Goal: Task Accomplishment & Management: Use online tool/utility

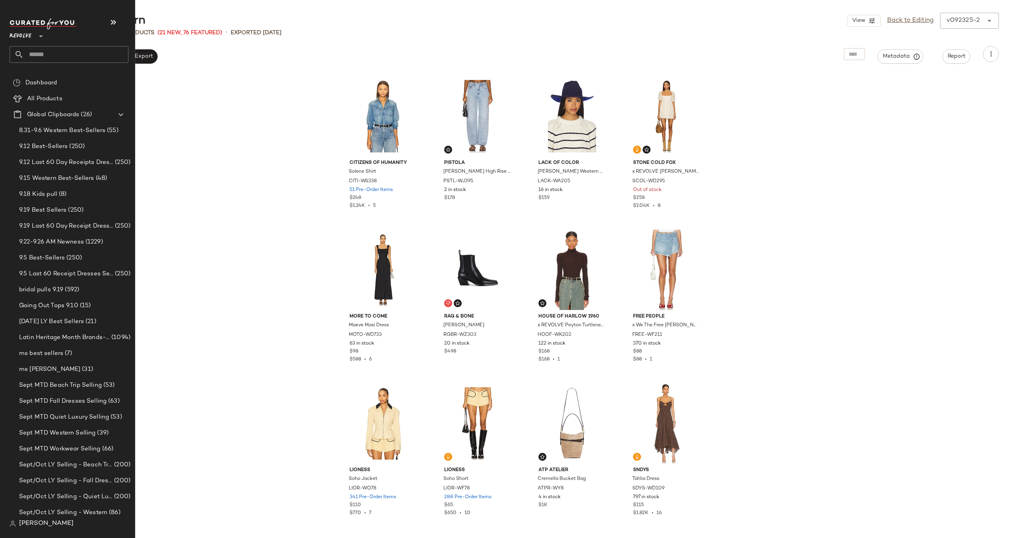
click at [69, 57] on input "text" at bounding box center [76, 54] width 105 height 17
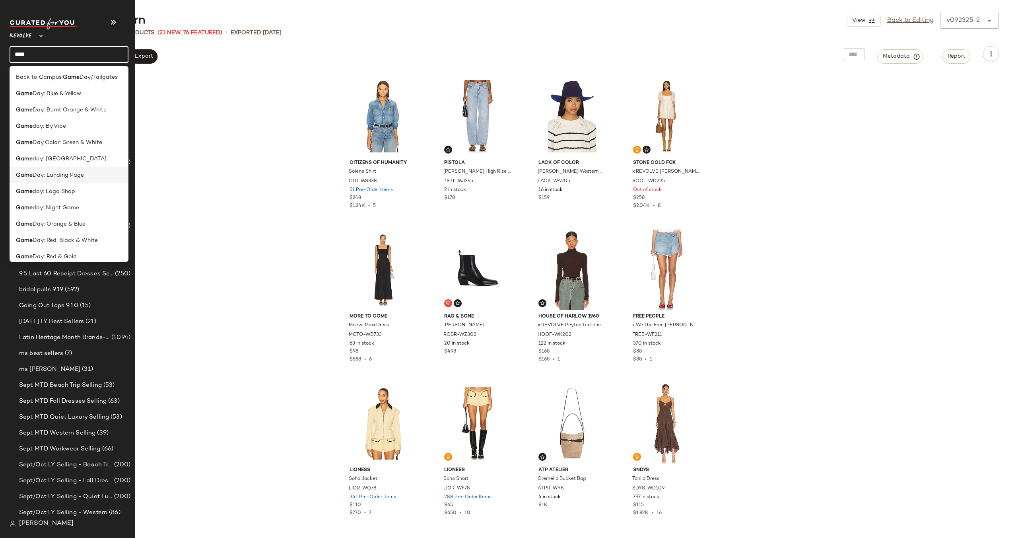
type input "****"
click at [54, 178] on span "Day: Landing Page" at bounding box center [58, 175] width 51 height 8
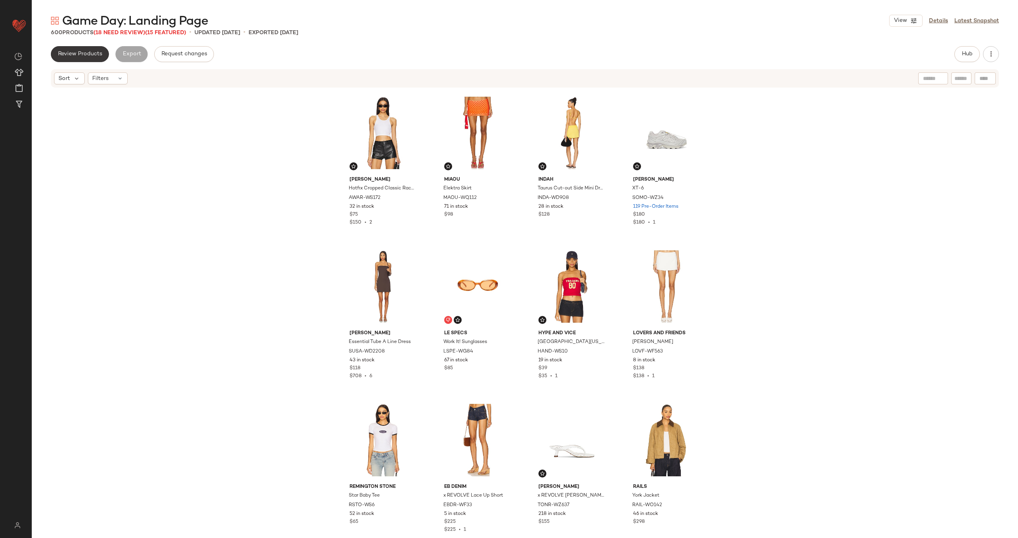
click at [88, 55] on span "Review Products" at bounding box center [80, 54] width 45 height 6
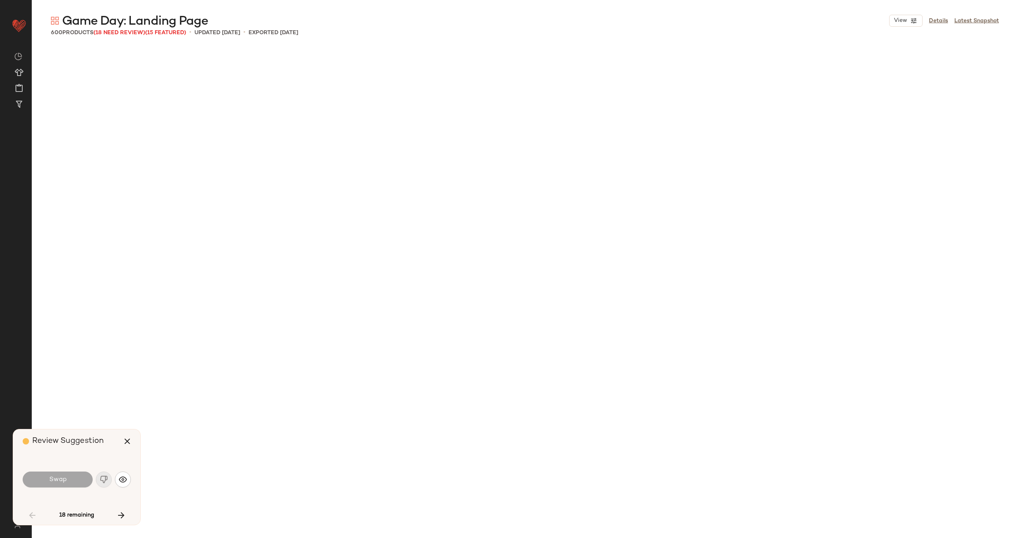
scroll to position [1228, 0]
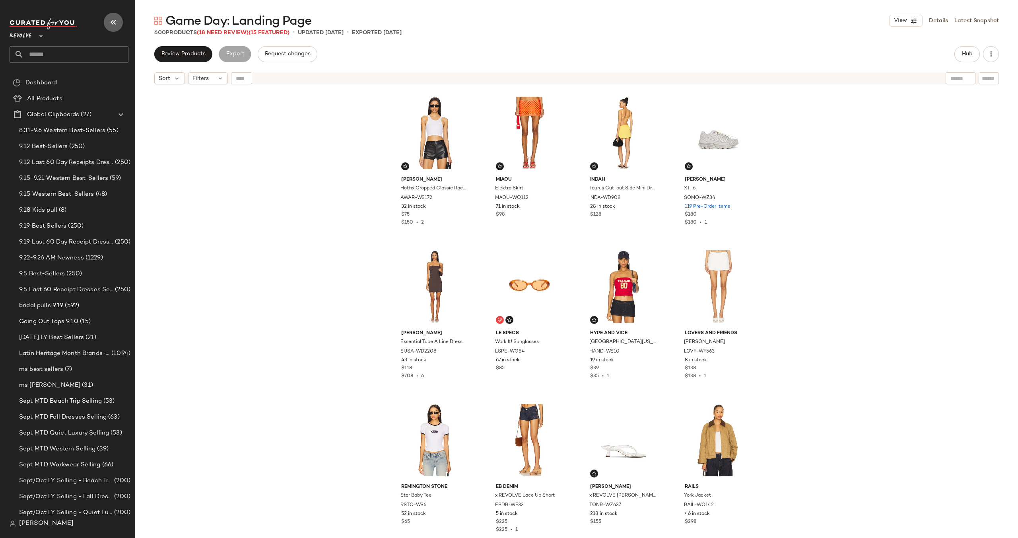
click at [113, 24] on icon "button" at bounding box center [114, 22] width 10 height 10
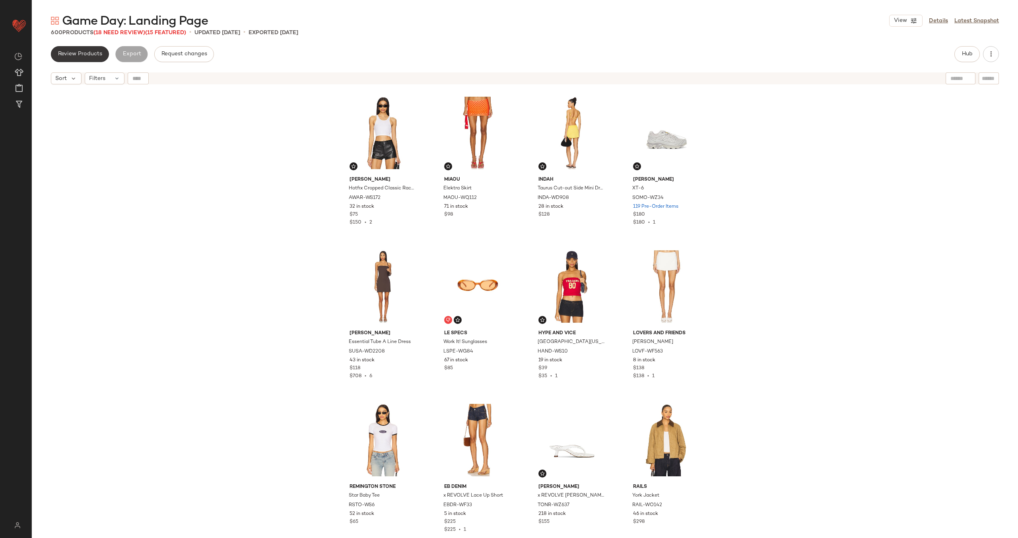
click at [79, 53] on span "Review Products" at bounding box center [80, 54] width 45 height 6
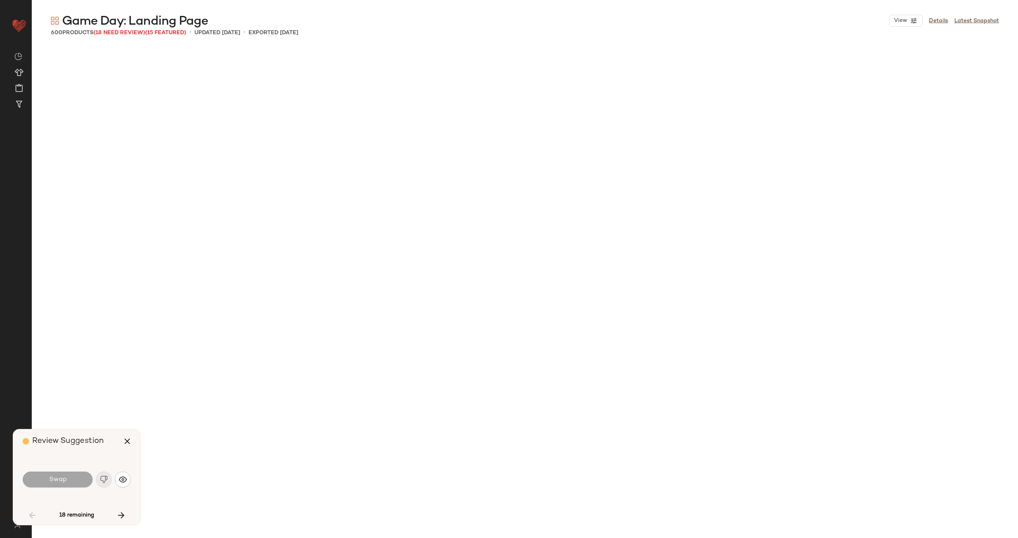
scroll to position [1228, 0]
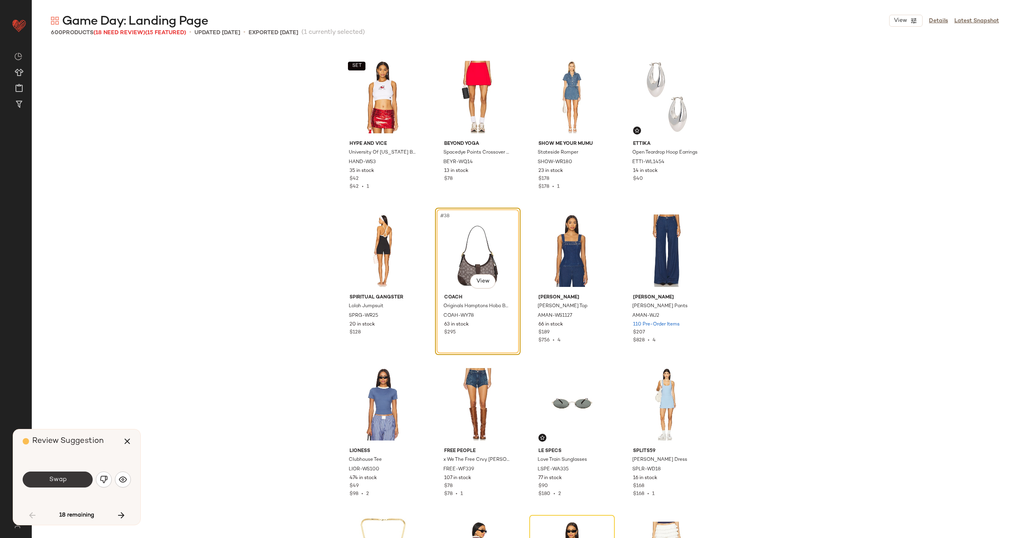
click at [61, 478] on span "Swap" at bounding box center [58, 480] width 18 height 8
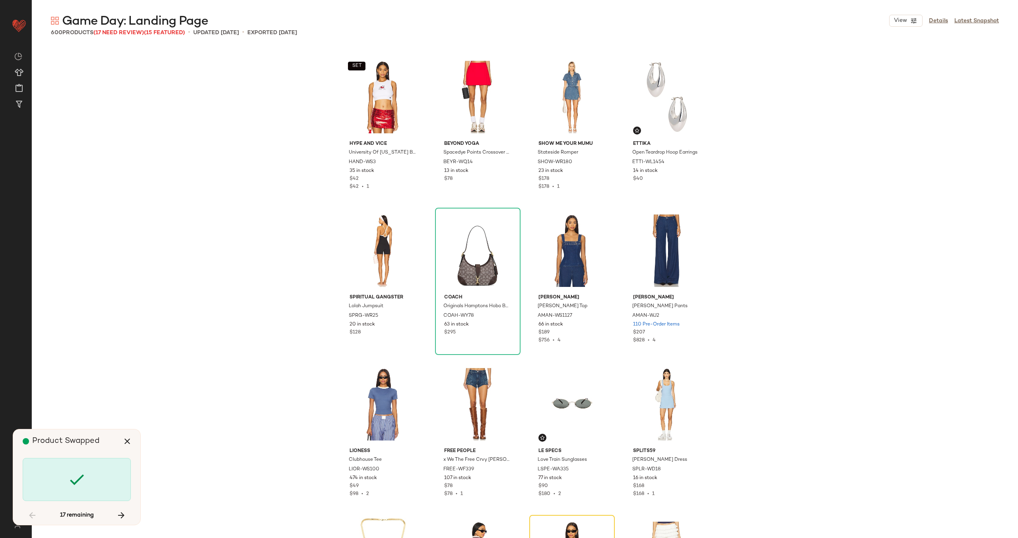
scroll to position [1535, 0]
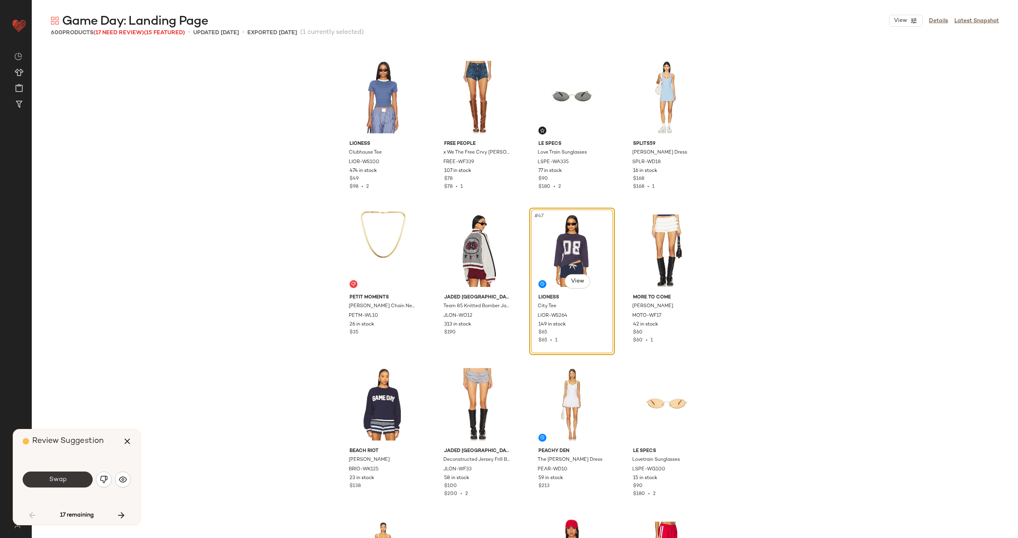
click at [60, 478] on span "Swap" at bounding box center [58, 480] width 18 height 8
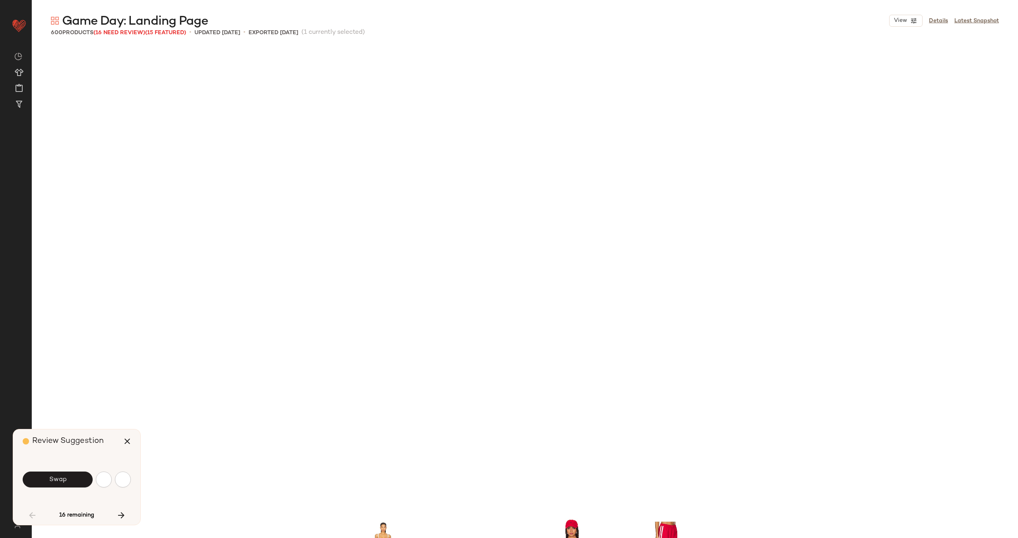
scroll to position [1996, 0]
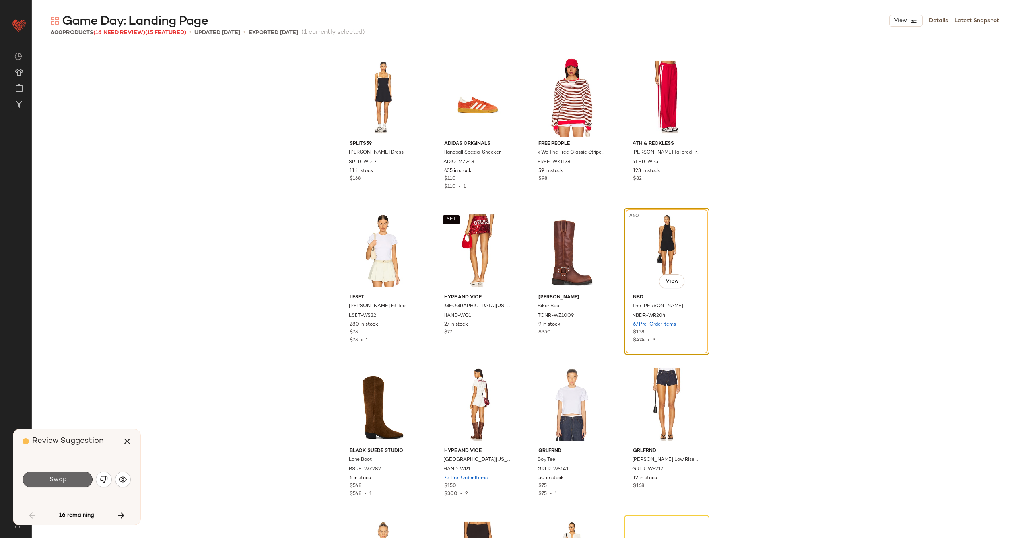
click at [62, 478] on span "Swap" at bounding box center [58, 480] width 18 height 8
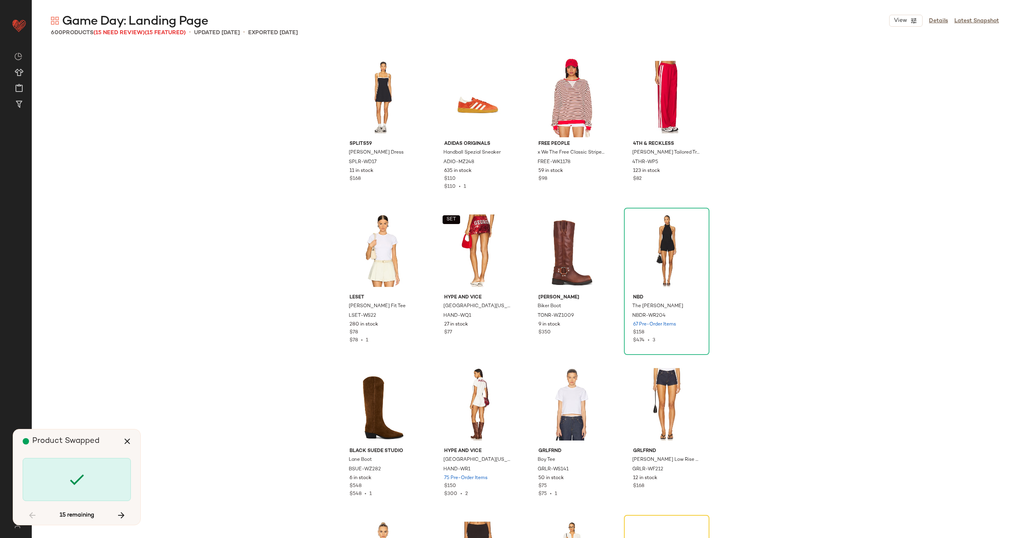
scroll to position [2303, 0]
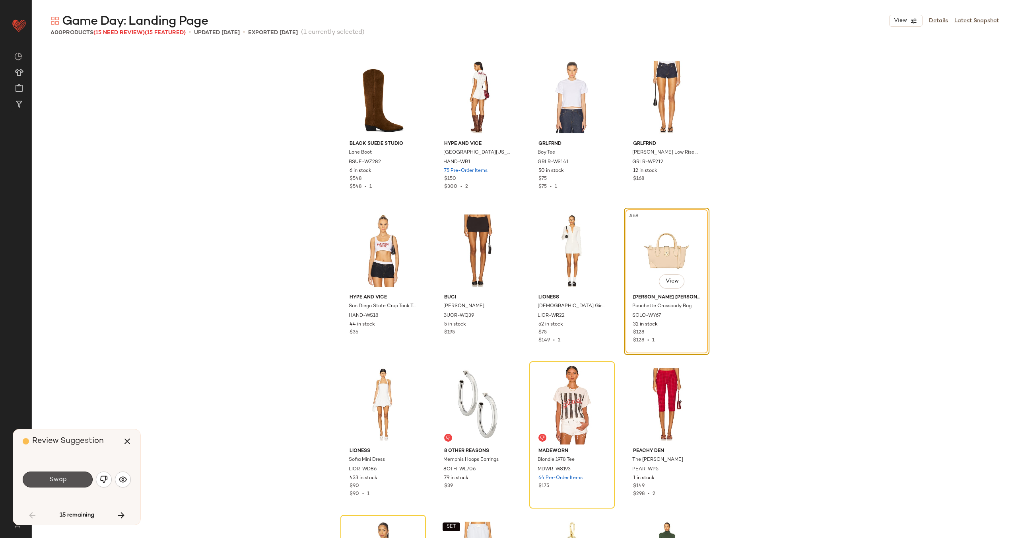
click at [62, 478] on span "Swap" at bounding box center [58, 480] width 18 height 8
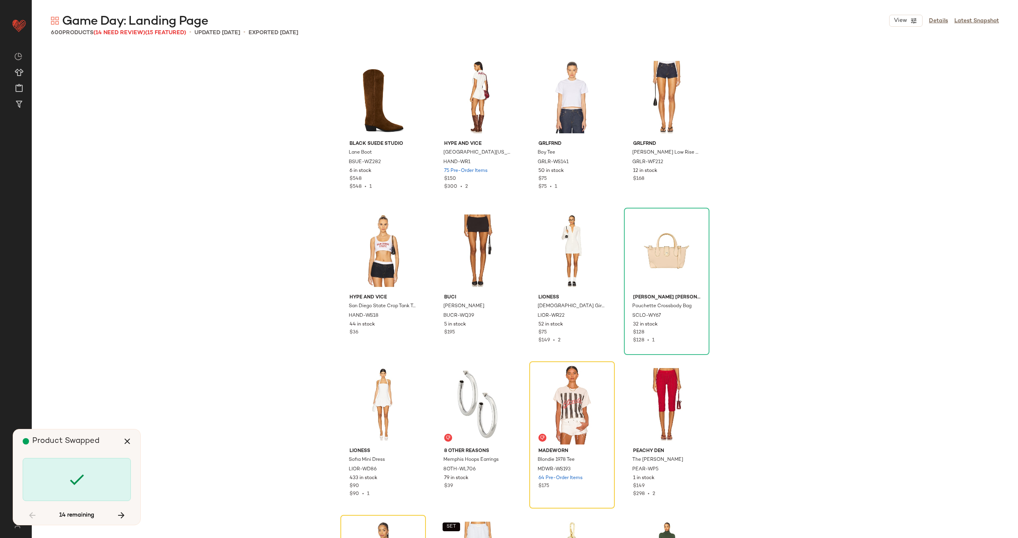
scroll to position [2456, 0]
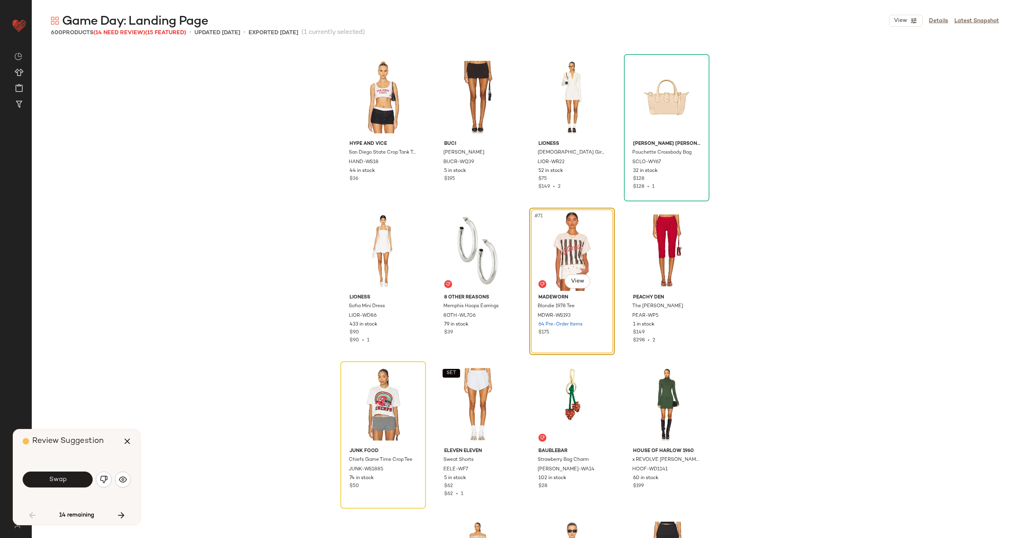
click at [62, 478] on span "Swap" at bounding box center [58, 480] width 18 height 8
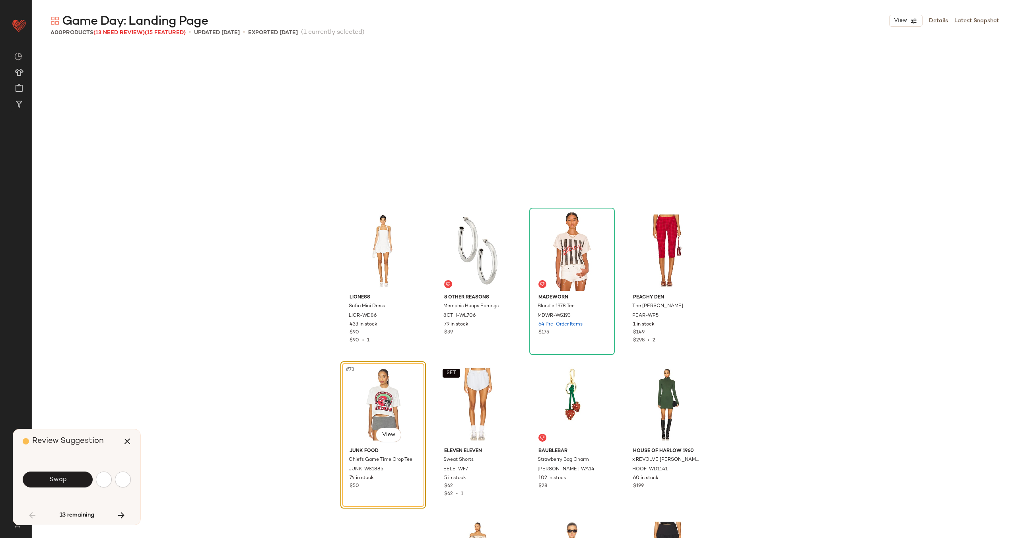
scroll to position [2610, 0]
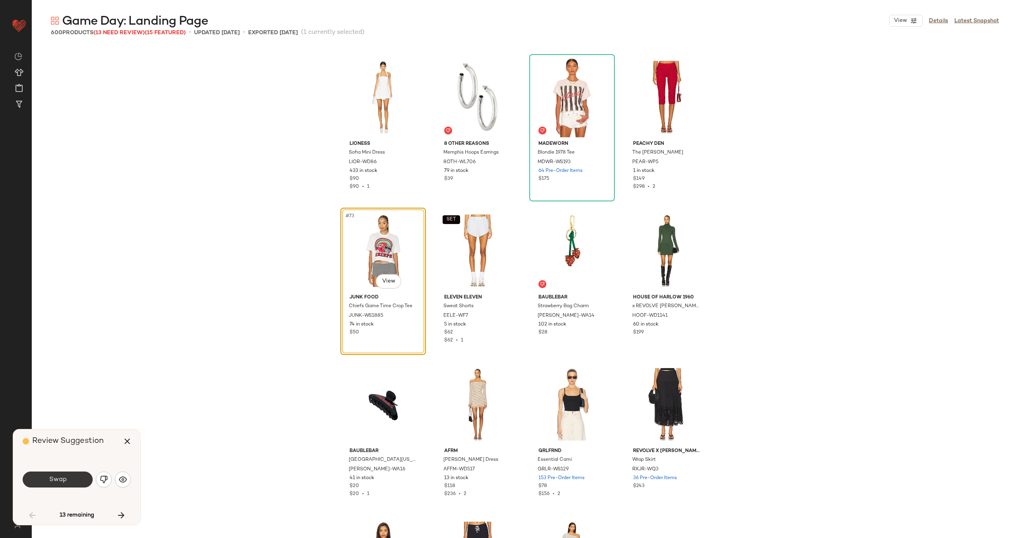
click at [65, 481] on span "Swap" at bounding box center [58, 480] width 18 height 8
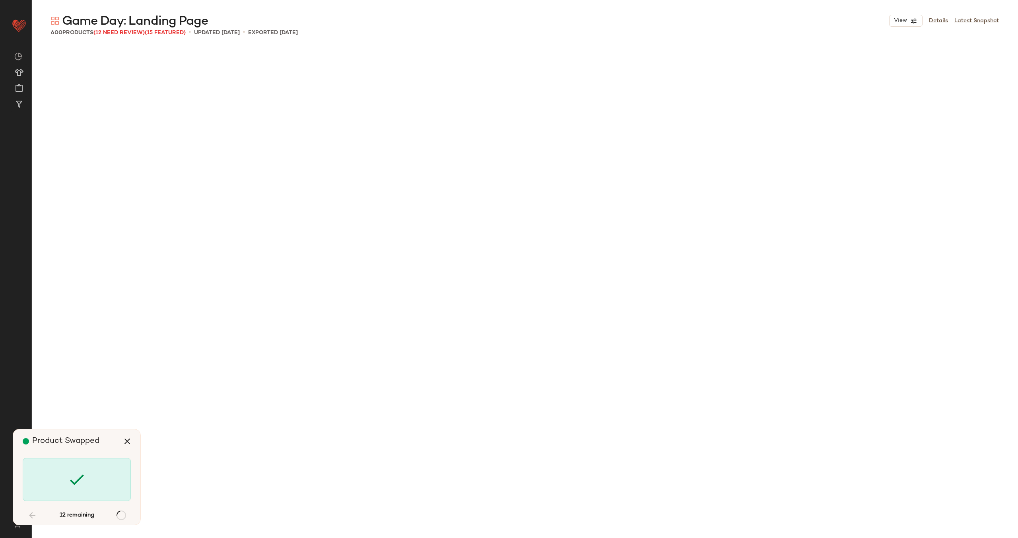
scroll to position [3838, 0]
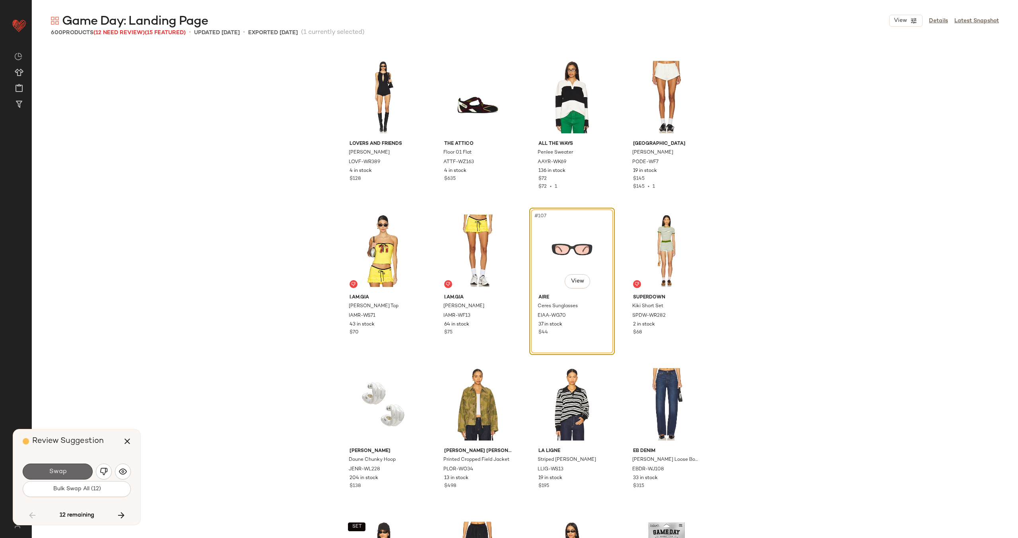
click at [58, 468] on span "Swap" at bounding box center [58, 472] width 18 height 8
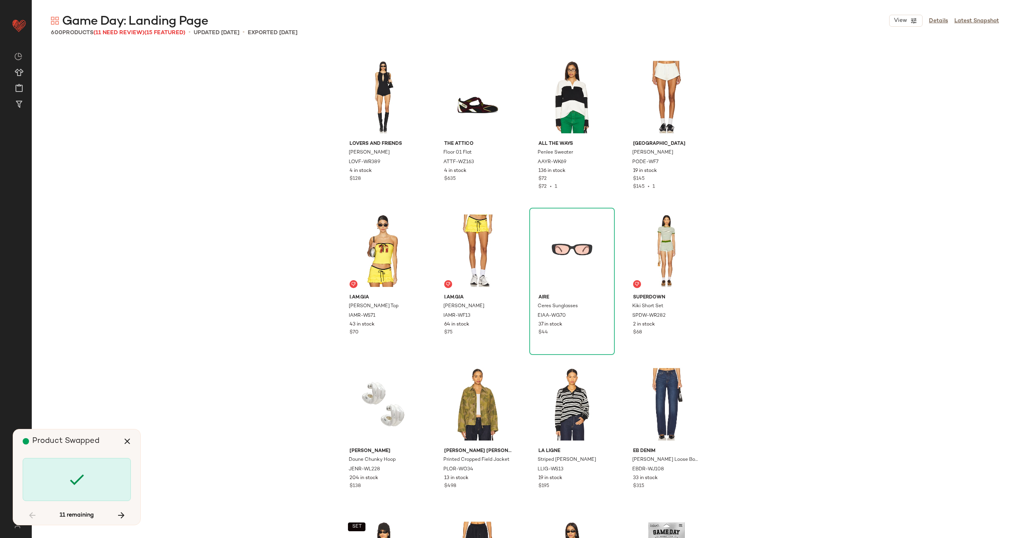
scroll to position [7061, 0]
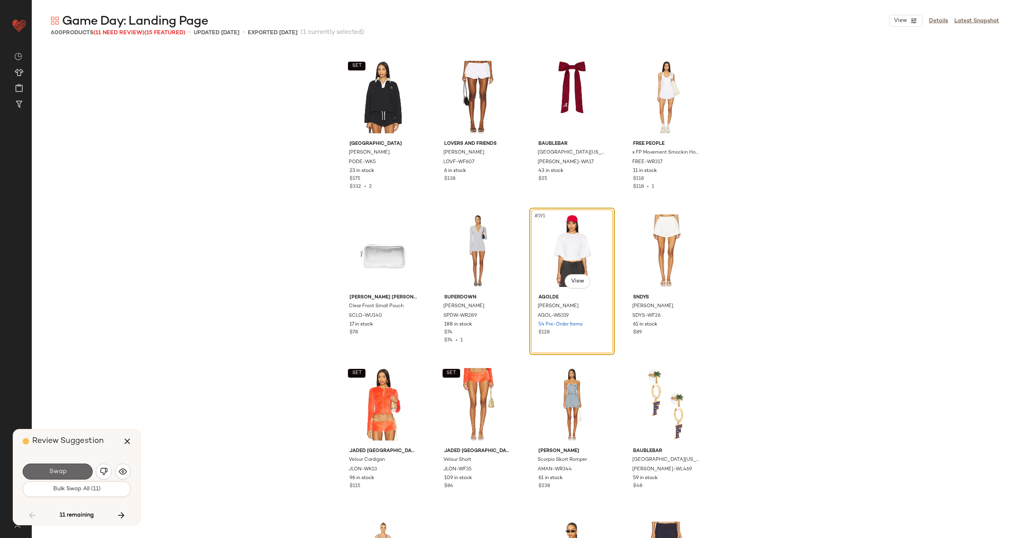
click at [64, 468] on span "Swap" at bounding box center [58, 472] width 18 height 8
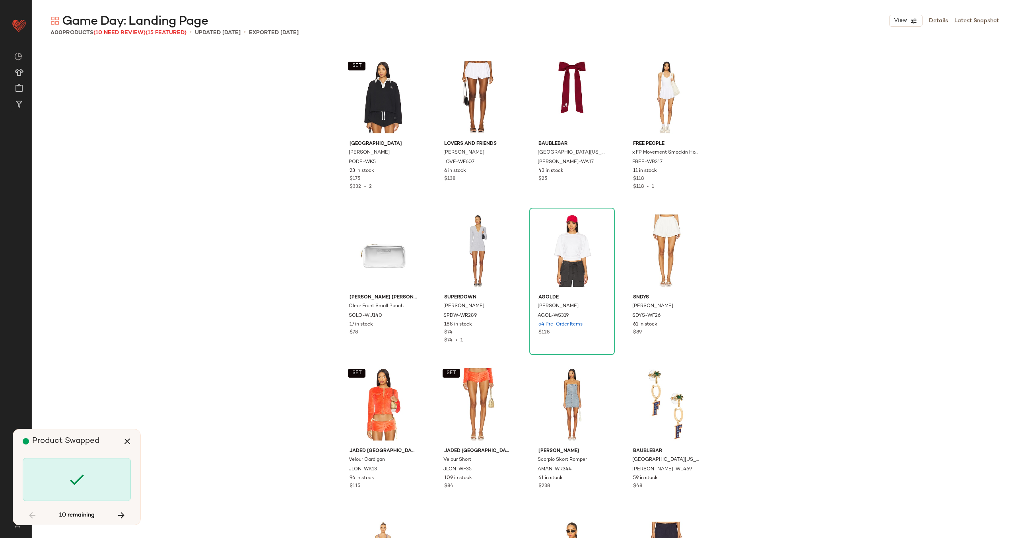
scroll to position [9978, 0]
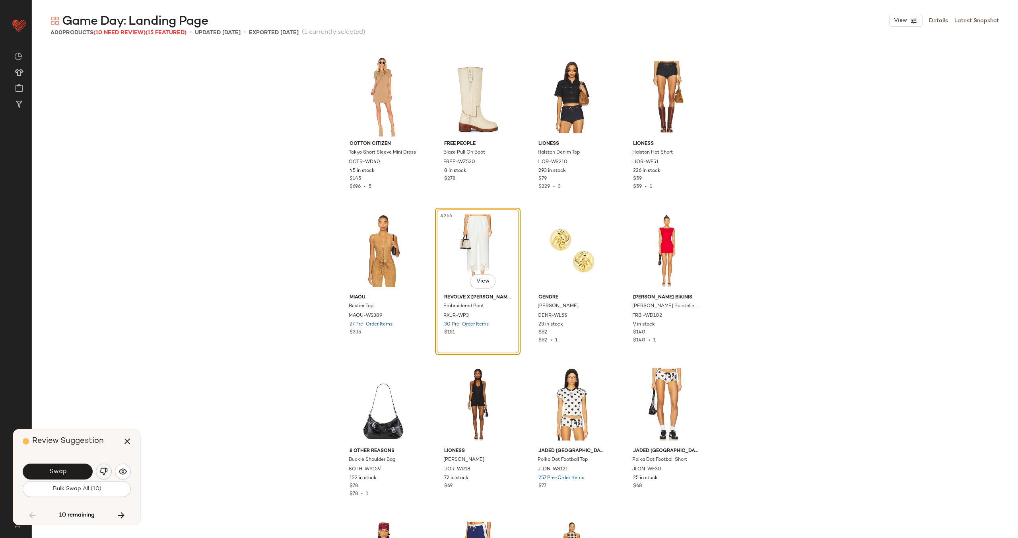
click at [101, 467] on img "button" at bounding box center [104, 471] width 8 height 8
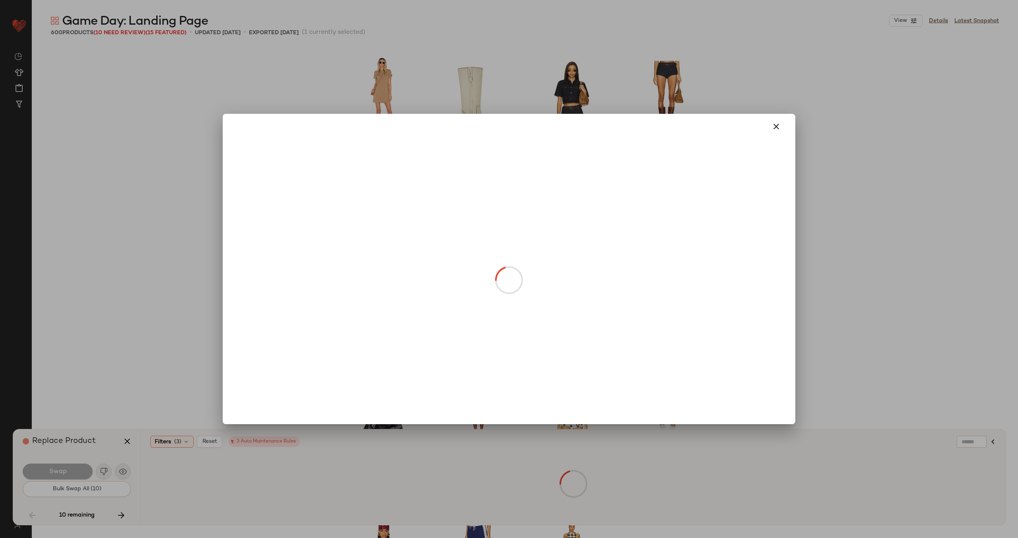
click at [483, 281] on body "Revolve ** Dashboard All Products Global Clipboards (27) Curations (70) Alexis …" at bounding box center [509, 301] width 1018 height 603
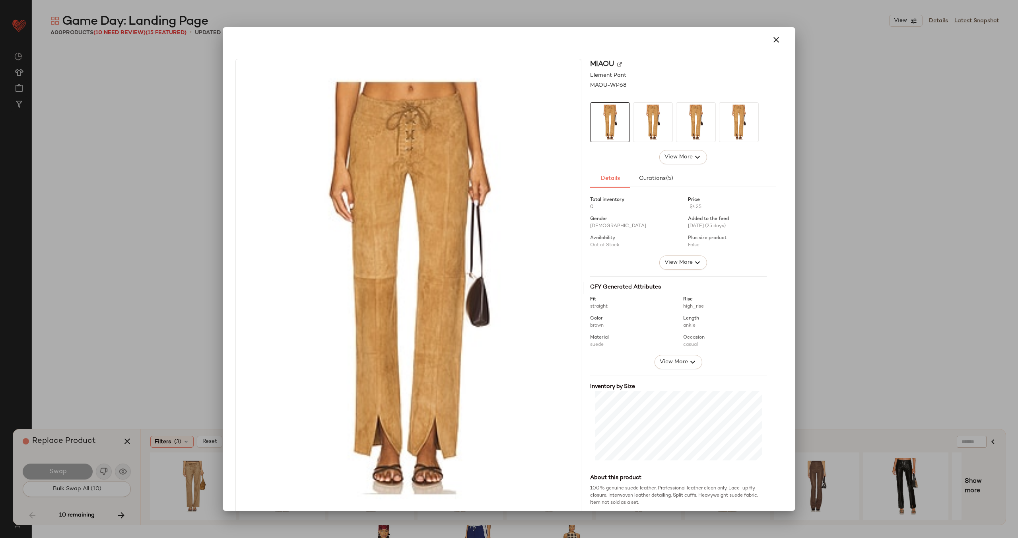
click at [617, 64] on img at bounding box center [619, 64] width 5 height 5
click at [775, 40] on icon "button" at bounding box center [777, 40] width 10 height 10
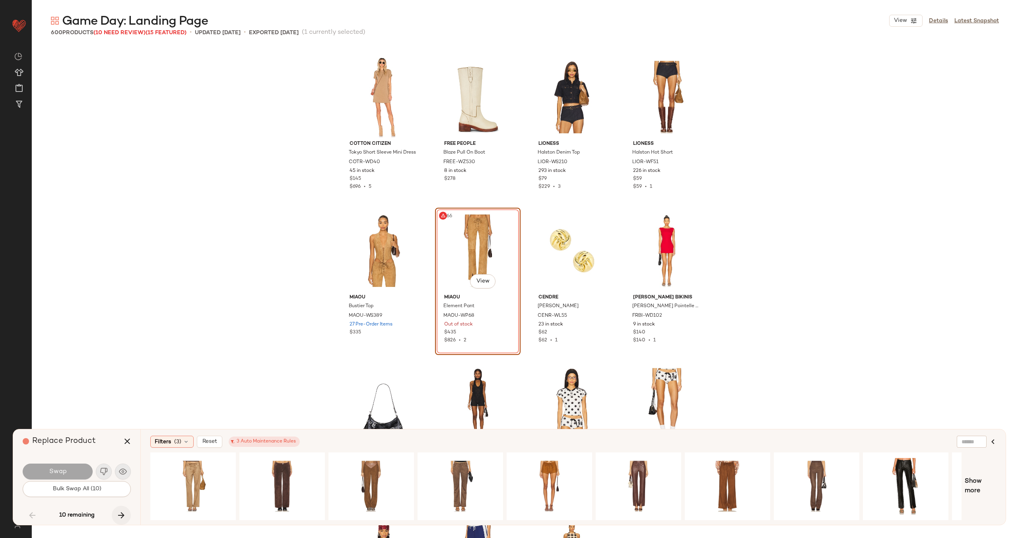
click at [122, 513] on icon "button" at bounding box center [122, 515] width 10 height 10
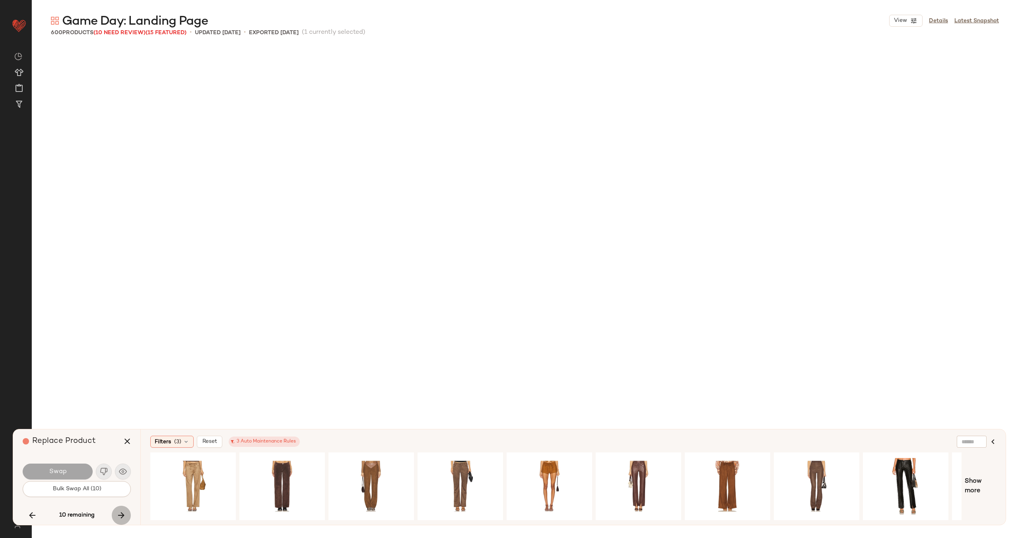
scroll to position [11206, 0]
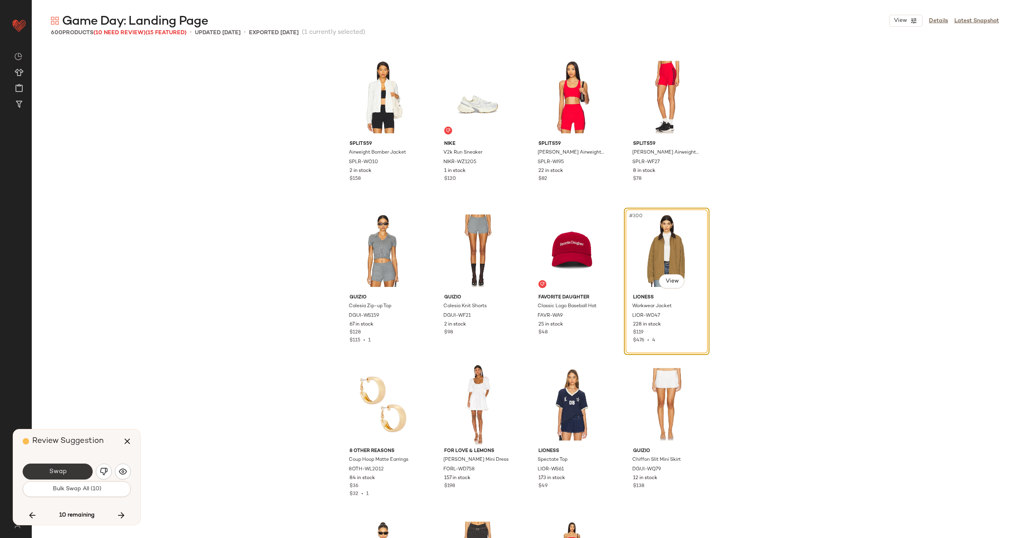
click at [57, 468] on span "Swap" at bounding box center [58, 472] width 18 height 8
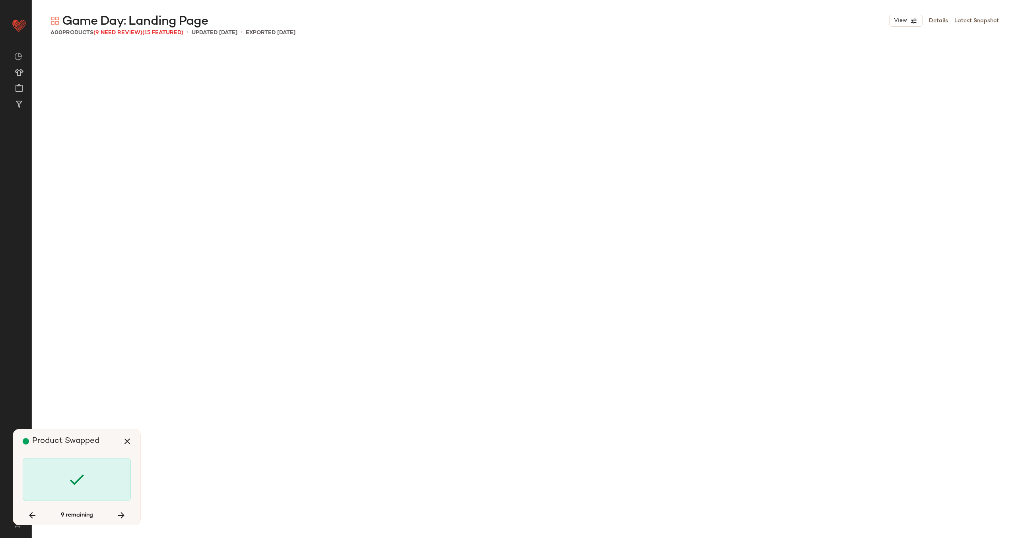
scroll to position [12741, 0]
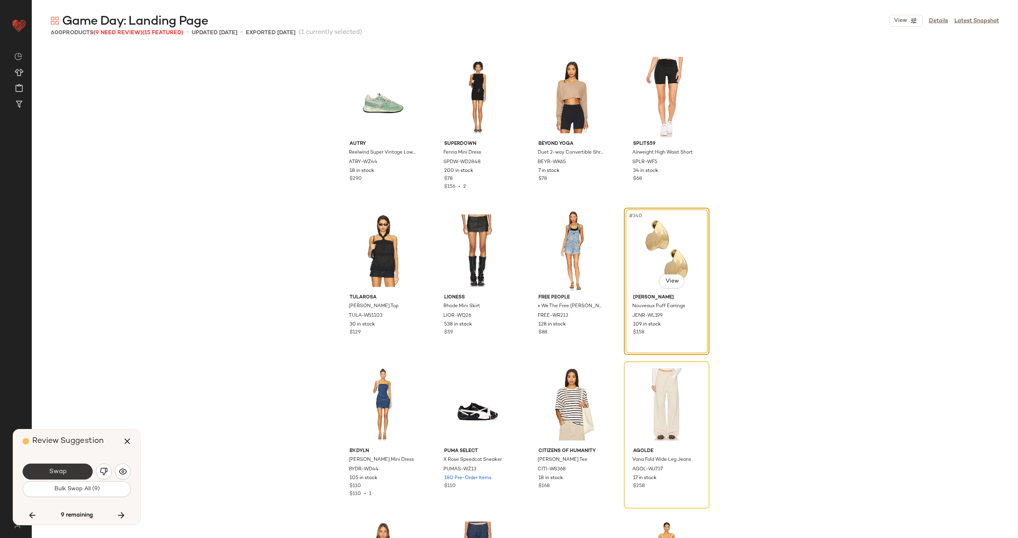
click at [68, 469] on button "Swap" at bounding box center [58, 471] width 70 height 16
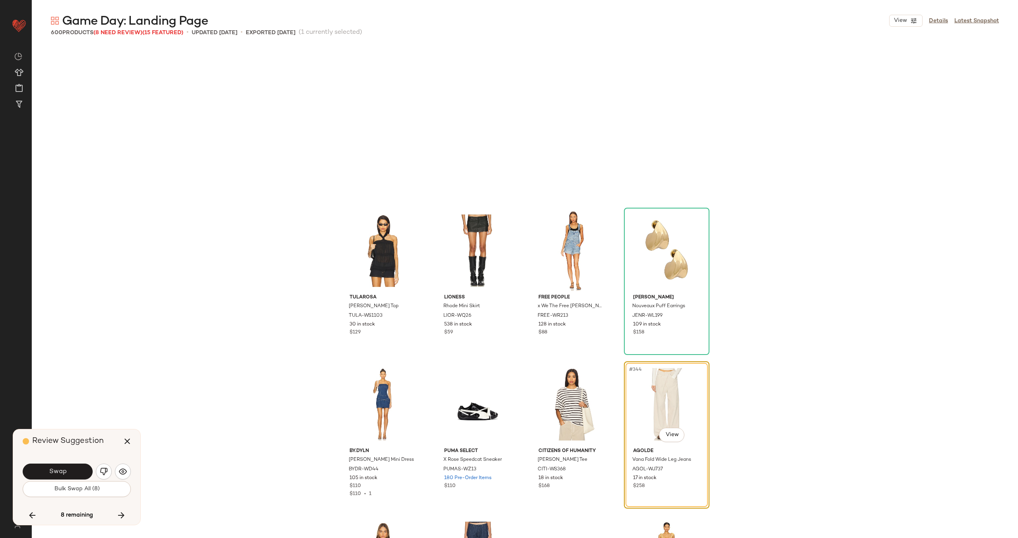
scroll to position [12895, 0]
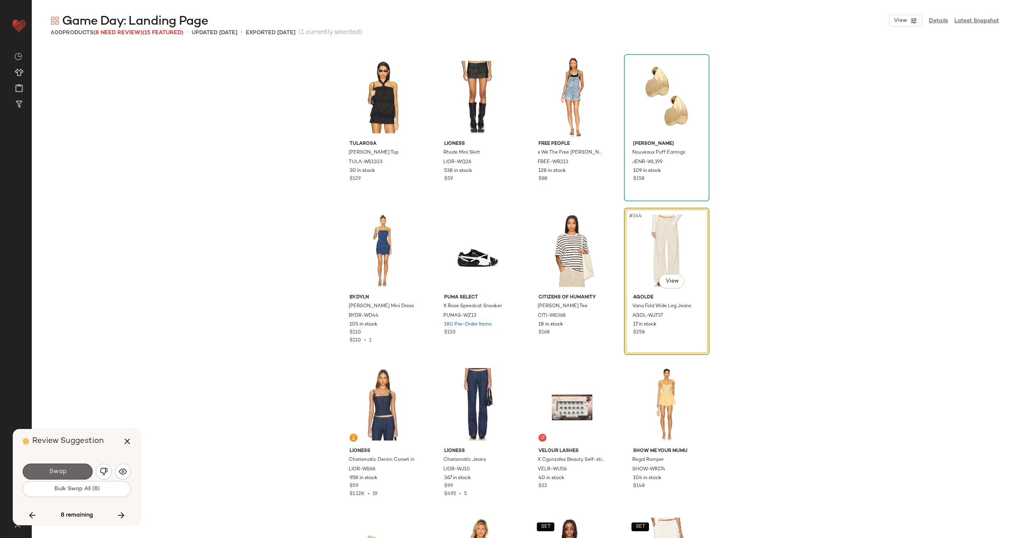
click at [66, 470] on span "Swap" at bounding box center [58, 472] width 18 height 8
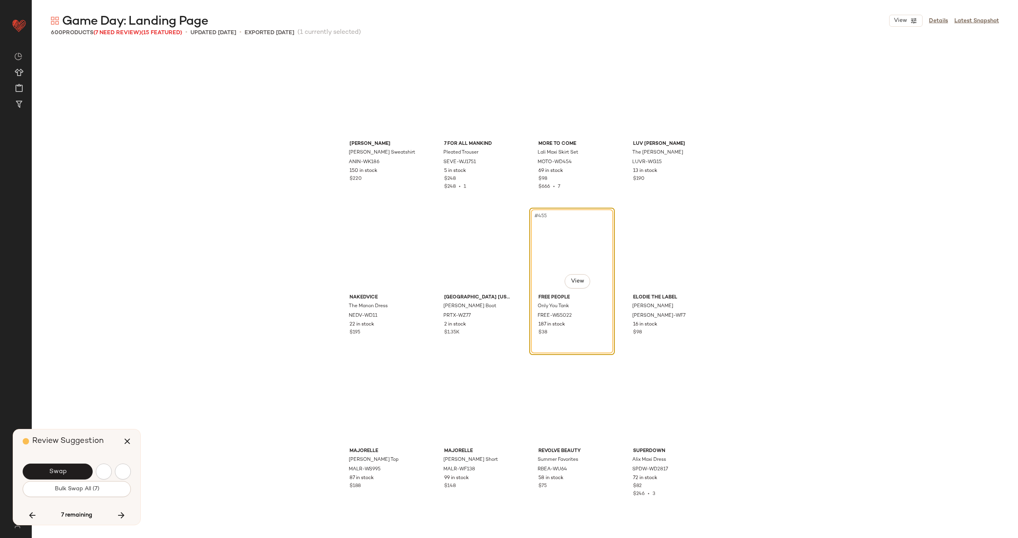
scroll to position [17193, 0]
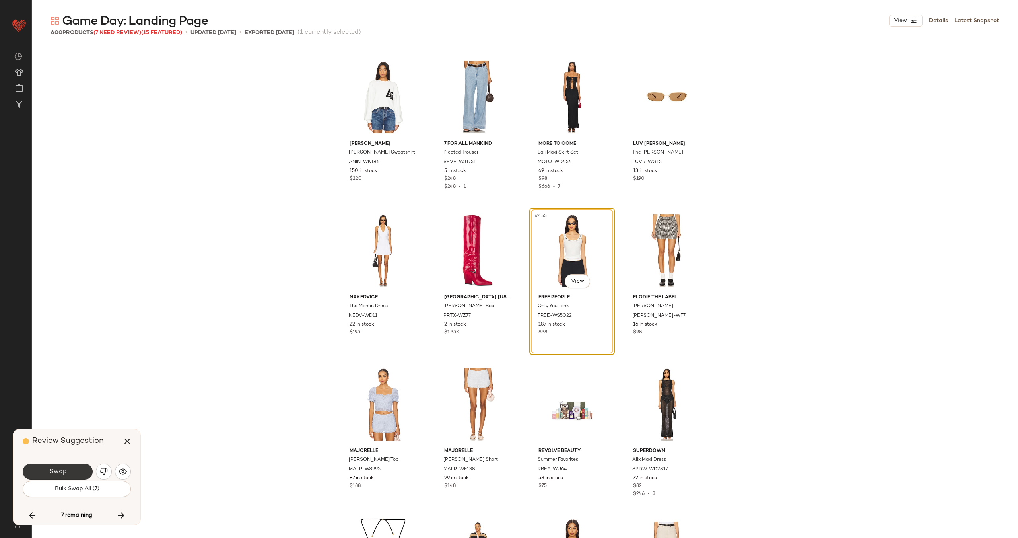
click at [63, 470] on span "Swap" at bounding box center [58, 472] width 18 height 8
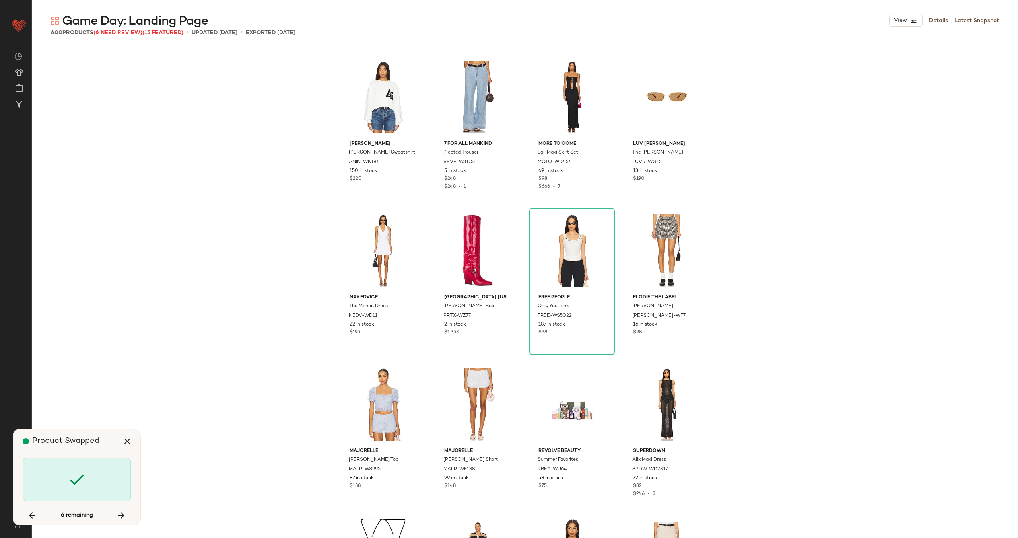
scroll to position [17807, 0]
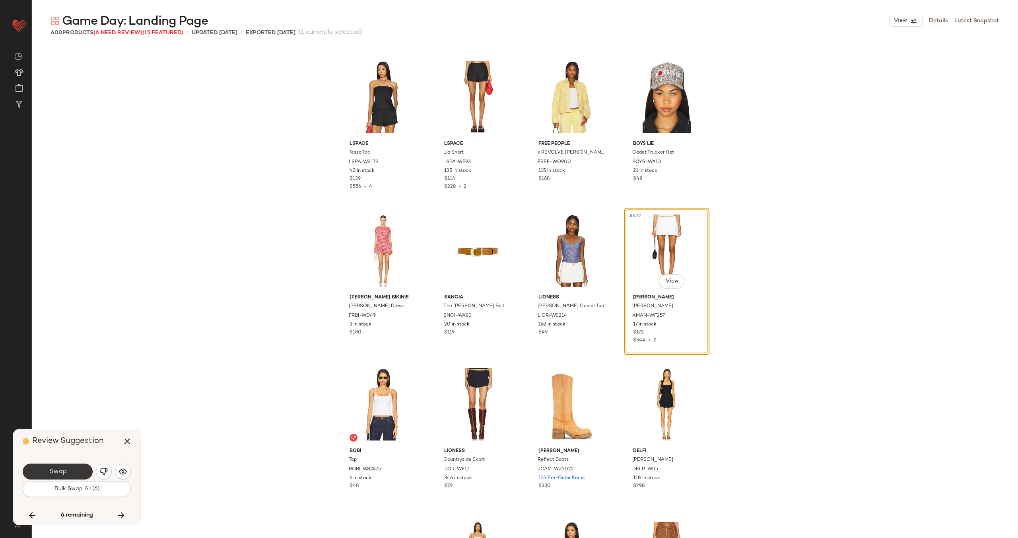
click at [70, 469] on button "Swap" at bounding box center [58, 471] width 70 height 16
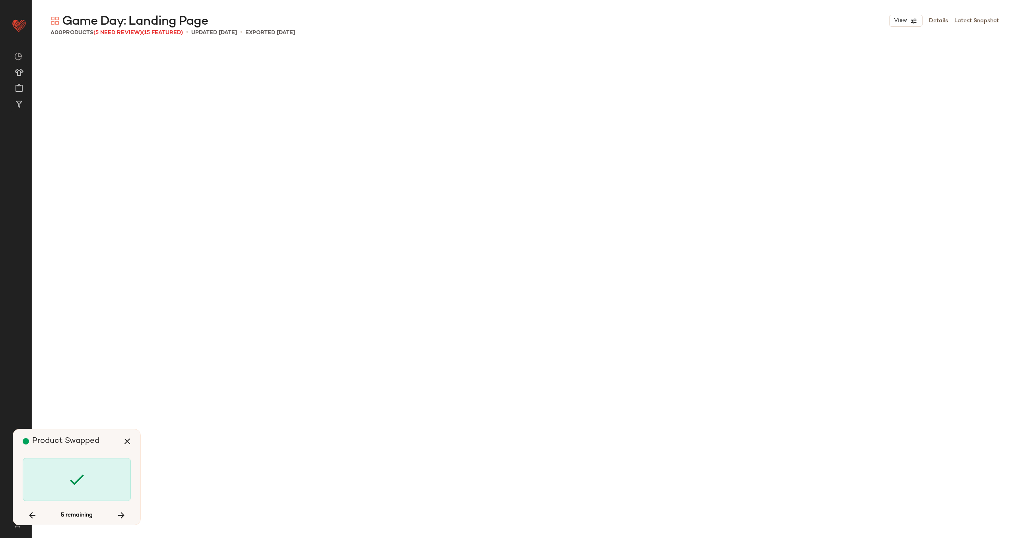
scroll to position [18575, 0]
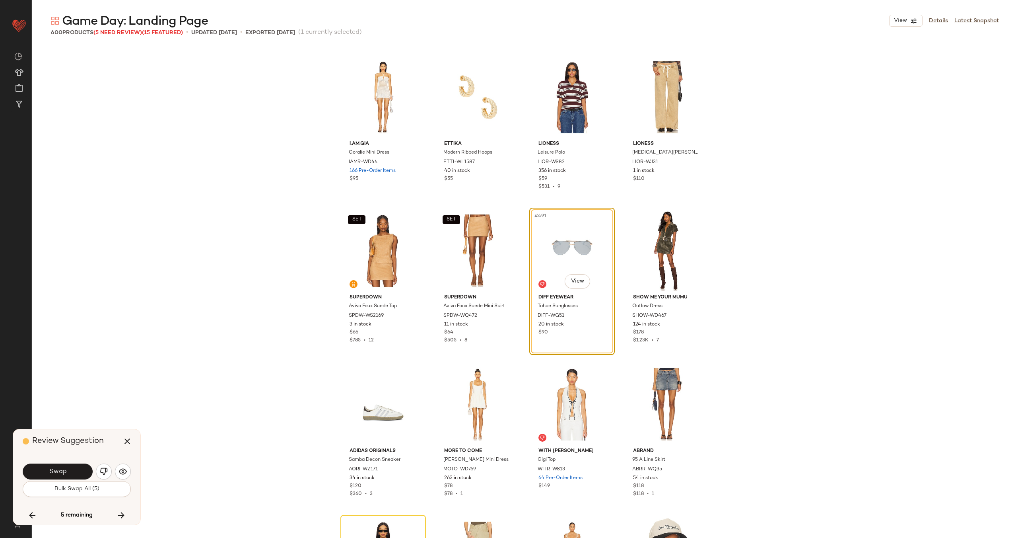
click at [70, 469] on button "Swap" at bounding box center [58, 471] width 70 height 16
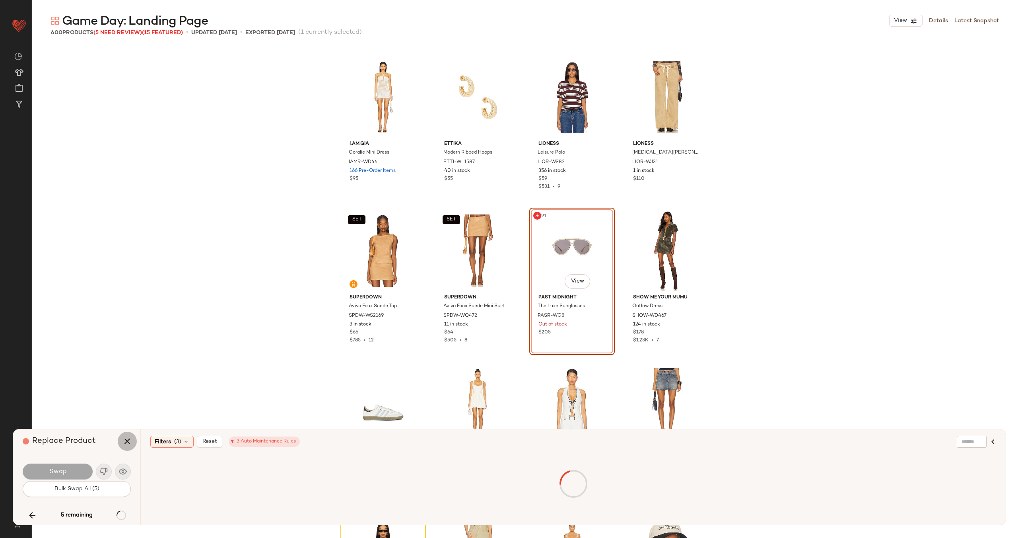
click at [126, 438] on icon "button" at bounding box center [127, 441] width 10 height 10
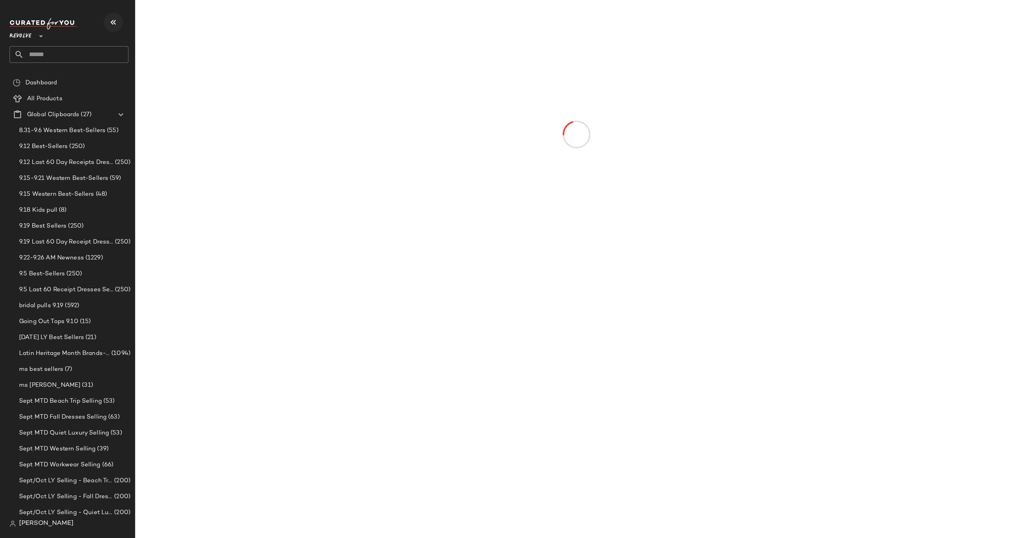
click at [115, 22] on icon "button" at bounding box center [114, 22] width 10 height 10
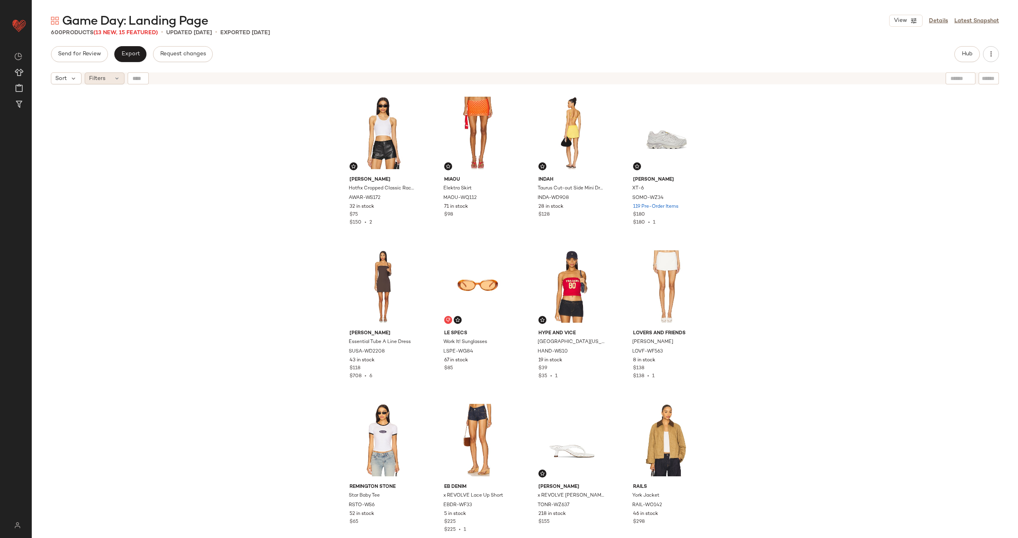
click at [117, 79] on icon at bounding box center [117, 78] width 6 height 6
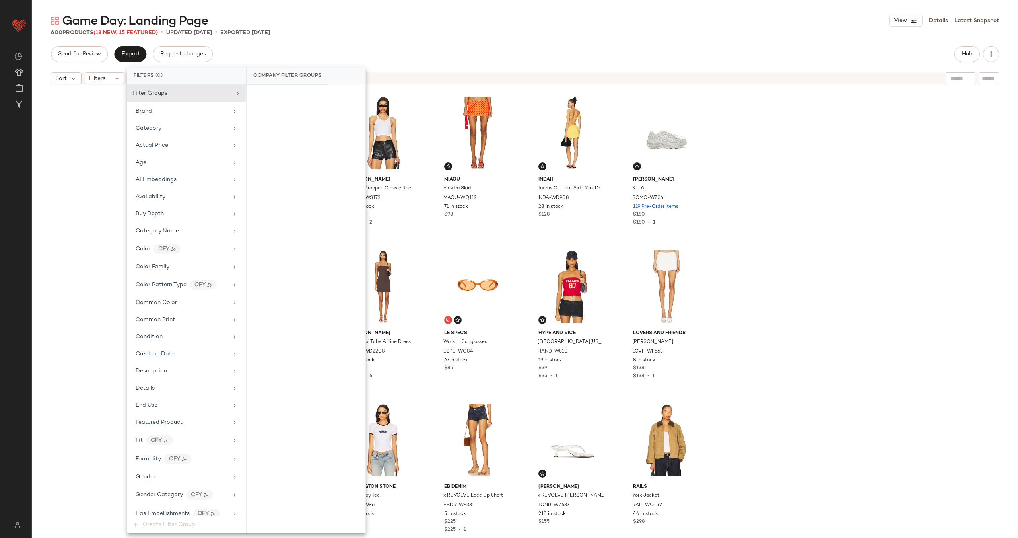
click at [455, 19] on div "Game Day: Landing Page View Details Latest Snapshot" at bounding box center [525, 21] width 986 height 16
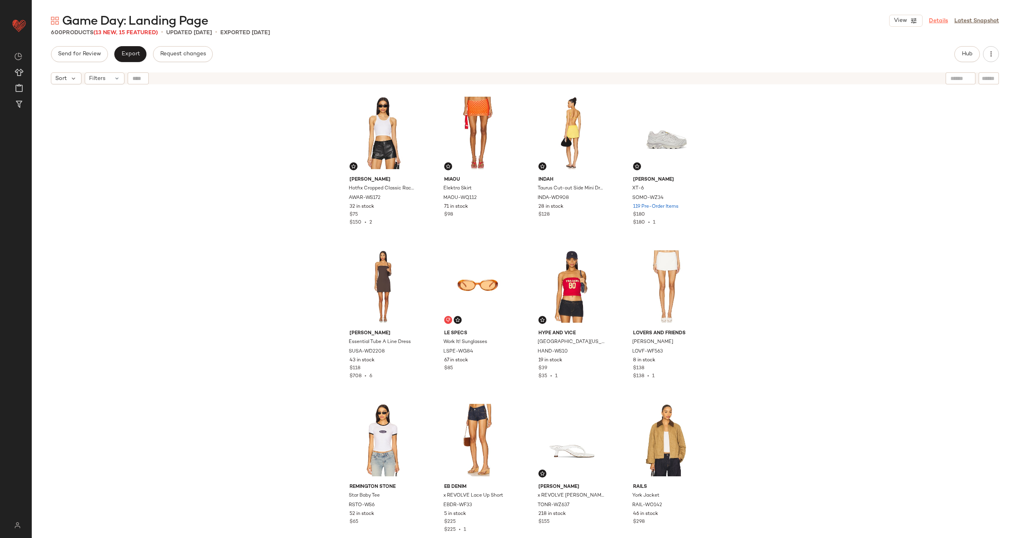
click at [937, 19] on link "Details" at bounding box center [938, 21] width 19 height 8
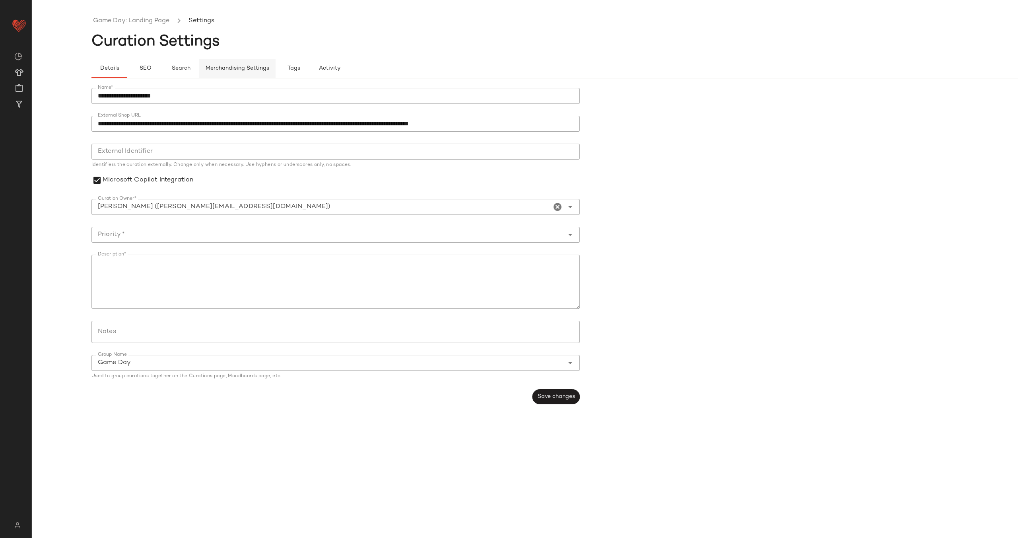
click at [234, 71] on span "Merchandising Settings" at bounding box center [237, 68] width 64 height 6
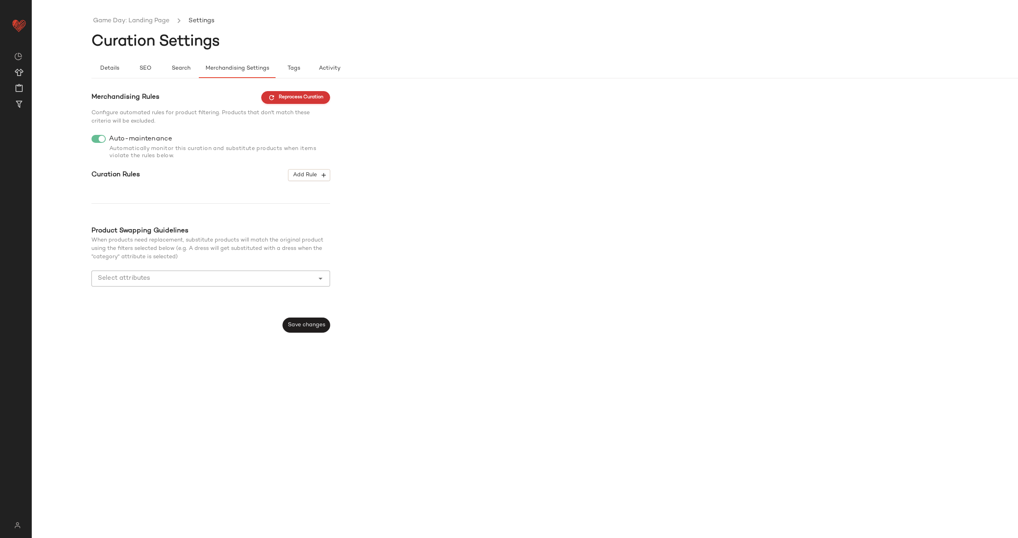
click at [295, 97] on span "Reprocess Curation" at bounding box center [295, 97] width 55 height 7
click at [318, 171] on span "Add Rule" at bounding box center [309, 174] width 33 height 7
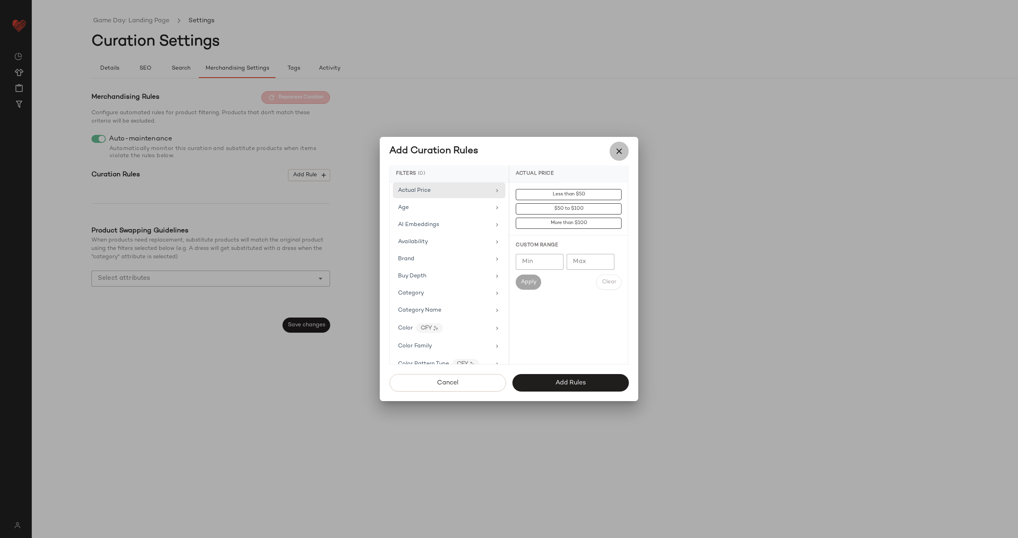
click at [615, 148] on icon "button" at bounding box center [619, 151] width 10 height 10
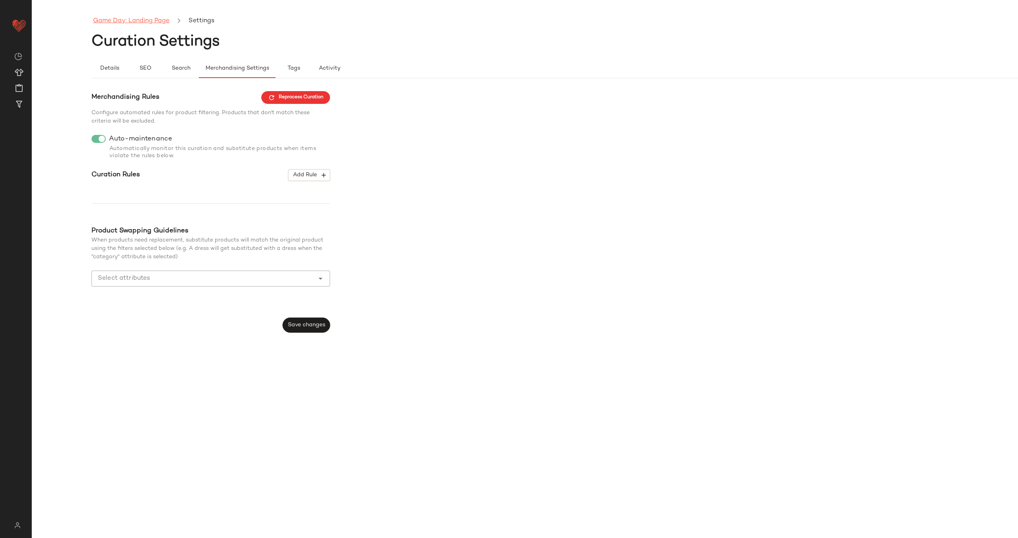
click at [154, 21] on link "Game Day: Landing Page" at bounding box center [131, 21] width 76 height 10
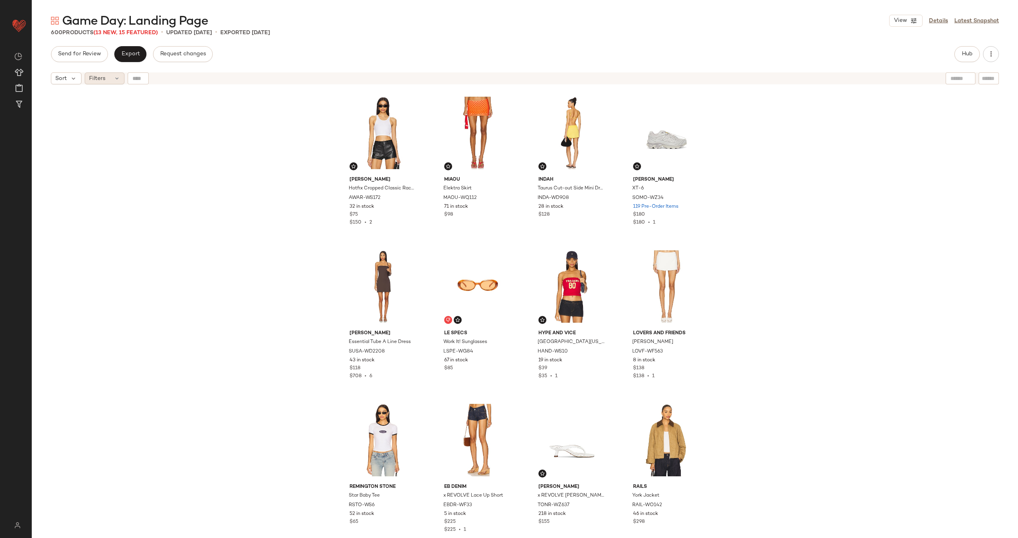
click at [99, 78] on span "Filters" at bounding box center [97, 78] width 16 height 8
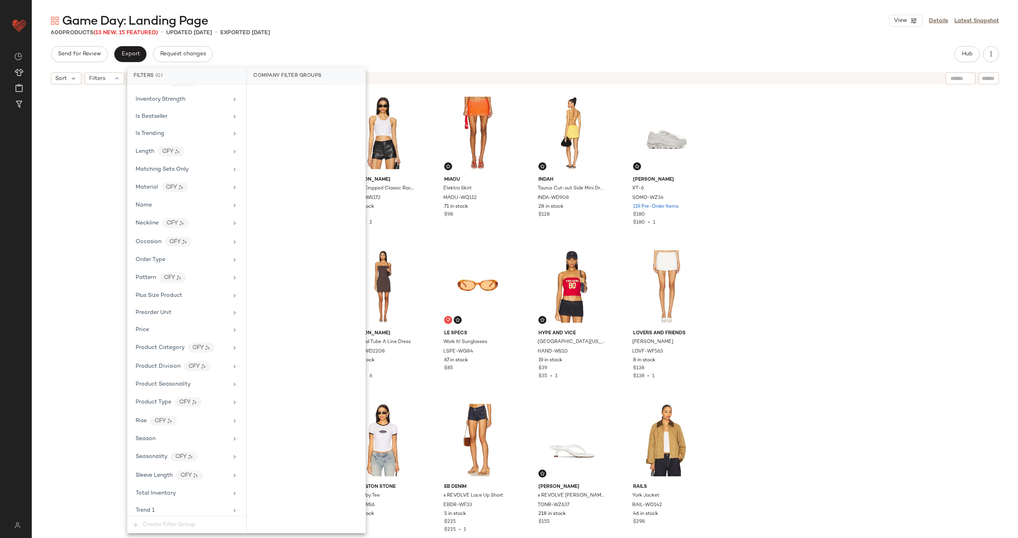
scroll to position [610, 0]
click at [194, 329] on div "Total Inventory" at bounding box center [182, 333] width 93 height 8
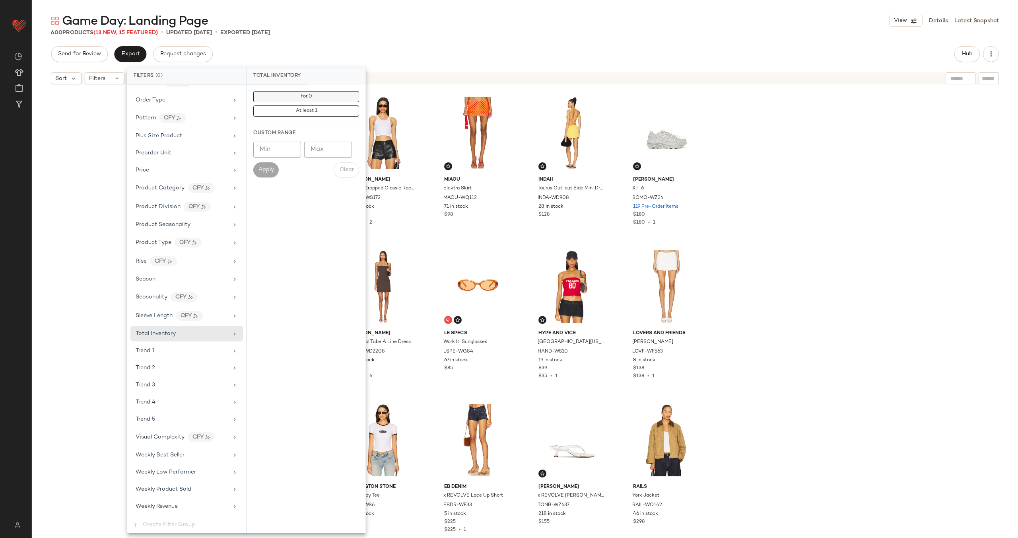
click at [327, 94] on button "For 0" at bounding box center [306, 96] width 106 height 11
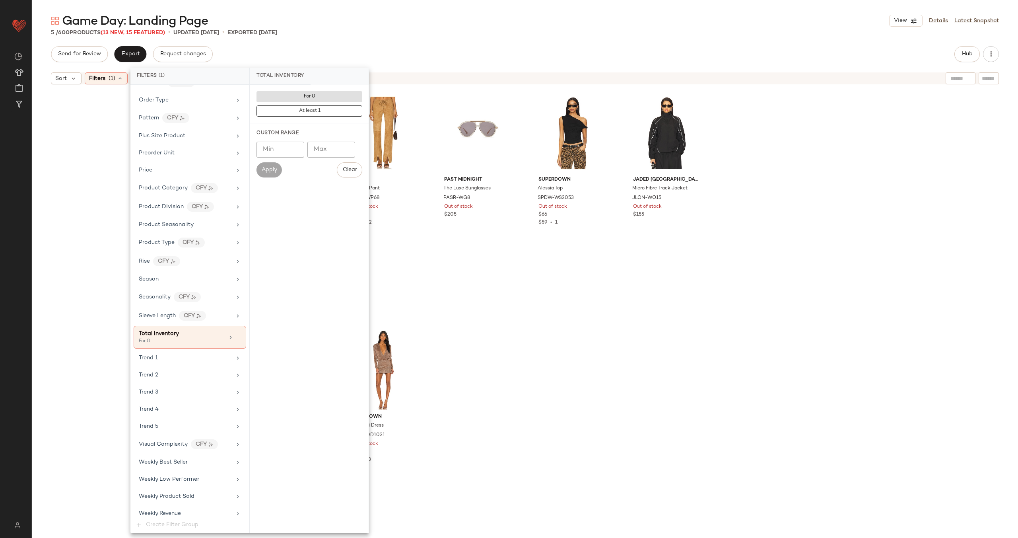
click at [594, 300] on div "superdown Alessia Top SPDW-WS2053 Out of stock $66 $59 • 1" at bounding box center [572, 205] width 86 height 231
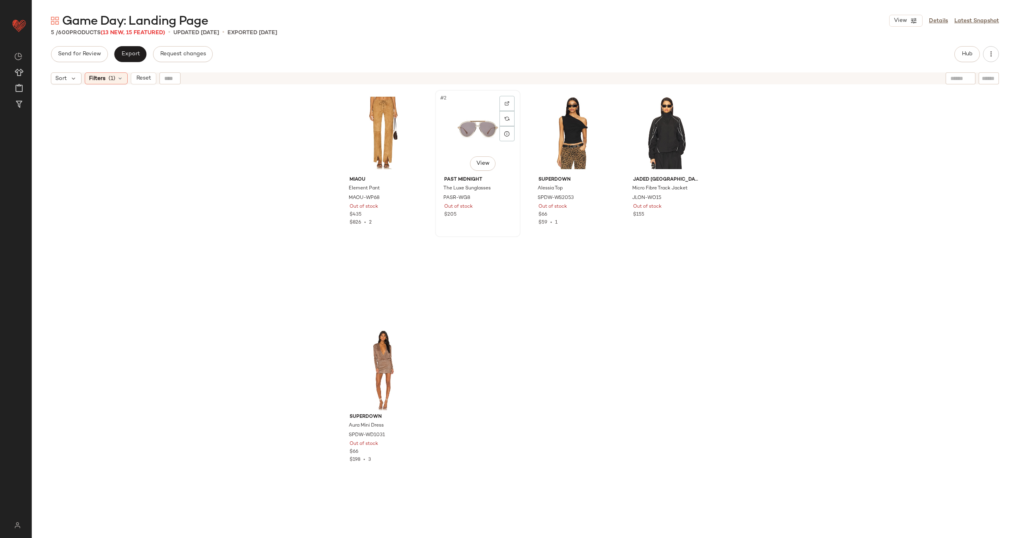
click at [477, 144] on div "#2 View" at bounding box center [478, 133] width 80 height 80
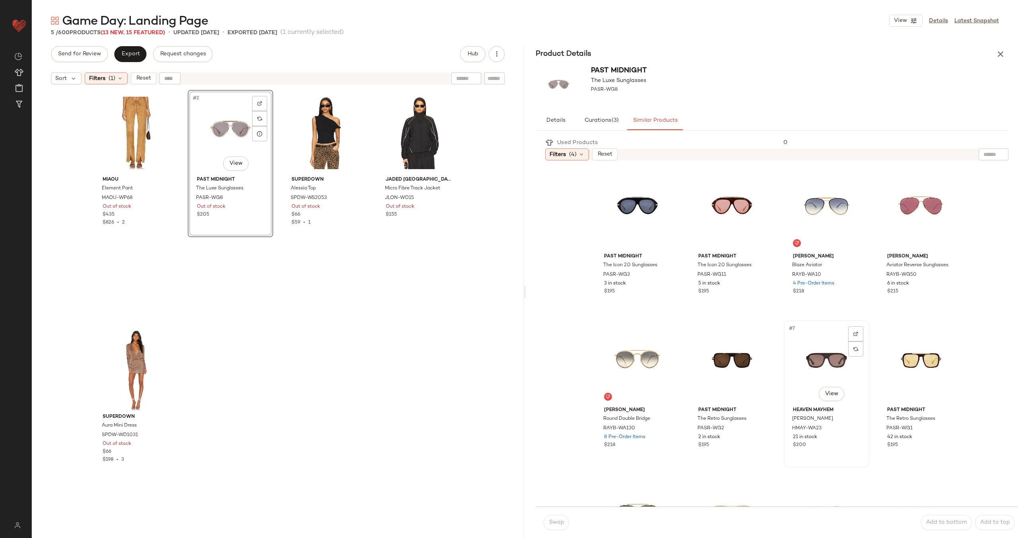
click at [816, 356] on div "#7 View" at bounding box center [827, 363] width 80 height 80
click at [560, 522] on span "Swap" at bounding box center [556, 522] width 16 height 6
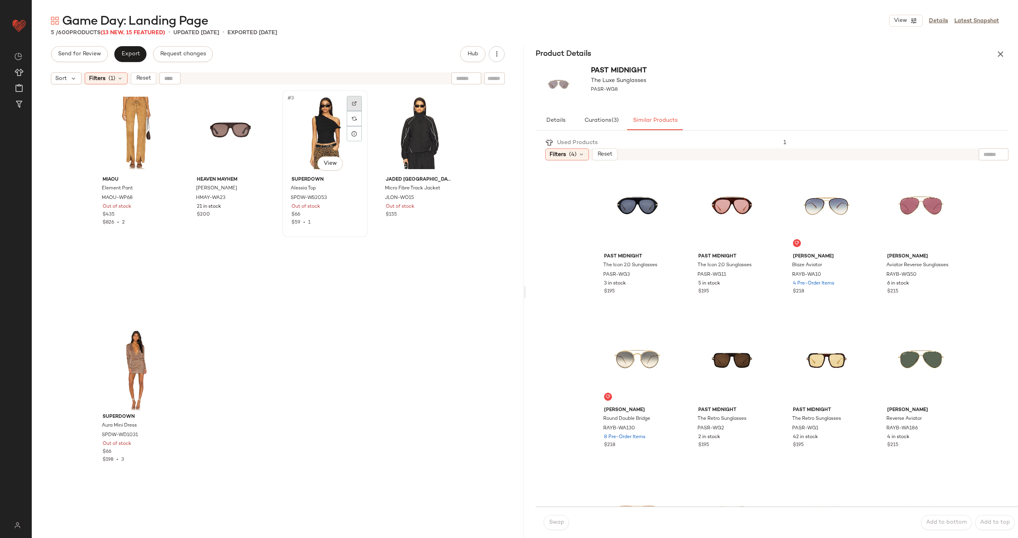
click at [352, 105] on img at bounding box center [354, 103] width 5 height 5
click at [449, 105] on div at bounding box center [448, 103] width 15 height 15
click at [165, 338] on div at bounding box center [165, 340] width 15 height 15
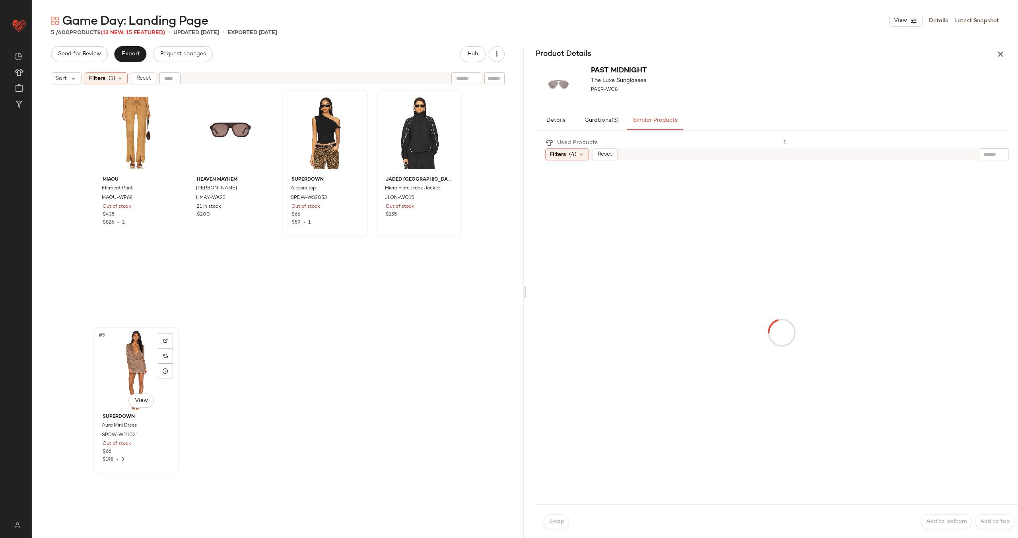
click at [120, 371] on div "#5 View" at bounding box center [136, 370] width 80 height 80
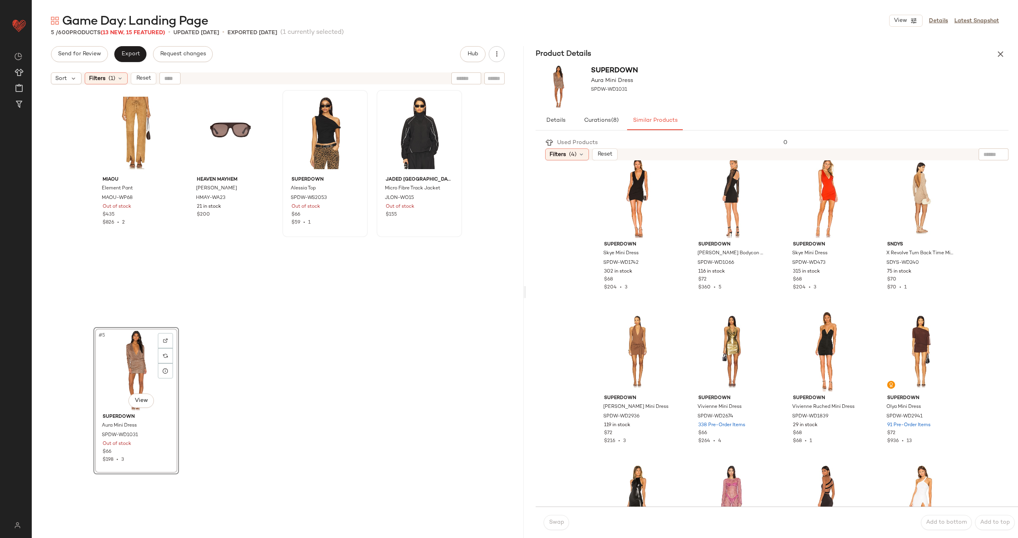
scroll to position [189, 0]
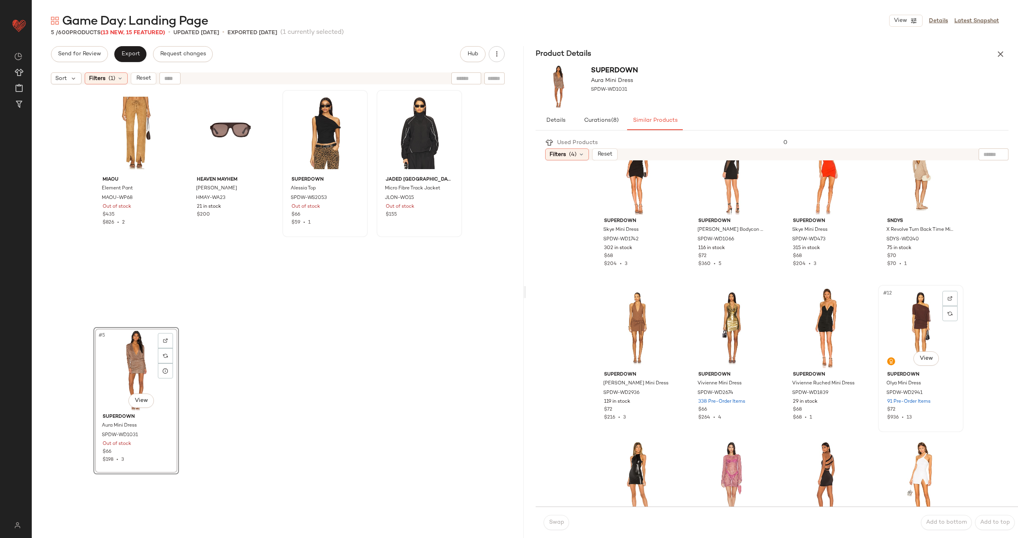
click at [892, 318] on div "#12 View" at bounding box center [921, 328] width 80 height 80
click at [567, 521] on button "Swap" at bounding box center [556, 522] width 25 height 15
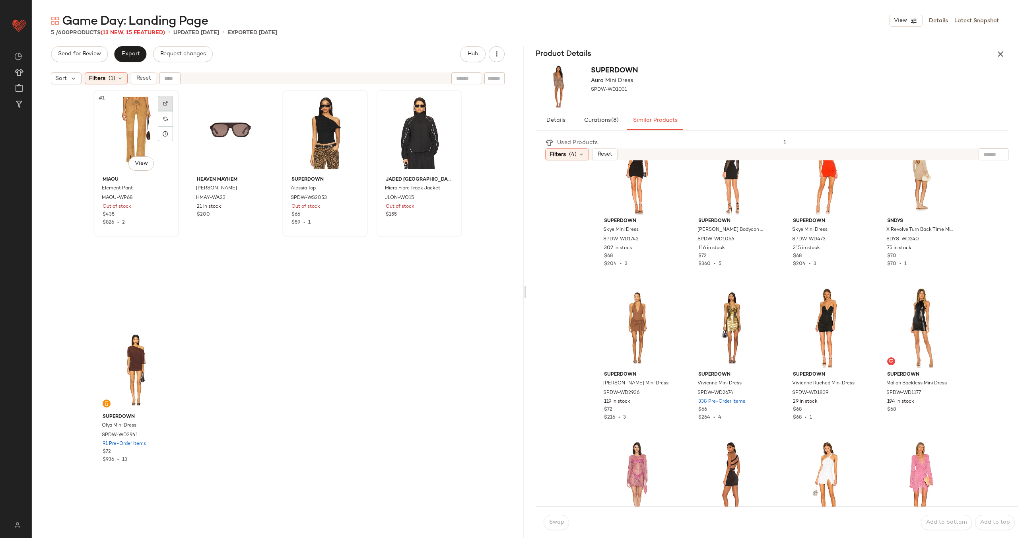
click at [169, 101] on div at bounding box center [165, 103] width 15 height 15
click at [1002, 53] on icon "button" at bounding box center [1001, 54] width 10 height 10
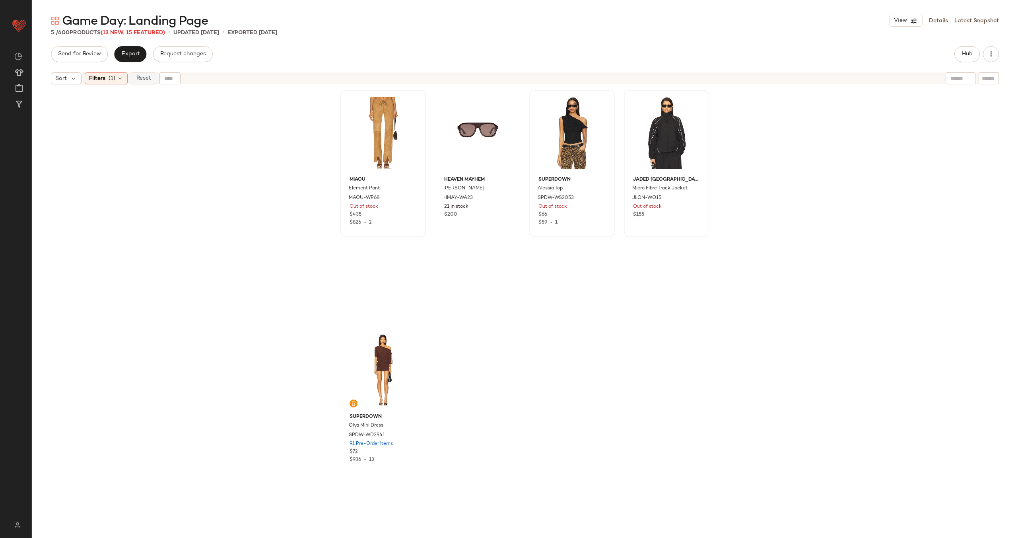
click at [134, 78] on button "Reset" at bounding box center [143, 78] width 25 height 12
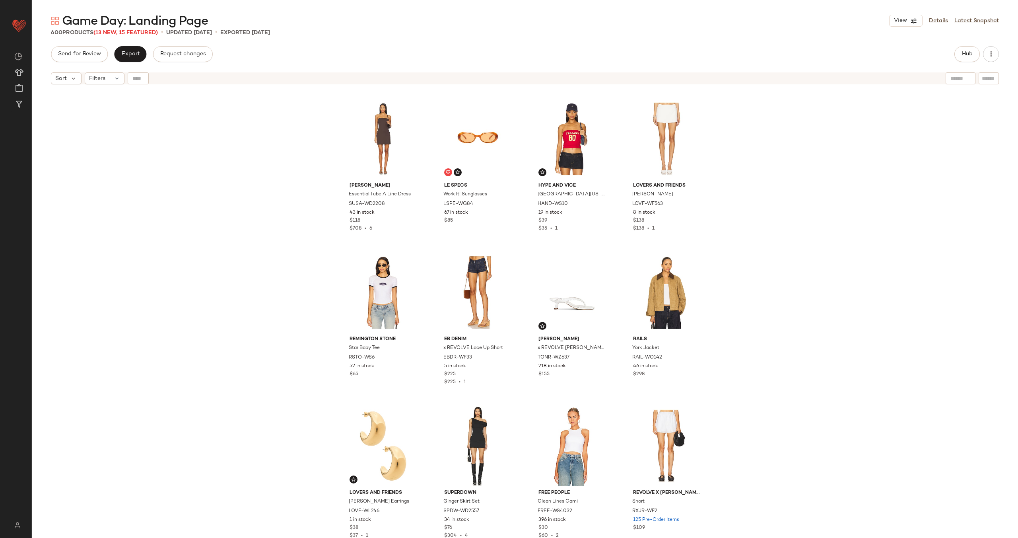
scroll to position [152, 0]
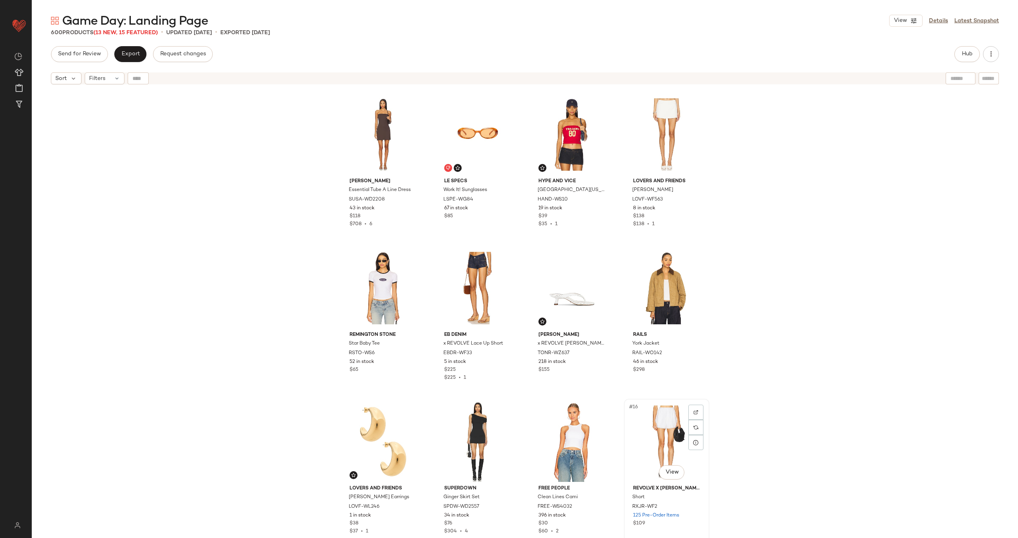
click at [636, 443] on div "#16 View" at bounding box center [667, 441] width 80 height 80
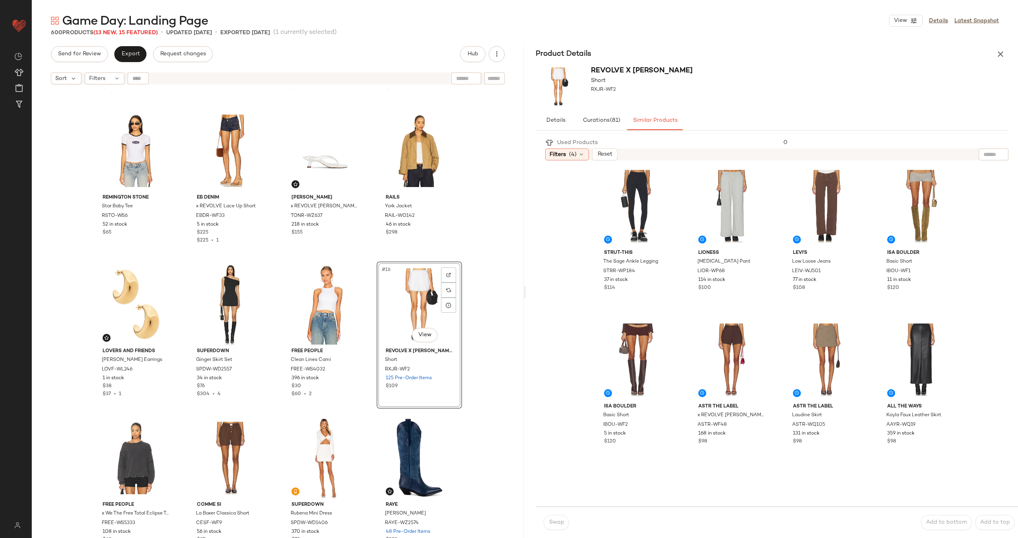
scroll to position [160, 0]
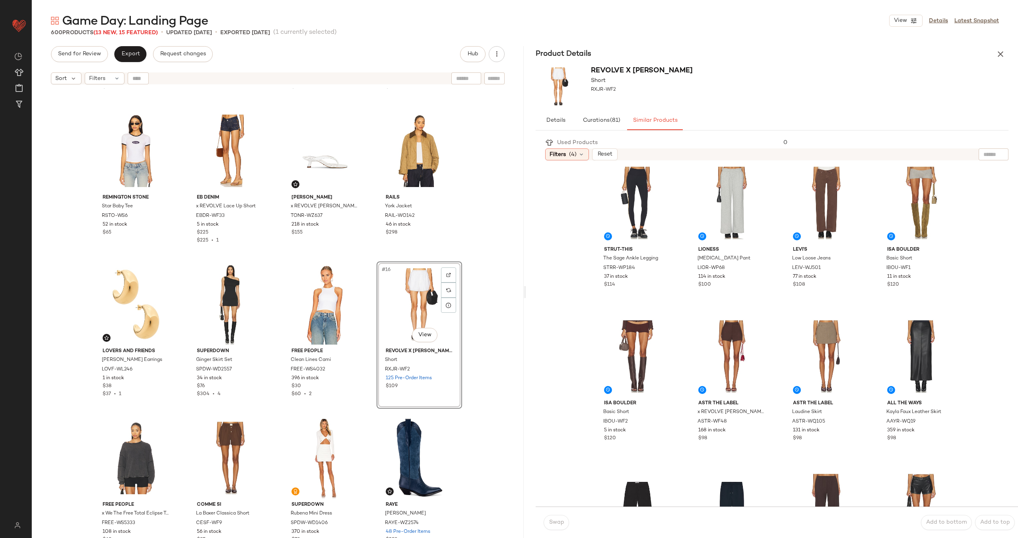
click at [997, 156] on div at bounding box center [994, 154] width 30 height 12
type input "*****"
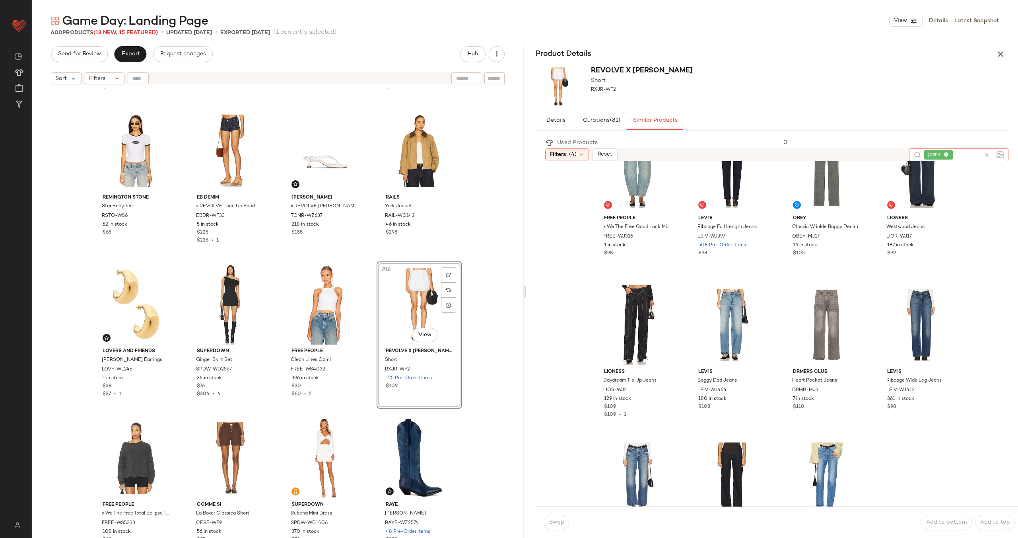
scroll to position [197, 0]
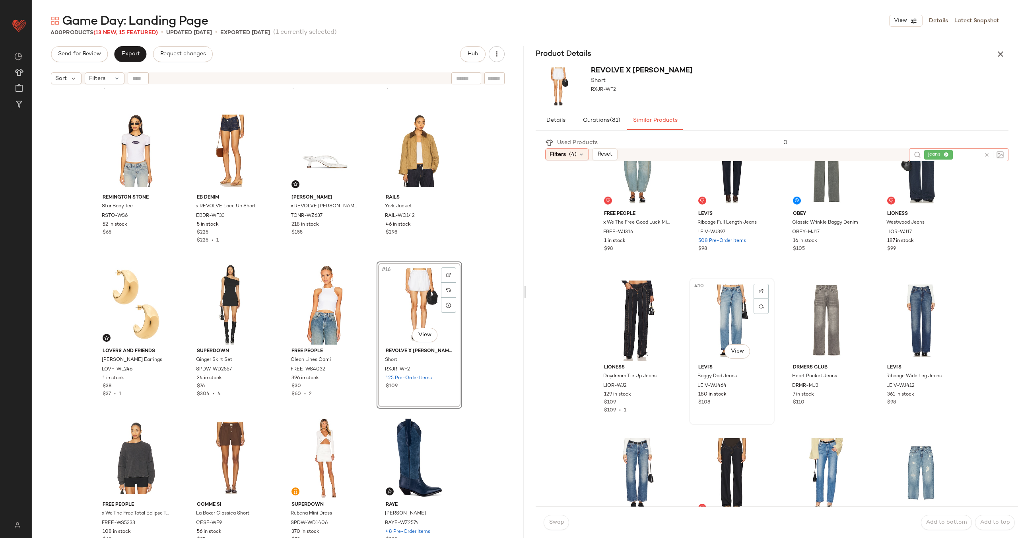
click at [715, 307] on div "#10 View" at bounding box center [732, 320] width 80 height 80
click at [551, 521] on span "Swap" at bounding box center [556, 522] width 16 height 6
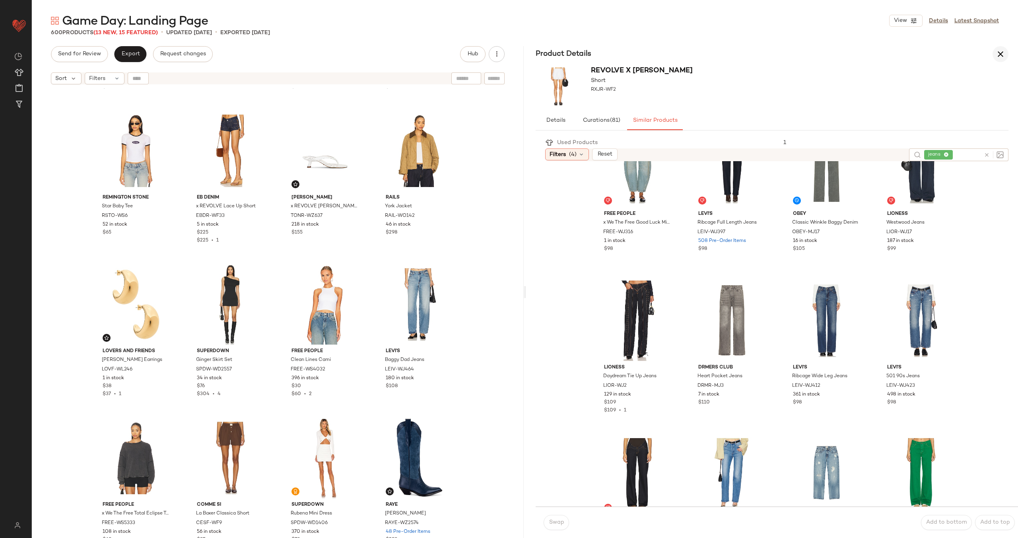
click at [1000, 55] on icon "button" at bounding box center [1001, 54] width 10 height 10
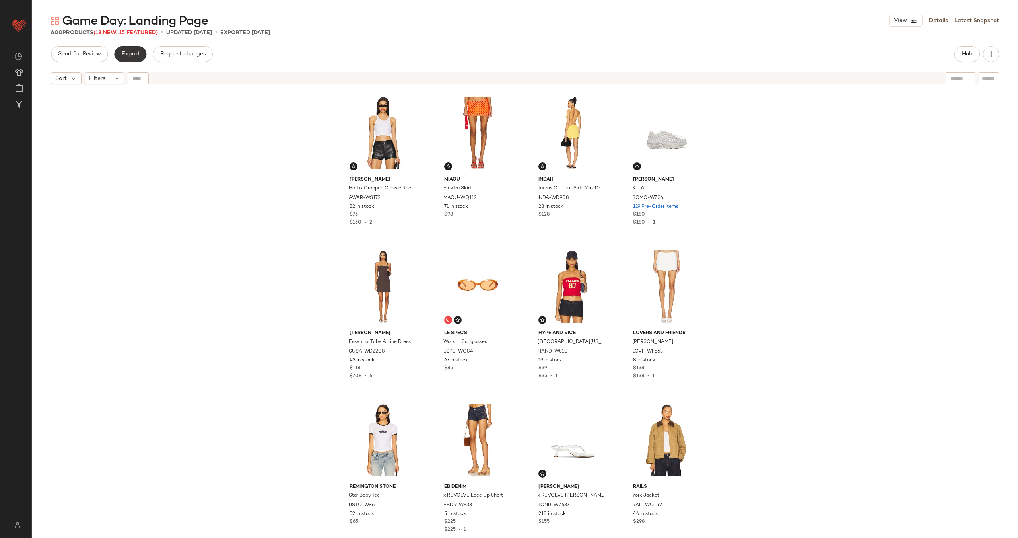
click at [135, 56] on span "Export" at bounding box center [130, 54] width 19 height 6
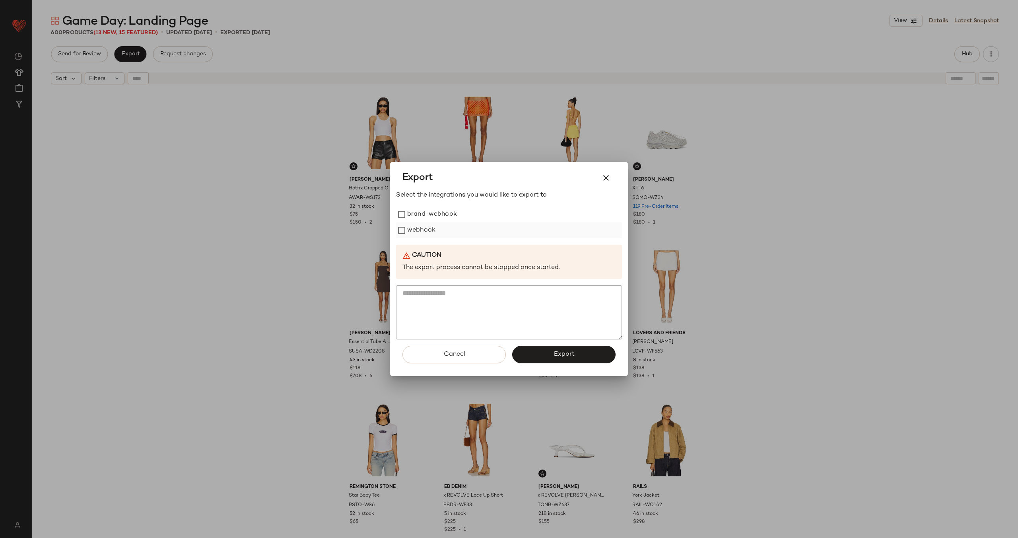
click at [420, 230] on label "webhook" at bounding box center [421, 230] width 28 height 16
click at [577, 350] on button "Export" at bounding box center [563, 354] width 103 height 17
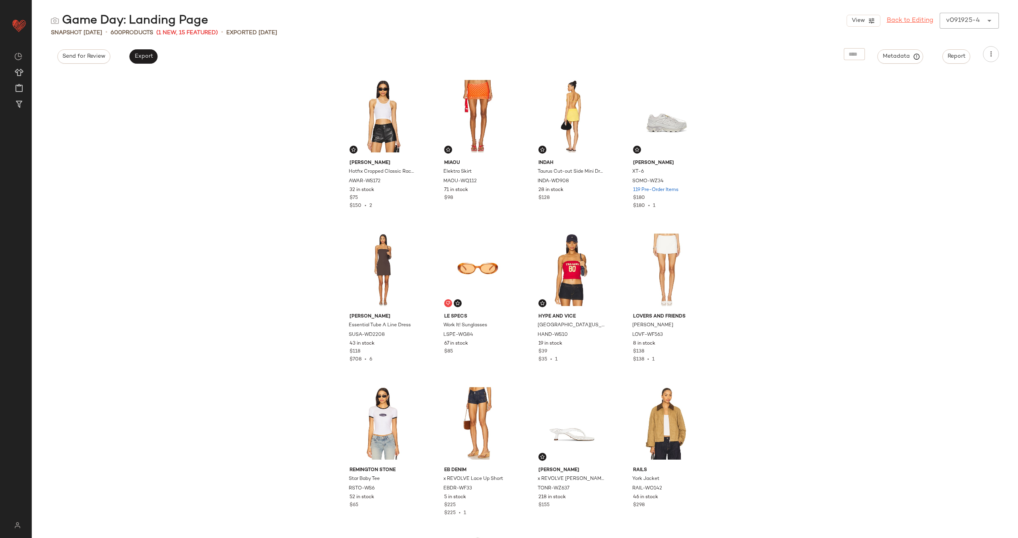
click at [904, 19] on link "Back to Editing" at bounding box center [910, 21] width 47 height 10
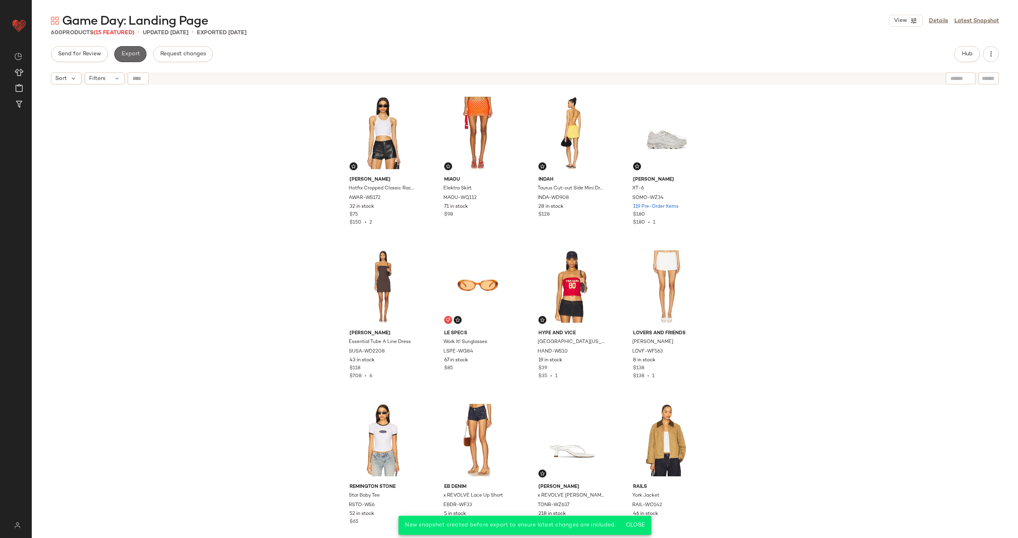
click at [132, 53] on span "Export" at bounding box center [130, 54] width 19 height 6
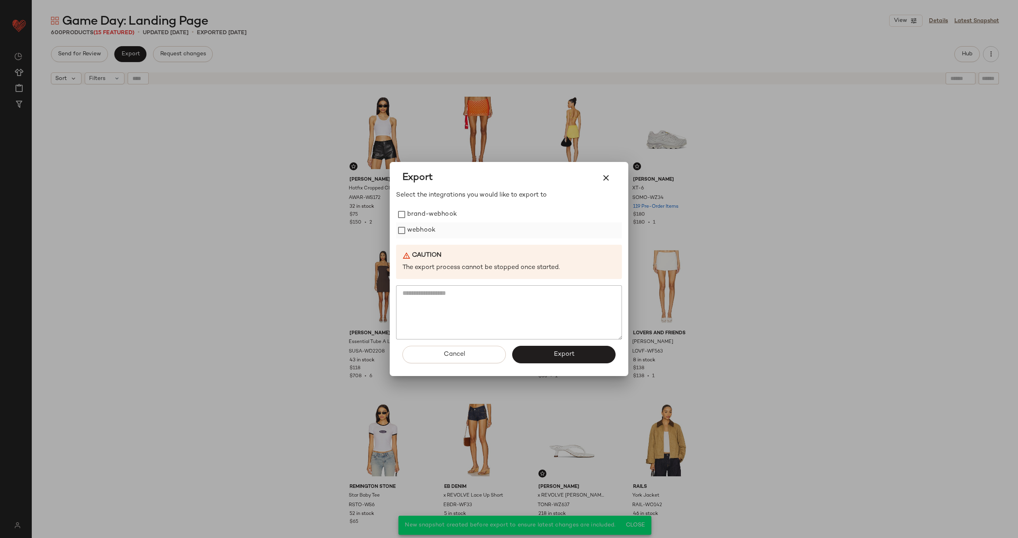
click at [432, 230] on label "webhook" at bounding box center [421, 230] width 28 height 16
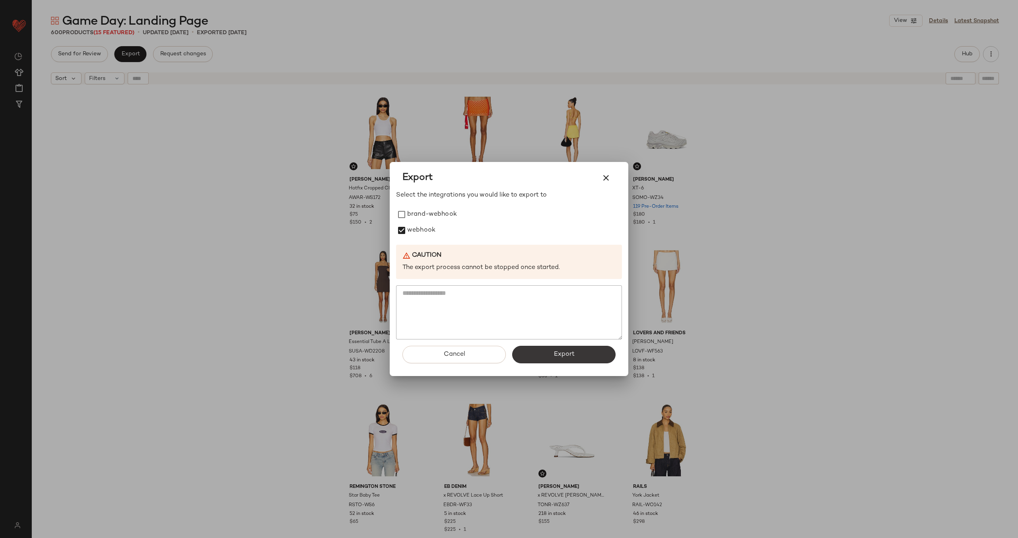
click at [562, 352] on span "Export" at bounding box center [563, 354] width 21 height 8
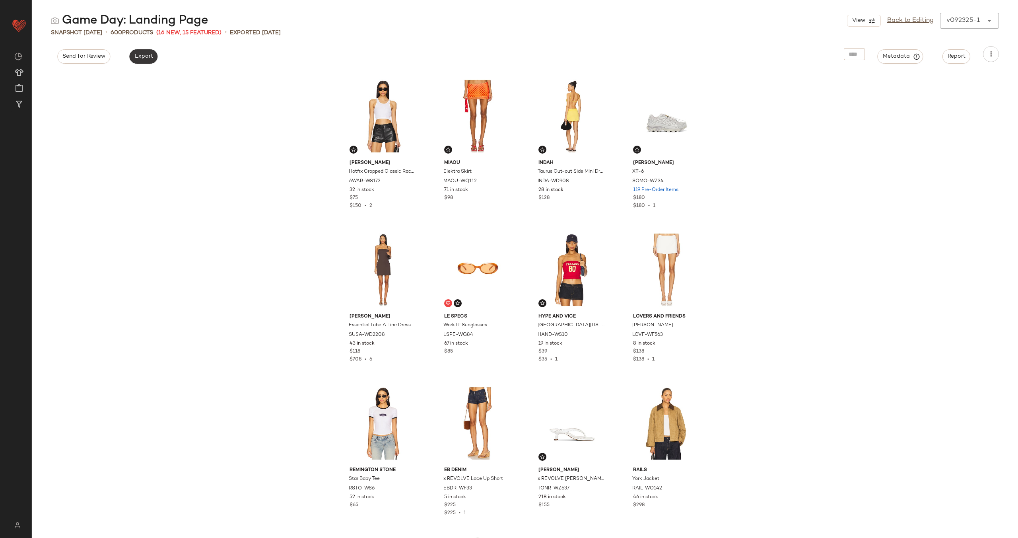
click at [146, 56] on span "Export" at bounding box center [143, 56] width 19 height 6
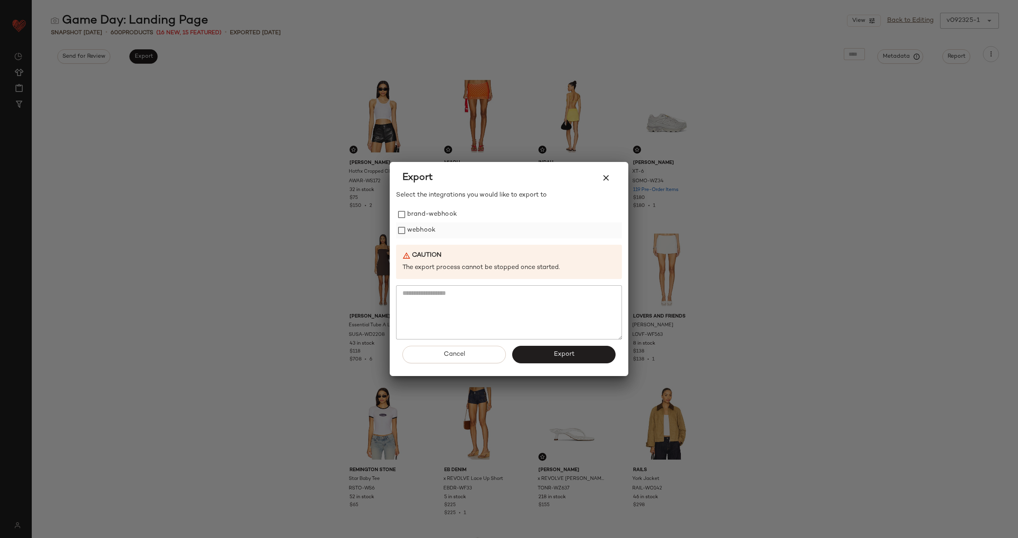
click at [427, 231] on label "webhook" at bounding box center [421, 230] width 28 height 16
click at [570, 355] on span "Export" at bounding box center [563, 354] width 21 height 8
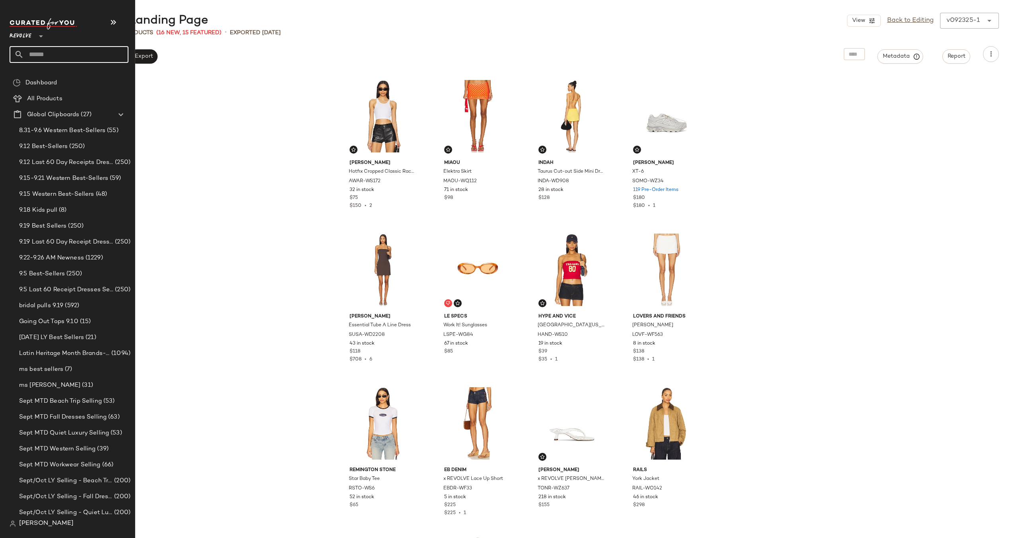
click at [93, 60] on input "text" at bounding box center [76, 54] width 105 height 17
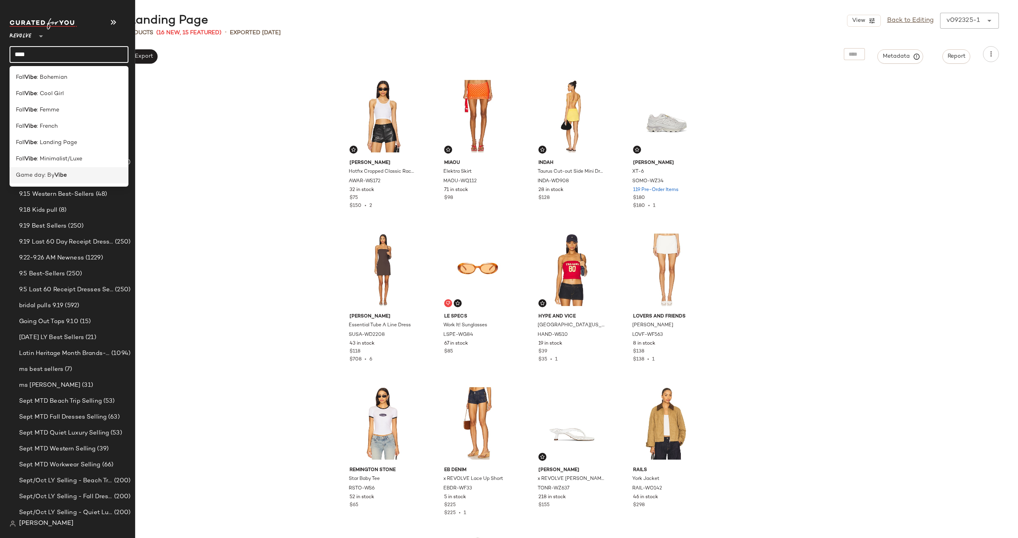
type input "****"
click at [84, 177] on div "Game day: By Vibe" at bounding box center [69, 175] width 106 height 8
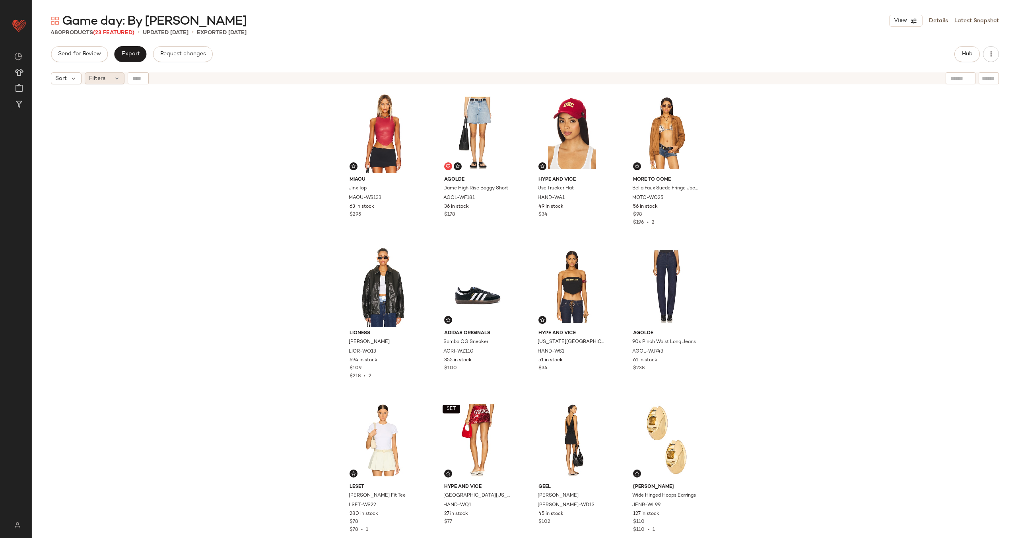
click at [117, 80] on icon at bounding box center [117, 78] width 6 height 6
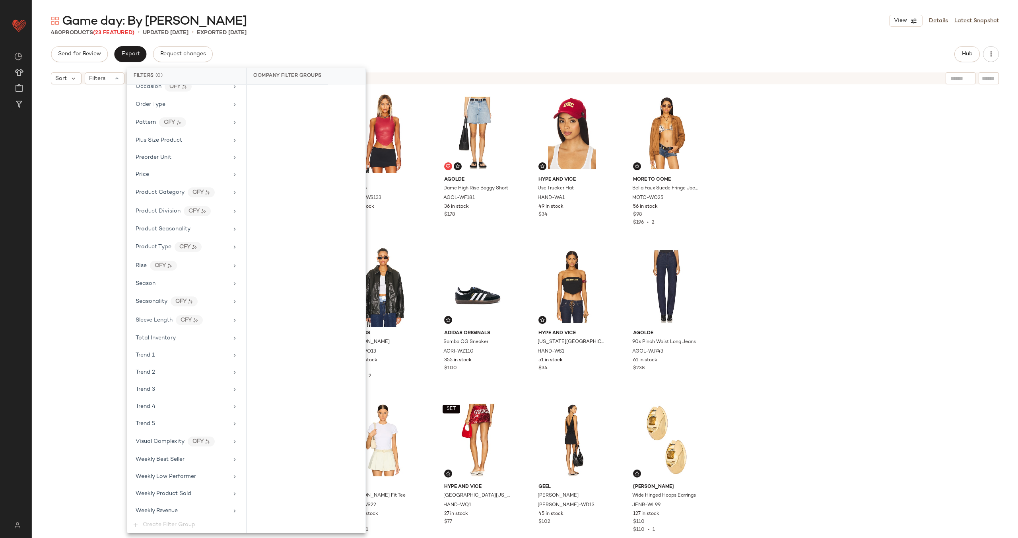
scroll to position [610, 0]
click at [191, 333] on div "Total Inventory" at bounding box center [182, 333] width 93 height 8
click at [330, 92] on button "For 0" at bounding box center [306, 96] width 106 height 11
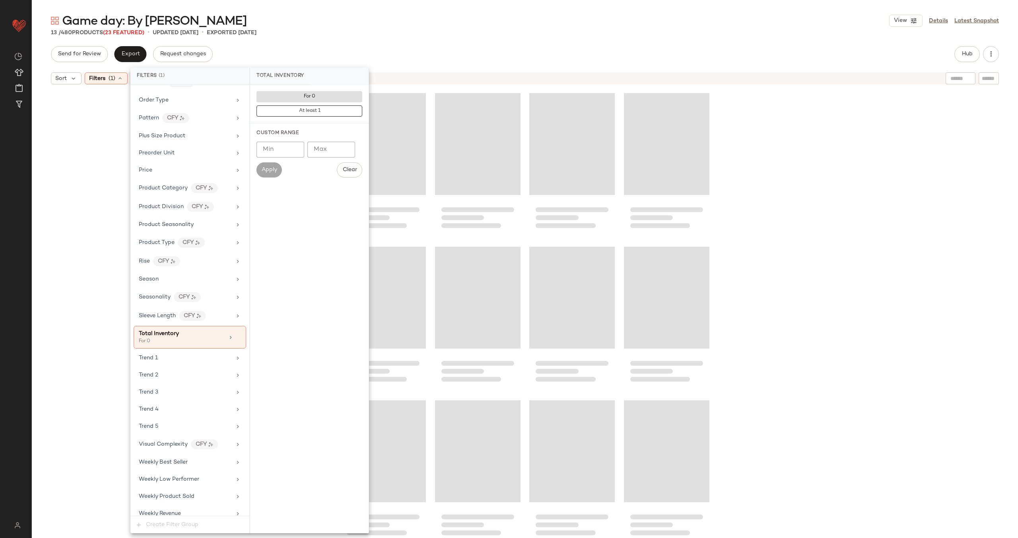
click at [75, 213] on div at bounding box center [525, 322] width 986 height 469
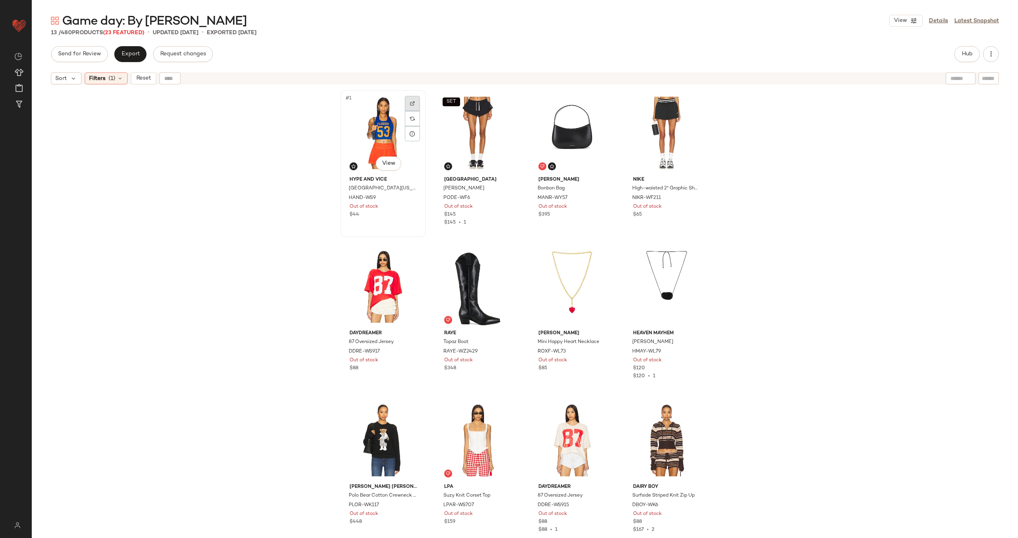
click at [410, 104] on img at bounding box center [412, 103] width 5 height 5
click at [383, 127] on div "#1 View" at bounding box center [383, 133] width 80 height 80
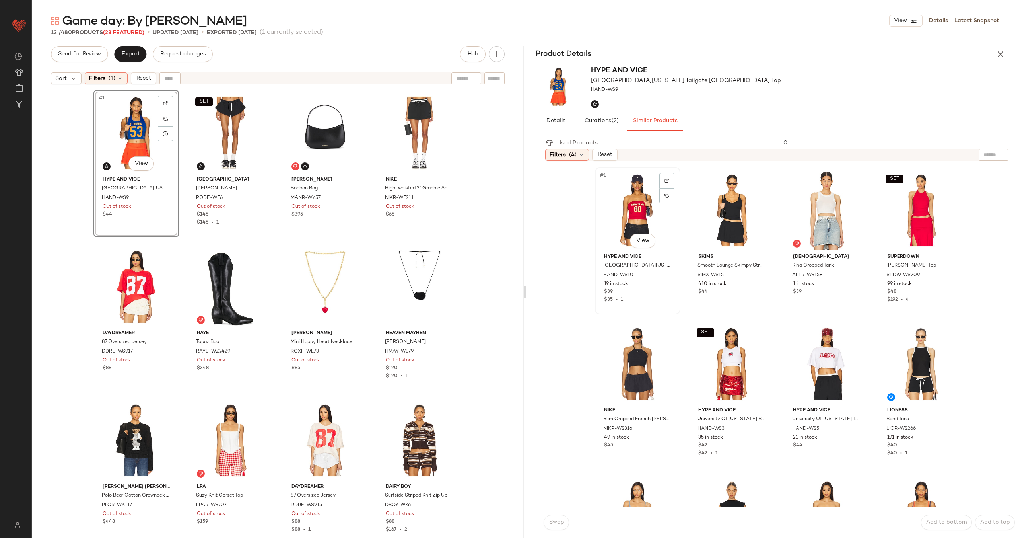
click at [628, 208] on div "#1 View" at bounding box center [638, 210] width 80 height 80
click at [558, 520] on span "Swap" at bounding box center [556, 522] width 16 height 6
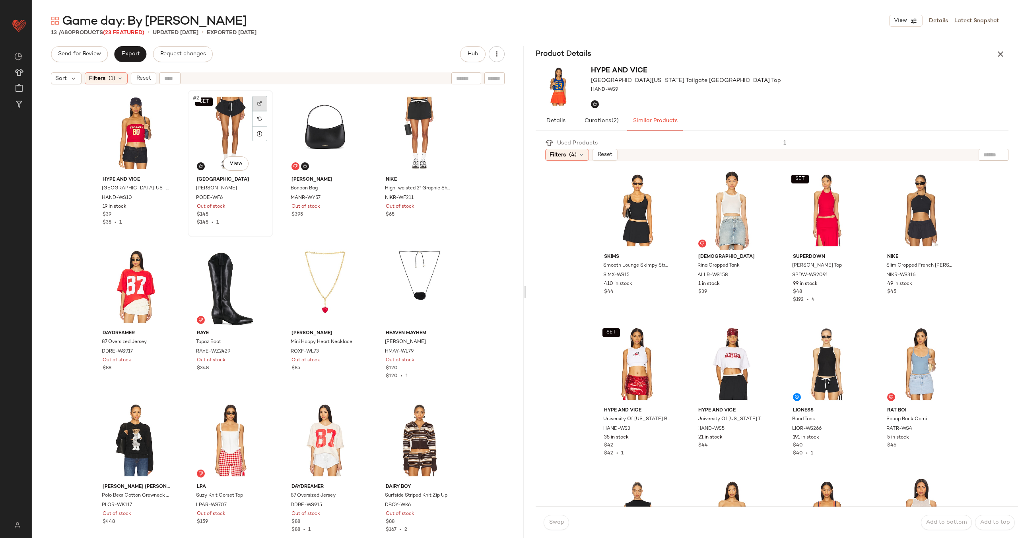
click at [255, 99] on div at bounding box center [259, 103] width 15 height 15
click at [355, 105] on div at bounding box center [354, 103] width 15 height 15
click at [300, 127] on div "#3 View" at bounding box center [325, 133] width 80 height 80
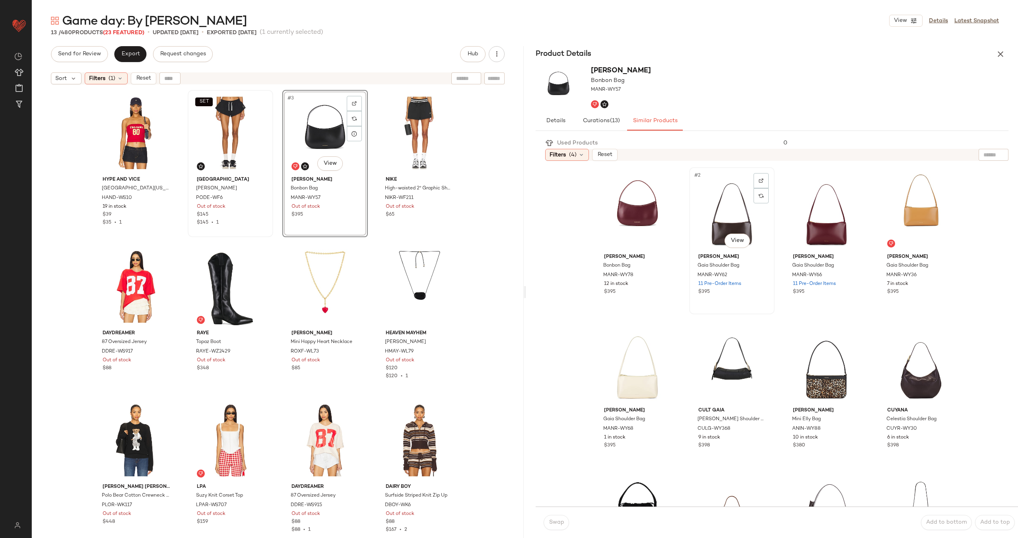
click at [714, 222] on div "#2 View" at bounding box center [732, 210] width 80 height 80
click at [557, 523] on span "Swap" at bounding box center [556, 522] width 16 height 6
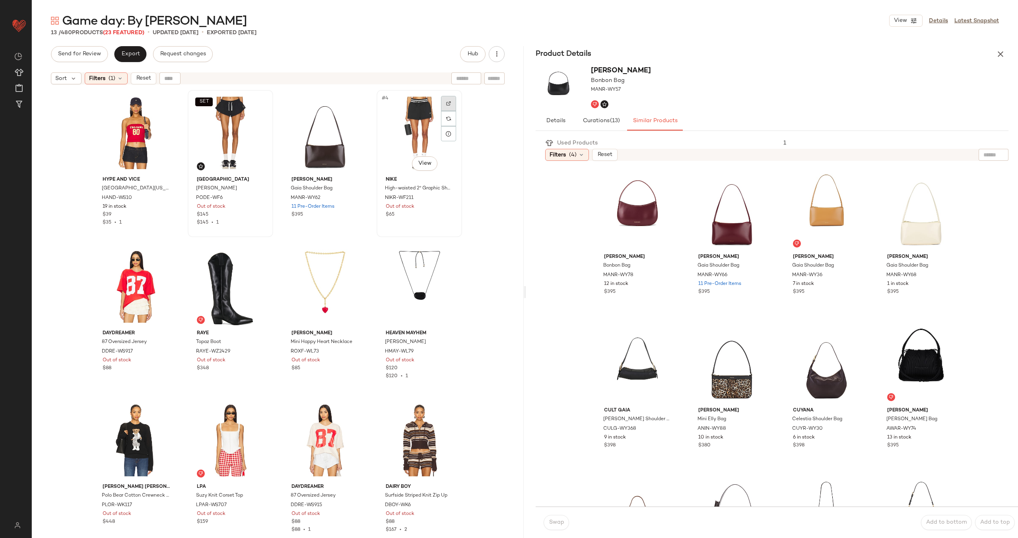
click at [451, 101] on div at bounding box center [448, 103] width 15 height 15
click at [443, 100] on div at bounding box center [448, 103] width 15 height 15
click at [162, 253] on div at bounding box center [165, 256] width 15 height 15
click at [258, 255] on img at bounding box center [259, 257] width 5 height 5
click at [327, 273] on div "#7 View" at bounding box center [325, 286] width 80 height 80
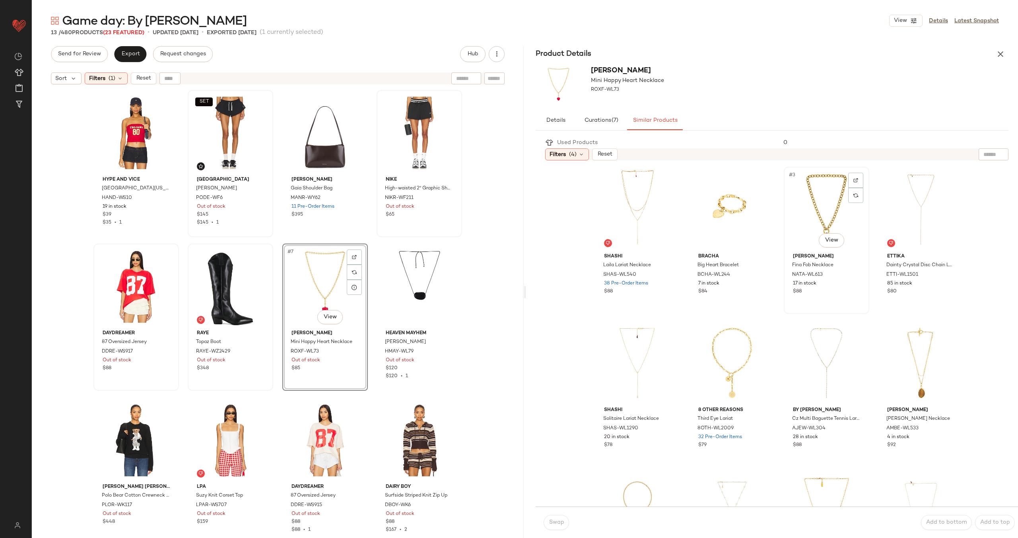
click at [806, 200] on div "#3 View" at bounding box center [827, 209] width 80 height 80
click at [562, 524] on span "Swap" at bounding box center [556, 522] width 16 height 6
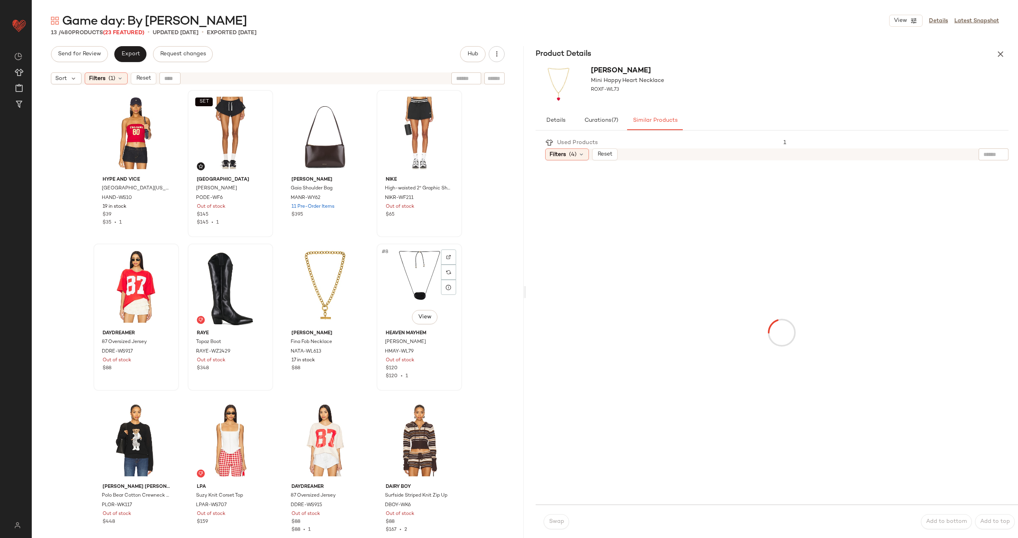
click at [422, 290] on div "#8 View" at bounding box center [419, 286] width 80 height 80
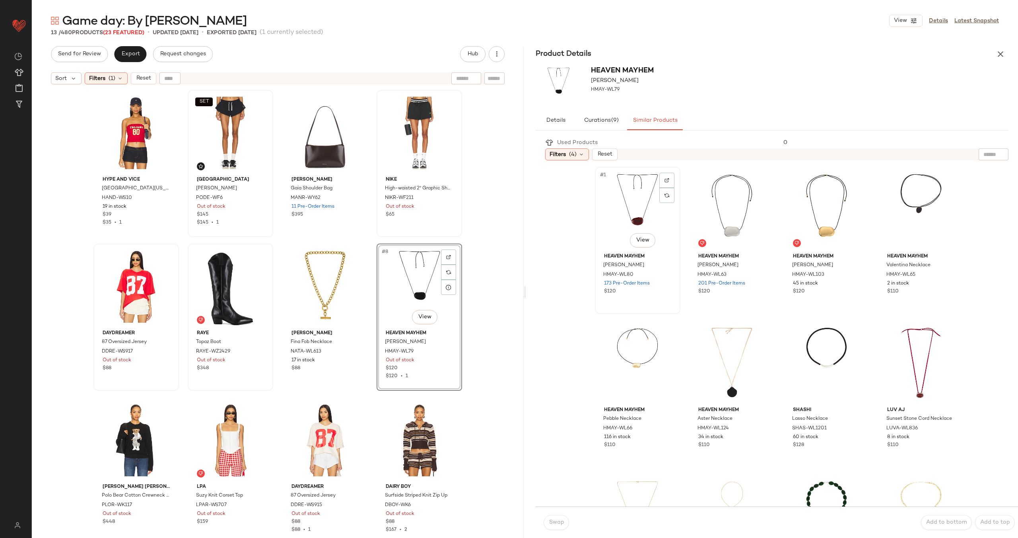
click at [630, 211] on div "#1 View" at bounding box center [638, 209] width 80 height 80
click at [551, 523] on span "Swap" at bounding box center [556, 522] width 16 height 6
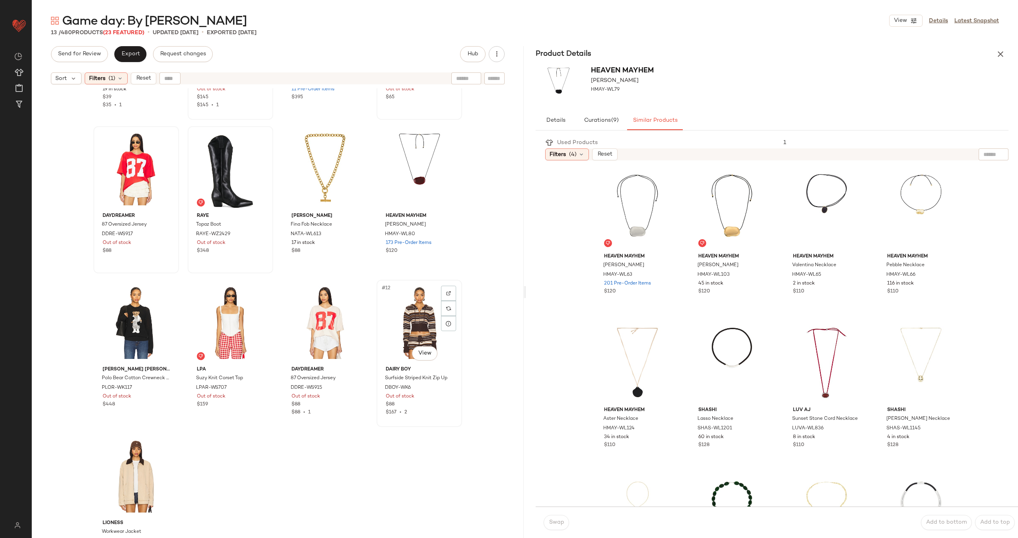
scroll to position [140, 0]
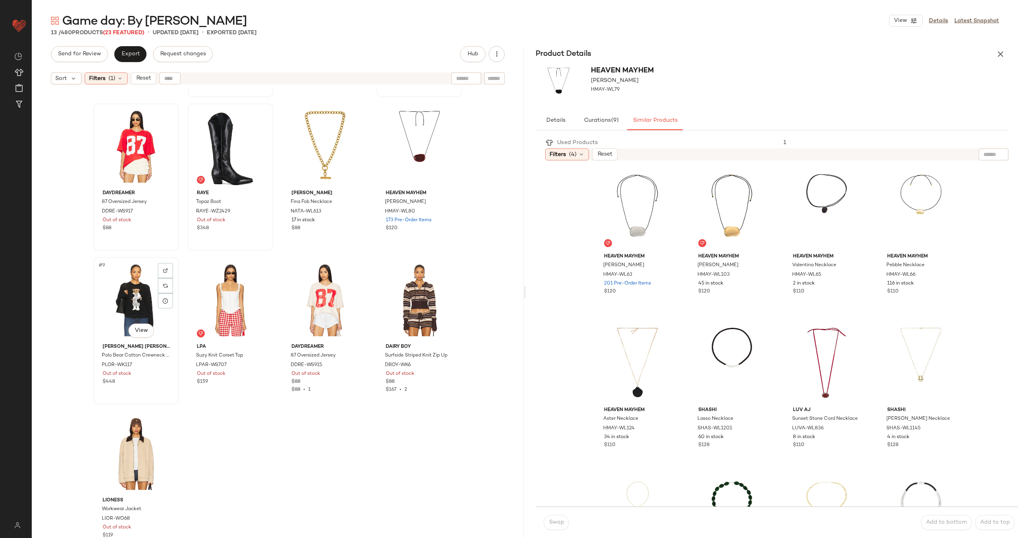
click at [136, 290] on div "#9 View" at bounding box center [136, 300] width 80 height 80
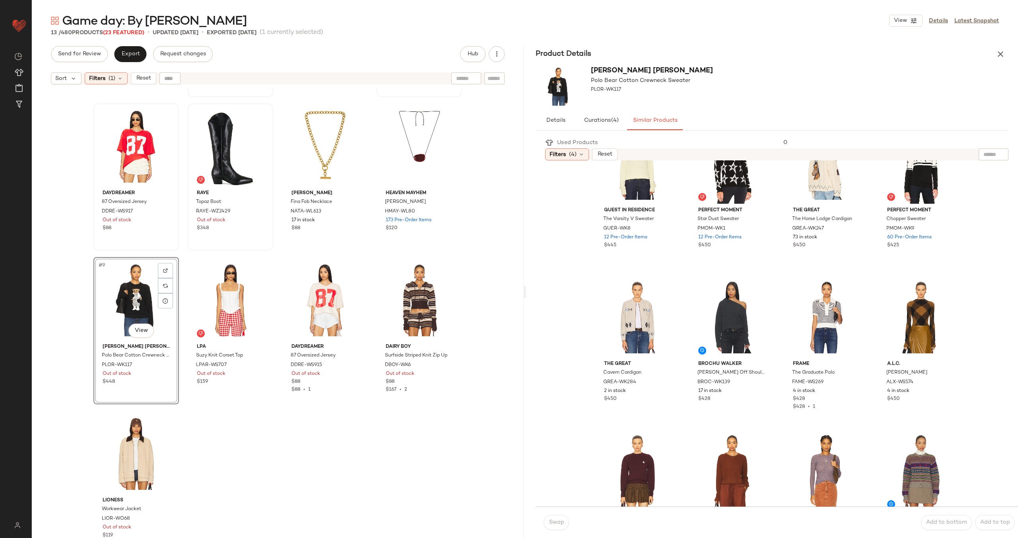
scroll to position [199, 0]
click at [809, 305] on div "#11 View" at bounding box center [827, 317] width 80 height 80
click at [563, 525] on button "Swap" at bounding box center [556, 522] width 25 height 15
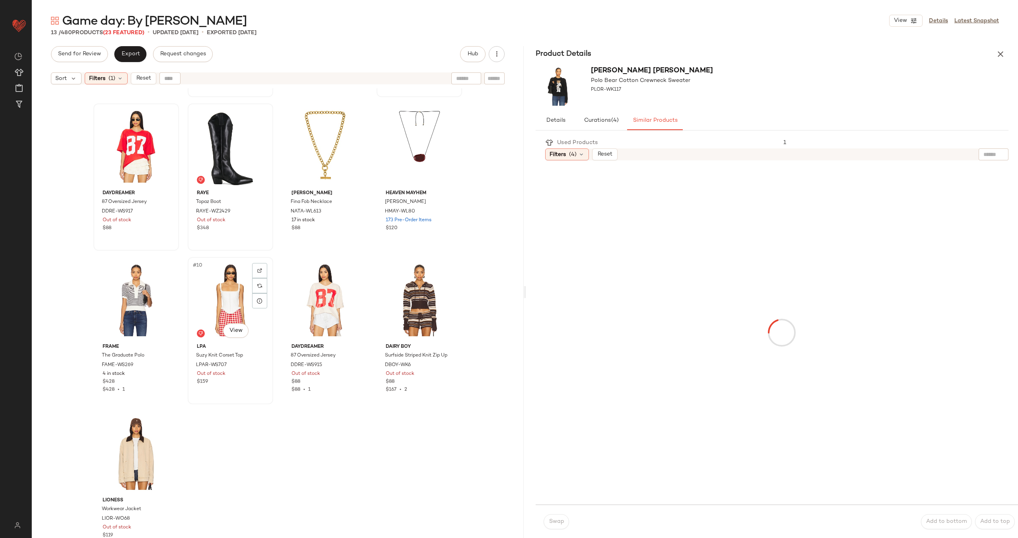
click at [224, 301] on div "#10 View" at bounding box center [230, 300] width 80 height 80
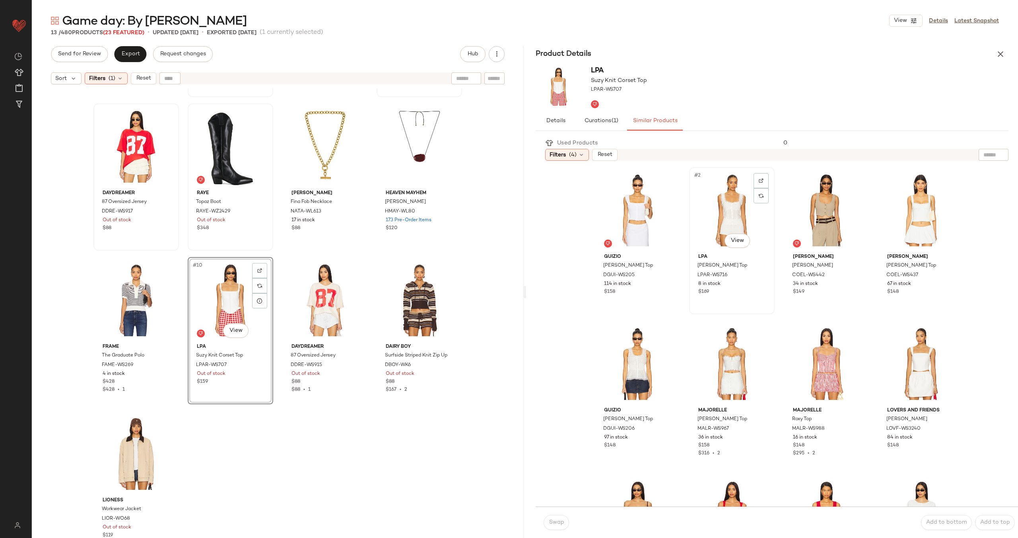
click at [729, 212] on div "#2 View" at bounding box center [732, 210] width 80 height 80
click at [562, 521] on span "Swap" at bounding box center [556, 522] width 16 height 6
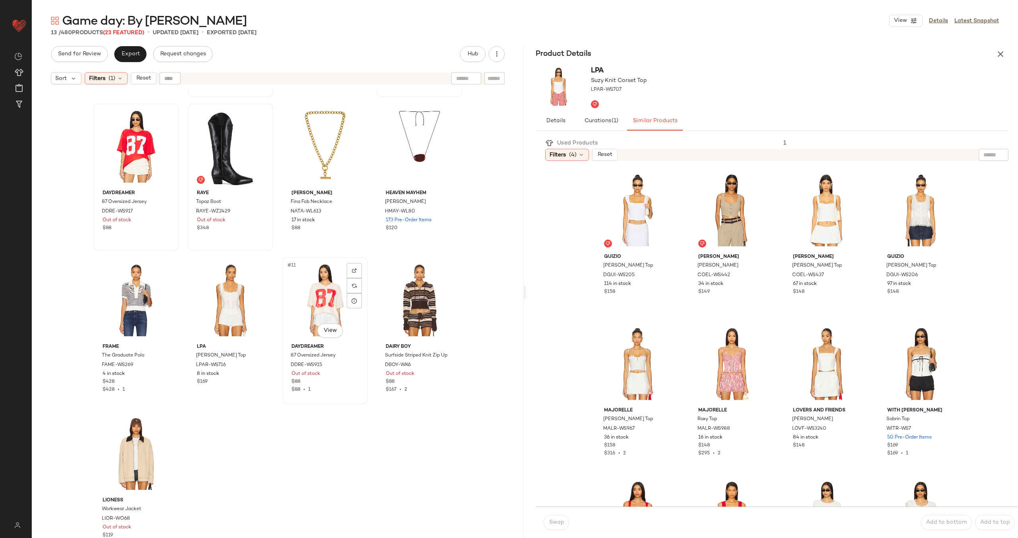
click at [322, 293] on div "#11 View" at bounding box center [325, 300] width 80 height 80
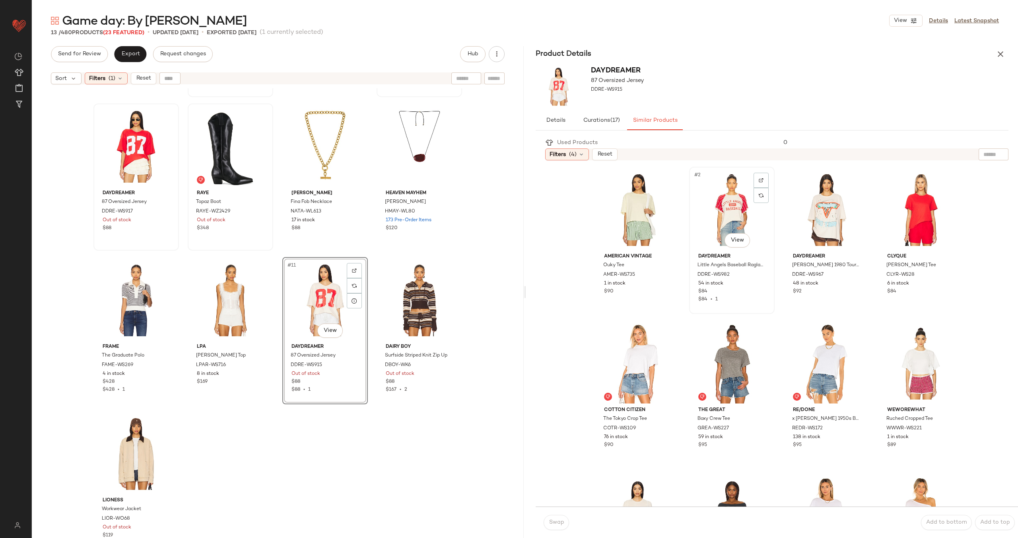
click at [715, 204] on div "#2 View" at bounding box center [732, 209] width 80 height 80
click at [554, 518] on button "Swap" at bounding box center [556, 522] width 25 height 15
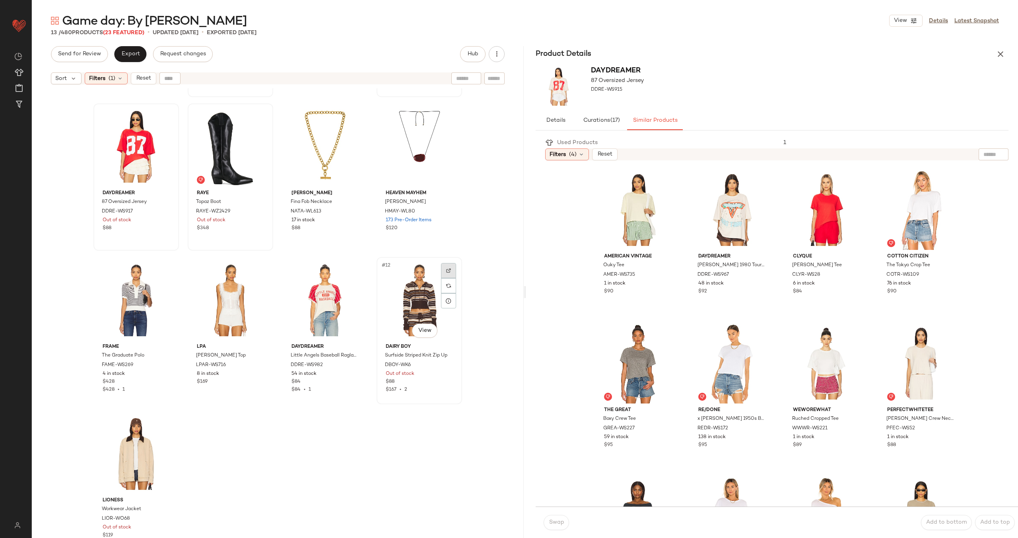
click at [447, 268] on img at bounding box center [448, 270] width 5 height 5
click at [139, 467] on div "#13 View" at bounding box center [136, 453] width 80 height 80
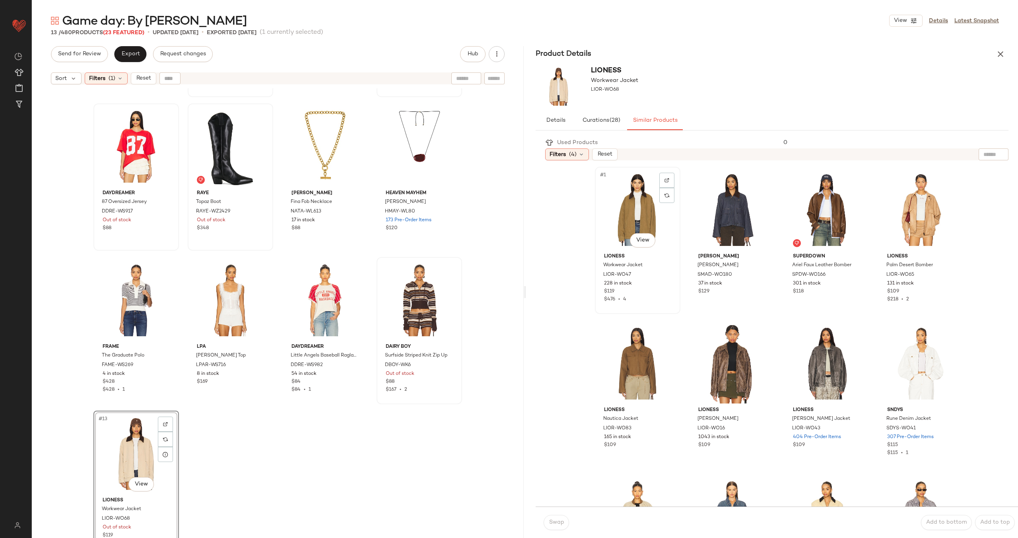
click at [628, 218] on div "#1 View" at bounding box center [638, 209] width 80 height 80
click at [558, 526] on button "Swap" at bounding box center [556, 522] width 25 height 15
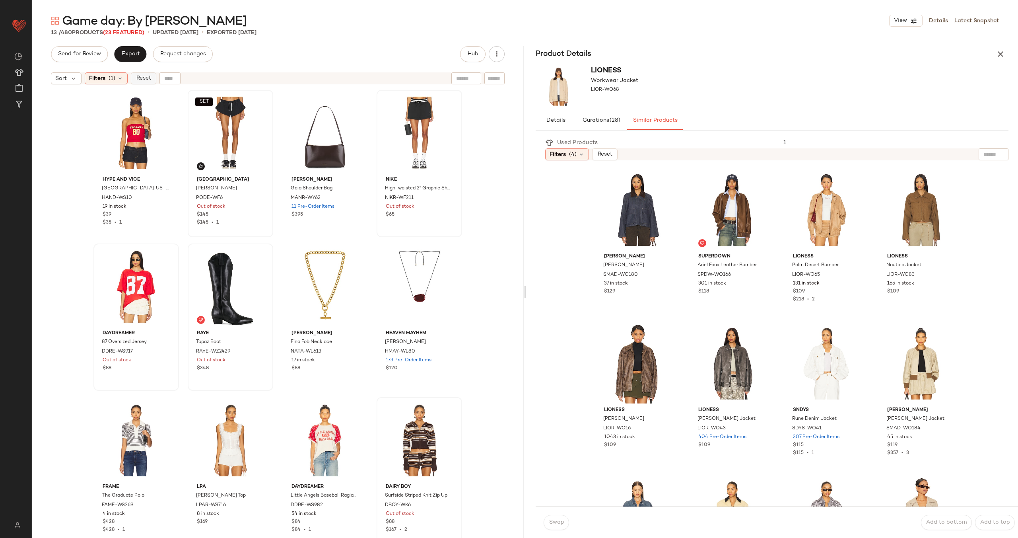
click at [147, 79] on span "Reset" at bounding box center [143, 78] width 15 height 6
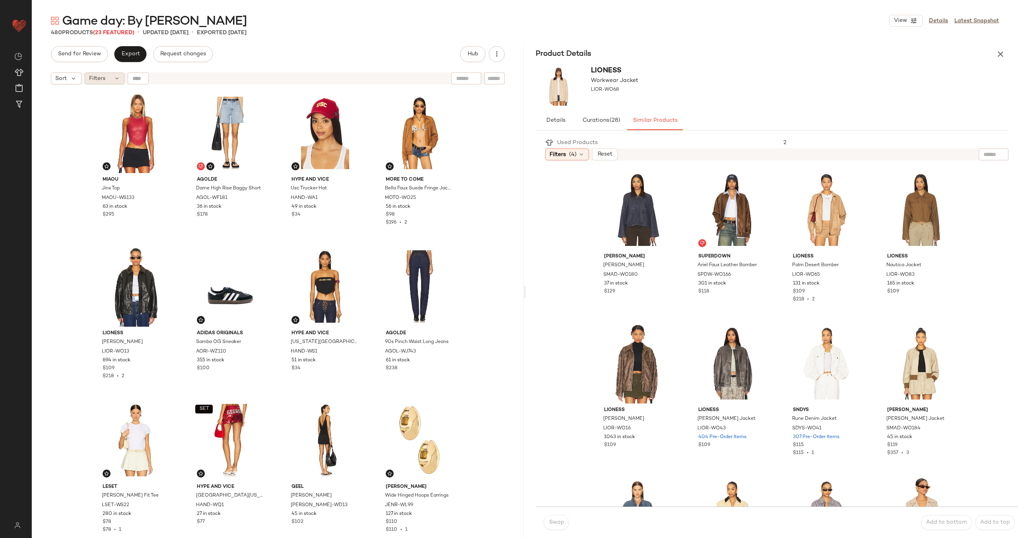
click at [107, 79] on div "Filters" at bounding box center [105, 78] width 40 height 12
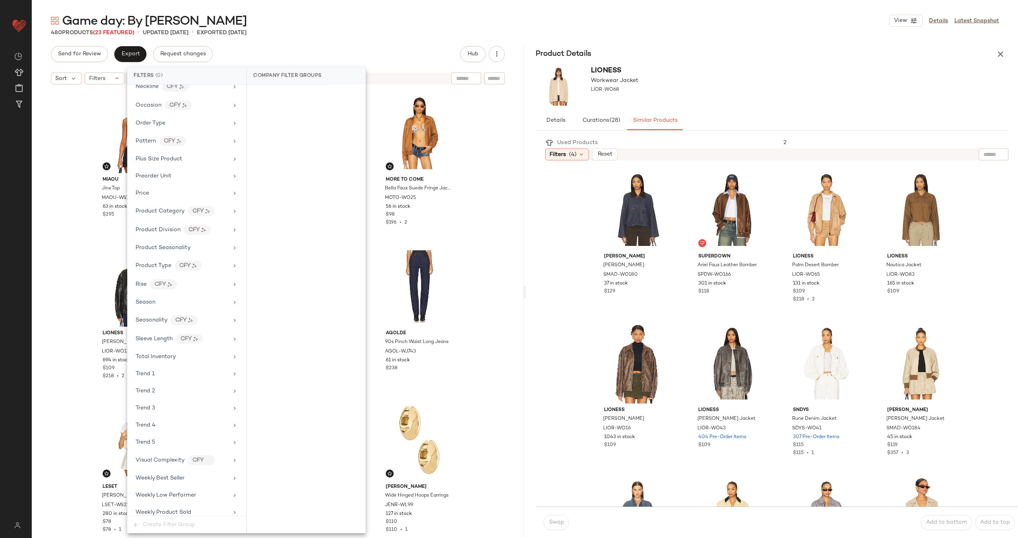
scroll to position [602, 0]
click at [61, 217] on div "Miaou Jinx Top MAOU-WS133 63 in stock $295 AGOLDE Dame High Rise Baggy Short AG…" at bounding box center [278, 322] width 492 height 469
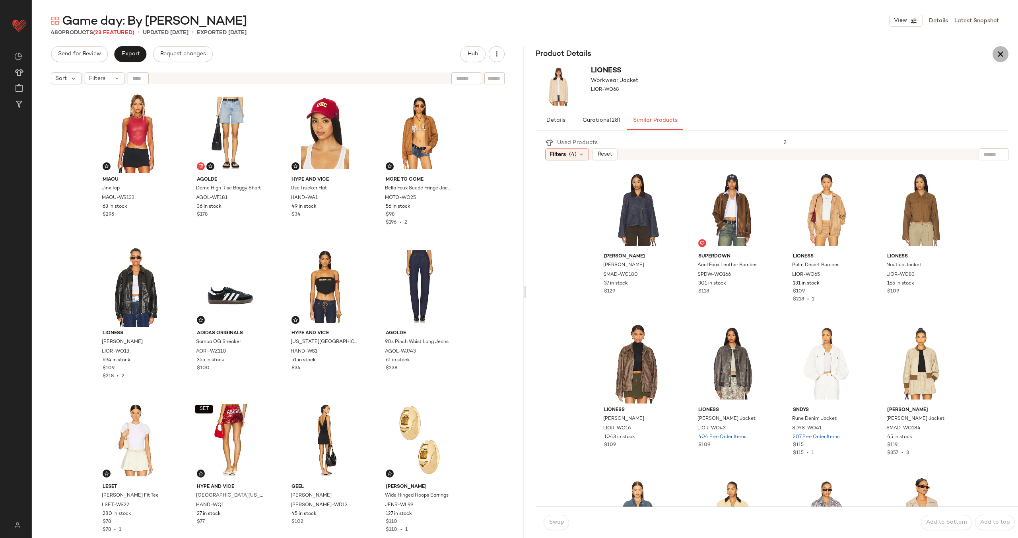
click at [1002, 52] on icon "button" at bounding box center [1001, 54] width 10 height 10
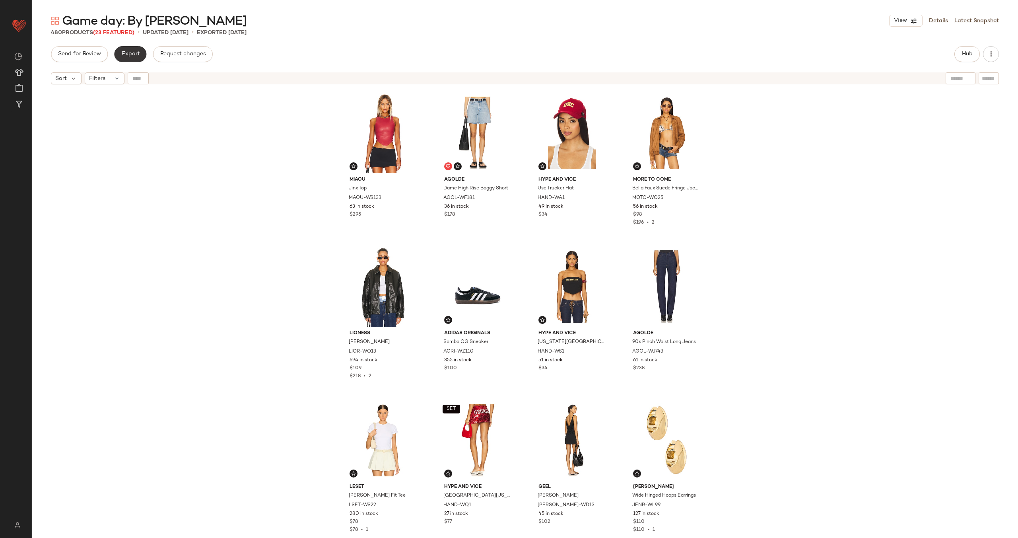
click at [129, 55] on span "Export" at bounding box center [130, 54] width 19 height 6
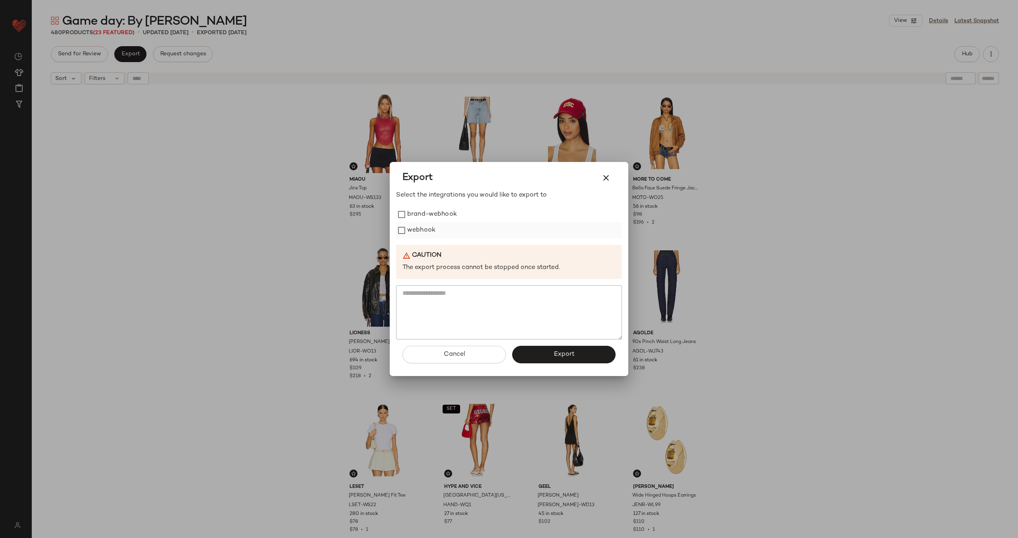
click at [416, 229] on label "webhook" at bounding box center [421, 230] width 28 height 16
click at [569, 350] on button "Export" at bounding box center [563, 354] width 103 height 17
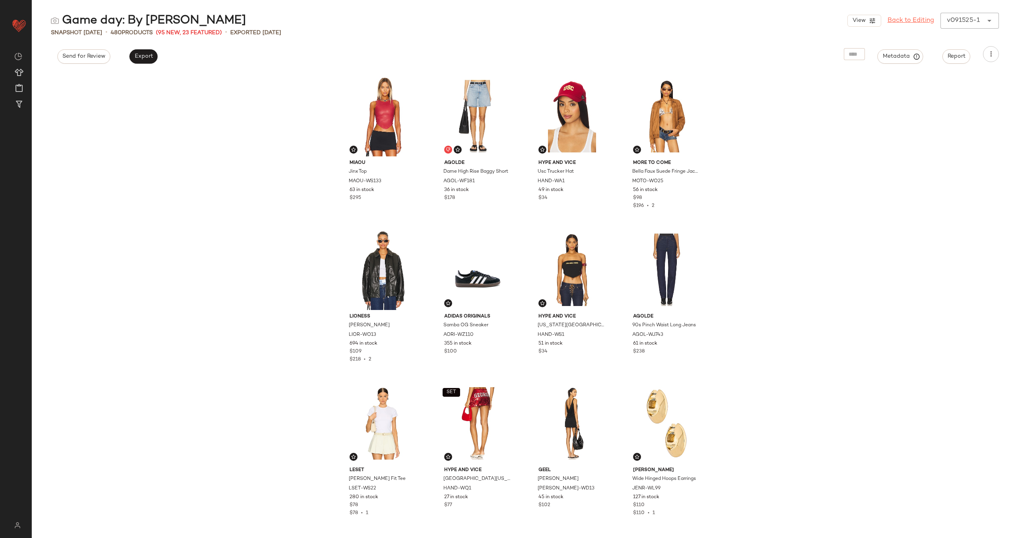
click at [908, 19] on link "Back to Editing" at bounding box center [911, 21] width 47 height 10
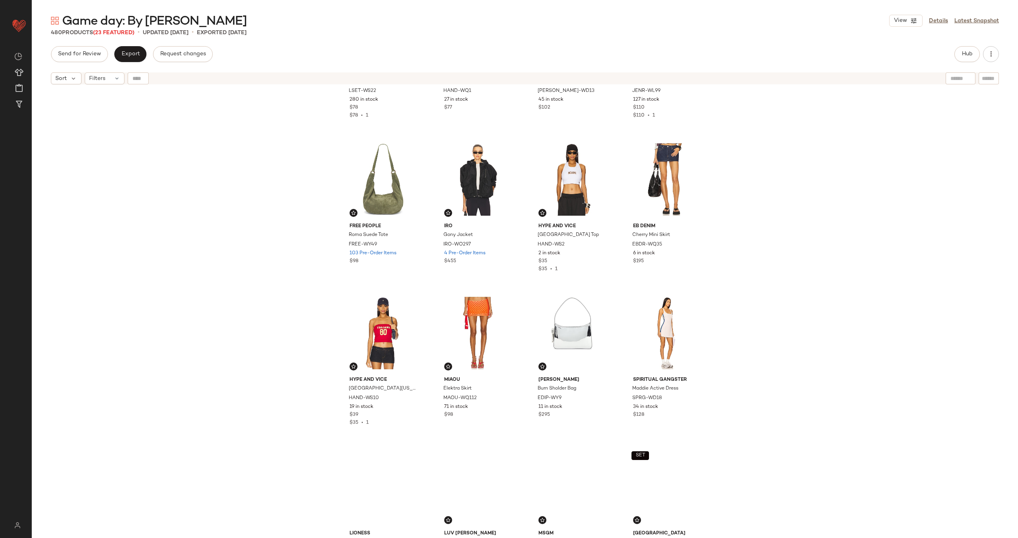
scroll to position [475, 0]
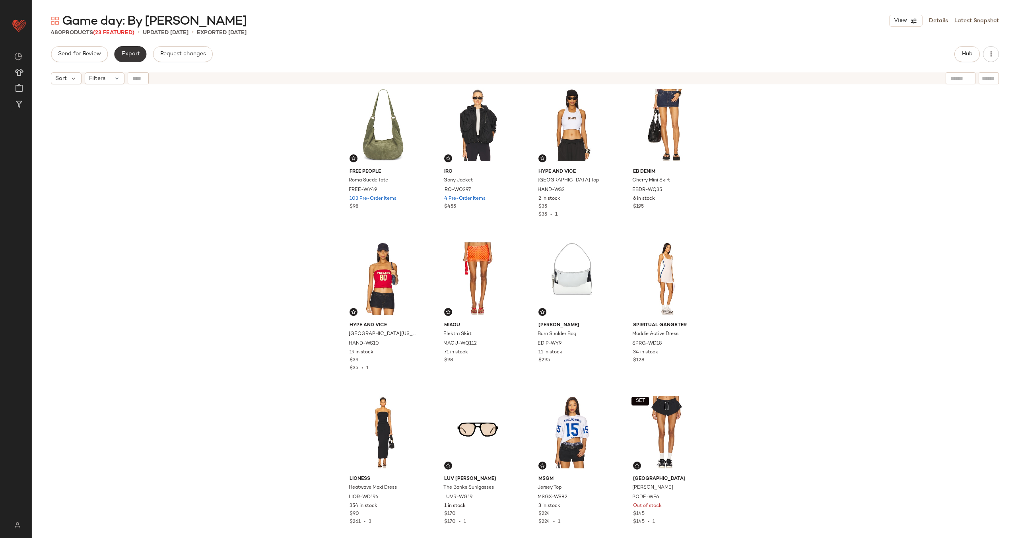
click at [128, 49] on button "Export" at bounding box center [130, 54] width 32 height 16
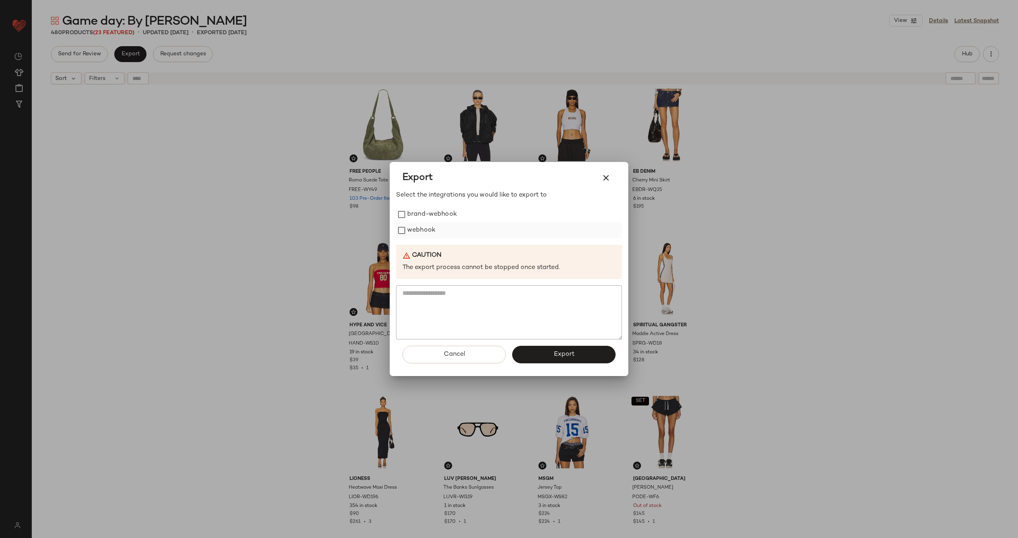
click at [414, 230] on label "webhook" at bounding box center [421, 230] width 28 height 16
click at [562, 356] on span "Export" at bounding box center [563, 354] width 21 height 8
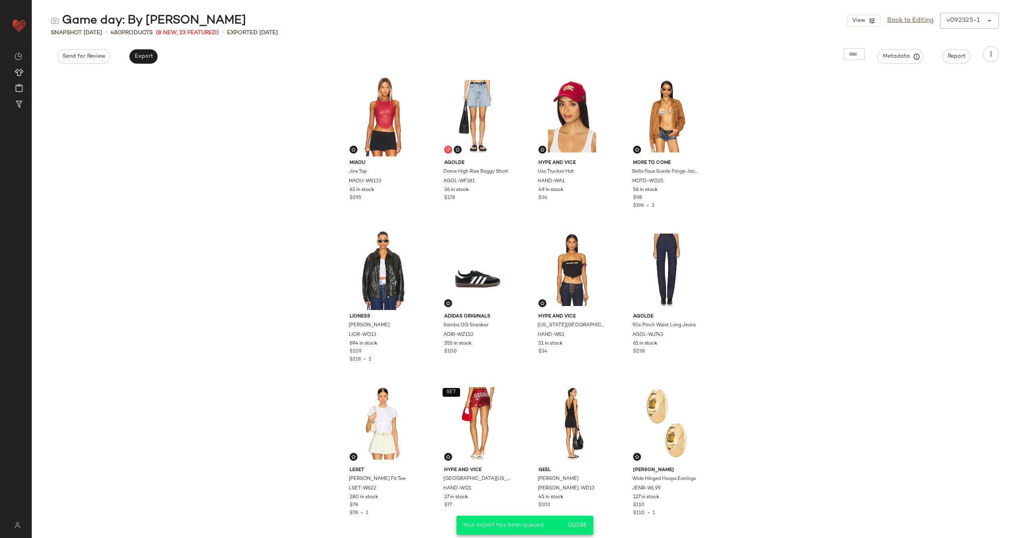
click at [280, 362] on div "Miaou Jinx Top MAOU-WS133 63 in stock $295 AGOLDE Dame High Rise Baggy Short AG…" at bounding box center [525, 305] width 986 height 466
click at [910, 22] on link "Back to Editing" at bounding box center [910, 21] width 47 height 10
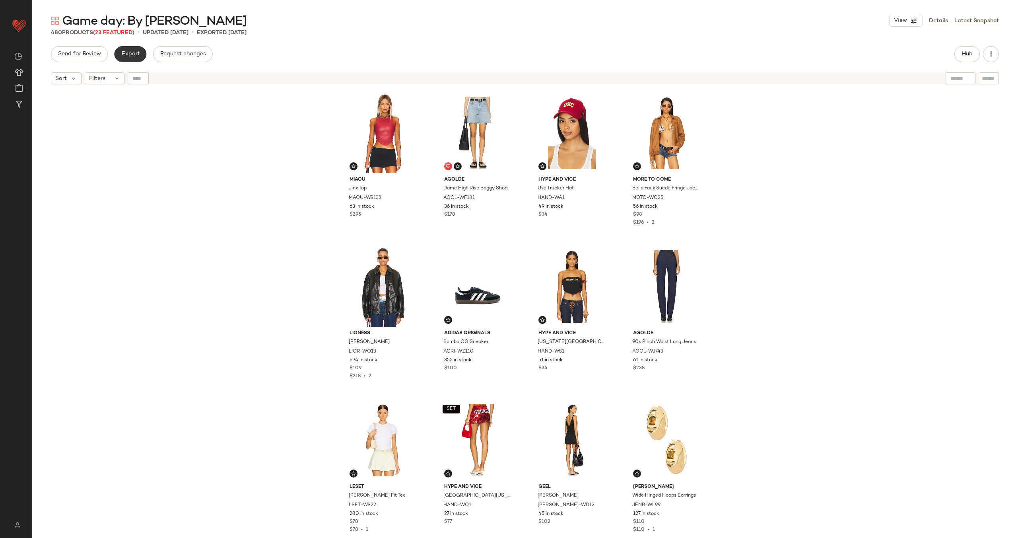
click at [131, 57] on span "Export" at bounding box center [130, 54] width 19 height 6
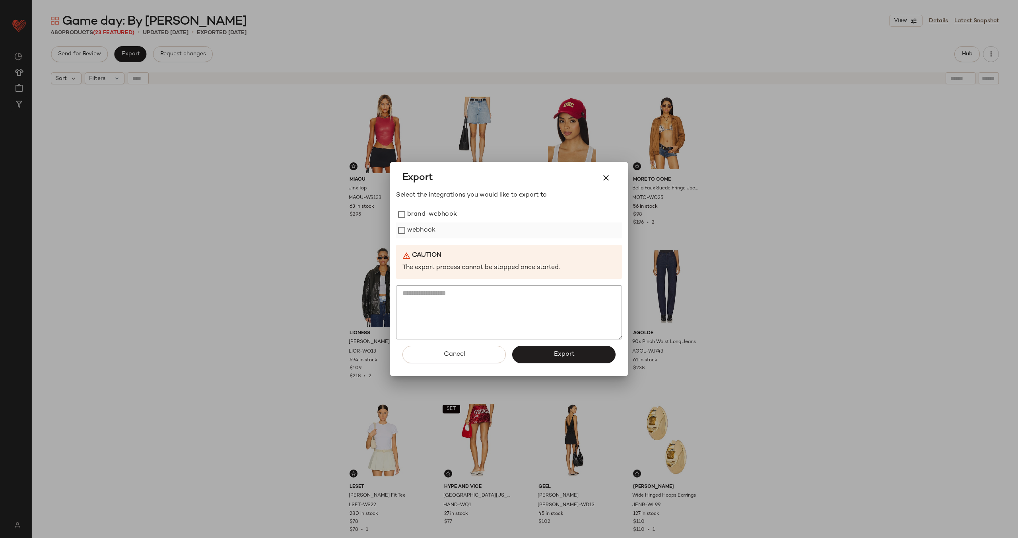
click at [414, 231] on label "webhook" at bounding box center [421, 230] width 28 height 16
click at [572, 350] on span "Export" at bounding box center [563, 354] width 21 height 8
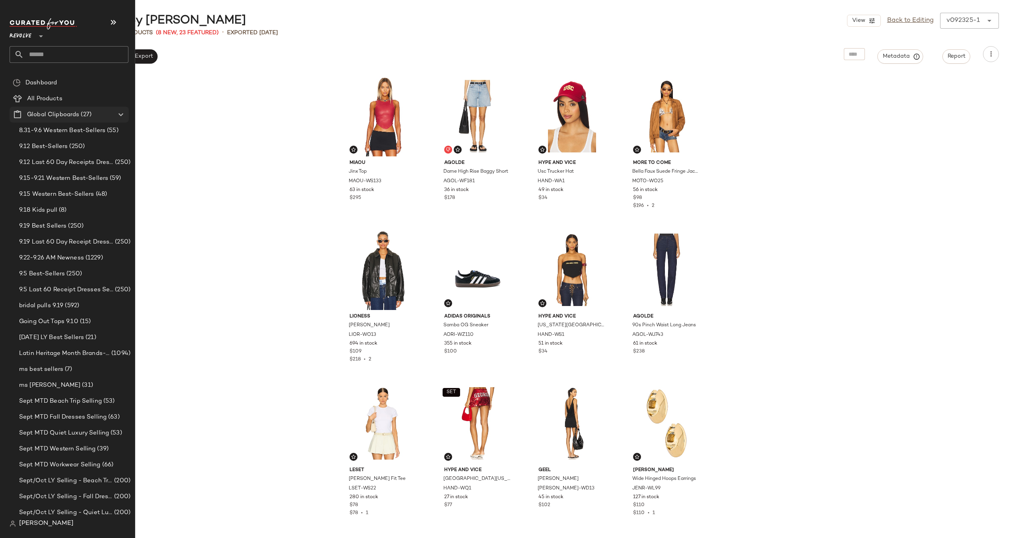
click at [121, 115] on icon at bounding box center [121, 115] width 10 height 10
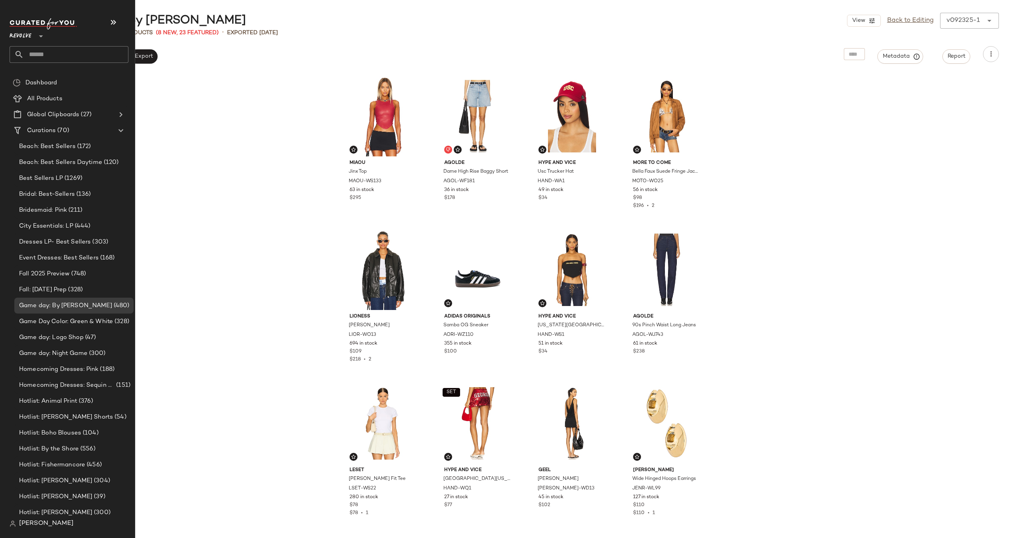
click at [91, 53] on input "text" at bounding box center [76, 54] width 105 height 17
type input "********"
click at [83, 76] on div "Hotlist: New Prep" at bounding box center [69, 77] width 106 height 8
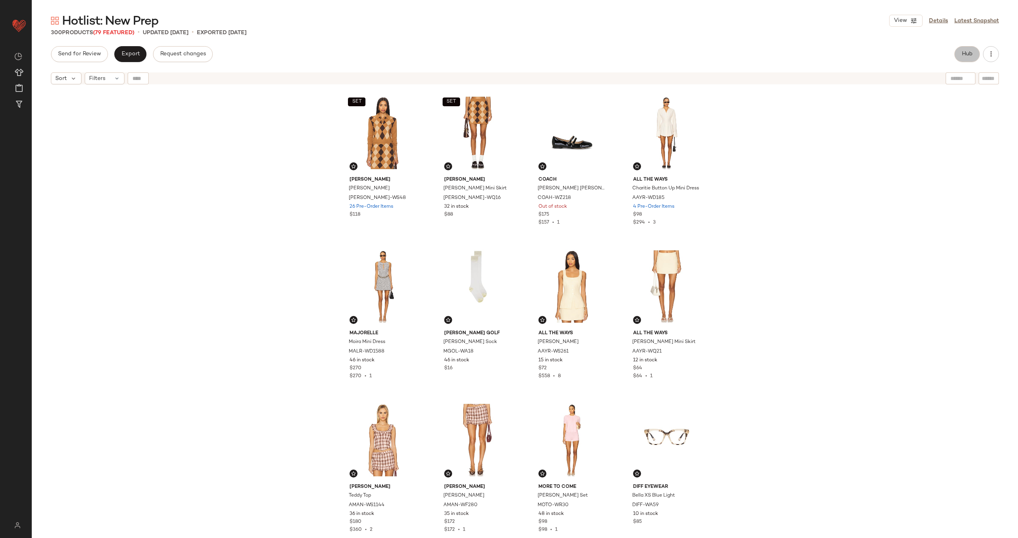
click at [962, 55] on span "Hub" at bounding box center [967, 54] width 11 height 6
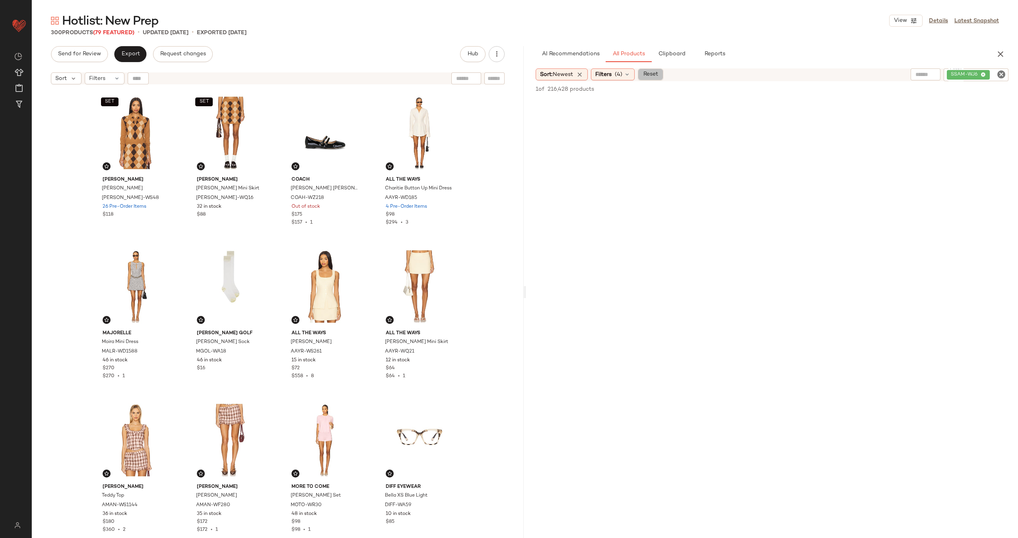
click at [658, 74] on span "Reset" at bounding box center [650, 74] width 15 height 6
click at [997, 76] on input "Filter" at bounding box center [972, 74] width 68 height 8
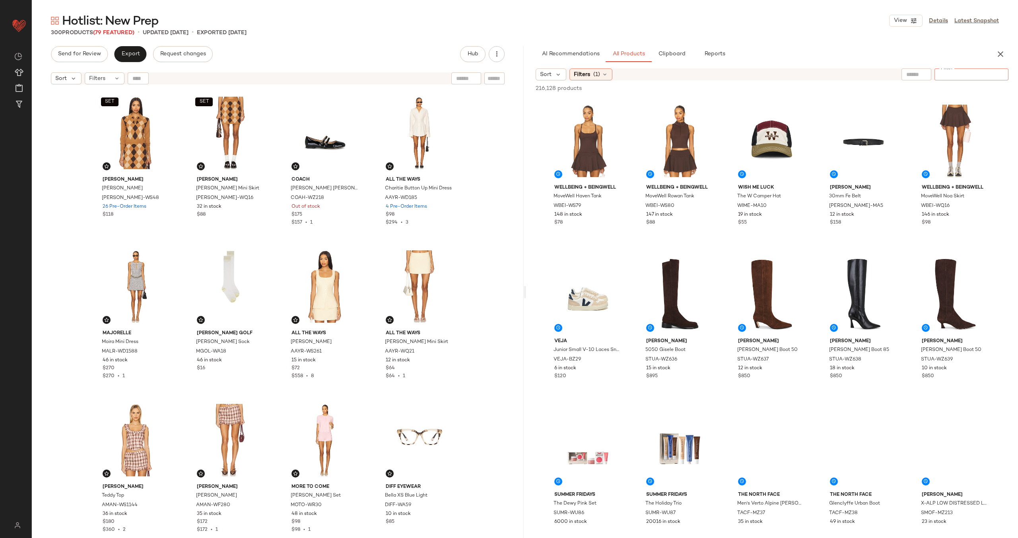
paste input "**********"
type input "**********"
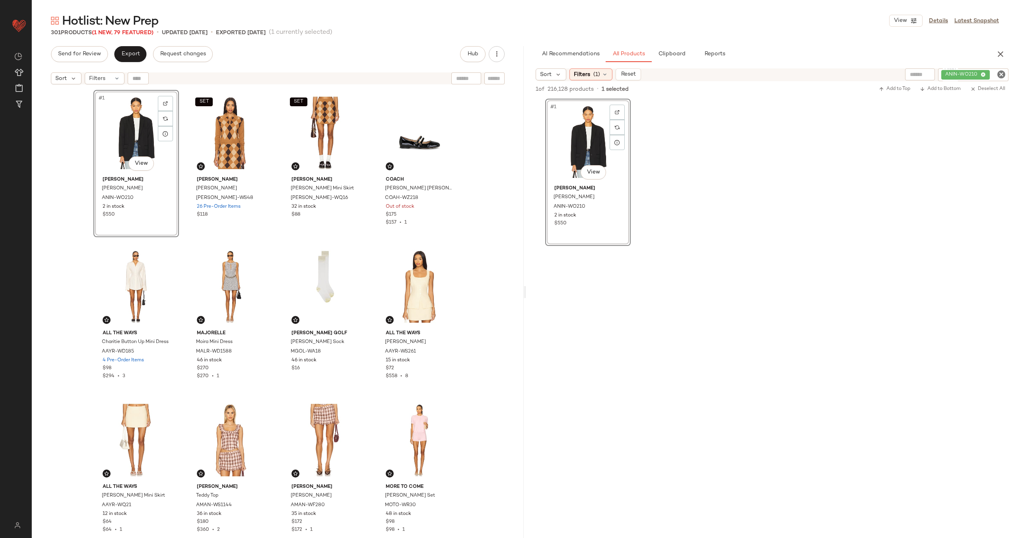
drag, startPoint x: 589, startPoint y: 146, endPoint x: 343, endPoint y: 3, distance: 283.7
click at [999, 74] on icon "Clear Filter" at bounding box center [1002, 75] width 10 height 10
paste input "*********"
type input "*********"
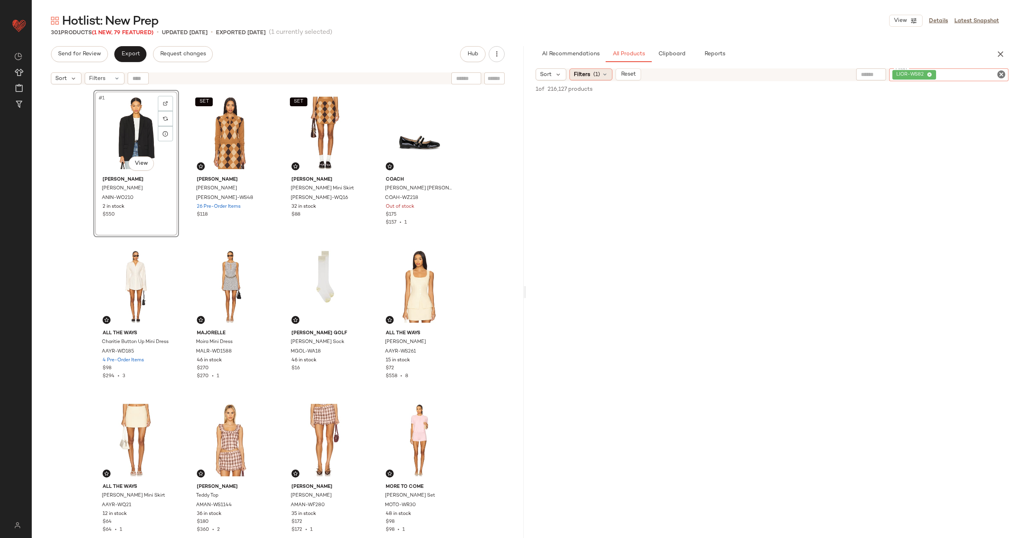
click at [606, 76] on icon at bounding box center [605, 74] width 6 height 6
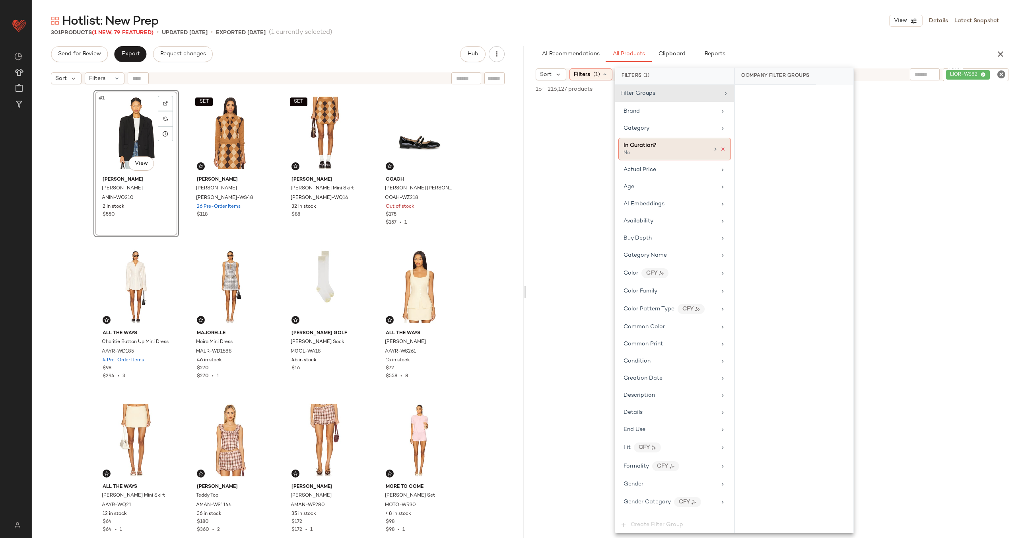
click at [720, 148] on icon at bounding box center [723, 149] width 6 height 6
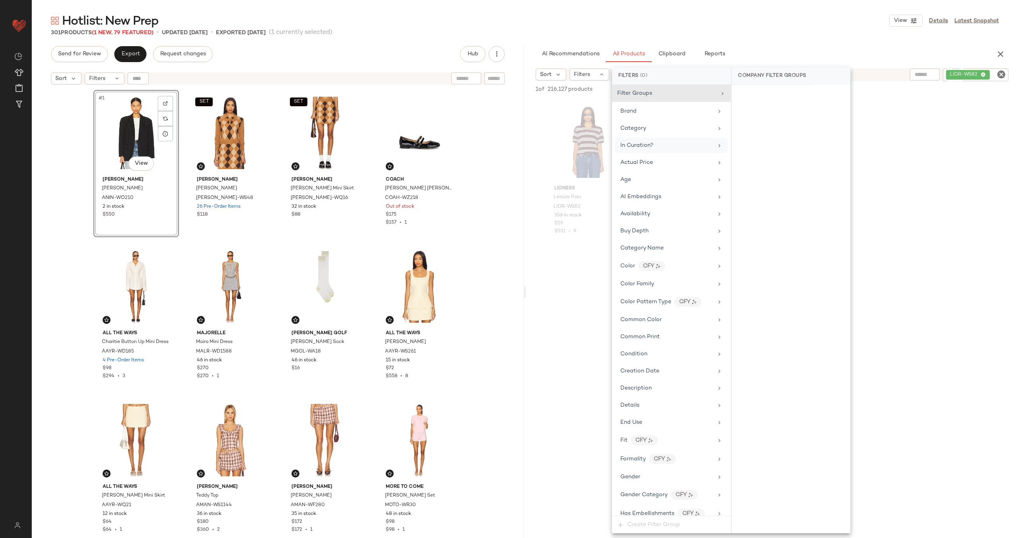
click at [533, 215] on div "LIONESS Leisure Polo LIOR-WS82 356 in stock $59 $531 • 9" at bounding box center [772, 172] width 492 height 147
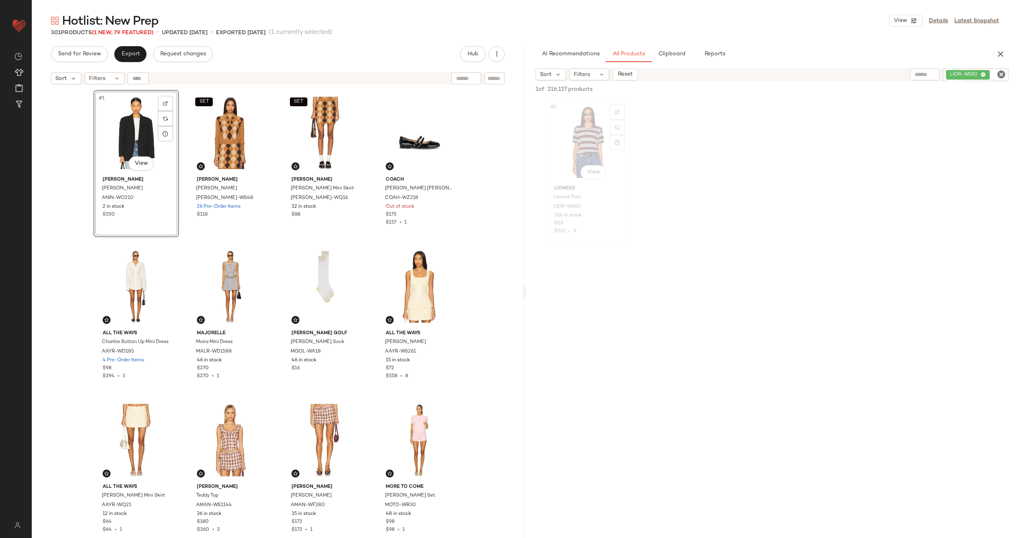
click at [577, 152] on div "#1 View" at bounding box center [588, 141] width 80 height 80
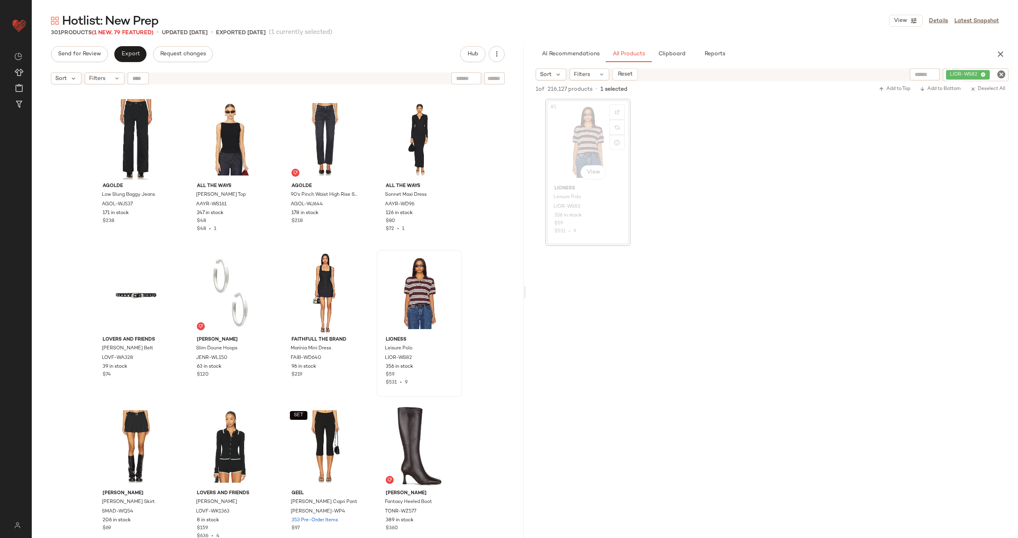
click at [398, 286] on div at bounding box center [419, 293] width 80 height 80
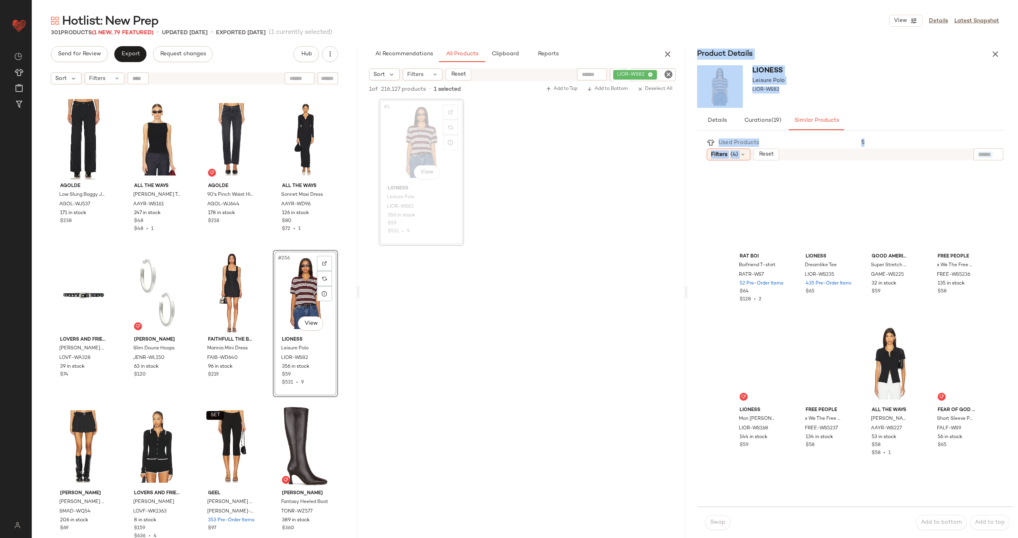
click at [713, 216] on div "Rat Boi Boifriend T-shirt RATR-WS7 52 Pre-Order Items $64 $128 • 2 LIONESS Drea…" at bounding box center [857, 546] width 292 height 763
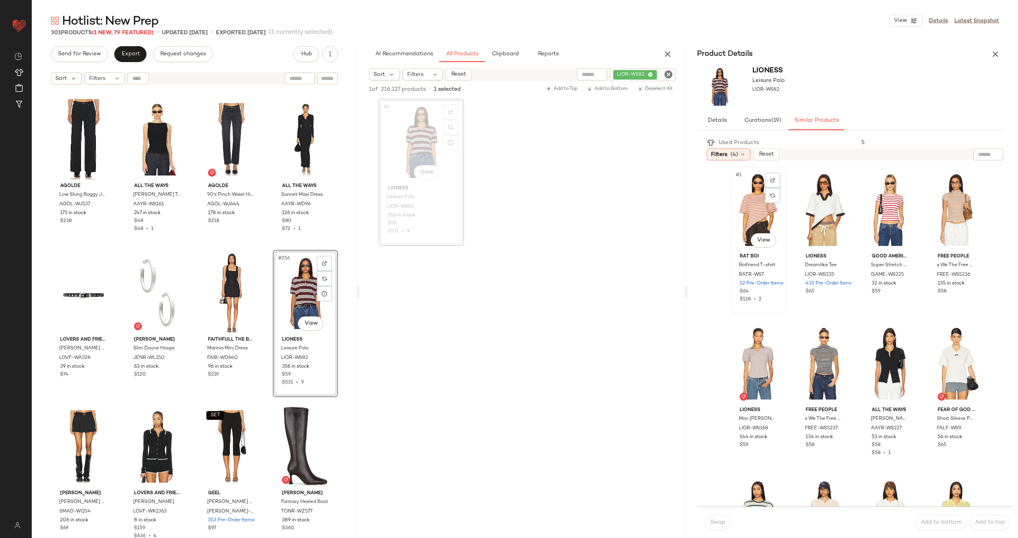
click at [750, 215] on div "#1 View" at bounding box center [758, 209] width 50 height 80
click at [715, 517] on button "Swap" at bounding box center [717, 522] width 25 height 15
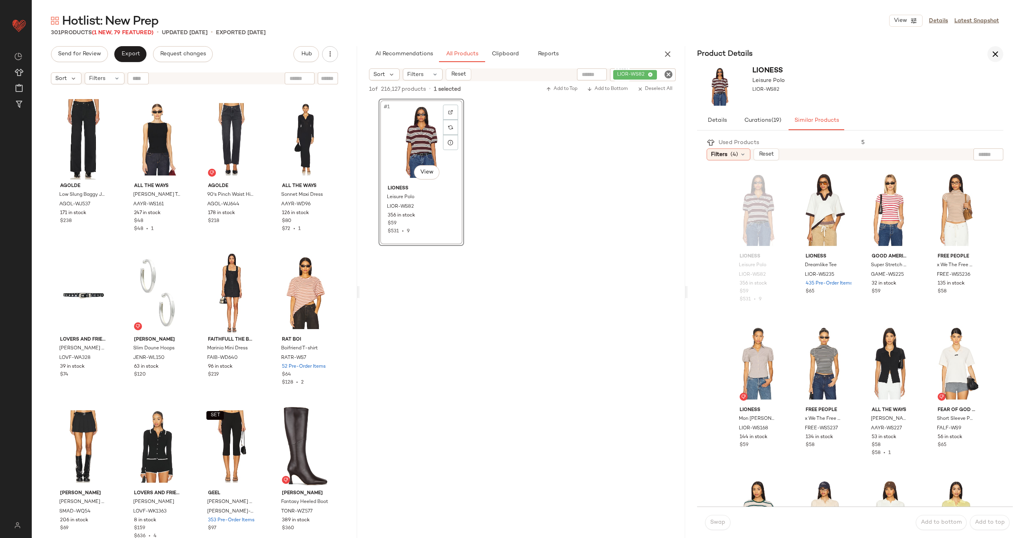
click at [1000, 56] on button "button" at bounding box center [995, 54] width 16 height 16
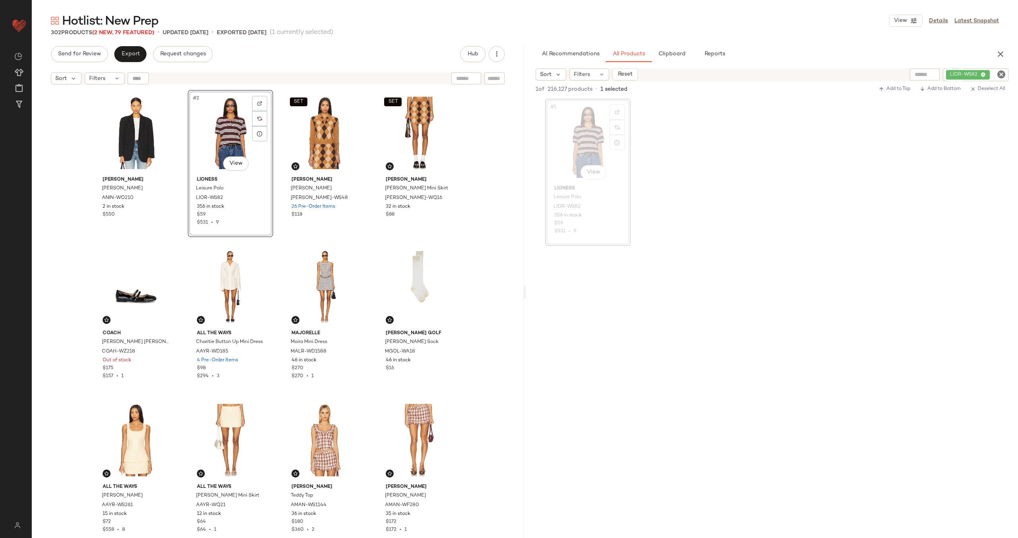
drag, startPoint x: 589, startPoint y: 144, endPoint x: 274, endPoint y: 6, distance: 344.0
click at [999, 75] on icon "Clear Filter" at bounding box center [1002, 75] width 10 height 10
paste input "*********"
type input "*********"
click at [589, 137] on div "#1 View" at bounding box center [588, 141] width 80 height 80
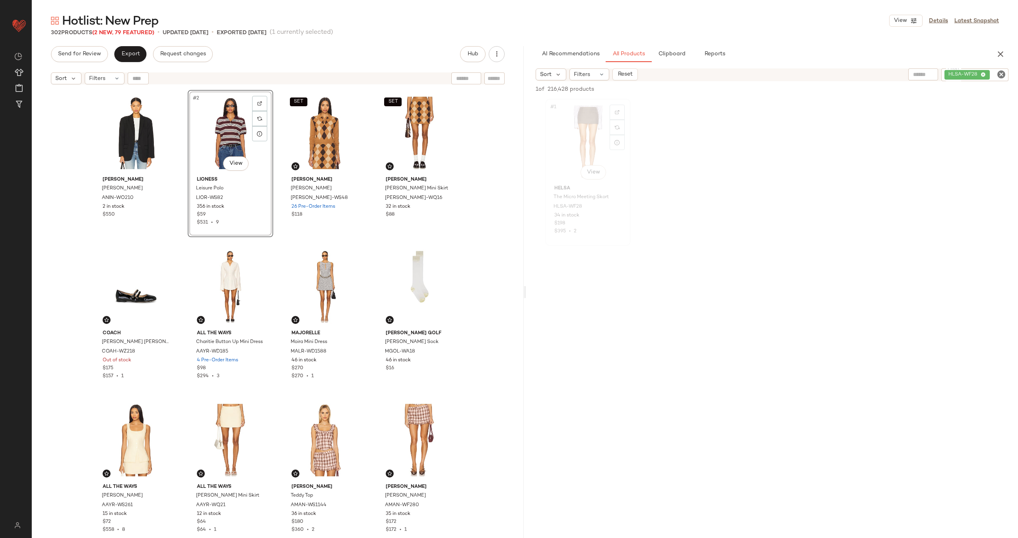
scroll to position [5373, 0]
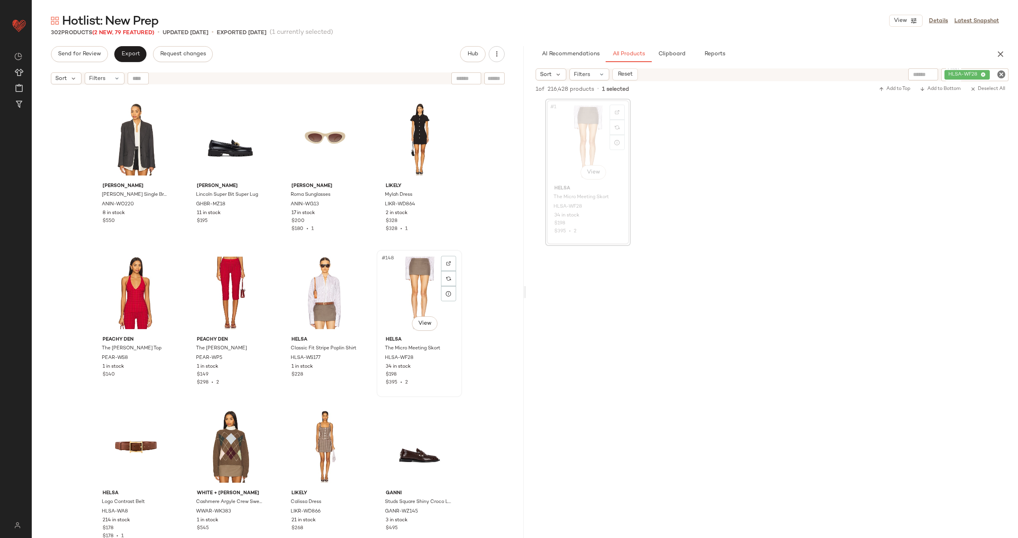
click at [395, 285] on div "#148 View" at bounding box center [419, 293] width 80 height 80
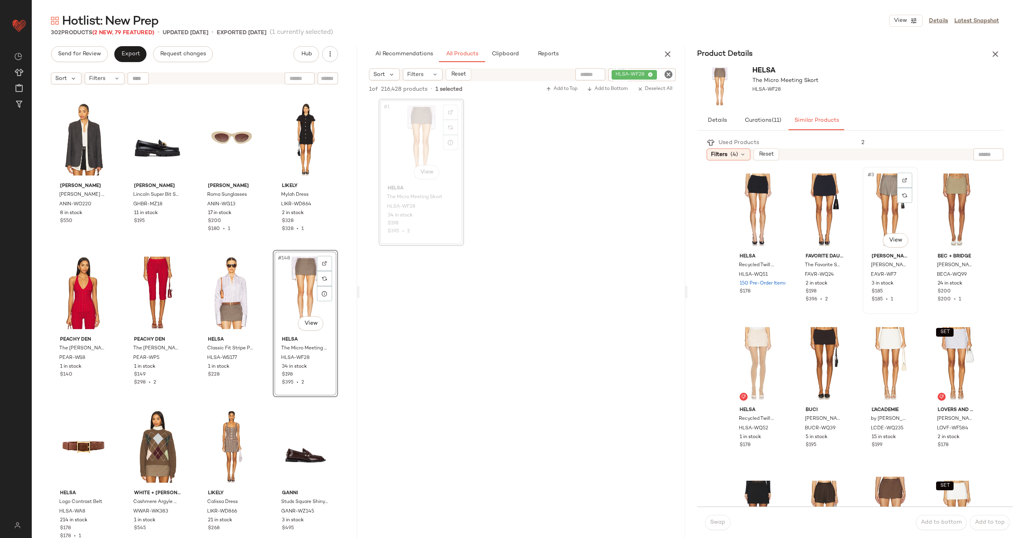
click at [879, 204] on div "#3 View" at bounding box center [890, 209] width 50 height 80
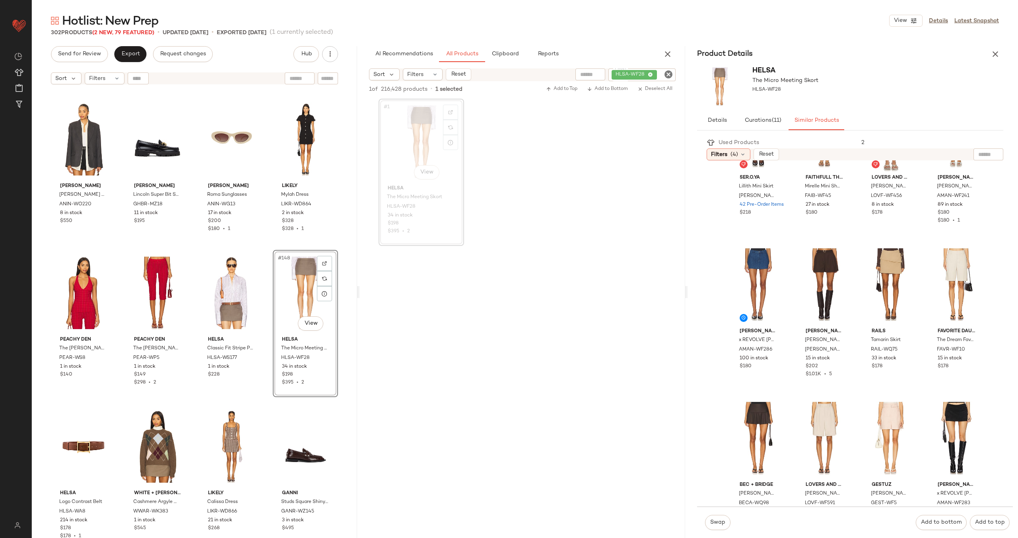
scroll to position [405, 0]
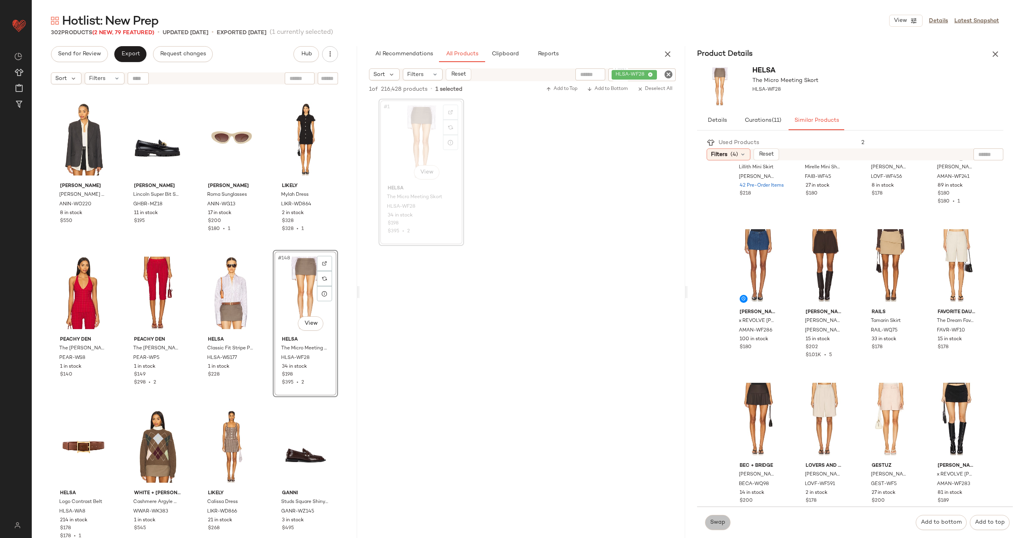
click at [721, 525] on span "Swap" at bounding box center [718, 522] width 16 height 6
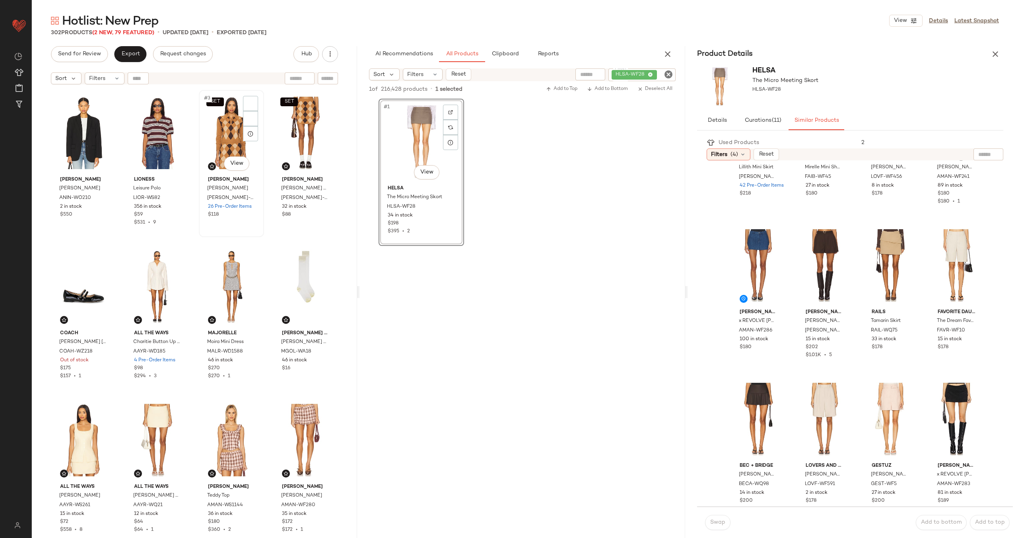
scroll to position [251, 0]
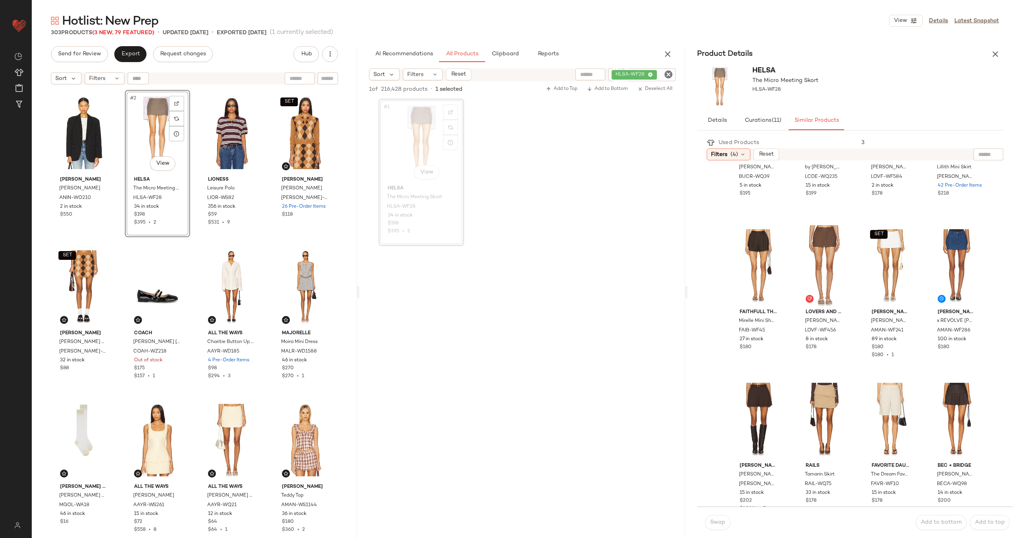
click at [265, 156] on div "ANINE BING Quinn Blazer ANIN-WO210 2 in stock $550 #2 View Helsa The Micro Meet…" at bounding box center [194, 324] width 287 height 468
click at [995, 50] on icon "button" at bounding box center [996, 54] width 10 height 10
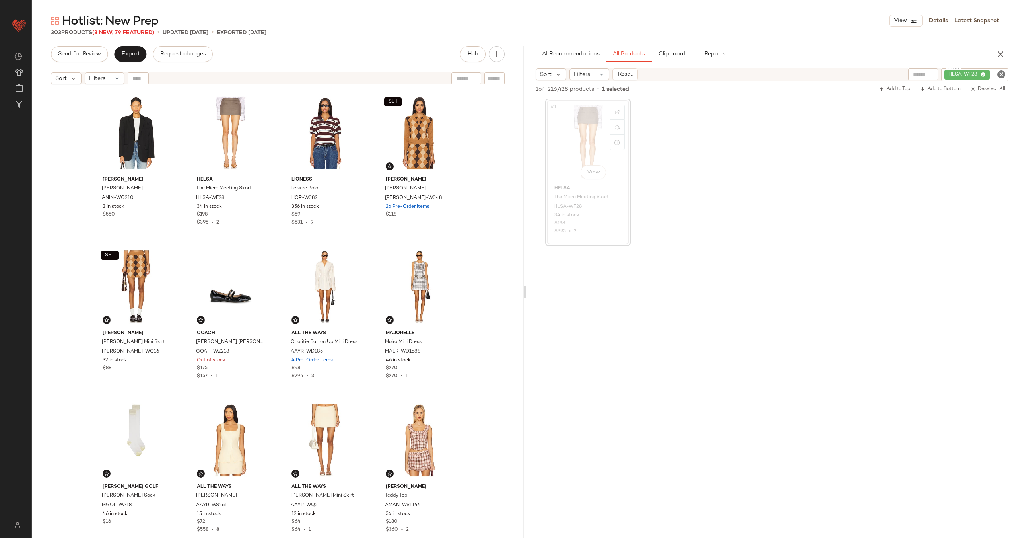
click at [1001, 72] on icon "Clear Filter" at bounding box center [1002, 75] width 10 height 10
paste input "**********"
type input "**********"
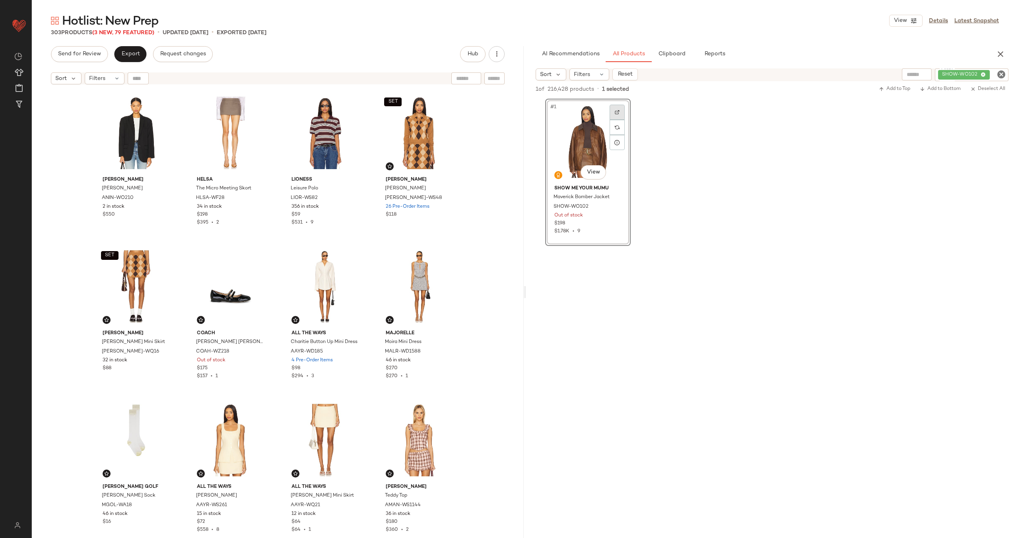
click at [620, 113] on div at bounding box center [617, 112] width 15 height 15
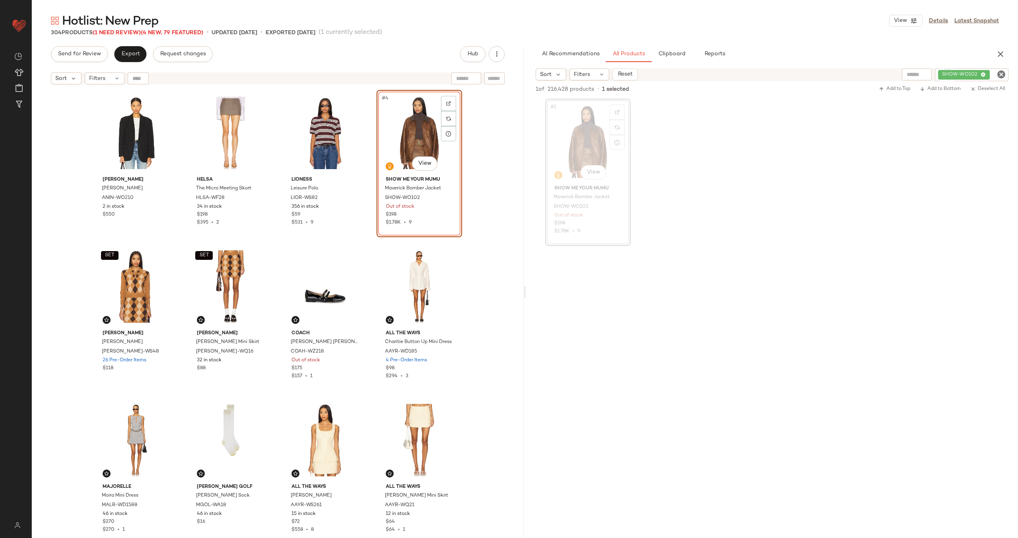
click at [372, 154] on div "ANINE BING Quinn Blazer ANIN-WO210 2 in stock $550 Helsa The Micro Meeting Skor…" at bounding box center [277, 324] width 369 height 468
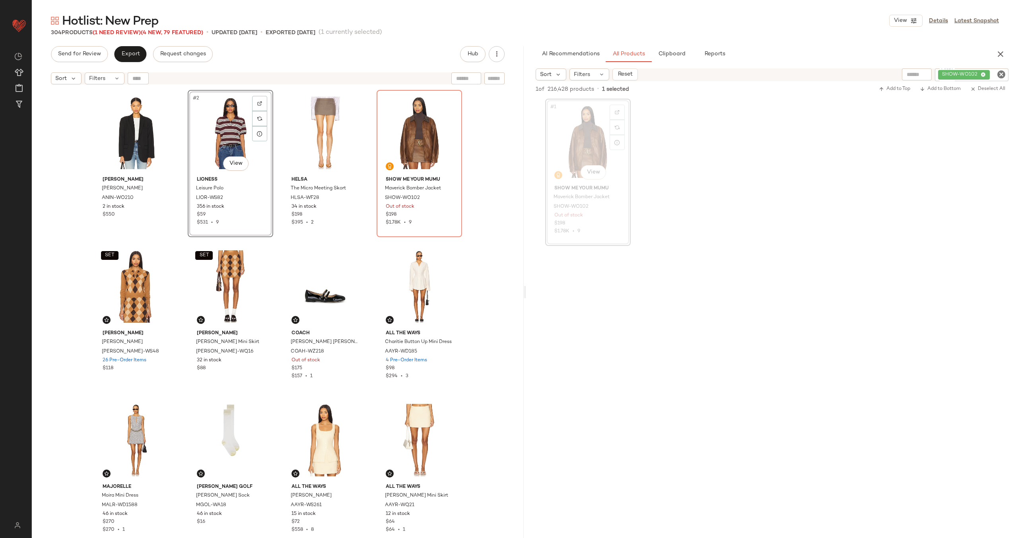
click at [272, 145] on div "ANINE BING Quinn Blazer ANIN-WO210 2 in stock $550 #2 View LIONESS Leisure Polo…" at bounding box center [277, 324] width 369 height 468
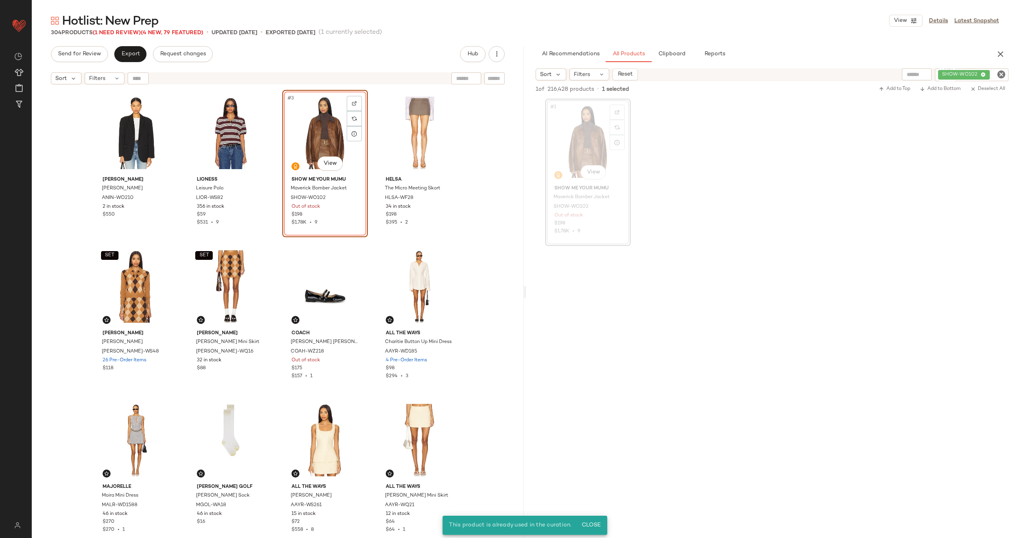
click at [997, 74] on icon "Clear Filter" at bounding box center [1002, 75] width 10 height 10
paste input "**********"
type input "**********"
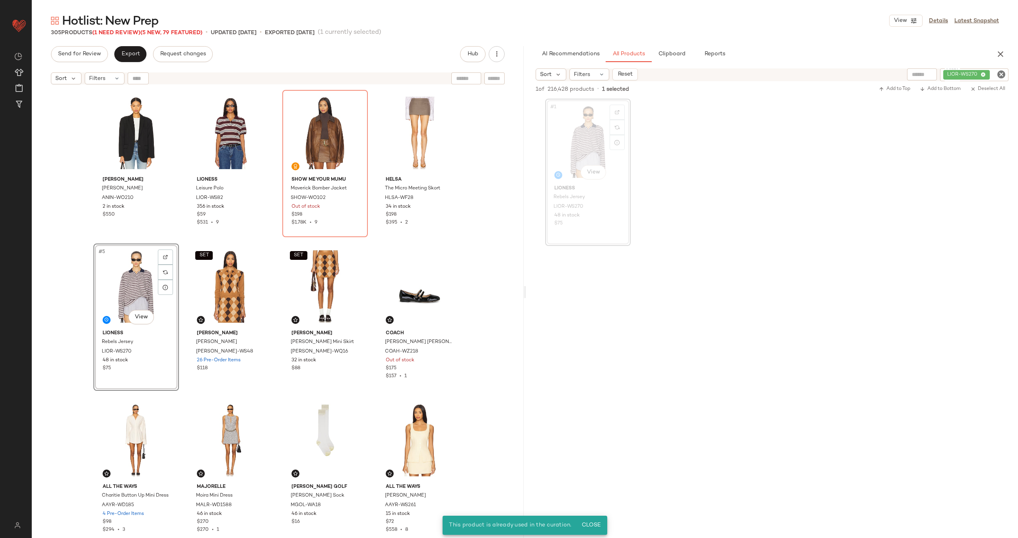
drag, startPoint x: 577, startPoint y: 136, endPoint x: 539, endPoint y: 1, distance: 139.9
click at [1003, 74] on icon "Clear Filter" at bounding box center [1002, 75] width 10 height 10
paste input "*********"
type input "*********"
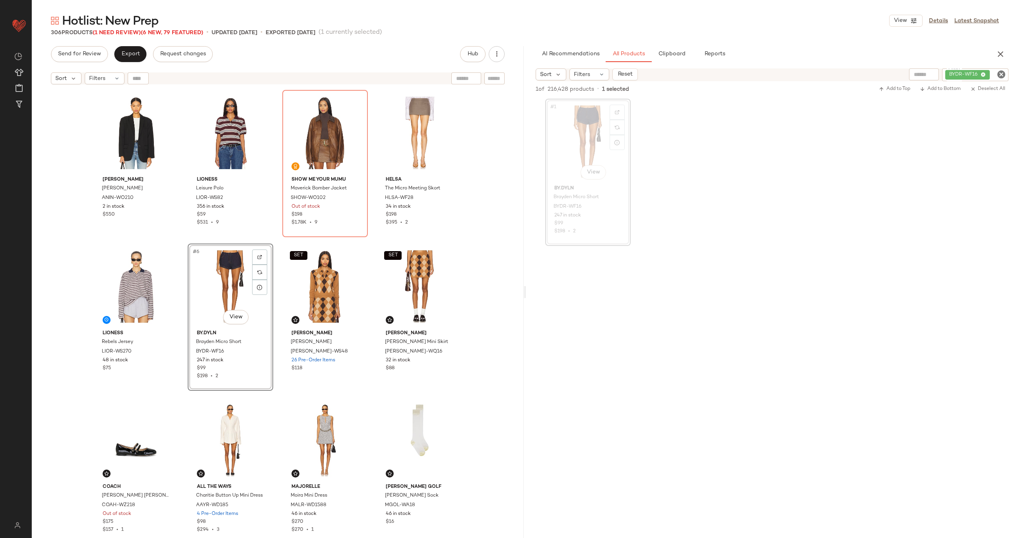
drag, startPoint x: 581, startPoint y: 139, endPoint x: 444, endPoint y: 9, distance: 188.8
click at [1004, 75] on icon "Clear Filter" at bounding box center [1002, 75] width 10 height 10
paste input "**********"
type input "**********"
click at [589, 151] on div "#1 View" at bounding box center [588, 141] width 80 height 80
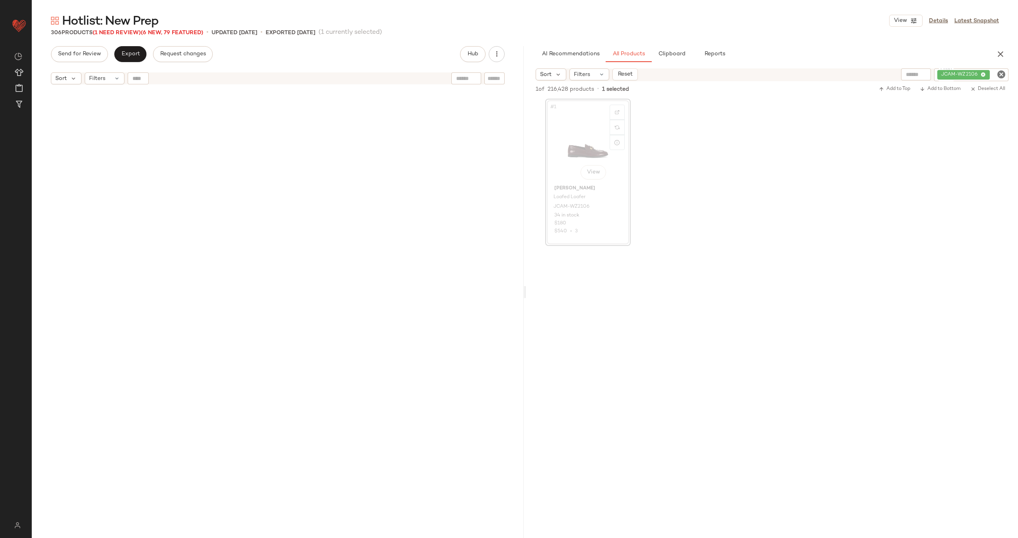
scroll to position [3224, 0]
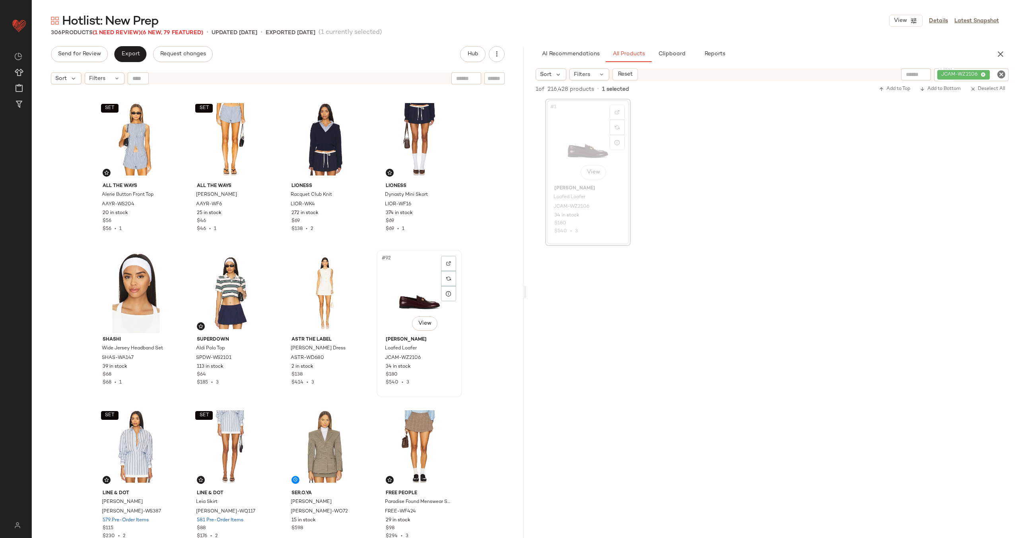
click at [399, 290] on div "#92 View" at bounding box center [419, 293] width 80 height 80
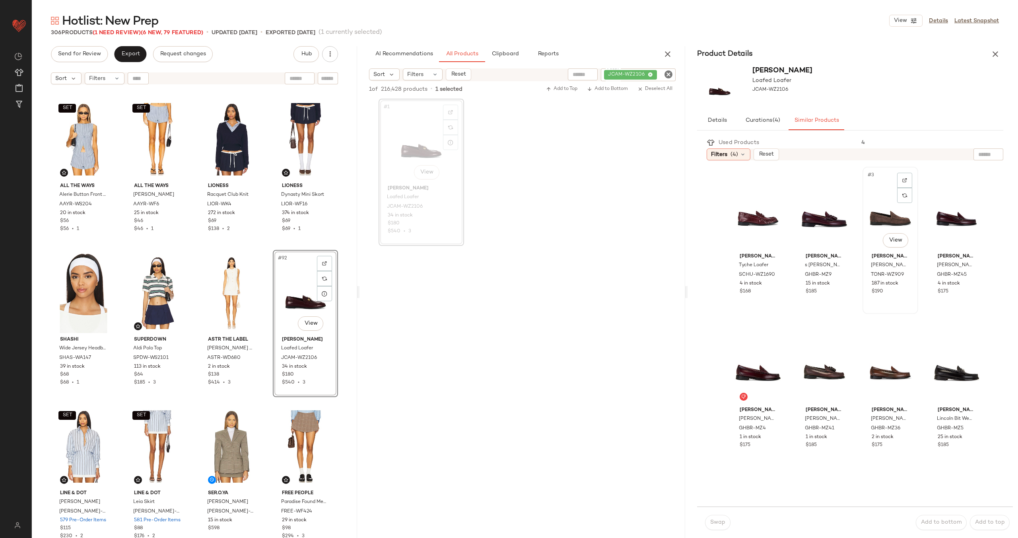
click at [876, 216] on div "#3 View" at bounding box center [890, 209] width 50 height 80
click at [714, 517] on button "Swap" at bounding box center [717, 522] width 25 height 15
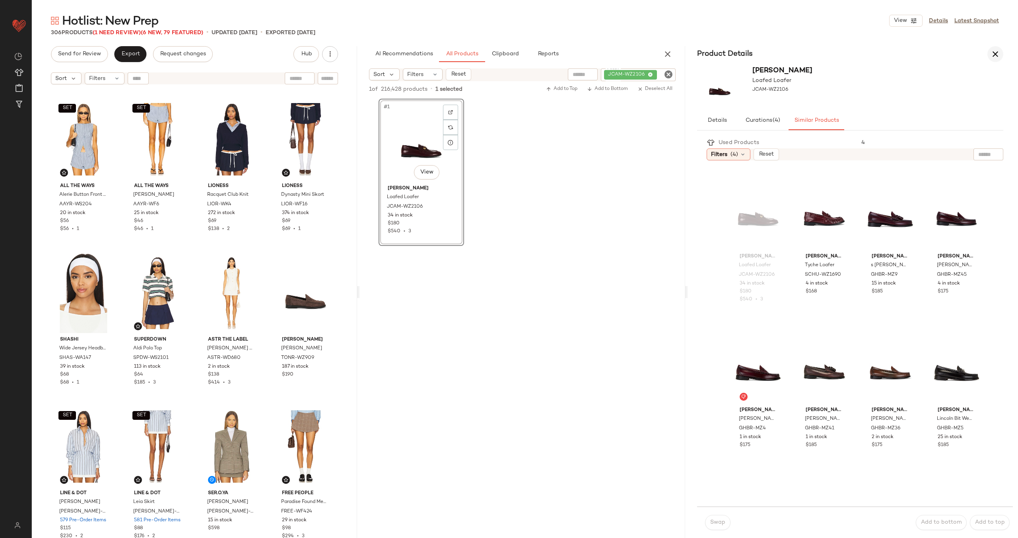
click at [1000, 50] on button "button" at bounding box center [995, 54] width 16 height 16
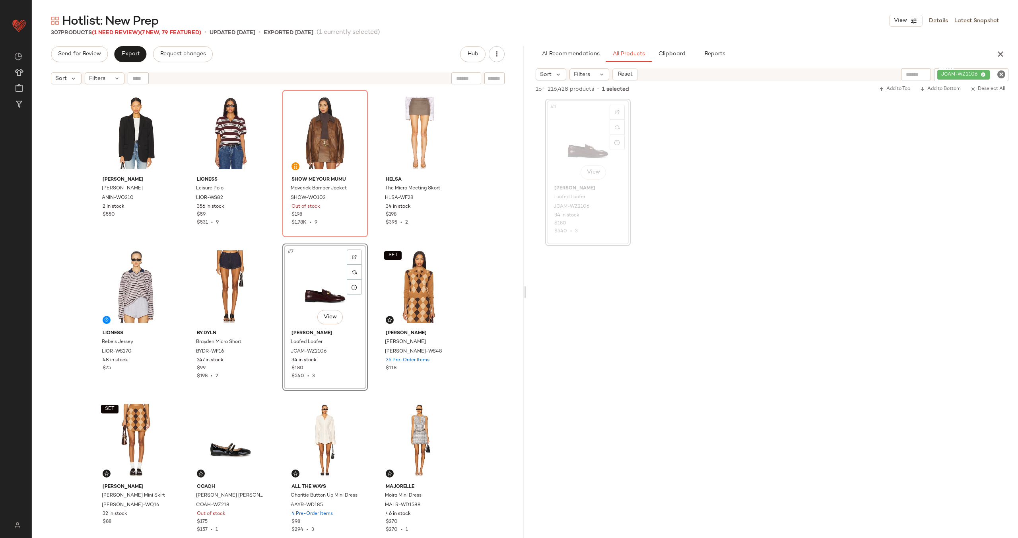
drag, startPoint x: 586, startPoint y: 134, endPoint x: 511, endPoint y: 1, distance: 152.6
click at [1005, 75] on icon "Clear Filter" at bounding box center [1002, 75] width 10 height 10
paste input "*********"
type input "*********"
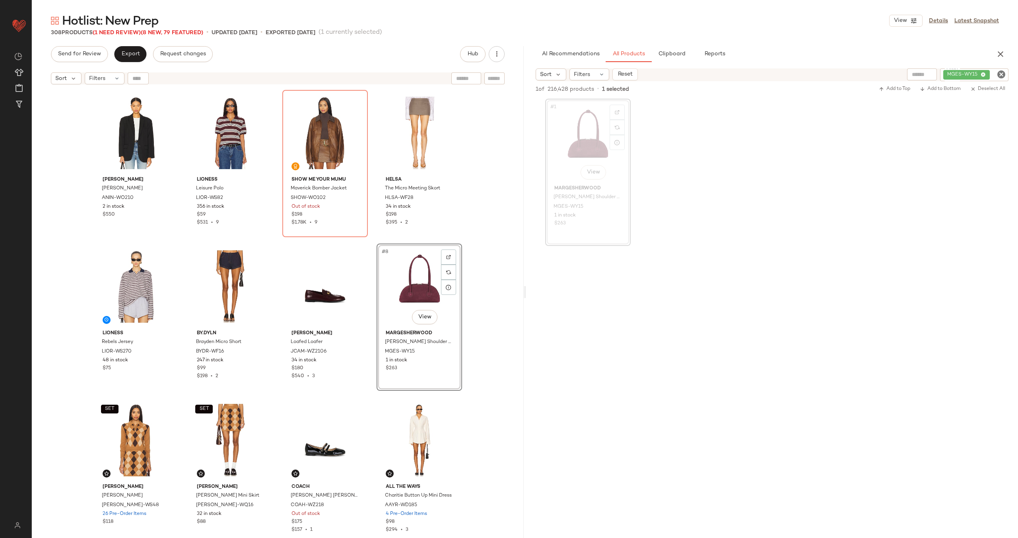
drag, startPoint x: 585, startPoint y: 148, endPoint x: 478, endPoint y: 7, distance: 176.7
click at [1002, 75] on icon "Clear Filter" at bounding box center [1002, 75] width 10 height 10
paste input "*********"
type input "*********"
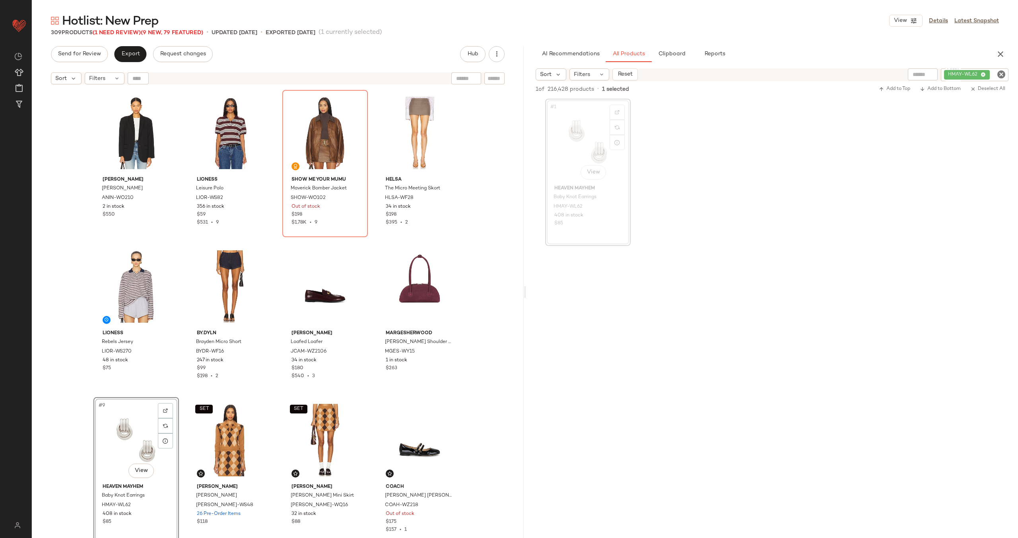
click at [371, 302] on div "ANINE BING Quinn Blazer ANIN-WO210 2 in stock $550 LIONESS Leisure Polo LIOR-WS…" at bounding box center [277, 324] width 369 height 468
click at [134, 133] on div "#1 View" at bounding box center [136, 133] width 80 height 80
click at [135, 444] on div "#9 View" at bounding box center [136, 440] width 80 height 80
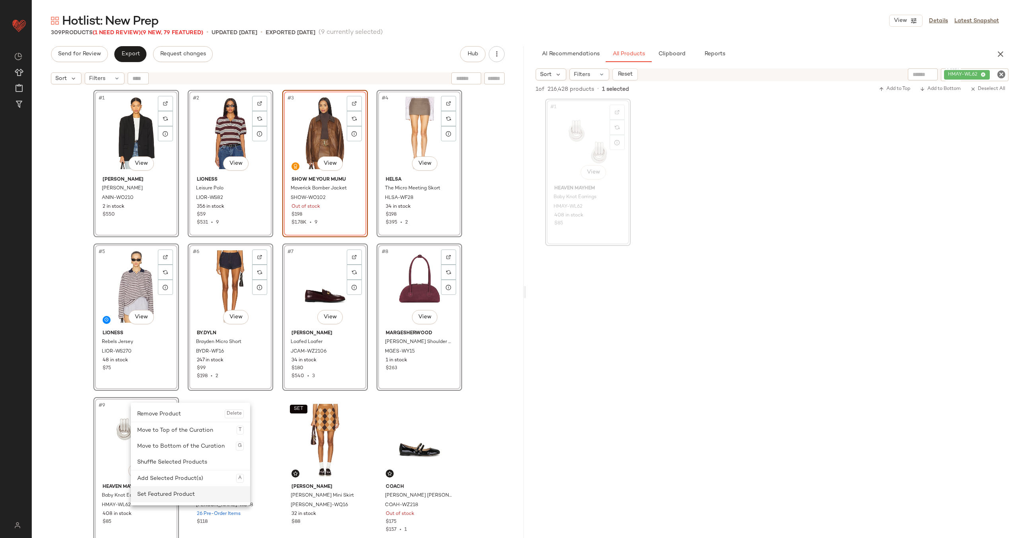
click at [178, 492] on div "Set Featured Product" at bounding box center [190, 494] width 107 height 16
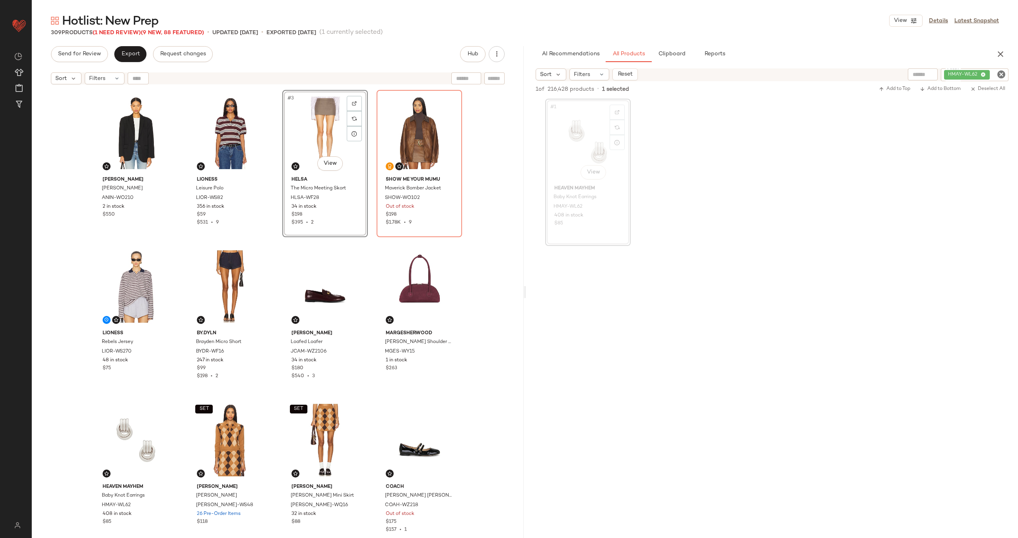
click at [277, 160] on div "ANINE BING Quinn Blazer ANIN-WO210 2 in stock $550 LIONESS Leisure Polo LIOR-WS…" at bounding box center [277, 324] width 369 height 468
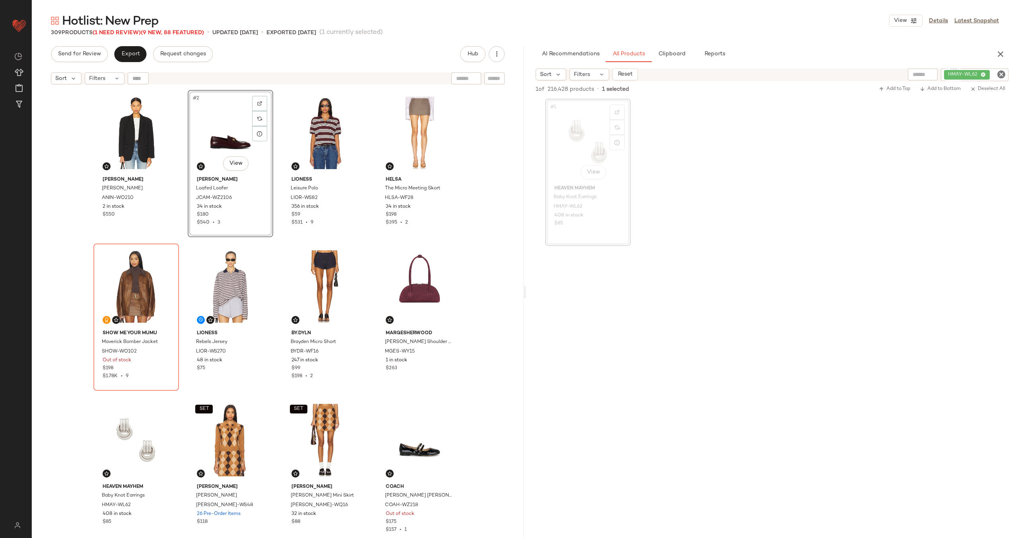
click at [277, 182] on div "ANINE BING Quinn Blazer ANIN-WO210 2 in stock $550 #2 View Jeffrey Campbell Loa…" at bounding box center [277, 324] width 369 height 468
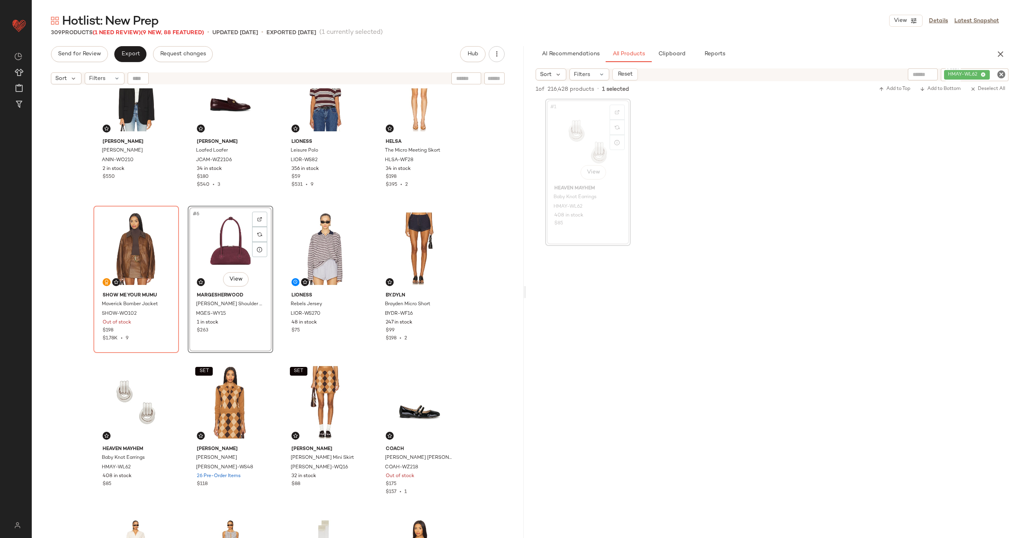
scroll to position [119, 0]
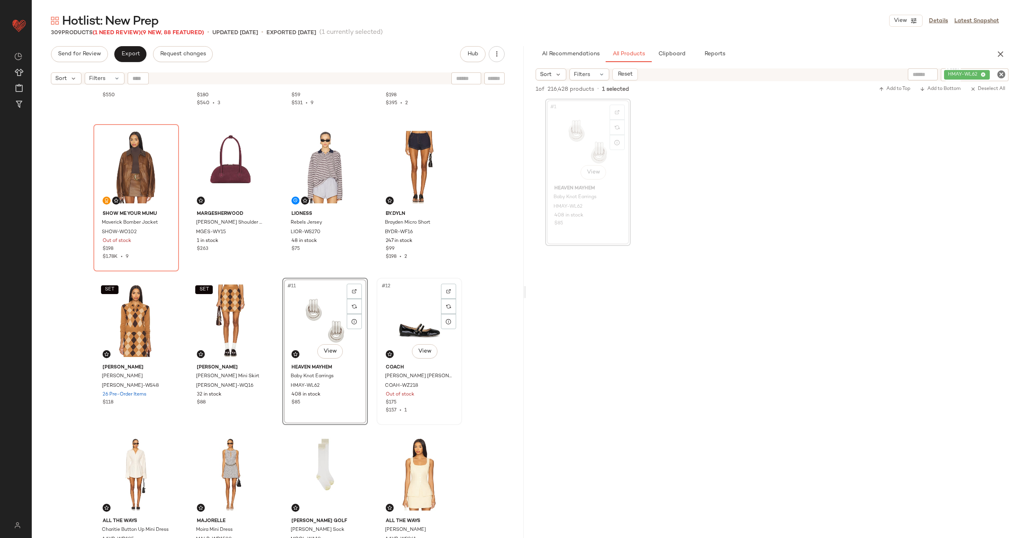
click at [396, 326] on div "#12 View" at bounding box center [419, 320] width 80 height 80
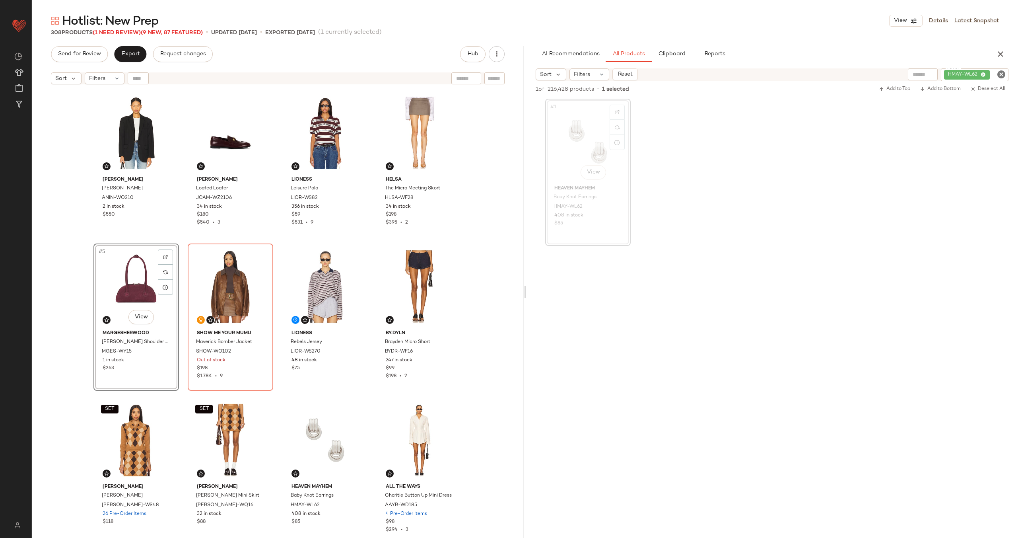
click at [272, 290] on div "ANINE BING Quinn Blazer ANIN-WO210 2 in stock $550 Jeffrey Campbell Loafed Loaf…" at bounding box center [277, 324] width 369 height 468
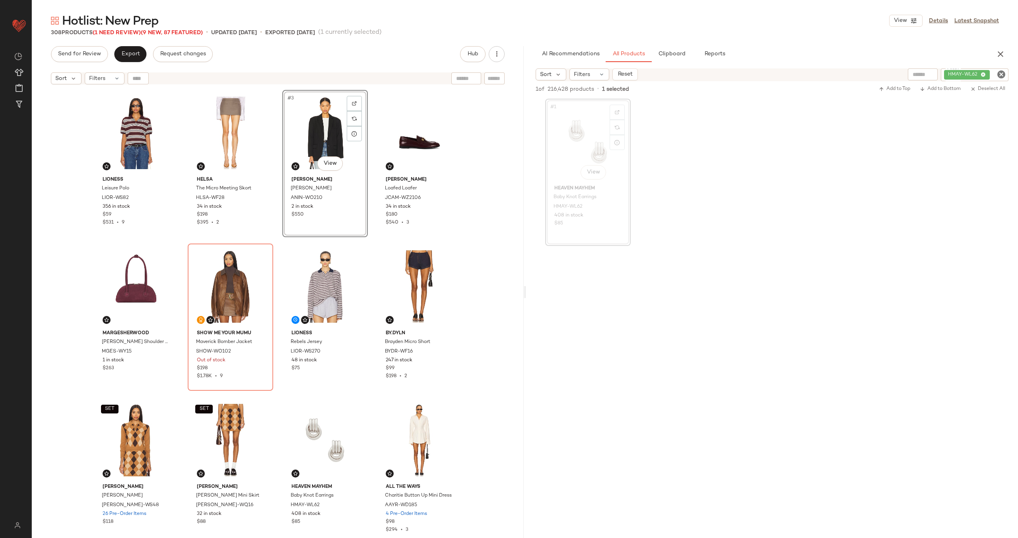
click at [373, 154] on div "LIONESS Leisure Polo LIOR-WS82 356 in stock $59 $531 • 9 Helsa The Micro Meetin…" at bounding box center [277, 324] width 369 height 468
click at [136, 54] on span "Export" at bounding box center [130, 54] width 19 height 6
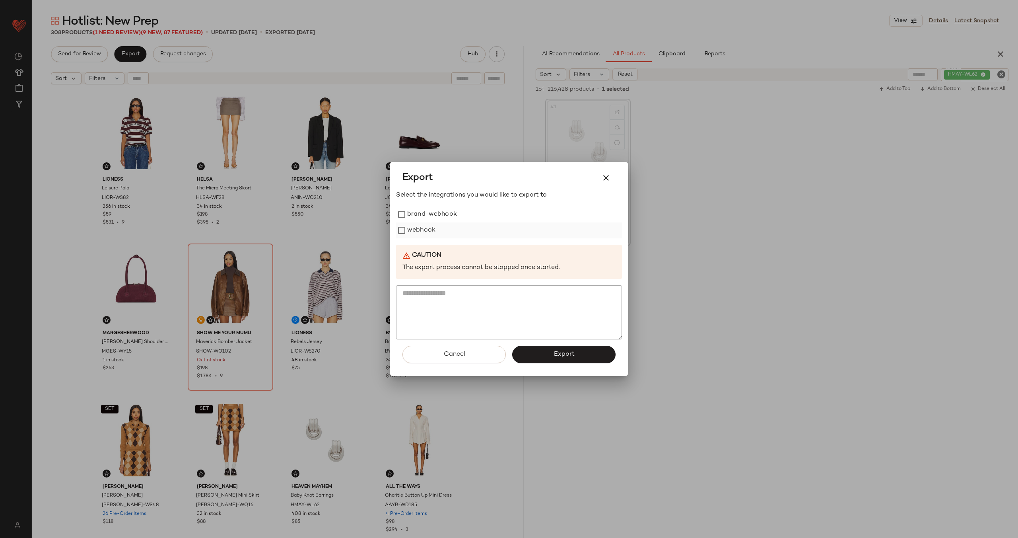
click at [420, 233] on label "webhook" at bounding box center [421, 230] width 28 height 16
click at [545, 357] on button "Export" at bounding box center [563, 354] width 103 height 17
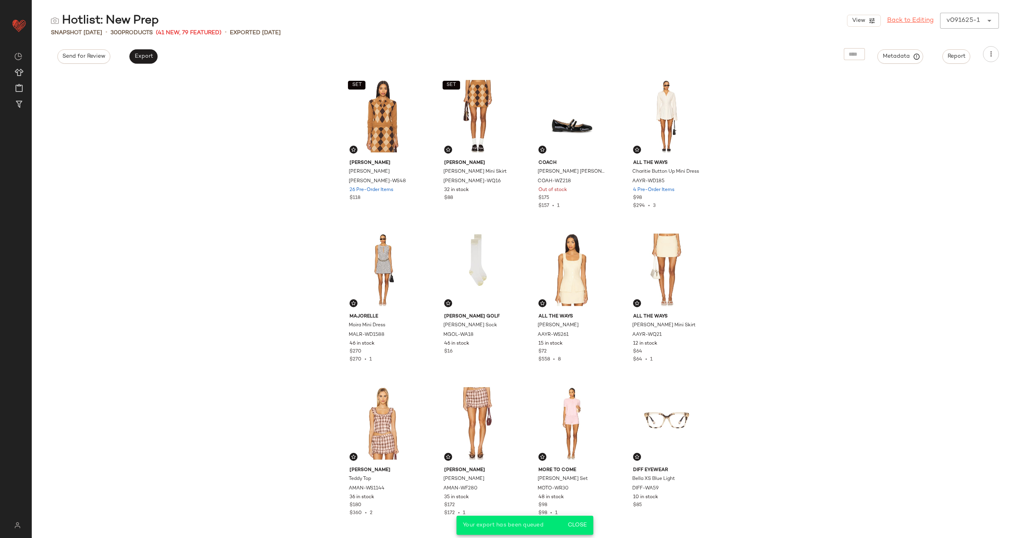
click at [904, 20] on link "Back to Editing" at bounding box center [910, 21] width 47 height 10
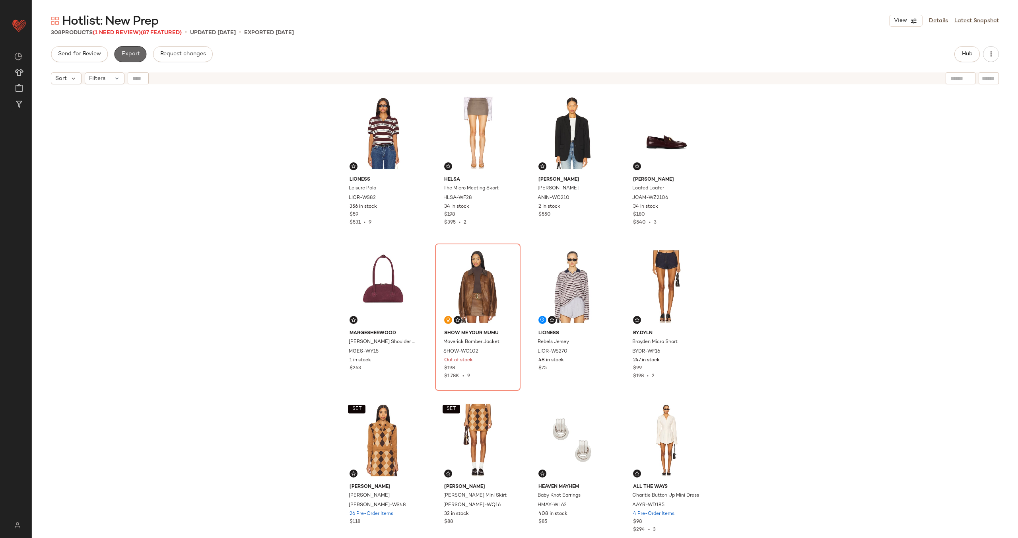
click at [134, 53] on span "Export" at bounding box center [130, 54] width 19 height 6
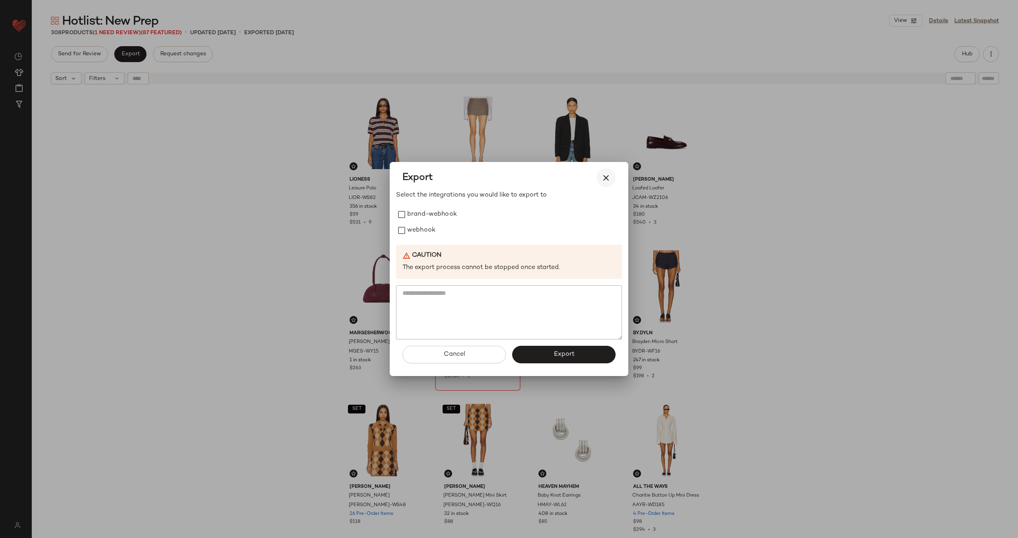
click at [599, 181] on button "button" at bounding box center [606, 177] width 19 height 19
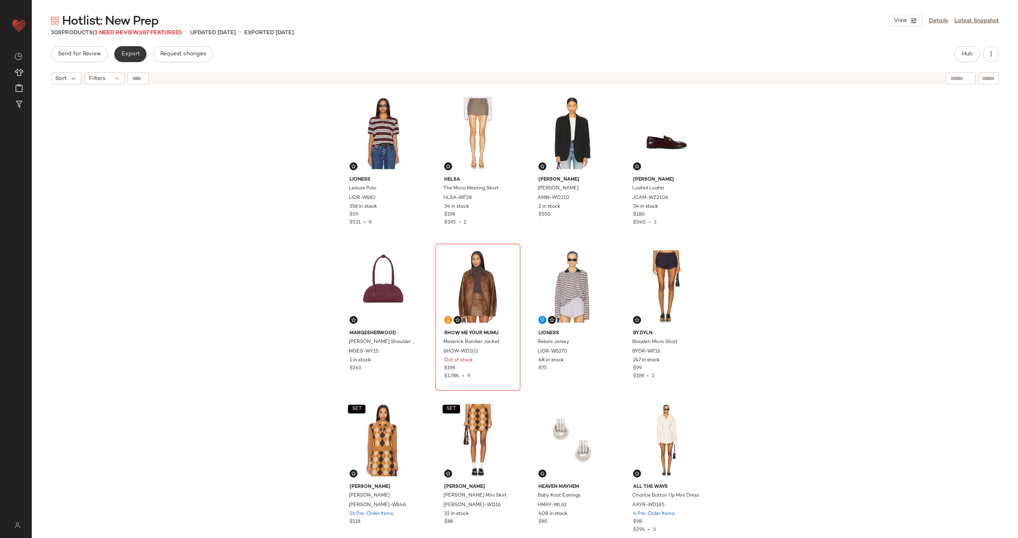
click at [127, 51] on span "Export" at bounding box center [130, 54] width 19 height 6
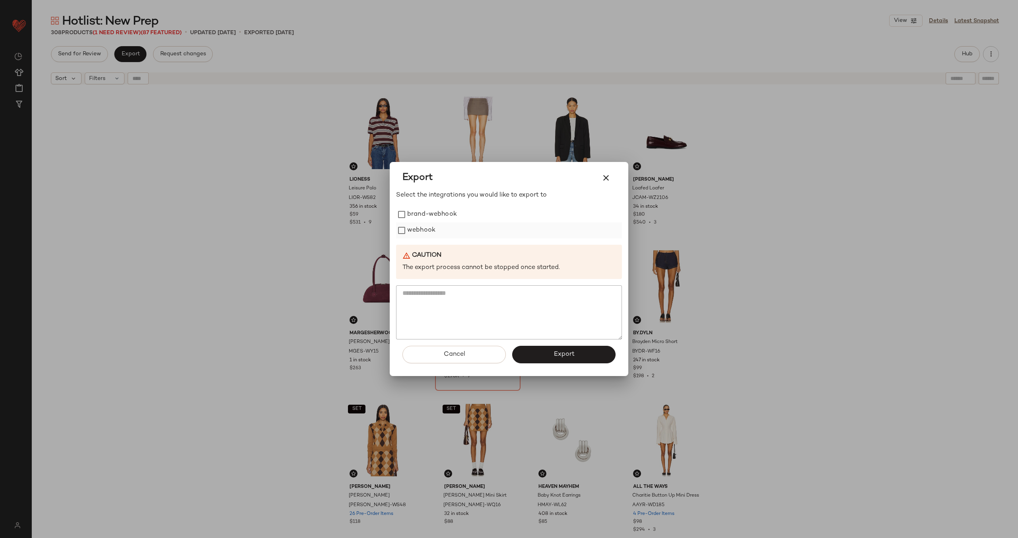
click at [412, 225] on label "webhook" at bounding box center [421, 230] width 28 height 16
click at [587, 358] on button "Export" at bounding box center [563, 354] width 103 height 17
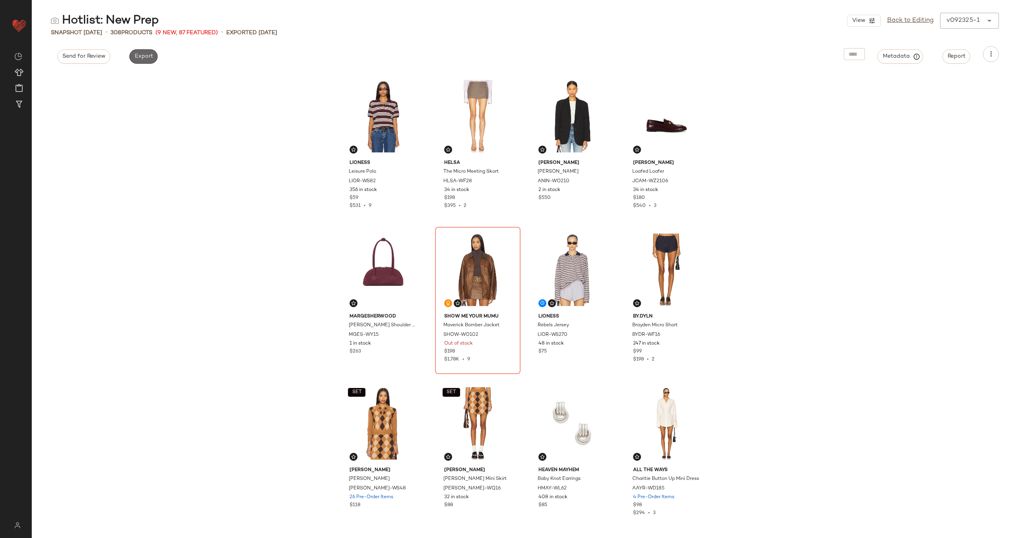
click at [142, 56] on span "Export" at bounding box center [143, 56] width 19 height 6
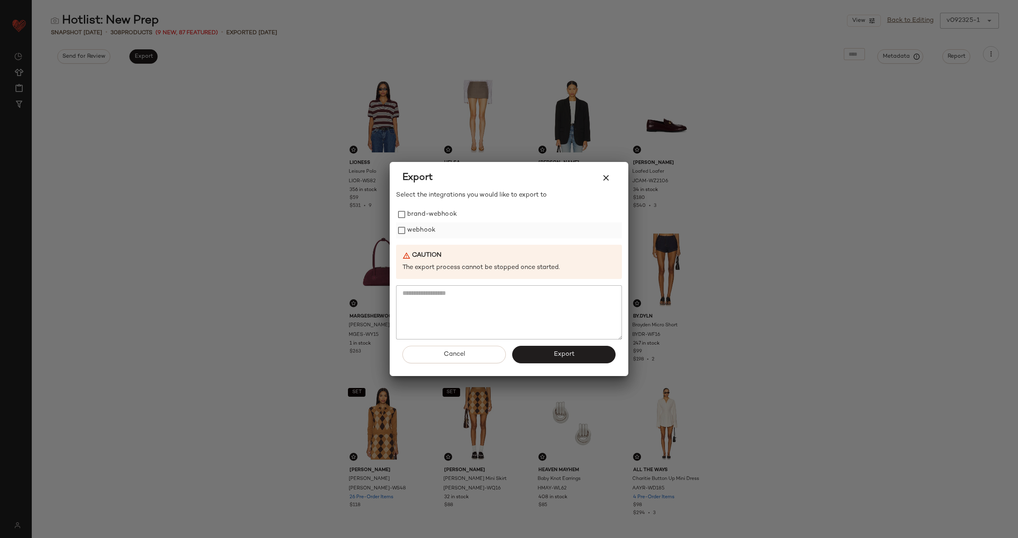
click at [422, 235] on label "webhook" at bounding box center [421, 230] width 28 height 16
click at [560, 354] on span "Export" at bounding box center [563, 354] width 21 height 8
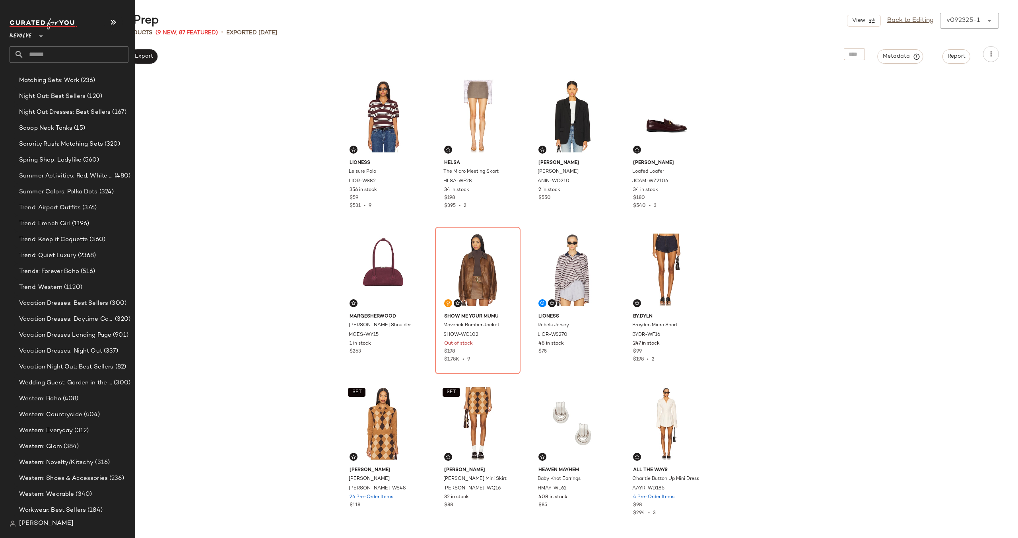
scroll to position [720, 0]
click at [77, 255] on span "(2368)" at bounding box center [86, 253] width 20 height 9
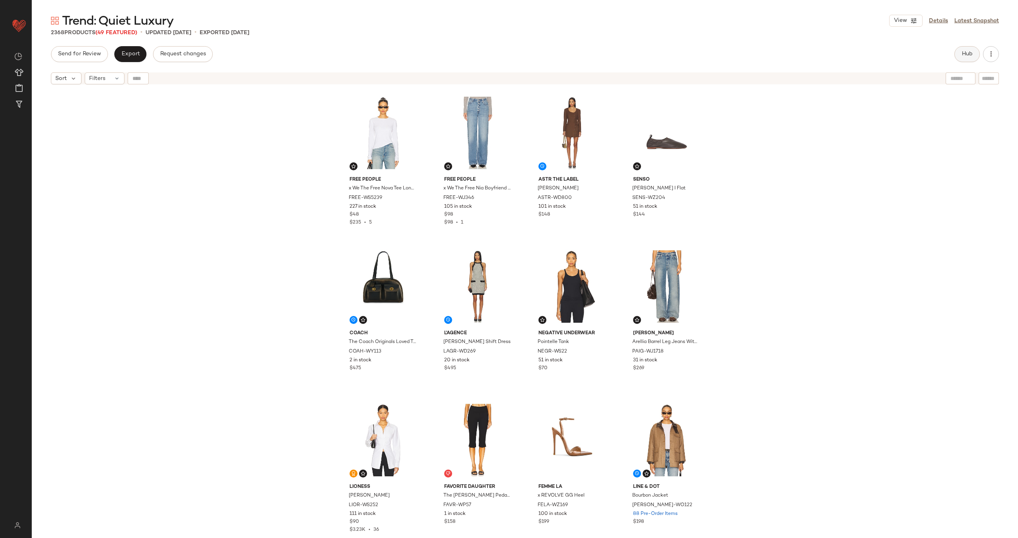
click at [965, 51] on span "Hub" at bounding box center [967, 54] width 11 height 6
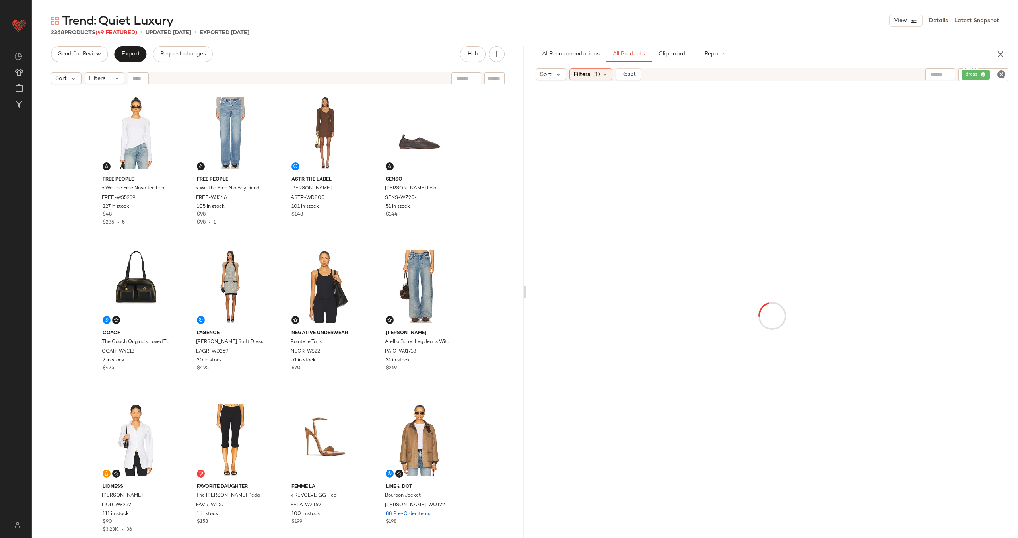
click at [1003, 77] on icon "Clear Filter" at bounding box center [1002, 75] width 10 height 10
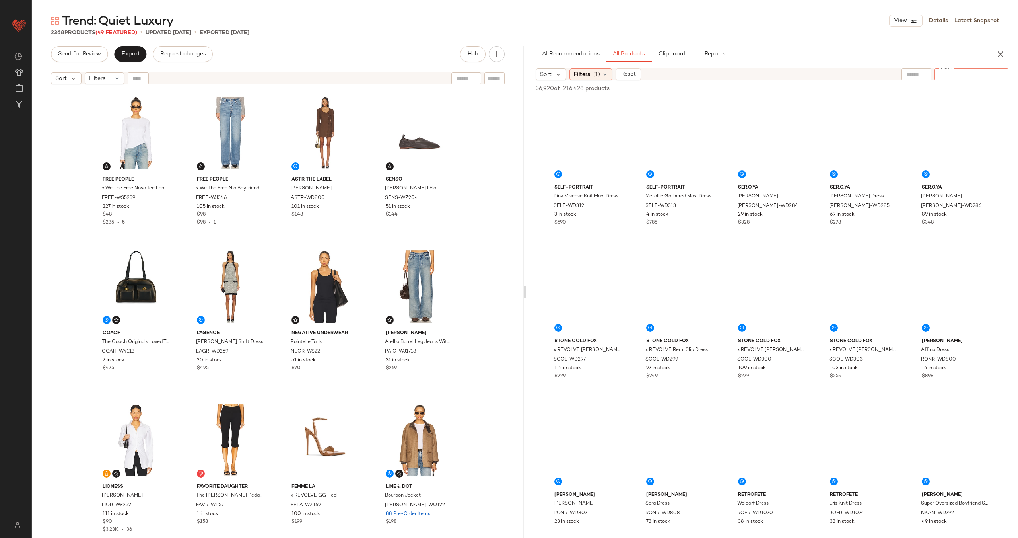
paste input "*********"
type input "*********"
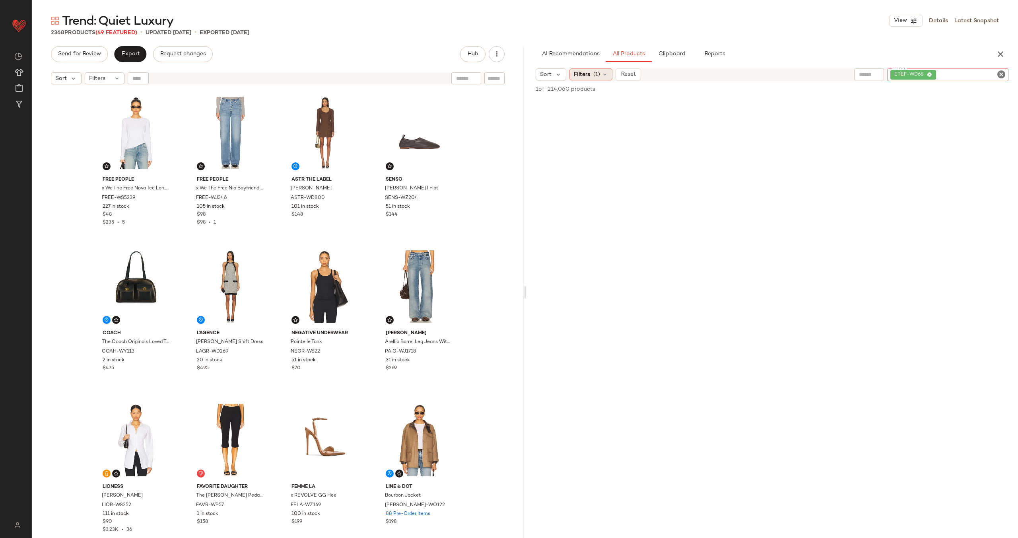
click at [600, 71] on div "Filters (1)" at bounding box center [590, 74] width 43 height 12
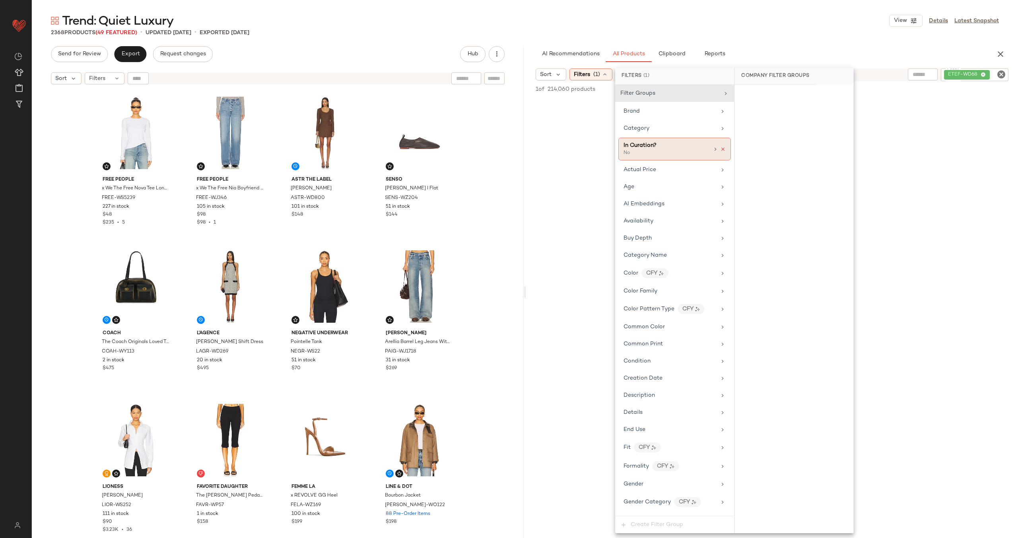
click at [722, 148] on icon at bounding box center [723, 149] width 6 height 6
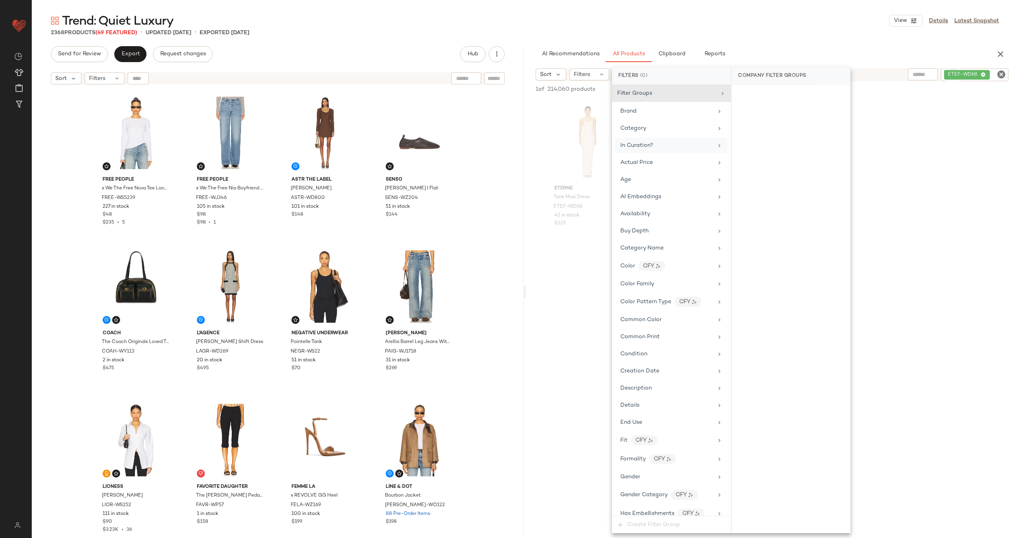
click at [546, 245] on div "Eterne Tank Maxi Dress ETEF-WD68 42 in stock $225" at bounding box center [588, 172] width 86 height 147
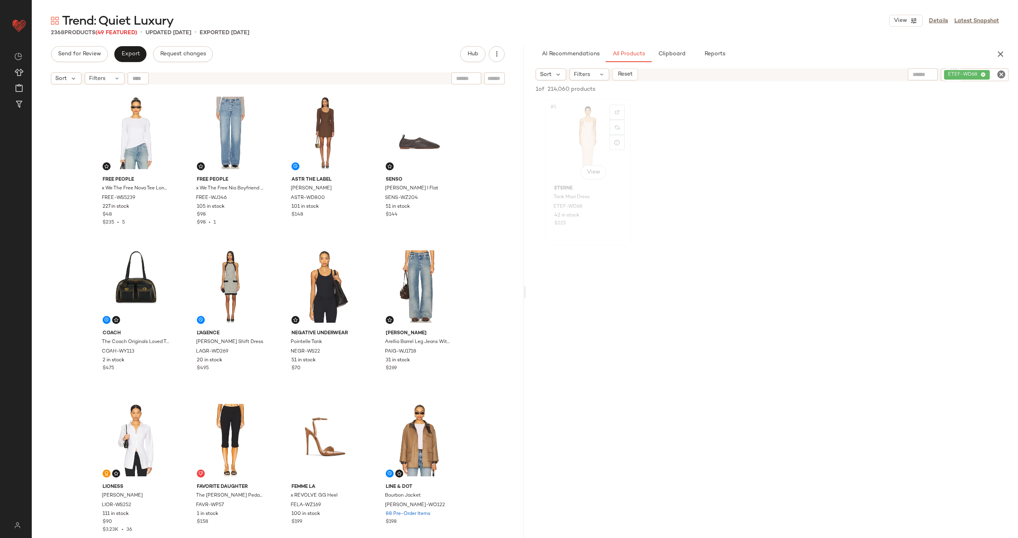
click at [577, 155] on div "#1 View" at bounding box center [588, 141] width 80 height 80
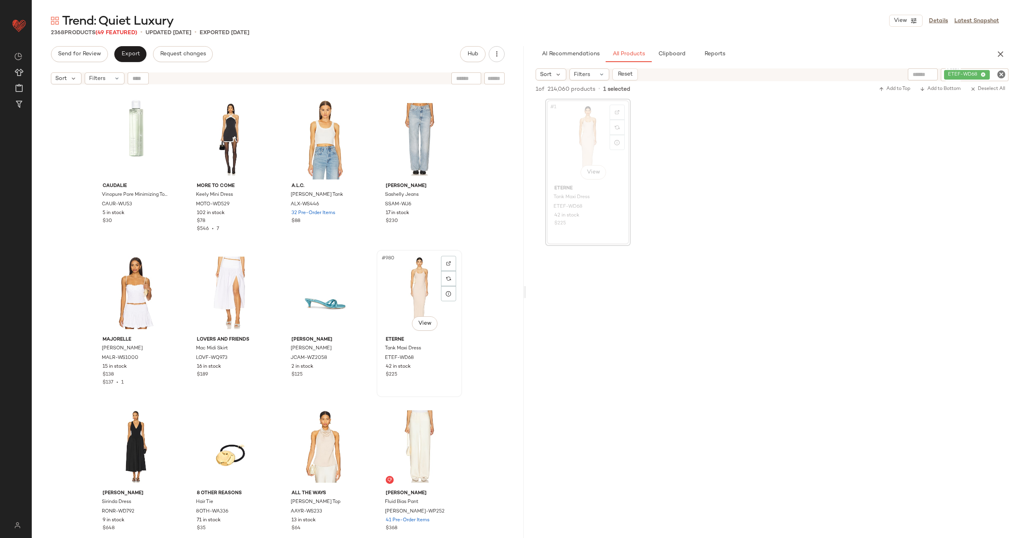
click at [388, 289] on div "#980 View" at bounding box center [419, 293] width 80 height 80
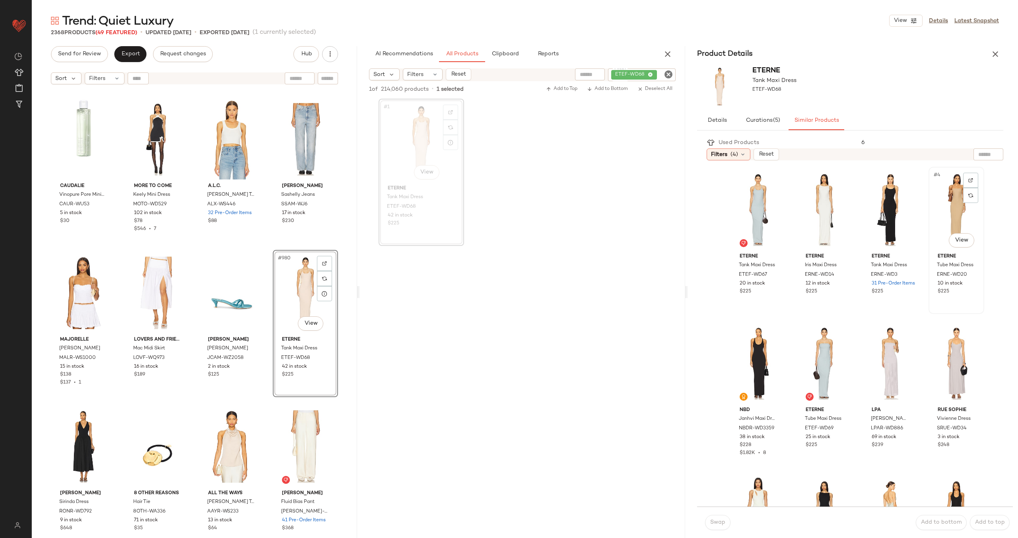
click at [938, 213] on div "#4 View" at bounding box center [956, 209] width 50 height 80
click at [713, 525] on span "Swap" at bounding box center [718, 522] width 16 height 6
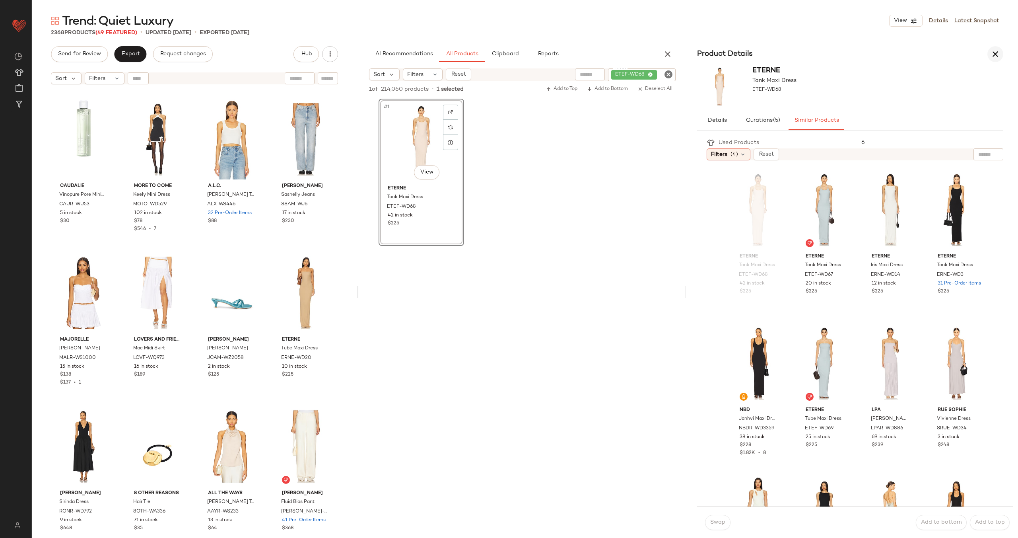
click at [1001, 57] on button "button" at bounding box center [995, 54] width 16 height 16
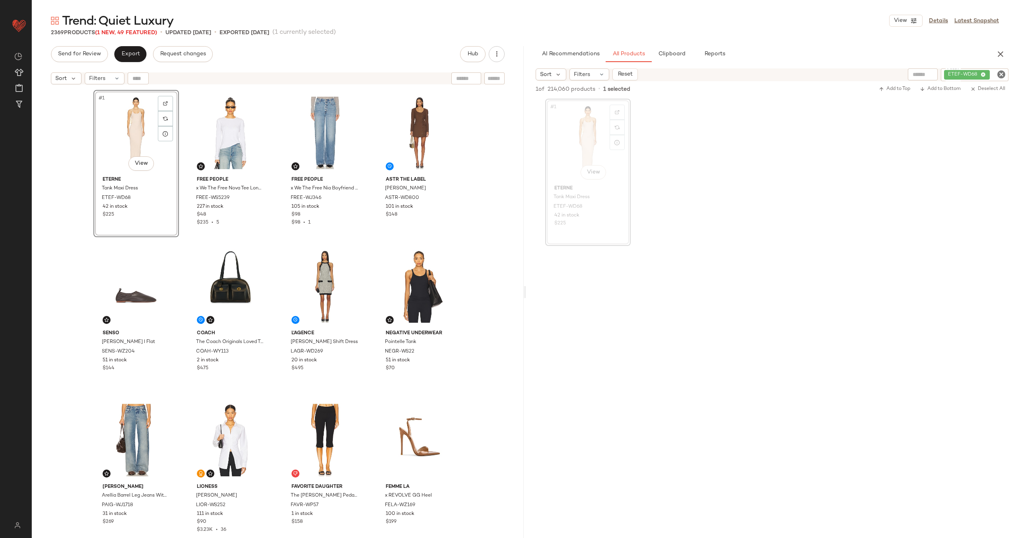
drag, startPoint x: 584, startPoint y: 151, endPoint x: 488, endPoint y: 2, distance: 177.6
click at [1003, 74] on icon "Clear Filter" at bounding box center [1002, 75] width 10 height 10
paste input "*********"
type input "*********"
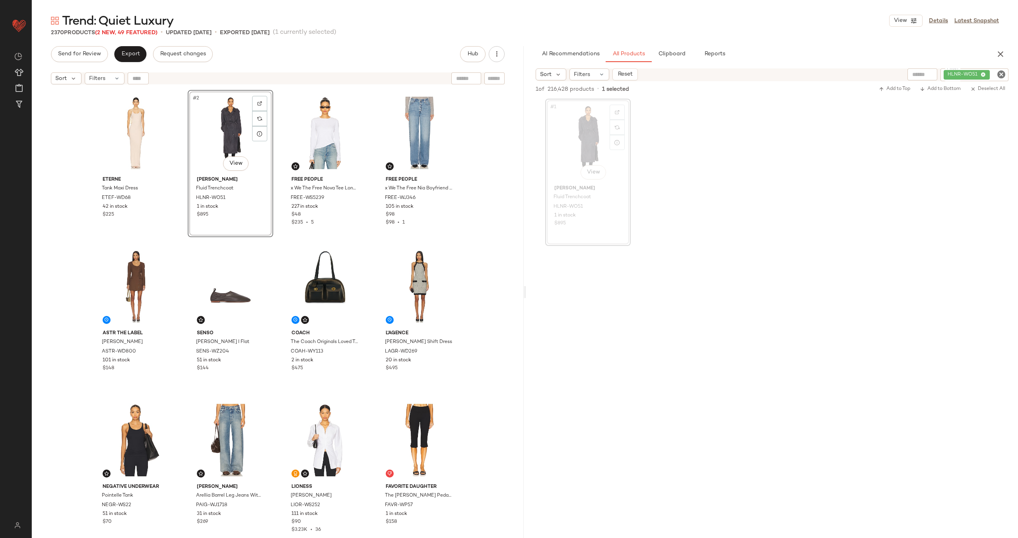
drag, startPoint x: 585, startPoint y: 146, endPoint x: 505, endPoint y: 0, distance: 165.9
click at [1002, 74] on icon "Clear Filter" at bounding box center [1002, 75] width 10 height 10
paste input "*********"
type input "*********"
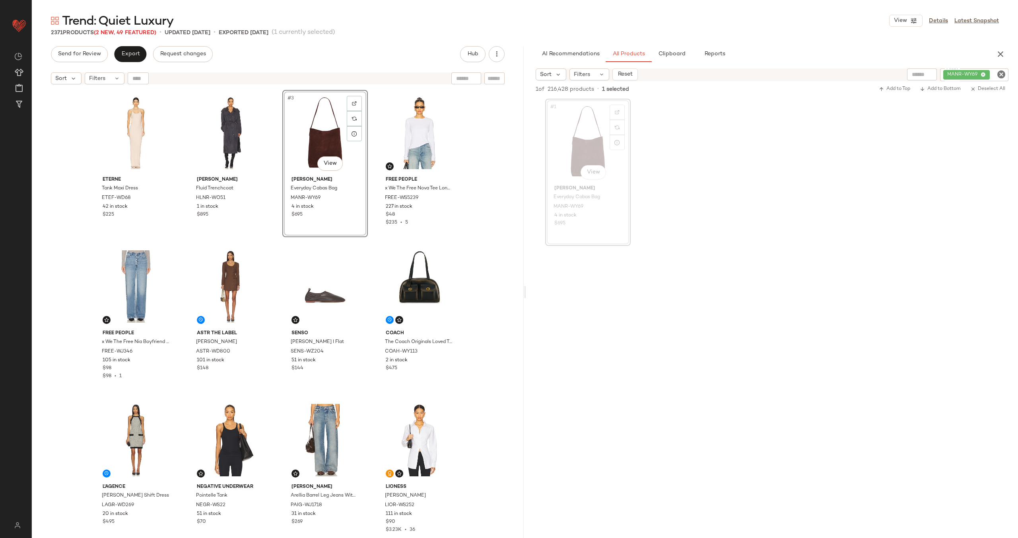
drag, startPoint x: 585, startPoint y: 149, endPoint x: 483, endPoint y: 4, distance: 177.3
click at [998, 74] on icon "Clear Filter" at bounding box center [1002, 75] width 10 height 10
paste input "**********"
type input "**********"
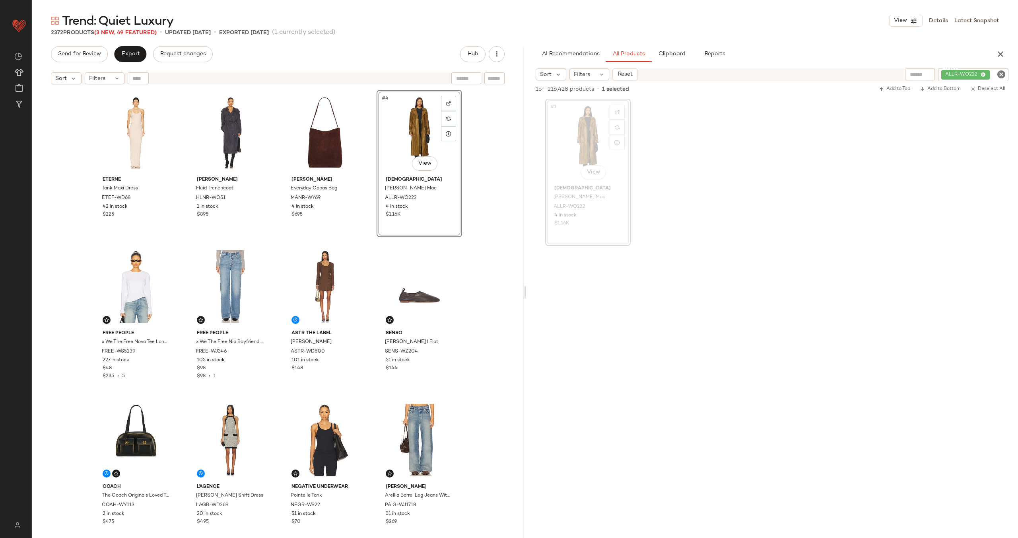
drag, startPoint x: 581, startPoint y: 133, endPoint x: 577, endPoint y: 0, distance: 133.3
click at [999, 75] on icon "Clear Filter" at bounding box center [1002, 75] width 10 height 10
paste input "********"
type input "********"
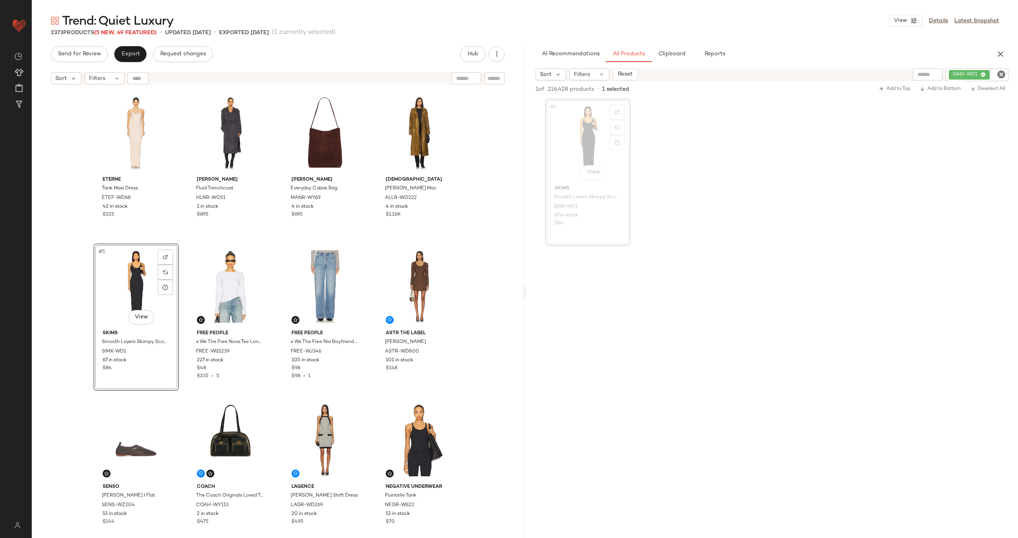
drag, startPoint x: 570, startPoint y: 137, endPoint x: 500, endPoint y: 6, distance: 148.2
click at [1005, 74] on icon "Clear Filter" at bounding box center [1002, 75] width 10 height 10
paste input "********"
type input "********"
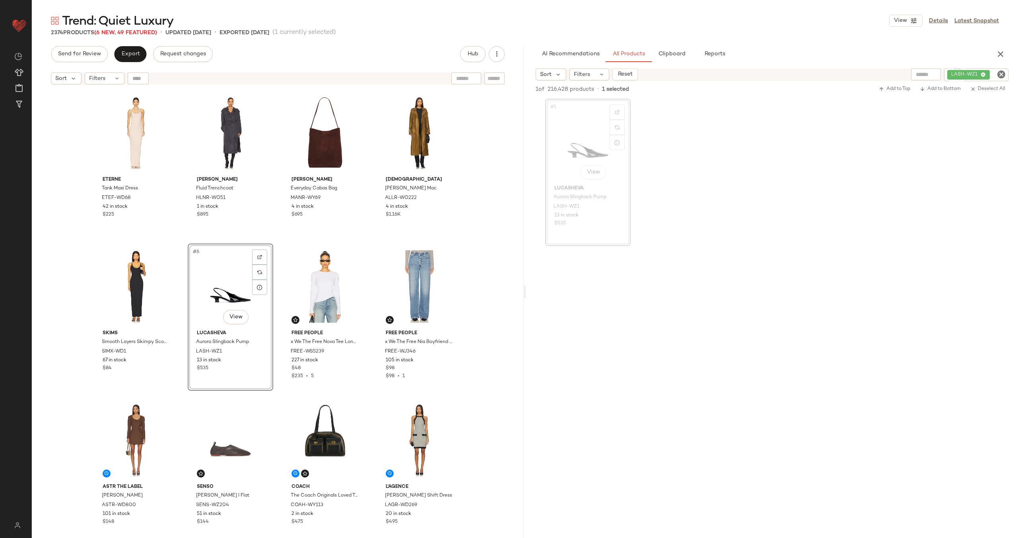
drag, startPoint x: 580, startPoint y: 144, endPoint x: 543, endPoint y: 2, distance: 146.7
click at [1003, 77] on icon "Clear Filter" at bounding box center [1002, 75] width 10 height 10
paste input "********"
type input "********"
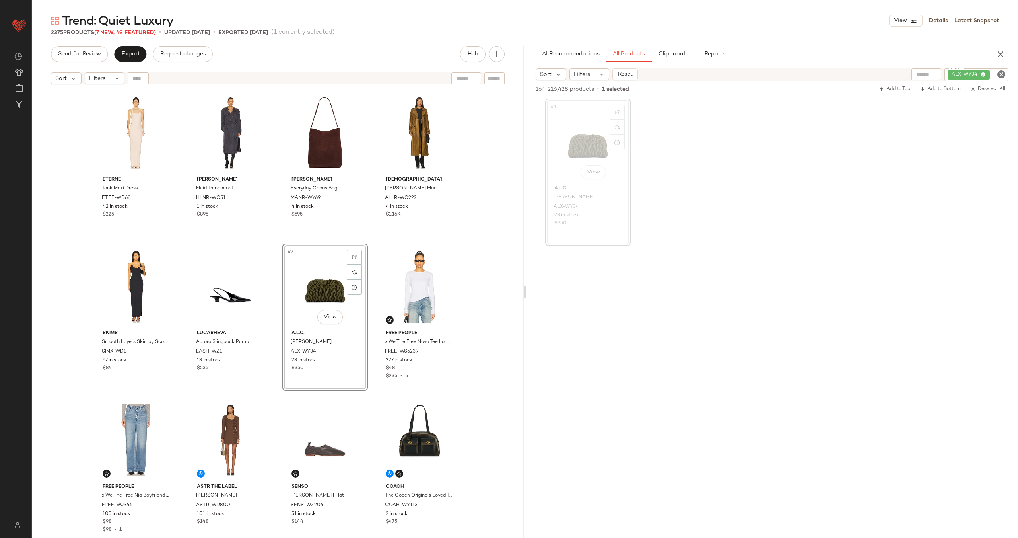
drag, startPoint x: 576, startPoint y: 142, endPoint x: 515, endPoint y: 2, distance: 153.0
click at [1001, 74] on icon "Clear Filter" at bounding box center [1002, 75] width 10 height 10
paste input "********"
type input "********"
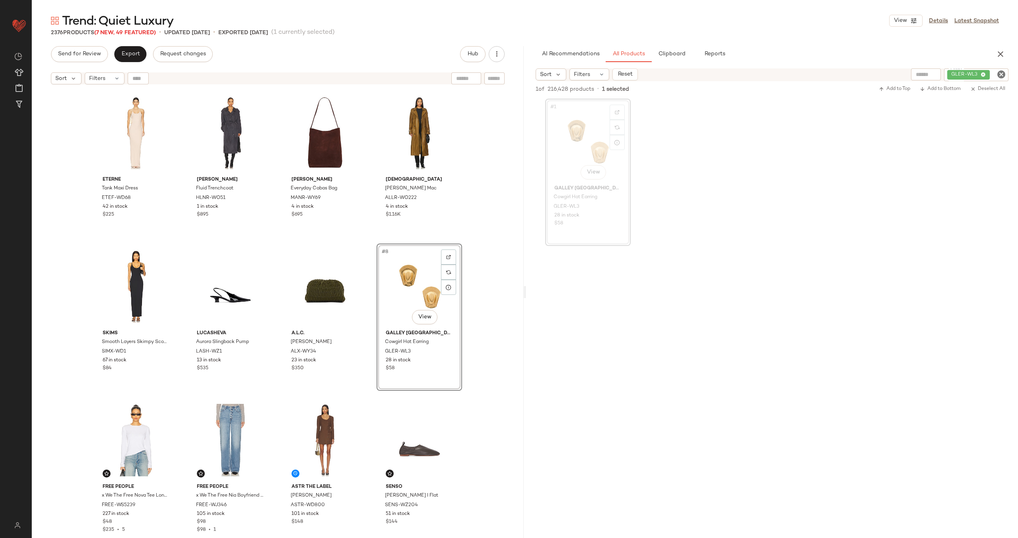
drag, startPoint x: 576, startPoint y: 130, endPoint x: 500, endPoint y: 0, distance: 151.0
click at [1005, 74] on icon "Clear Filter" at bounding box center [1002, 75] width 10 height 10
paste input "********"
type input "********"
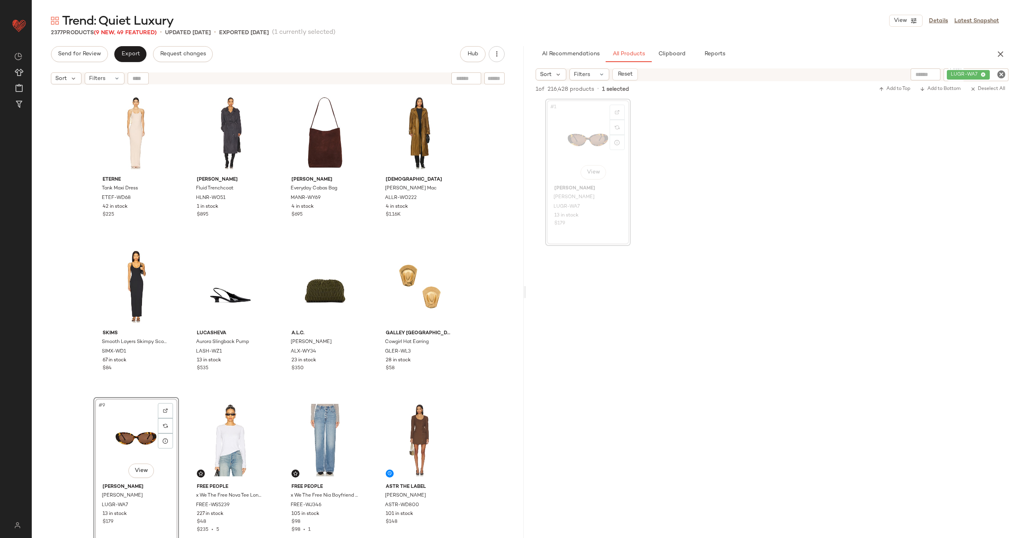
drag, startPoint x: 581, startPoint y: 136, endPoint x: 543, endPoint y: 2, distance: 140.1
click at [183, 387] on div "Eterne Tank Maxi Dress ETEF-WD68 42 in stock $225 Helmut Lang Fluid Trenchcoat …" at bounding box center [277, 324] width 369 height 468
click at [126, 443] on div "#9 View" at bounding box center [136, 440] width 80 height 80
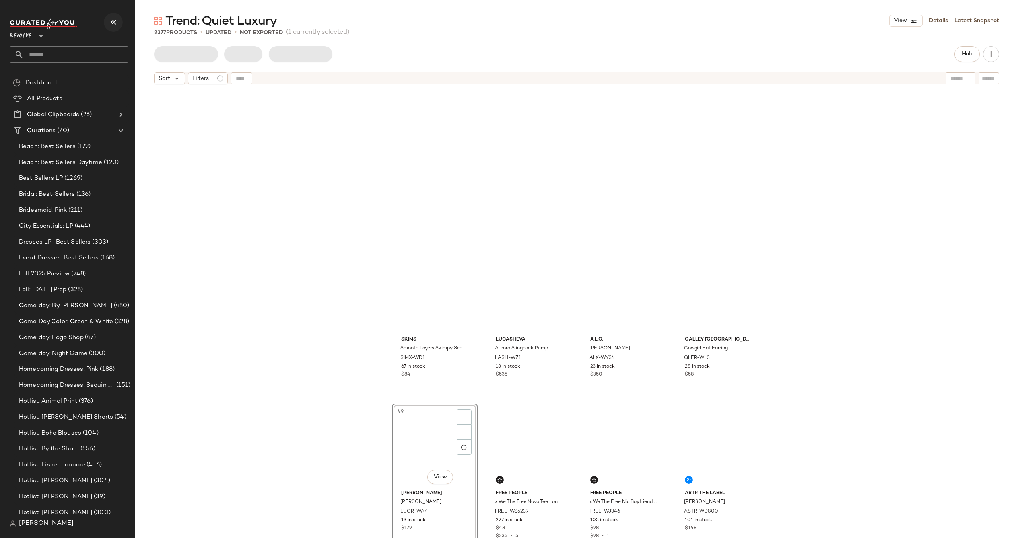
scroll to position [160, 0]
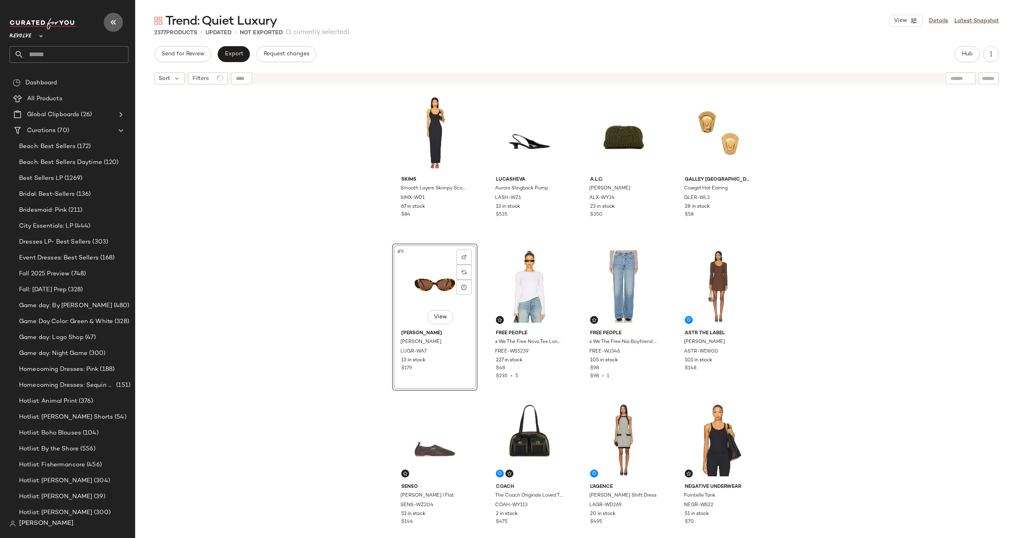
click at [115, 23] on icon "button" at bounding box center [114, 22] width 10 height 10
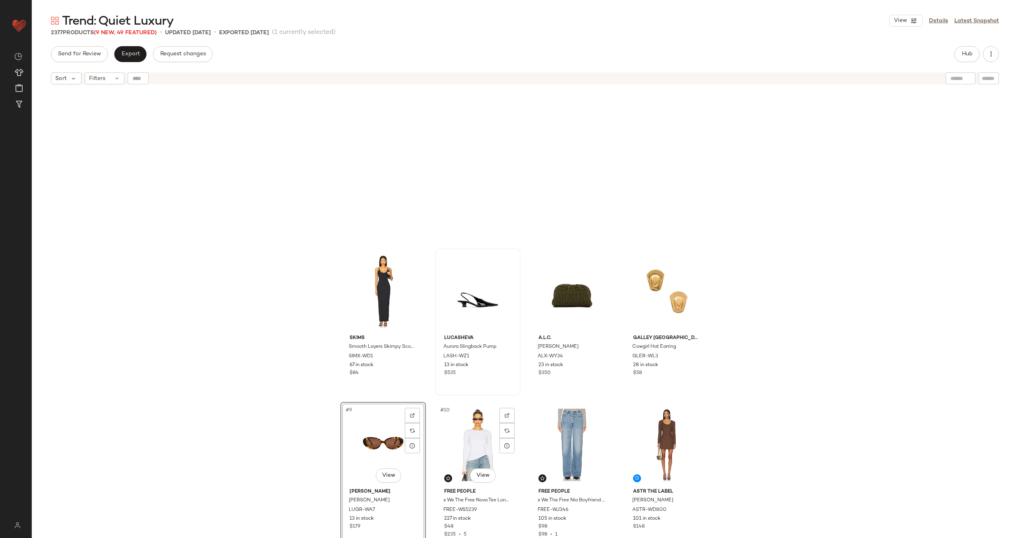
scroll to position [0, 0]
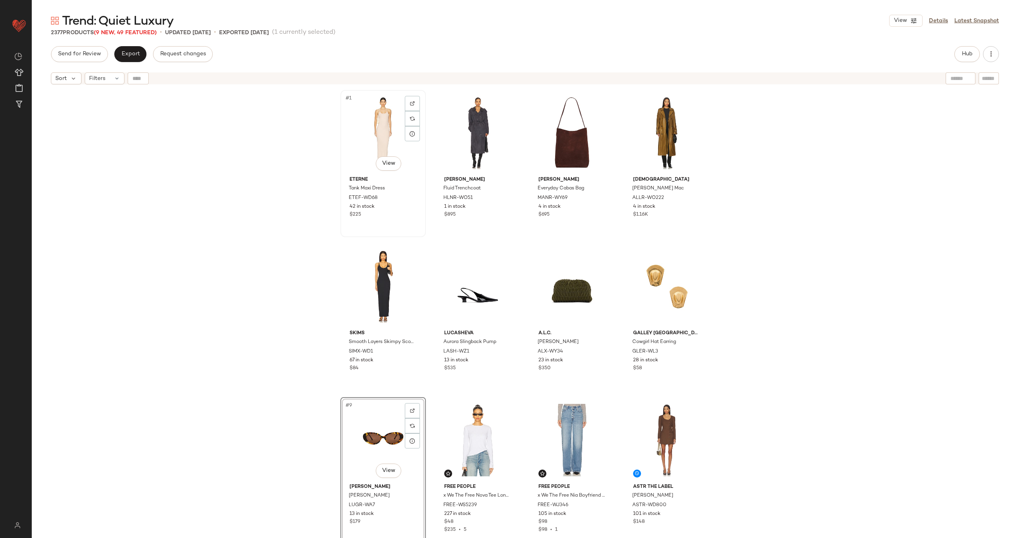
click at [369, 130] on div "#1 View" at bounding box center [383, 133] width 80 height 80
click at [384, 439] on div "#9 View" at bounding box center [383, 440] width 80 height 80
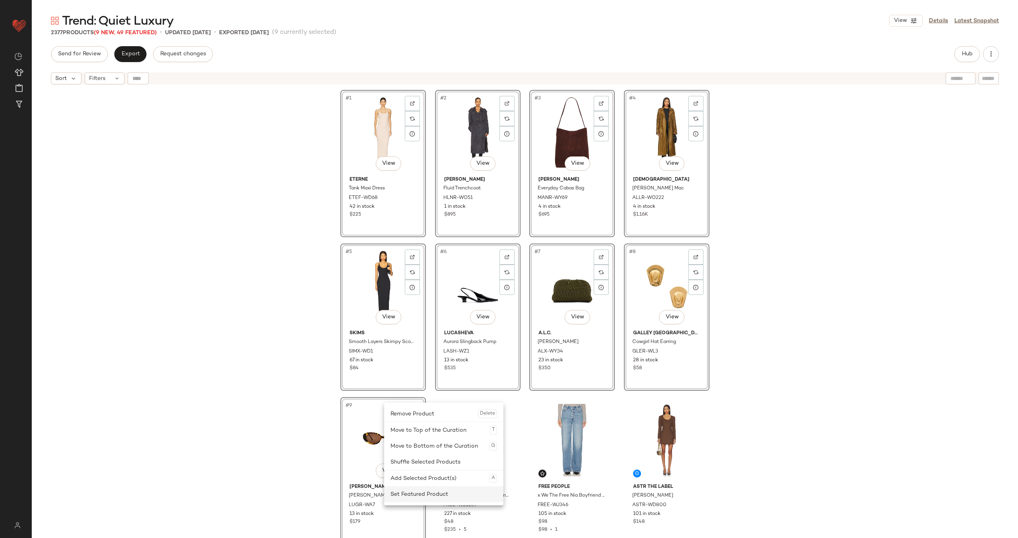
click at [431, 492] on div "Set Featured Product" at bounding box center [444, 494] width 107 height 16
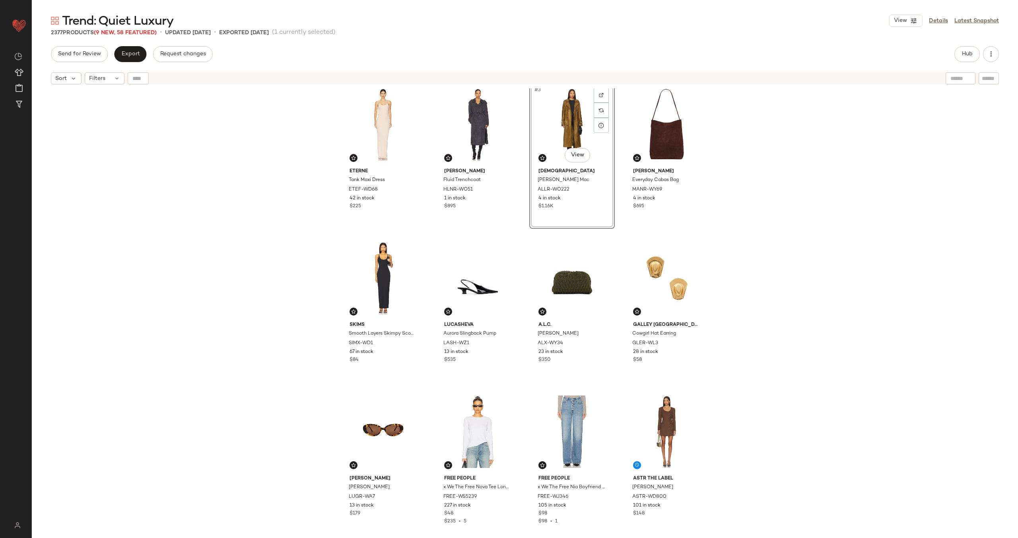
scroll to position [11, 0]
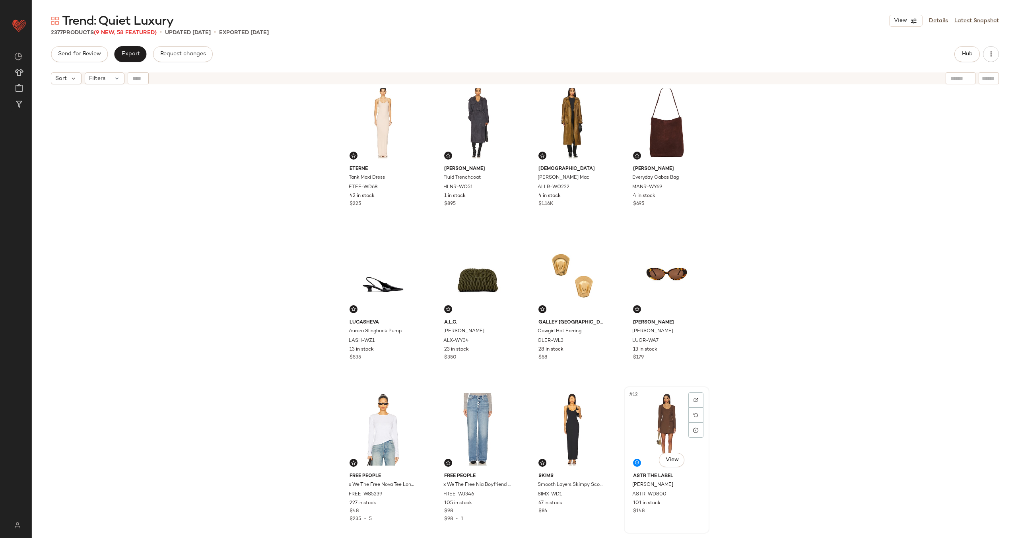
click at [661, 423] on div "#12 View" at bounding box center [667, 429] width 80 height 80
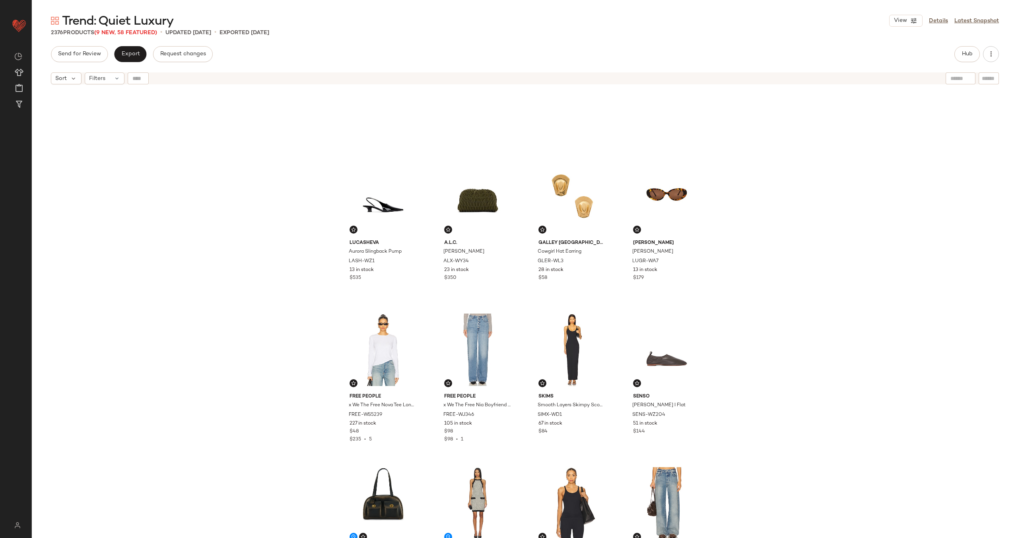
scroll to position [18, 0]
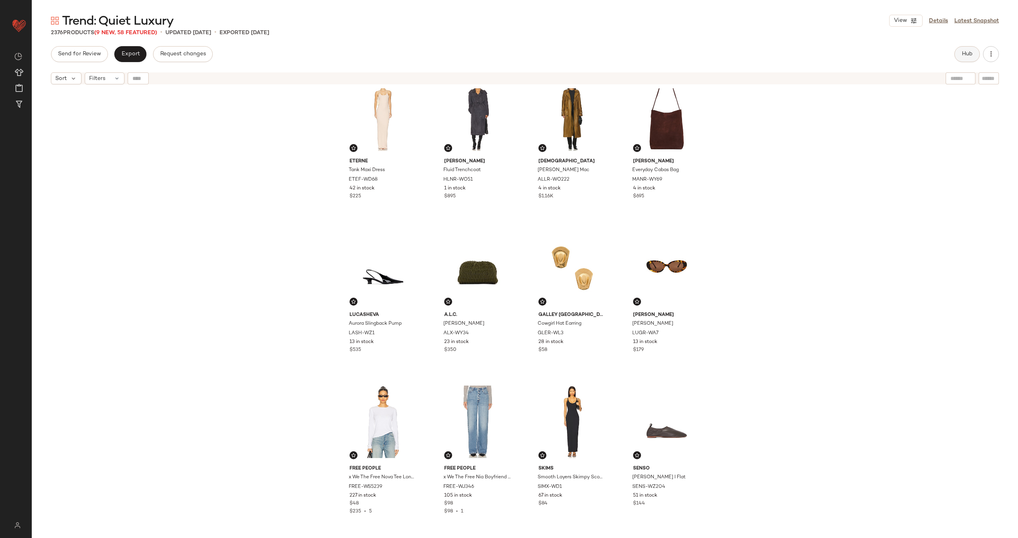
click at [962, 53] on span "Hub" at bounding box center [967, 54] width 11 height 6
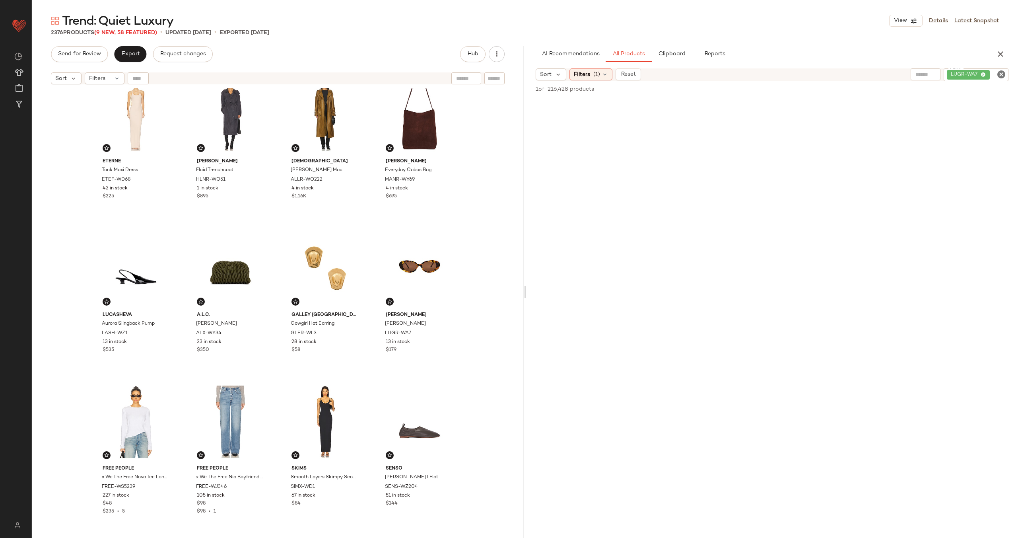
click at [1002, 77] on icon "Clear Filter" at bounding box center [1002, 75] width 10 height 10
click at [605, 75] on icon at bounding box center [605, 74] width 6 height 6
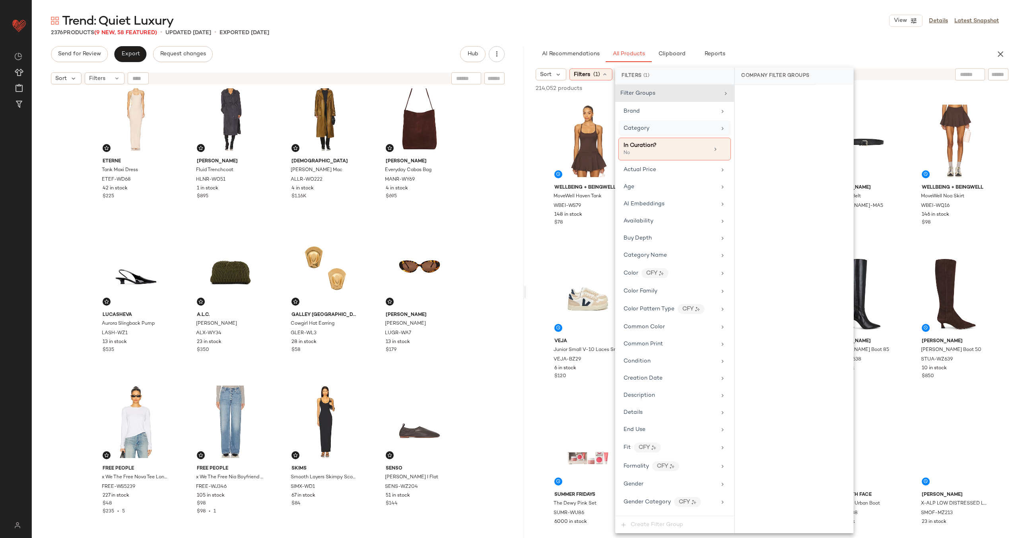
click at [672, 131] on div "Category" at bounding box center [670, 128] width 93 height 8
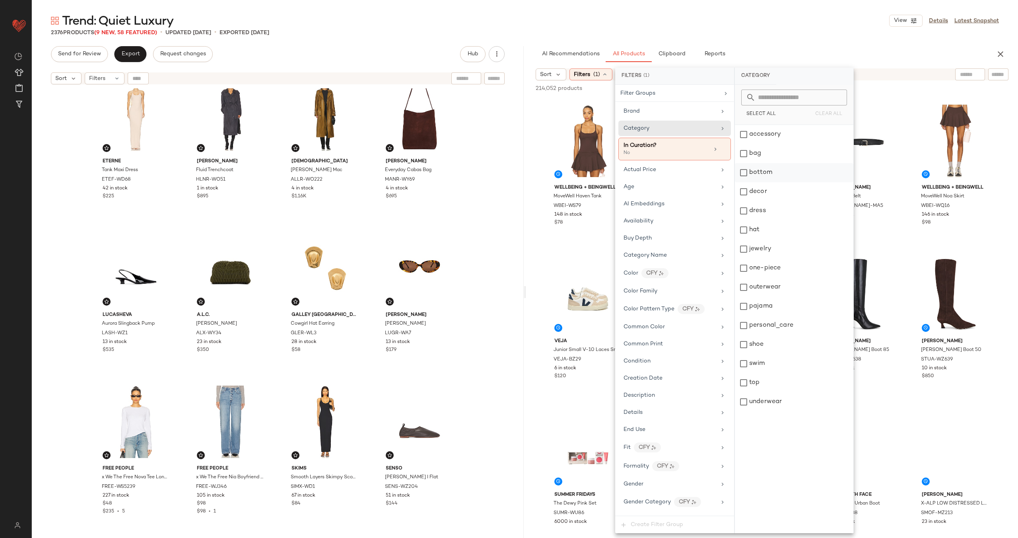
click at [784, 176] on div "bottom" at bounding box center [794, 172] width 119 height 19
click at [772, 384] on div "top" at bounding box center [794, 382] width 119 height 19
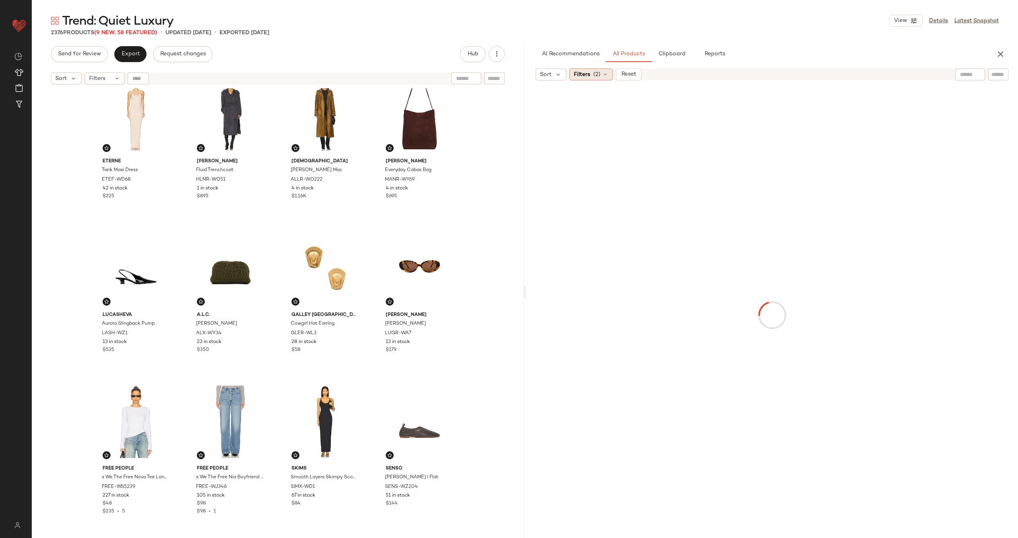
click at [602, 73] on icon at bounding box center [605, 74] width 6 height 6
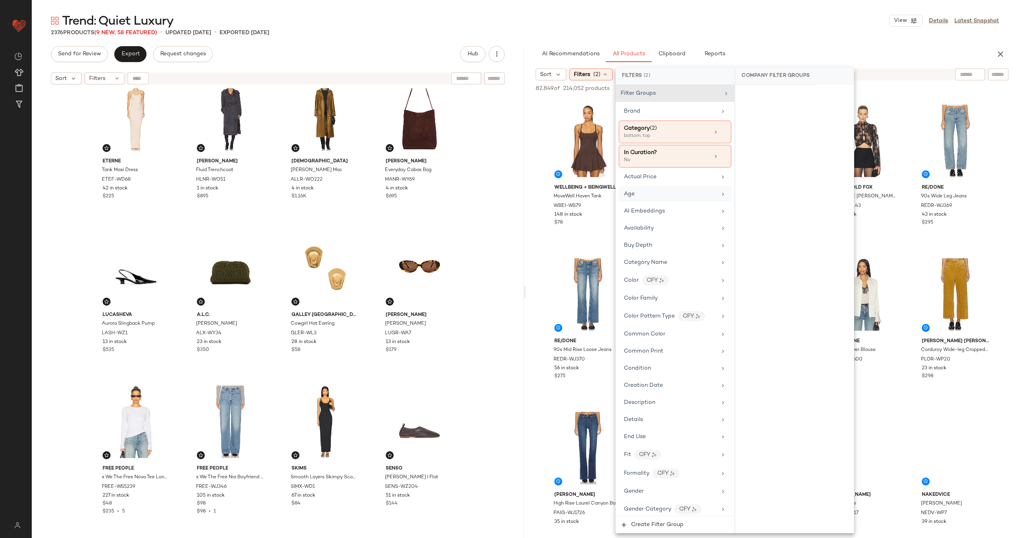
click at [658, 190] on div "Age" at bounding box center [670, 194] width 93 height 8
click at [763, 132] on div "adult" at bounding box center [794, 134] width 119 height 19
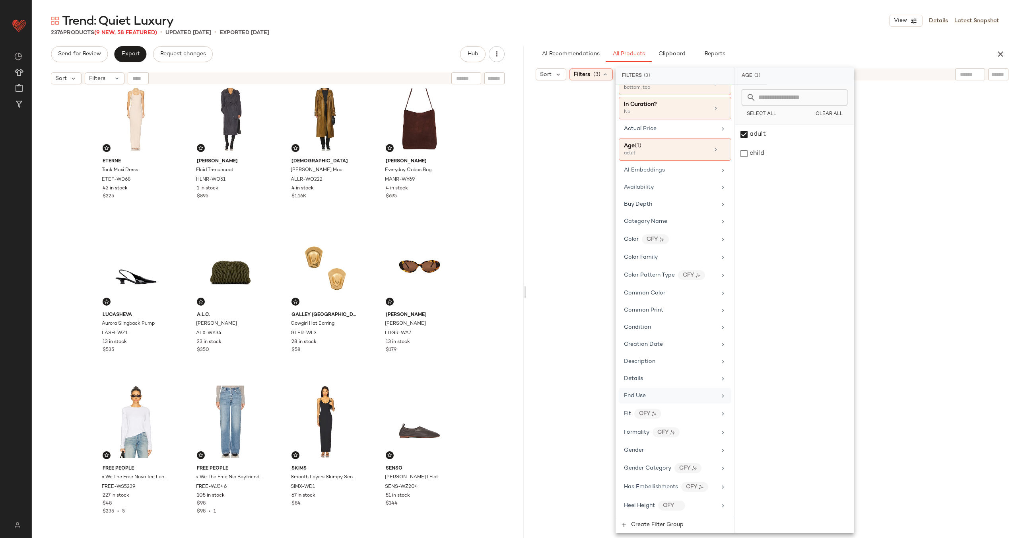
scroll to position [52, 0]
click at [669, 451] on div "Gender" at bounding box center [675, 446] width 113 height 16
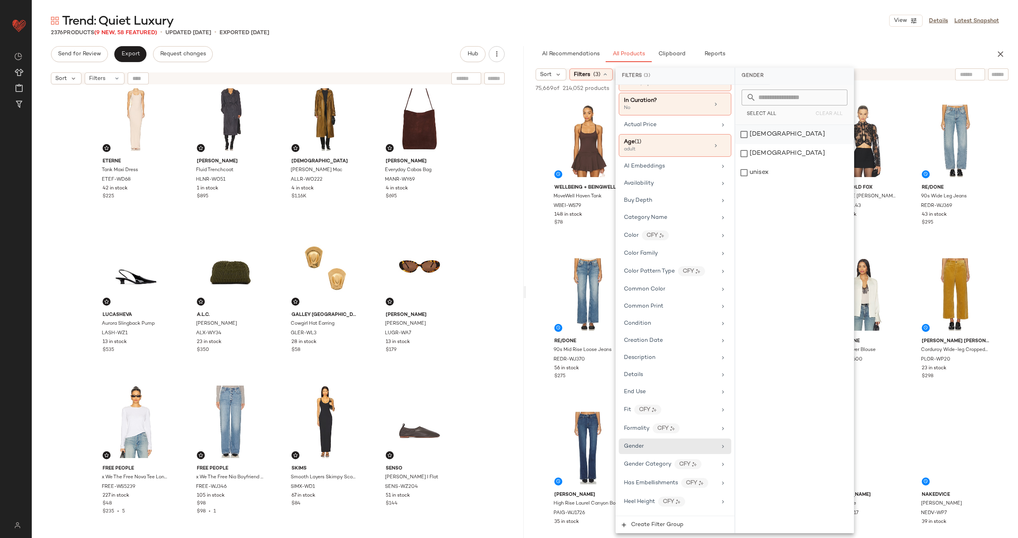
click at [765, 130] on div "[DEMOGRAPHIC_DATA]" at bounding box center [794, 134] width 119 height 19
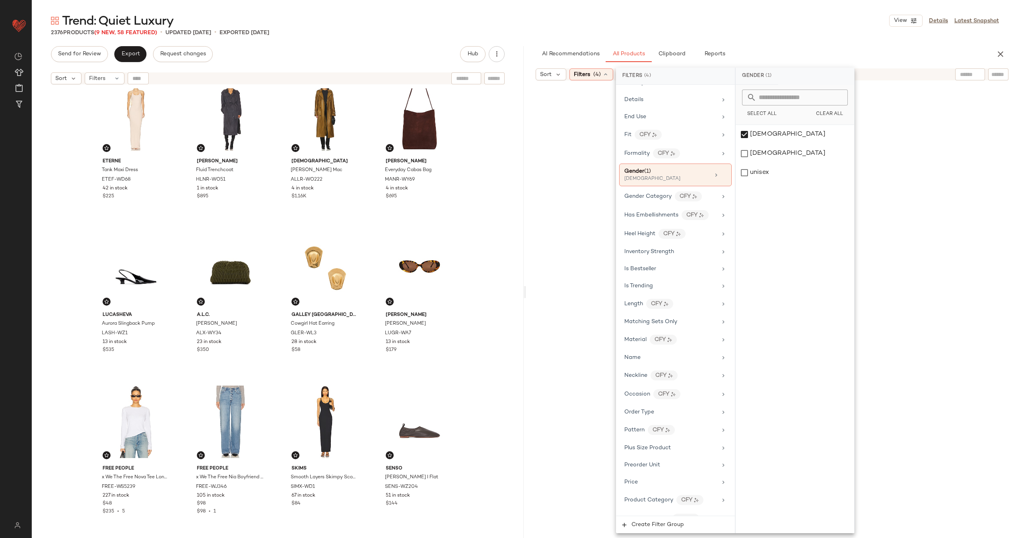
scroll to position [483, 0]
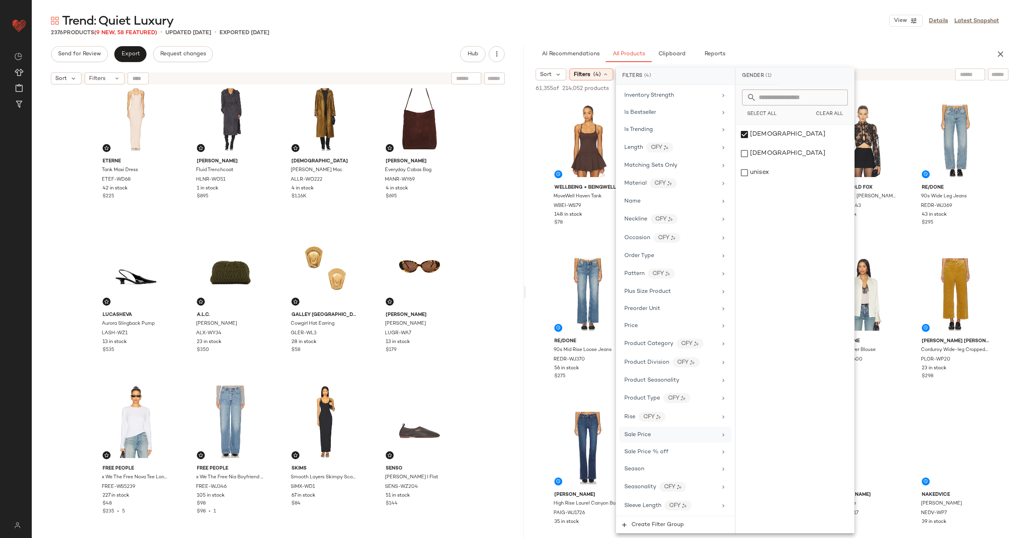
click at [683, 436] on div "Sale Price" at bounding box center [670, 434] width 93 height 8
click at [783, 111] on div "Not on sale" at bounding box center [795, 109] width 112 height 14
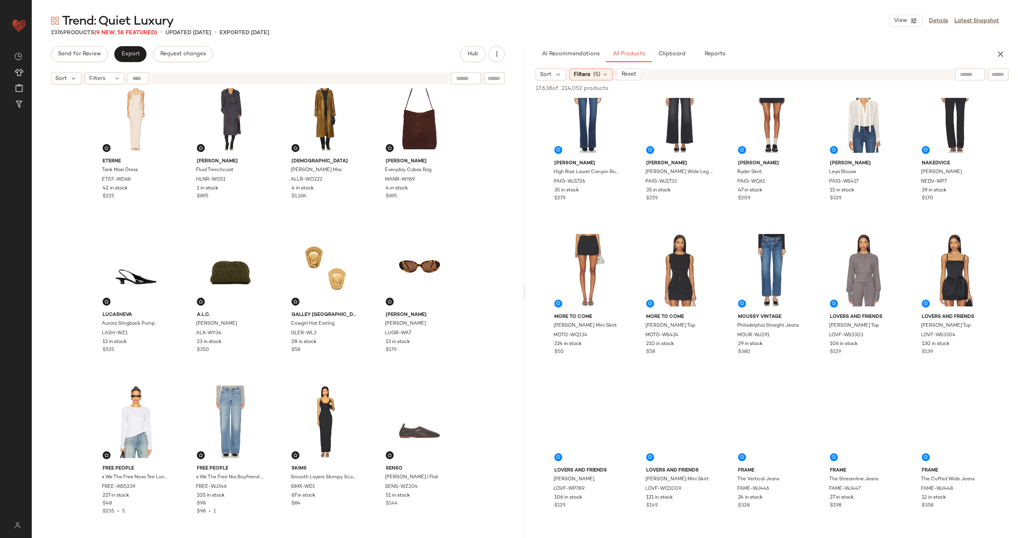
scroll to position [455, 0]
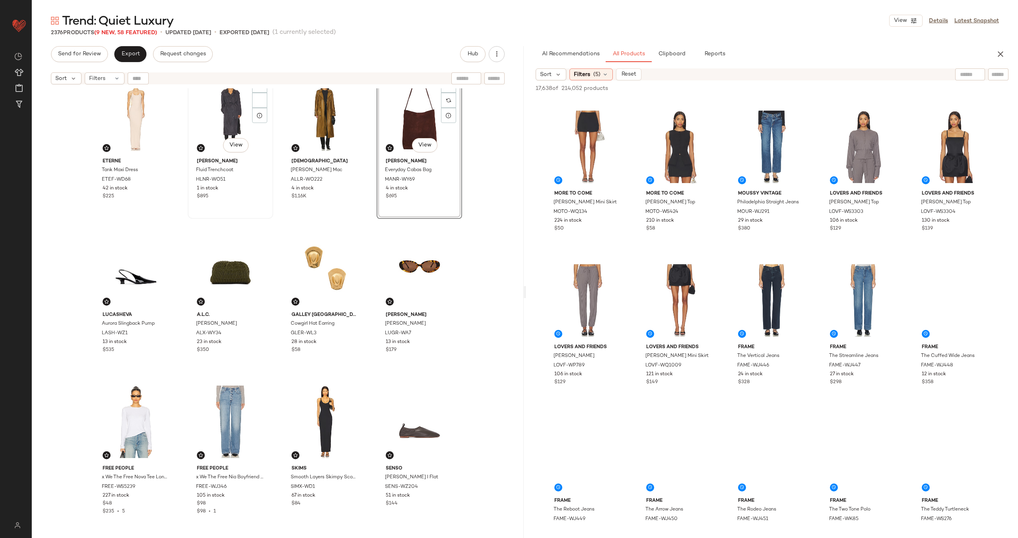
scroll to position [18, 0]
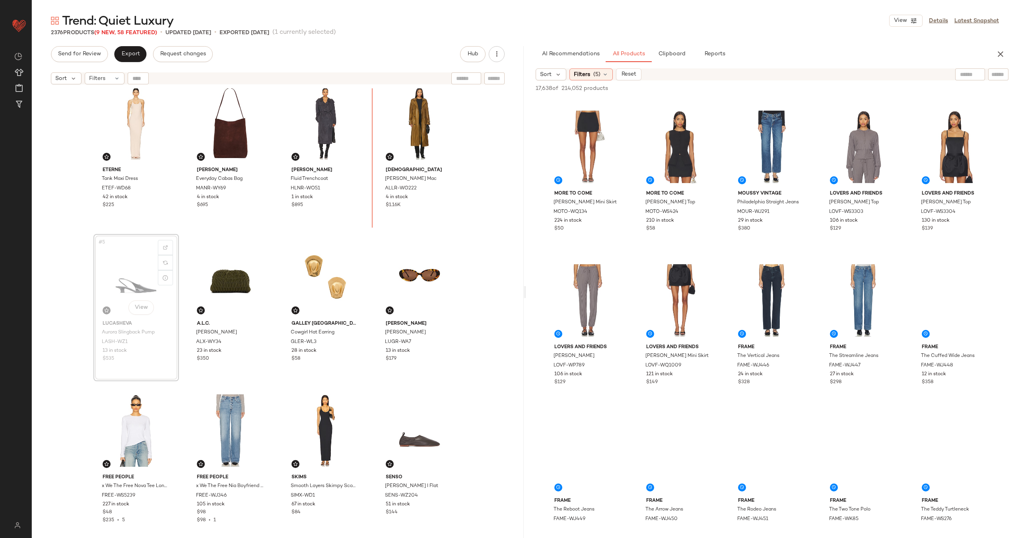
scroll to position [6, 0]
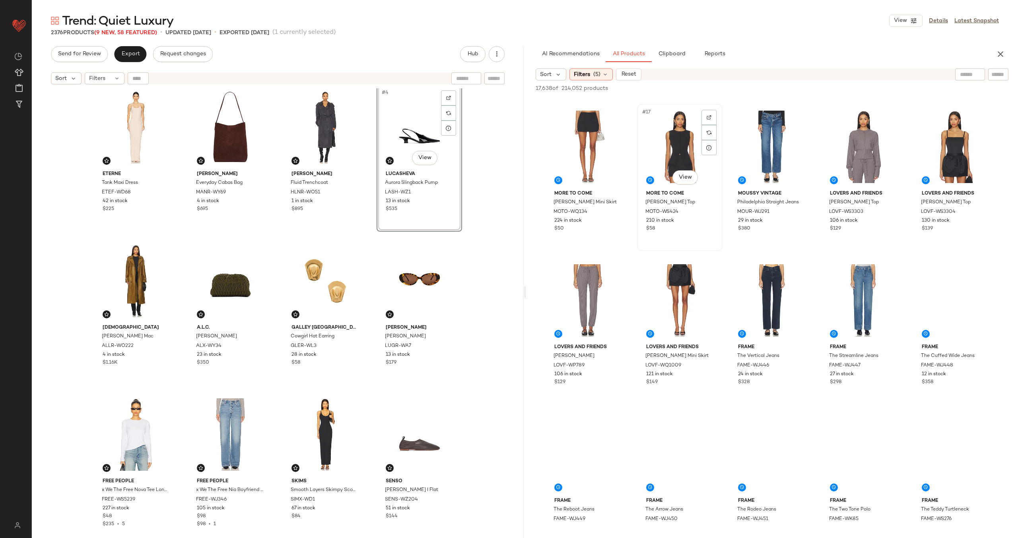
click at [640, 187] on div "#17 View" at bounding box center [680, 147] width 80 height 80
click at [628, 149] on div "#16 View" at bounding box center [588, 147] width 80 height 80
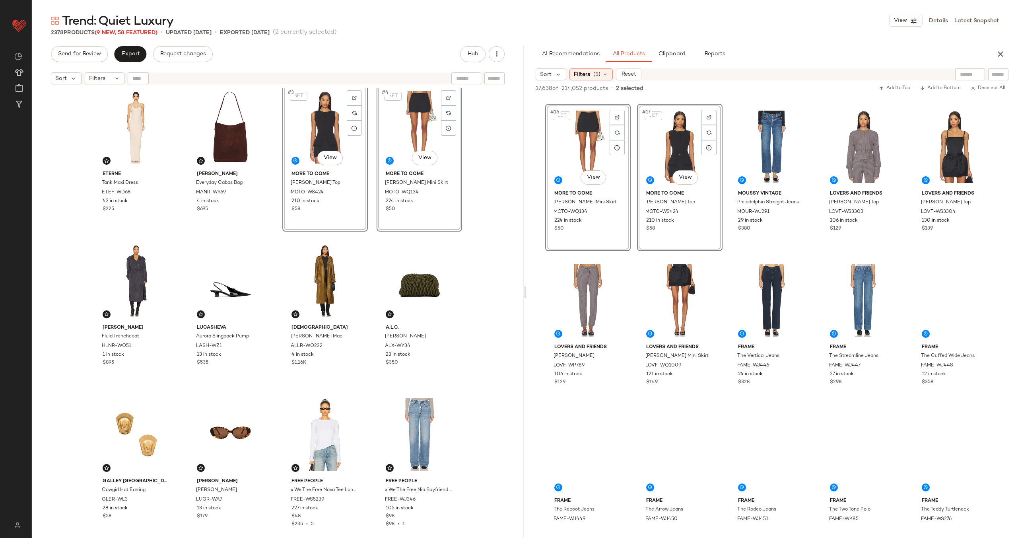
click at [369, 190] on div "Eterne Tank Maxi Dress ETEF-WD68 42 in stock $225 Mansur Gavriel Everyday Cabas…" at bounding box center [277, 318] width 369 height 468
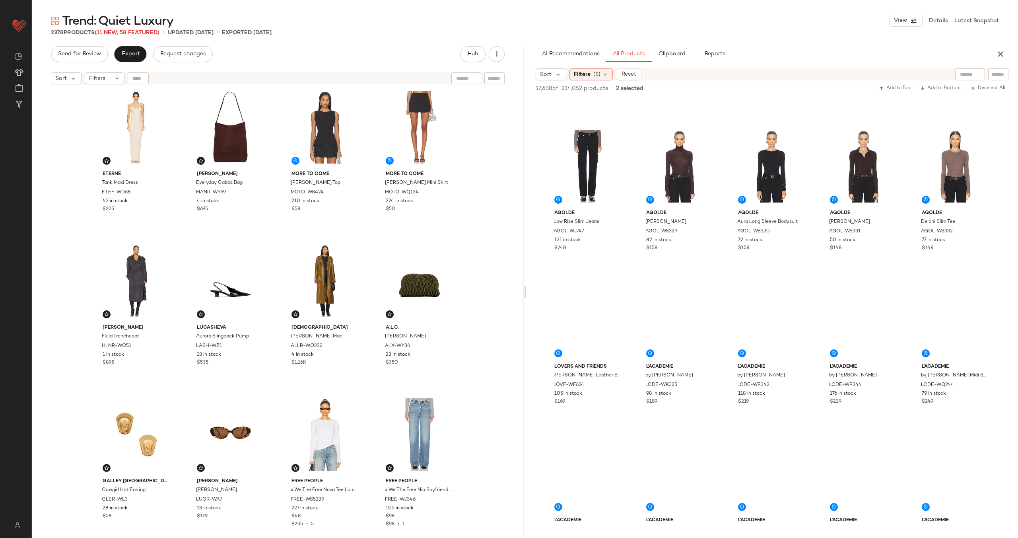
scroll to position [1051, 0]
click at [732, 51] on div "#33 View" at bounding box center [772, 11] width 80 height 80
click at [628, 51] on div "#31 View" at bounding box center [588, 11] width 80 height 80
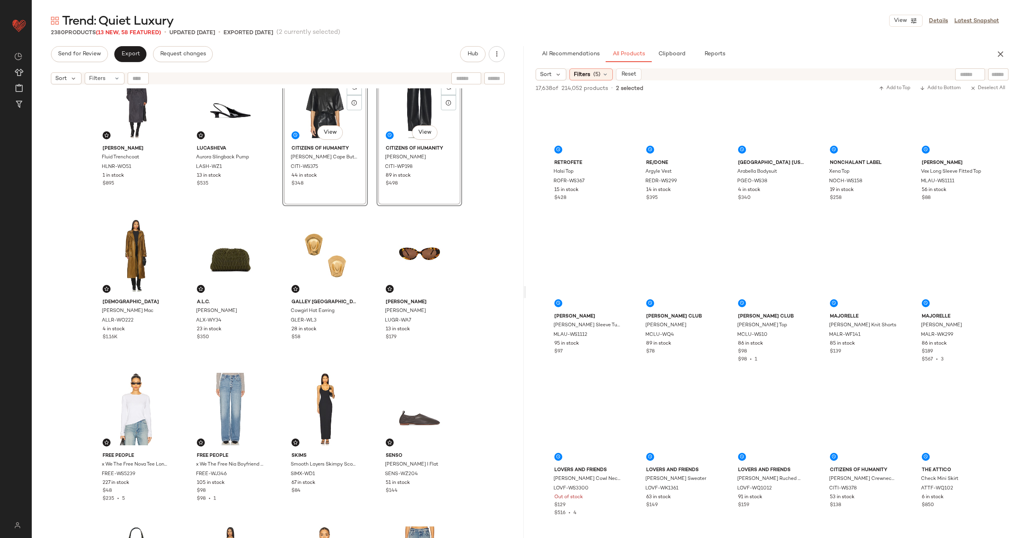
scroll to position [9235, 0]
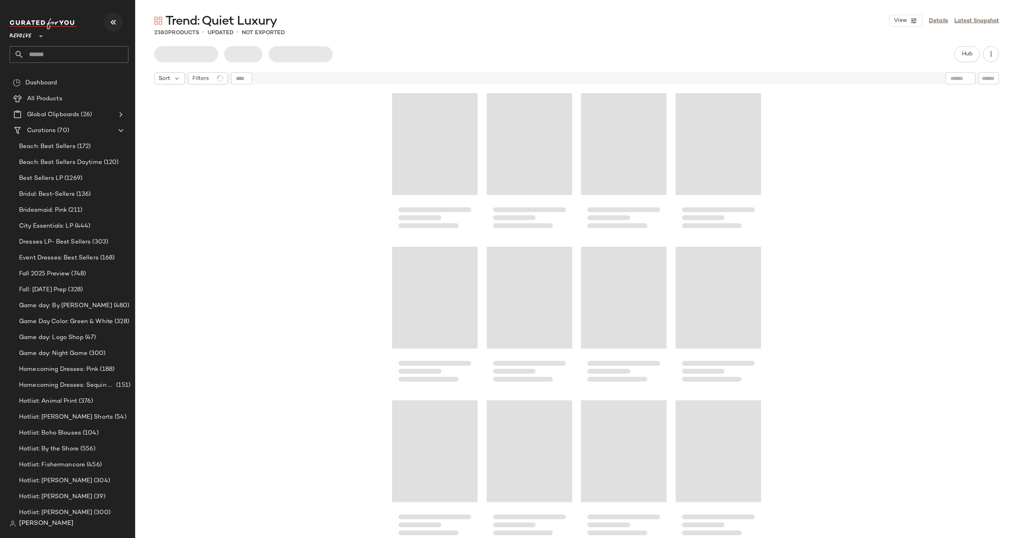
click at [113, 27] on button "button" at bounding box center [113, 22] width 19 height 19
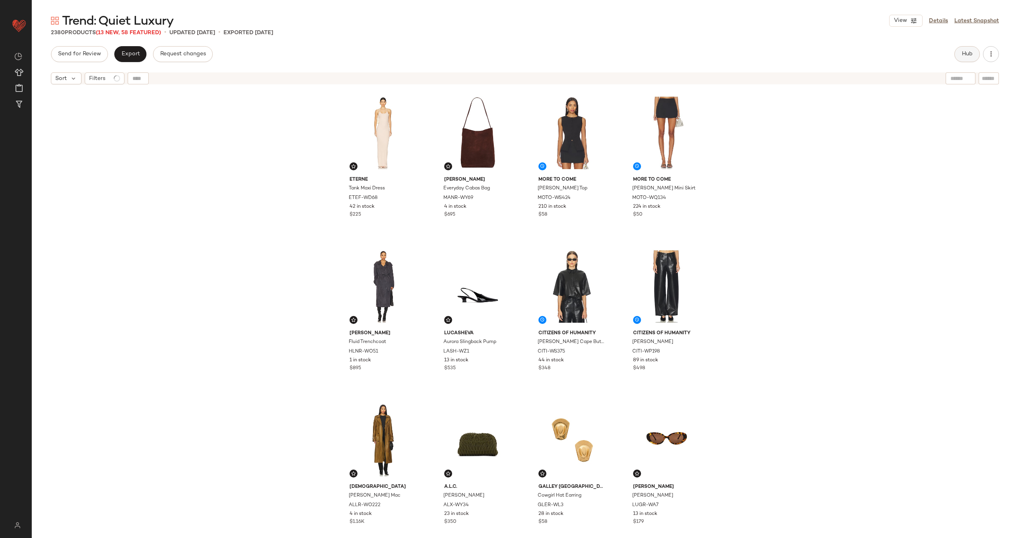
click at [960, 53] on button "Hub" at bounding box center [966, 54] width 25 height 16
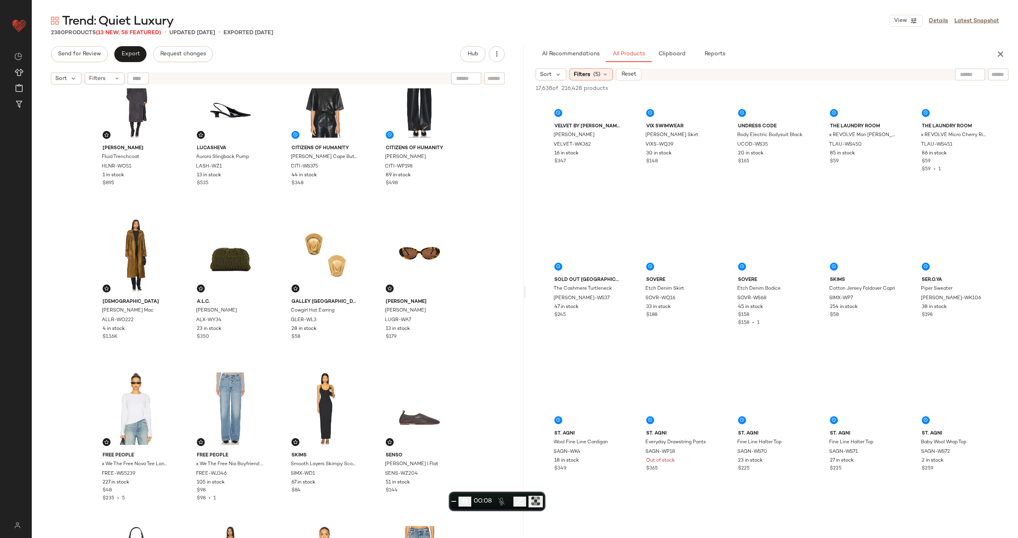
scroll to position [8351, 0]
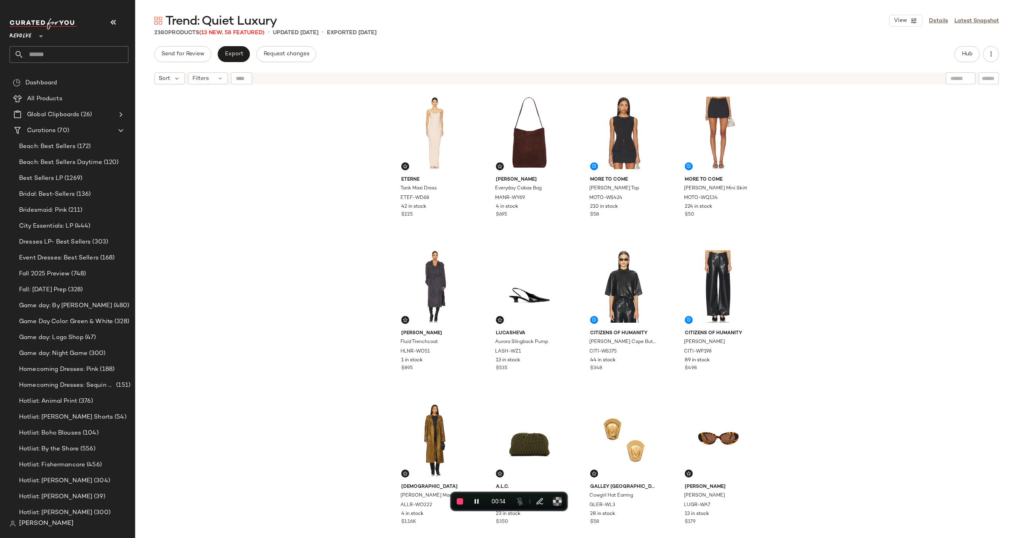
click at [935, 167] on div "Eterne Tank Maxi Dress ETEF-WD68 42 in stock $225 [PERSON_NAME] Everyday Cabas …" at bounding box center [576, 322] width 883 height 469
click at [115, 25] on icon "button" at bounding box center [114, 22] width 10 height 10
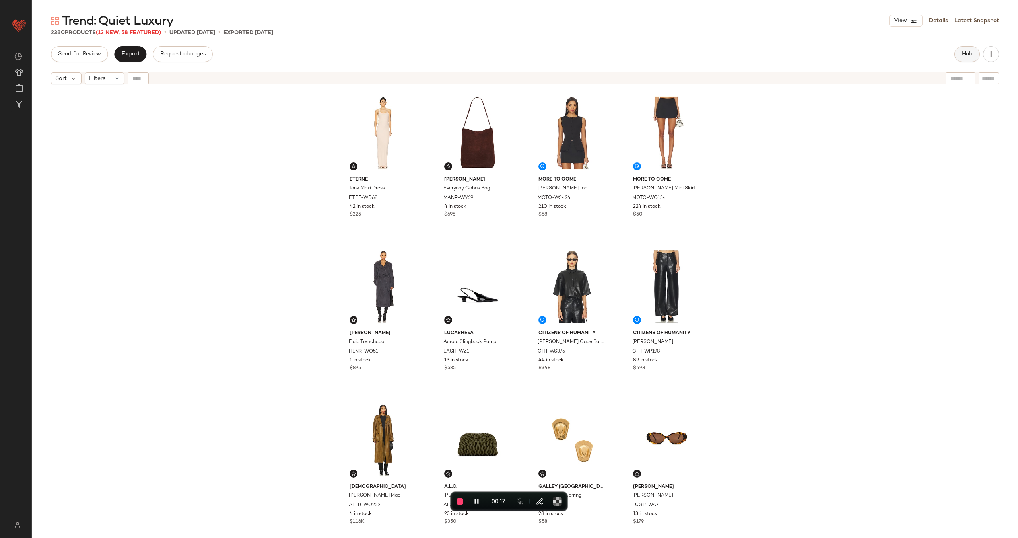
click at [962, 56] on span "Hub" at bounding box center [967, 54] width 11 height 6
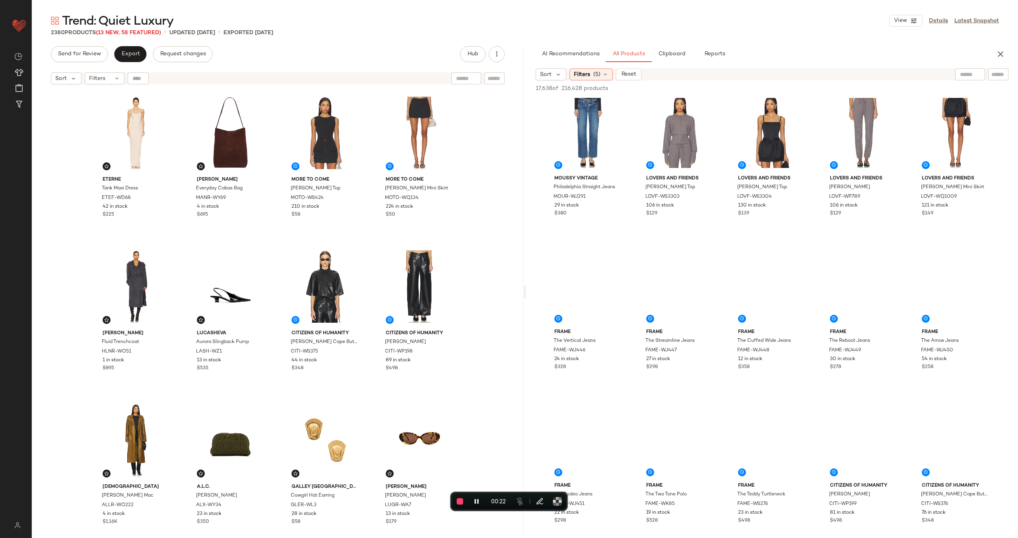
scroll to position [569, 0]
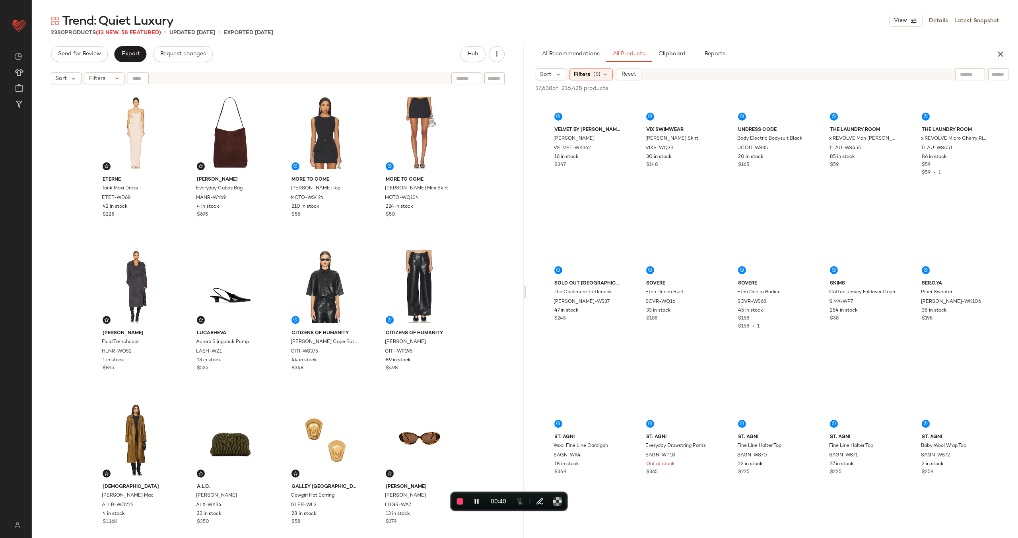
scroll to position [8347, 0]
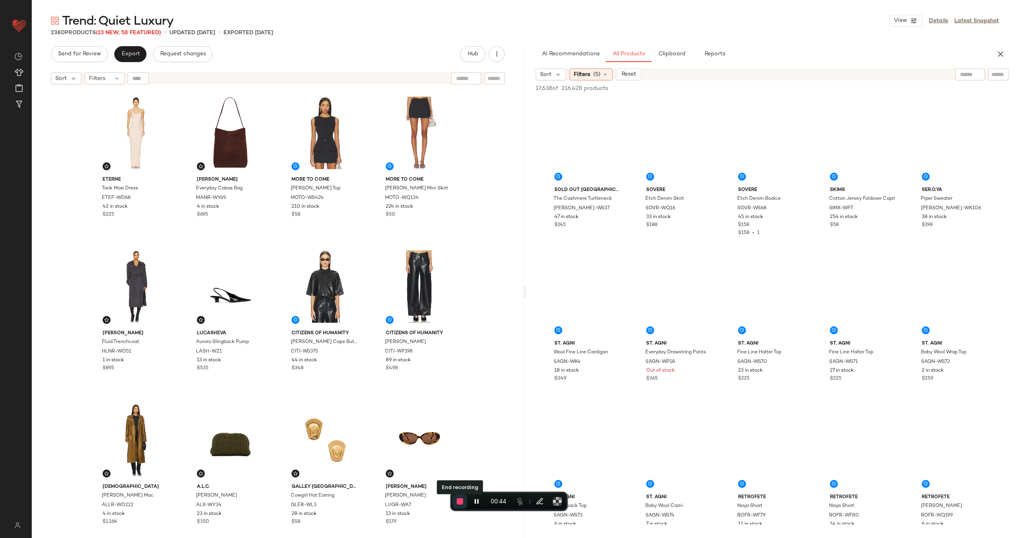
click at [458, 500] on span "End recording" at bounding box center [460, 501] width 6 height 6
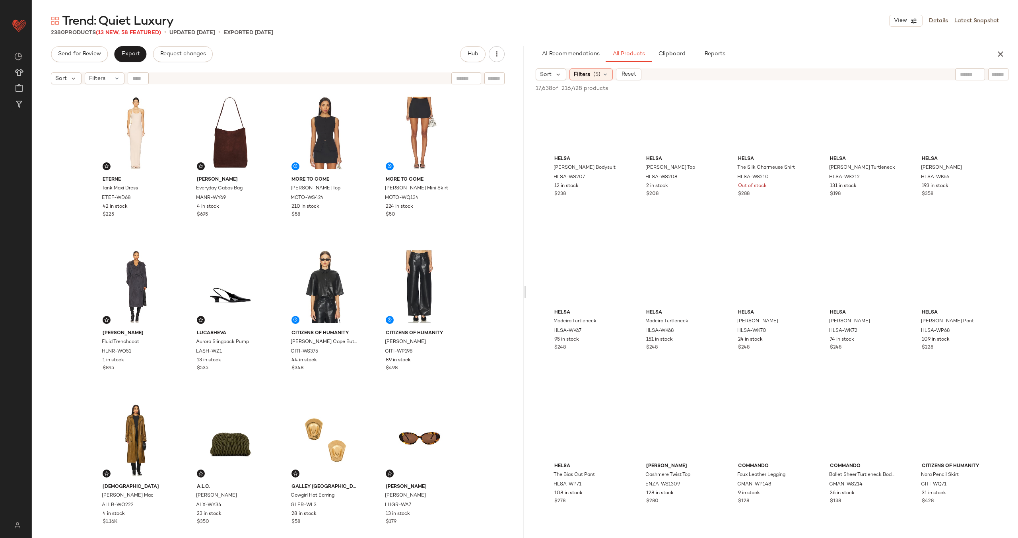
scroll to position [12928, 0]
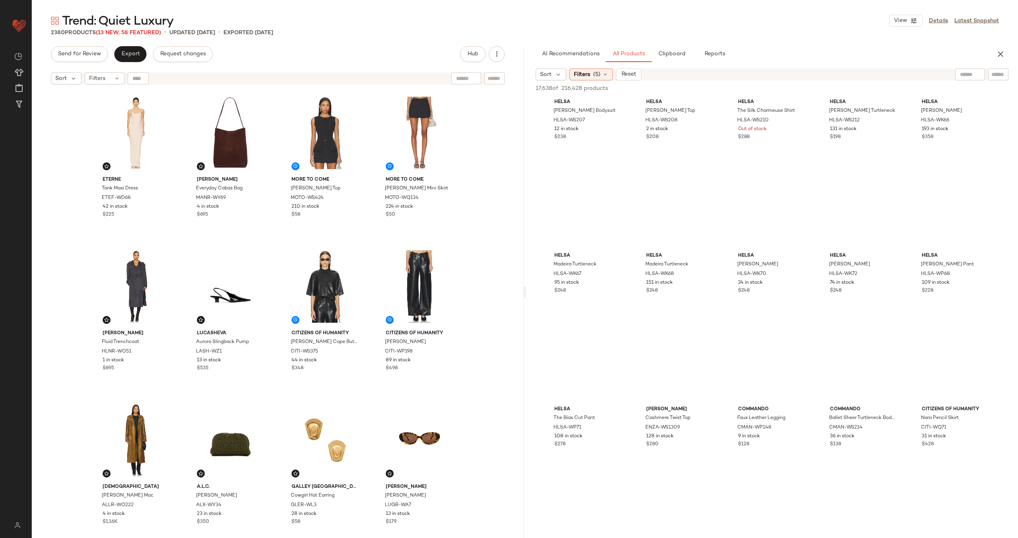
scroll to position [12911, 0]
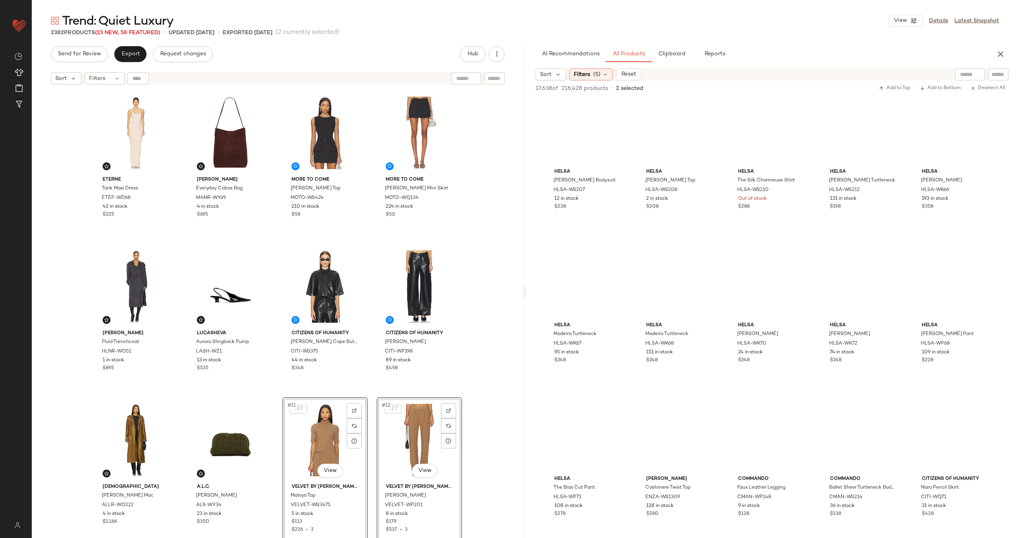
click at [371, 395] on div "Eterne Tank Maxi Dress ETEF-WD68 42 in stock $225 Mansur Gavriel Everyday Cabas…" at bounding box center [277, 324] width 369 height 468
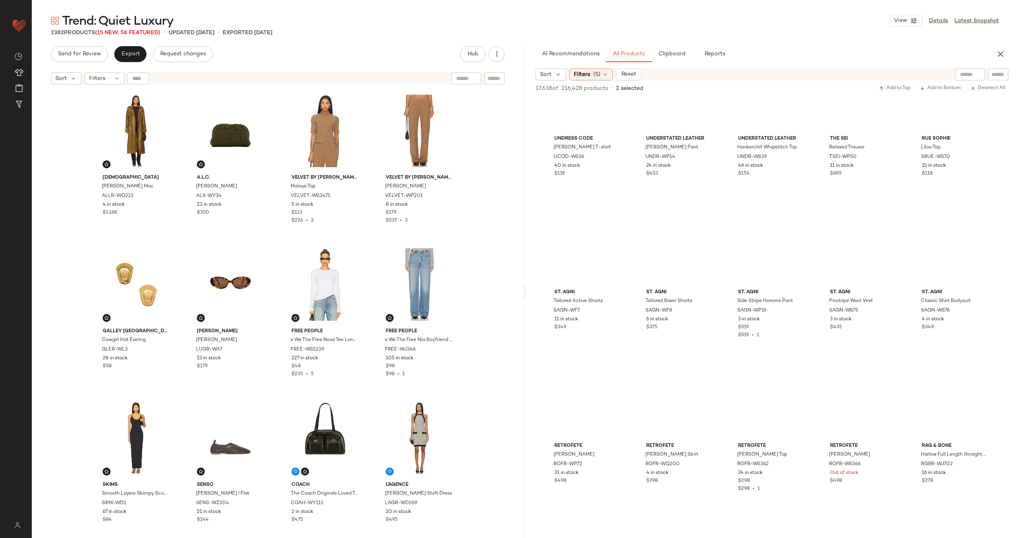
scroll to position [13562, 0]
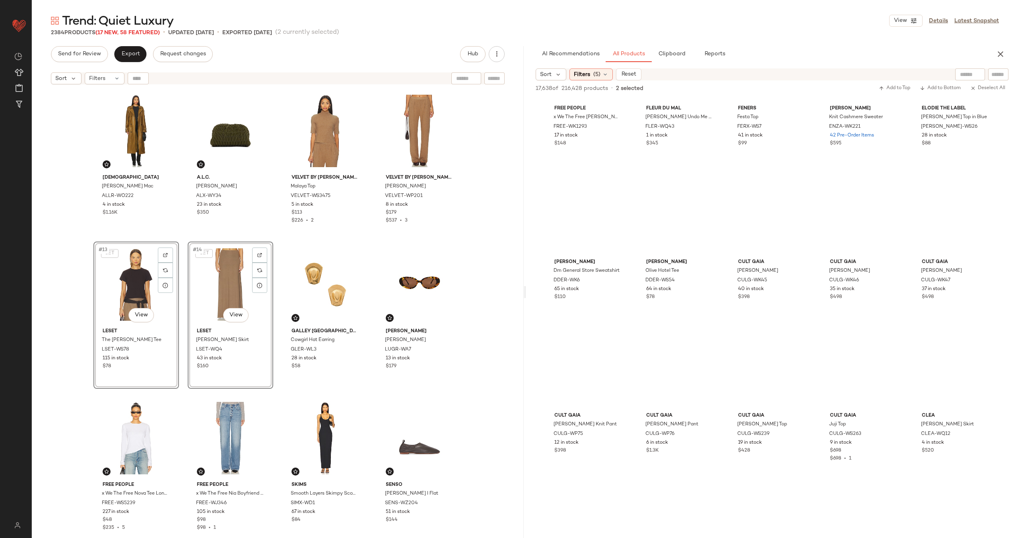
scroll to position [15001, 0]
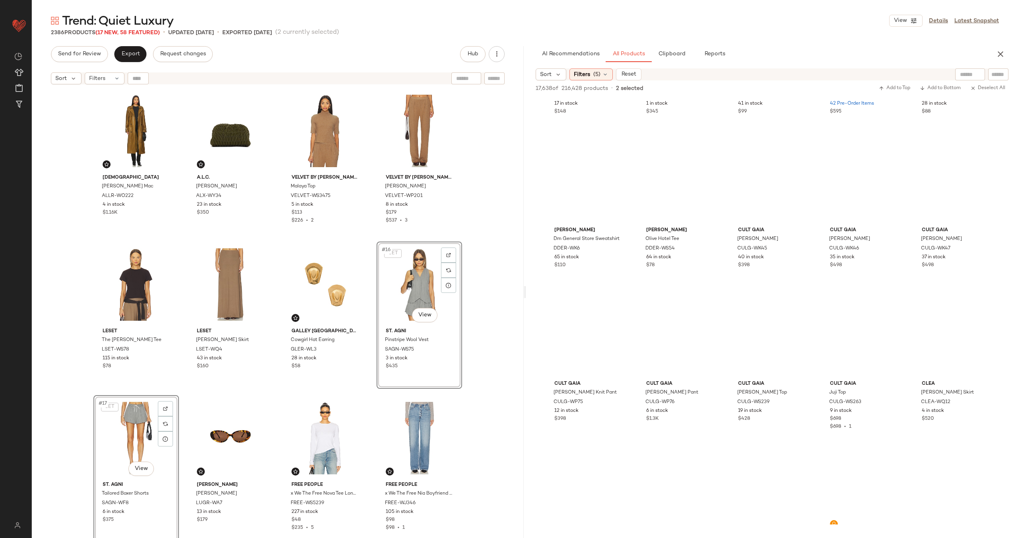
click at [370, 311] on div "ALLSAINTS Reed Mac ALLR-WO222 4 in stock $1.16K A.L.C. Enzo Bag ALX-WY34 23 in …" at bounding box center [278, 322] width 492 height 469
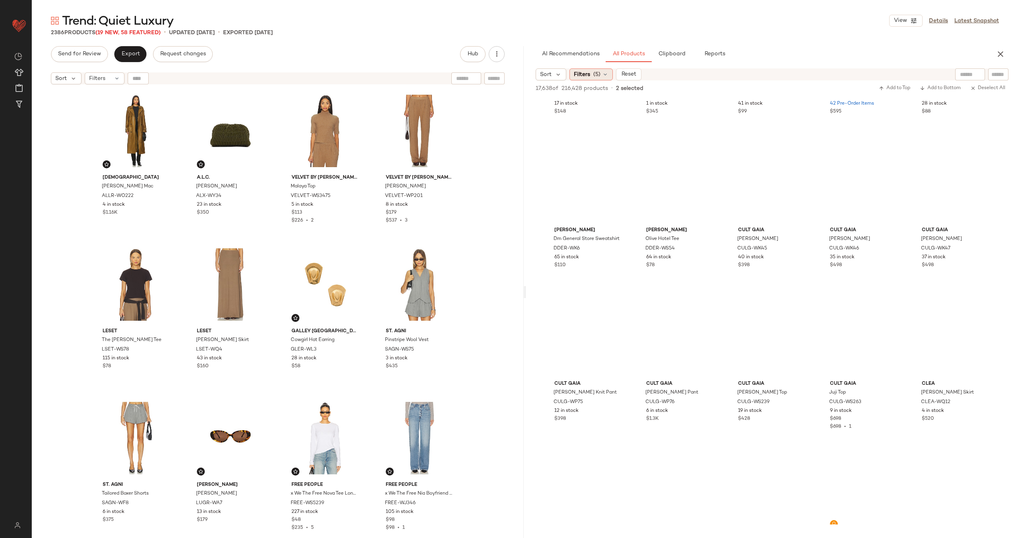
click at [595, 71] on span "(5)" at bounding box center [596, 74] width 7 height 8
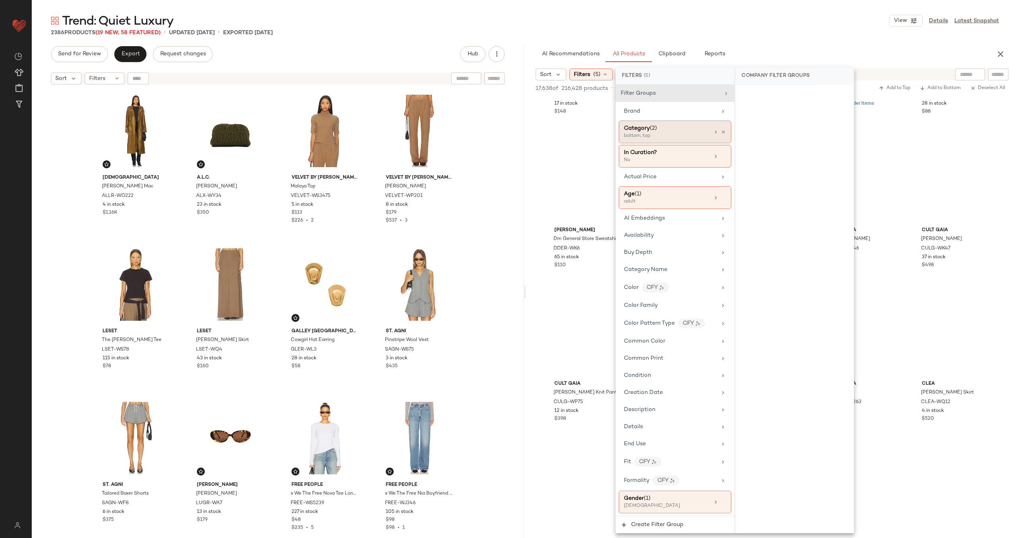
click at [693, 132] on div "bottom, top" at bounding box center [664, 135] width 80 height 7
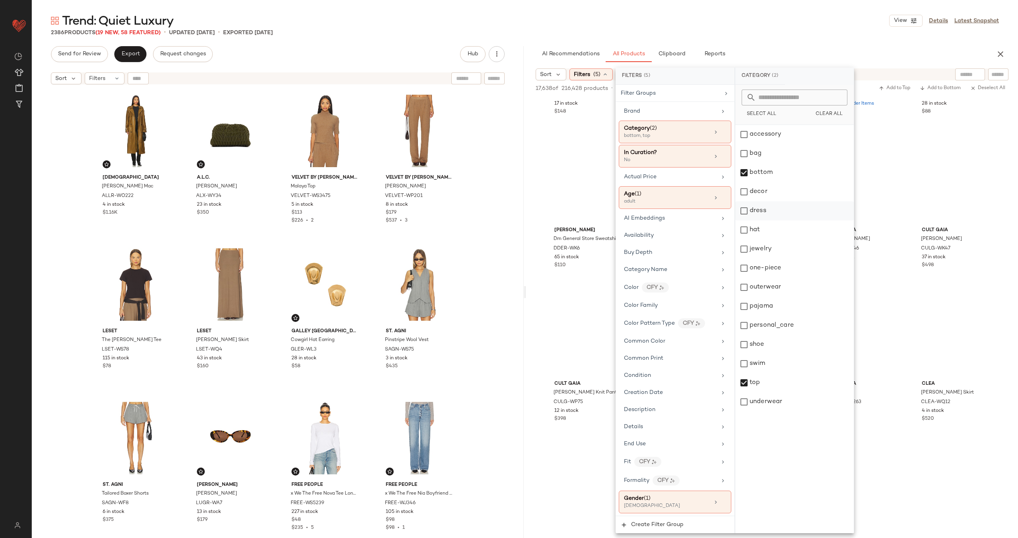
click at [781, 211] on div "dress" at bounding box center [794, 210] width 119 height 19
click at [775, 163] on div "bottom" at bounding box center [794, 172] width 119 height 19
click at [804, 384] on div "top" at bounding box center [794, 382] width 119 height 19
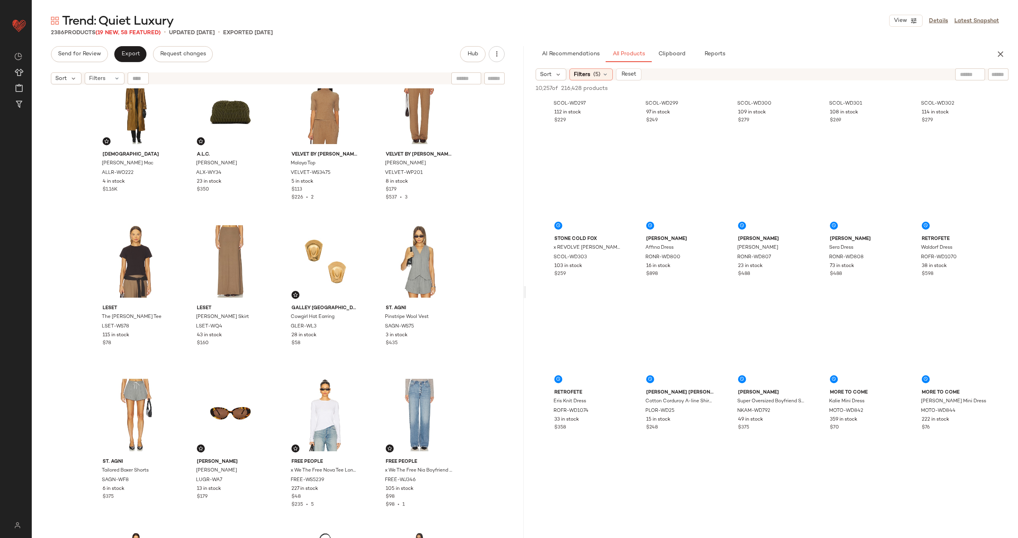
scroll to position [0, 0]
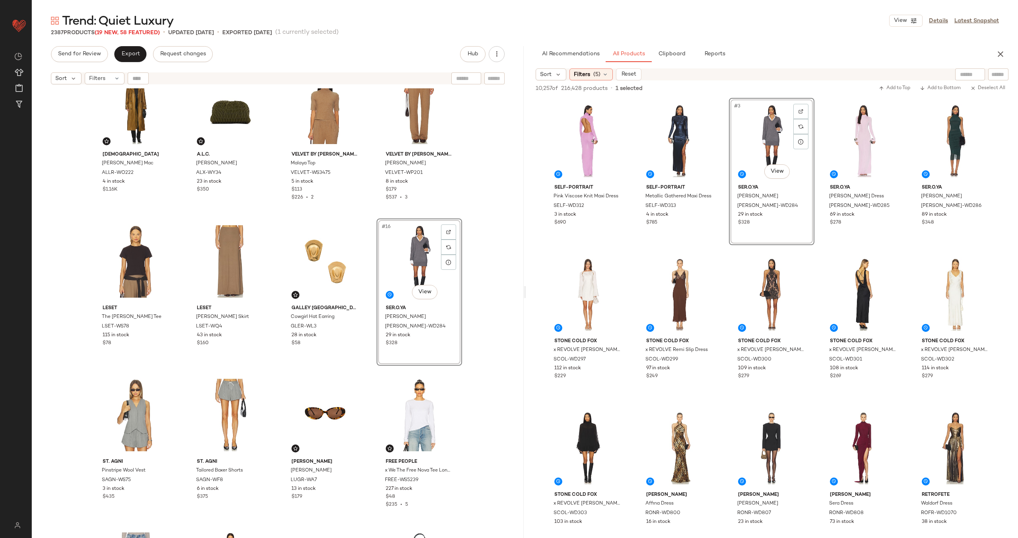
click at [370, 289] on div "ALLSAINTS Reed Mac ALLR-WO222 4 in stock $1.16K A.L.C. Enzo Bag ALX-WY34 23 in …" at bounding box center [278, 322] width 492 height 469
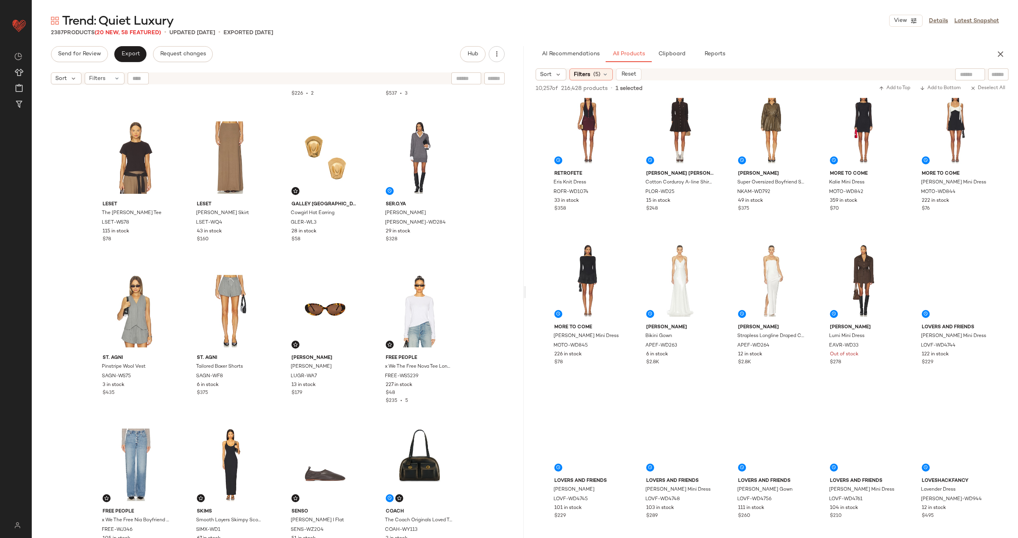
scroll to position [522, 0]
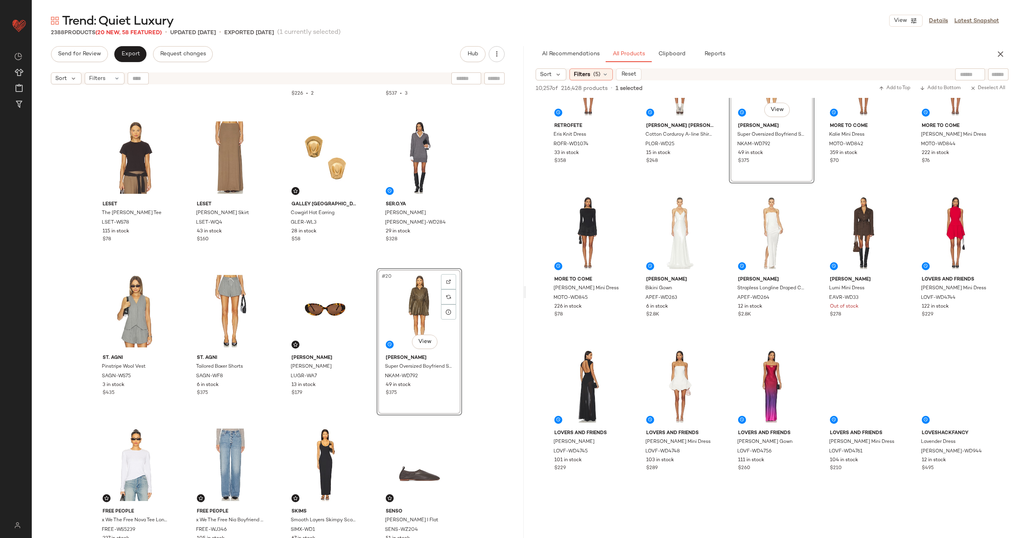
click at [370, 347] on div "ALLSAINTS Reed Mac ALLR-WO222 4 in stock $1.16K A.L.C. Enzo Bag ALX-WY34 23 in …" at bounding box center [278, 322] width 492 height 469
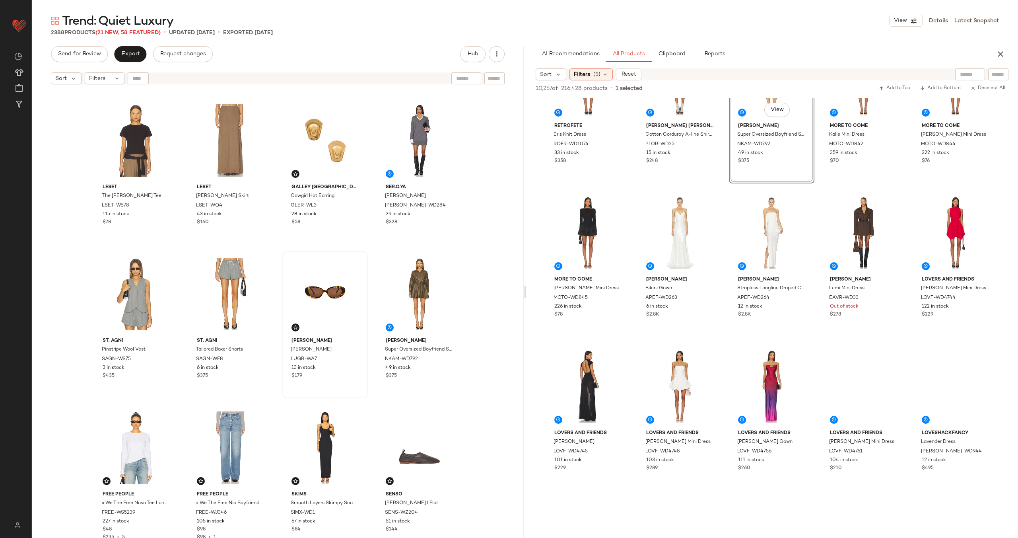
scroll to position [425, 0]
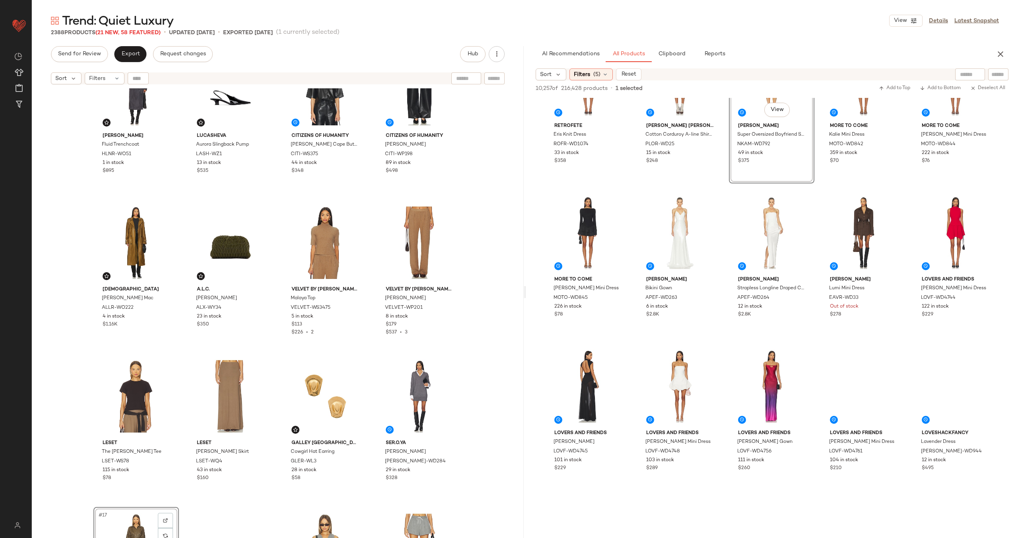
scroll to position [141, 0]
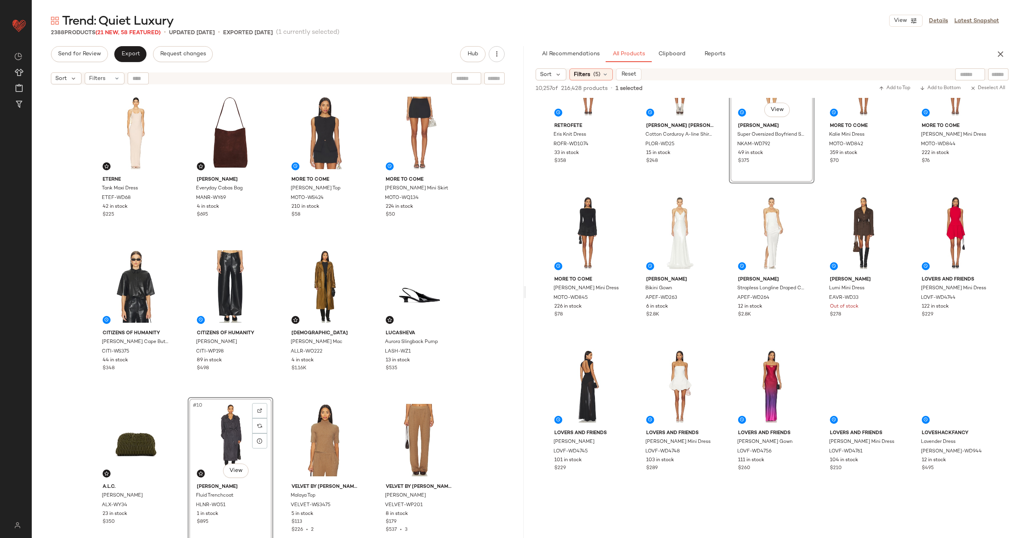
click at [277, 411] on div "Eterne Tank Maxi Dress ETEF-WD68 42 in stock $225 Mansur Gavriel Everyday Cabas…" at bounding box center [277, 324] width 369 height 468
click at [128, 54] on span "Export" at bounding box center [130, 54] width 19 height 6
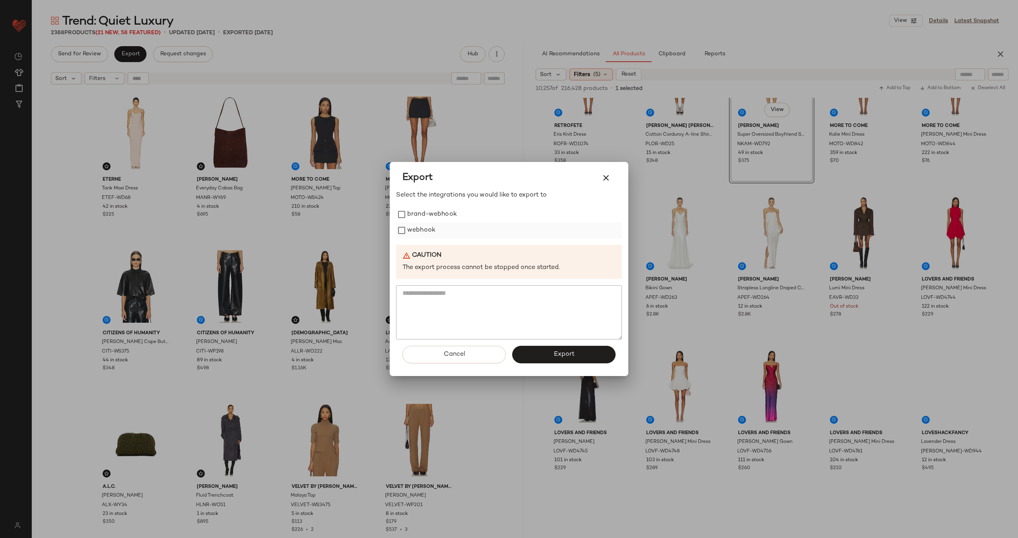
click at [416, 229] on label "webhook" at bounding box center [421, 230] width 28 height 16
click at [568, 355] on span "Export" at bounding box center [563, 354] width 21 height 8
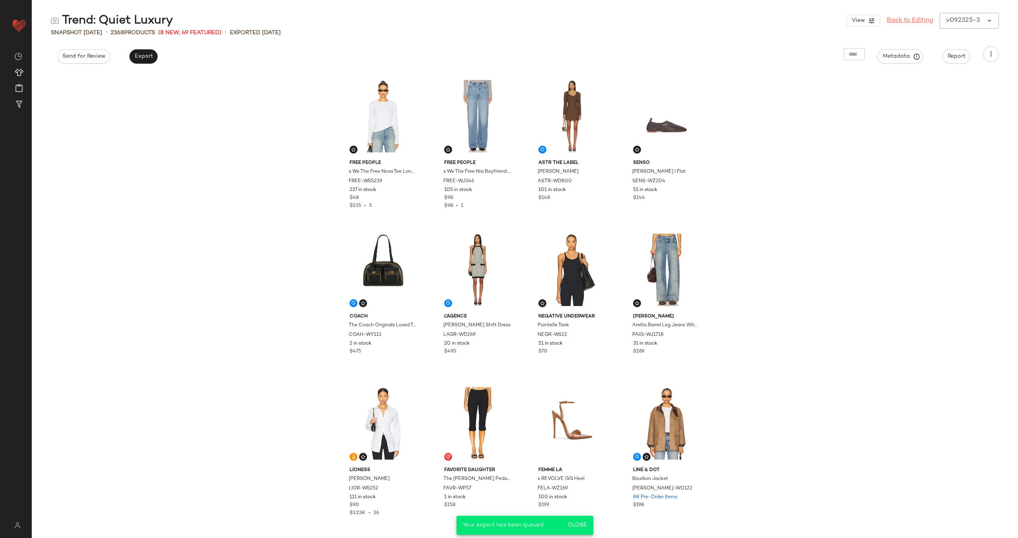
click at [907, 20] on link "Back to Editing" at bounding box center [910, 21] width 47 height 10
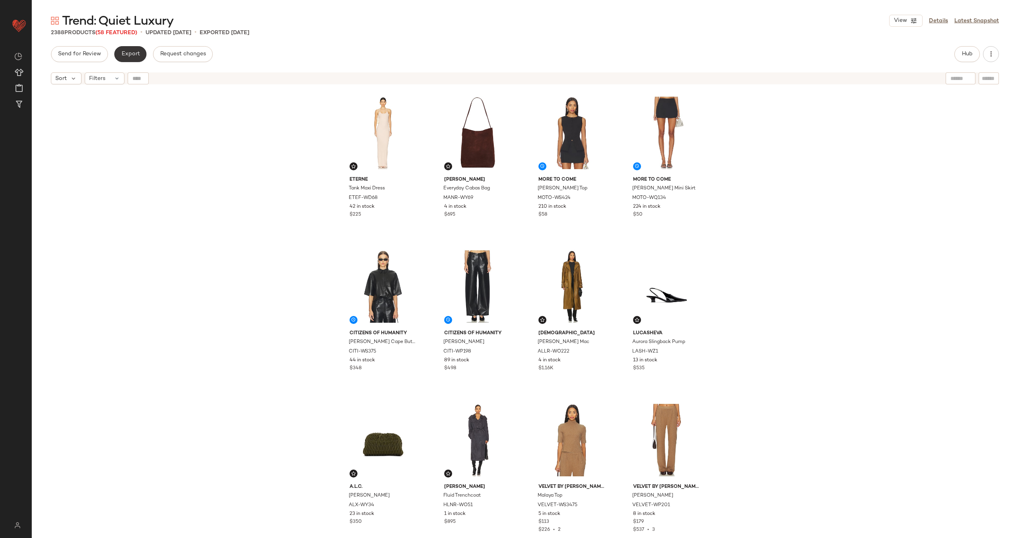
click at [136, 57] on span "Export" at bounding box center [130, 54] width 19 height 6
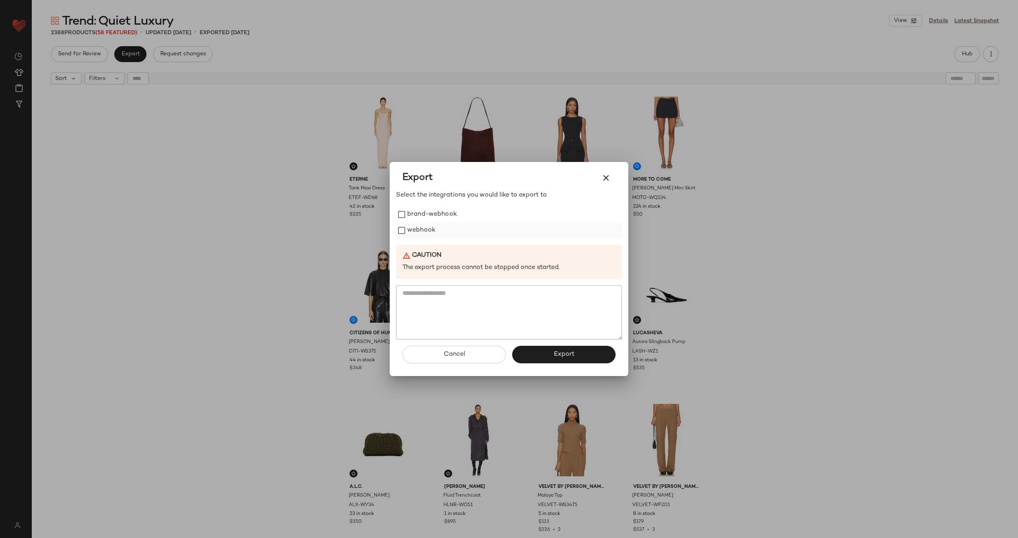
click at [421, 226] on label "webhook" at bounding box center [421, 230] width 28 height 16
click at [568, 350] on span "Export" at bounding box center [563, 354] width 21 height 8
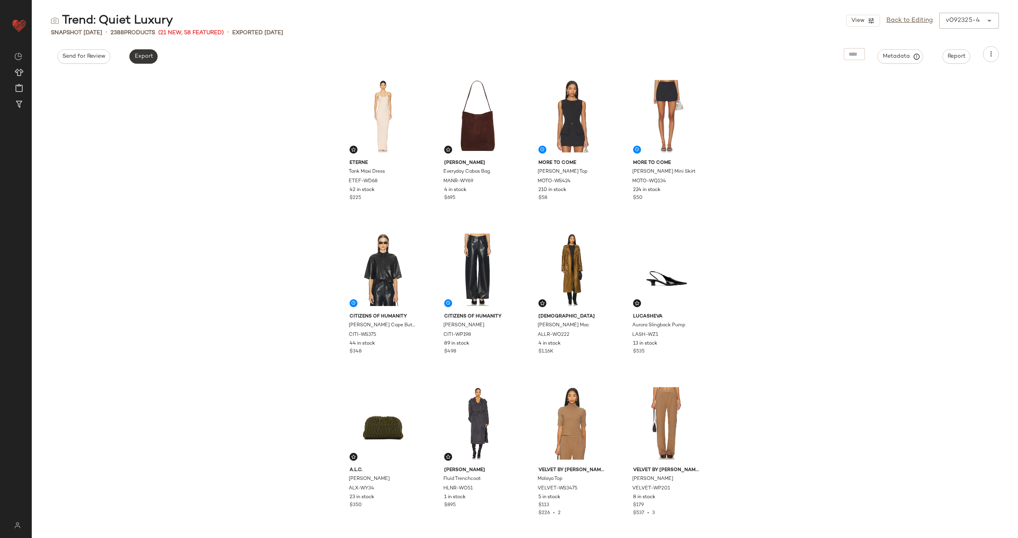
click at [144, 60] on button "Export" at bounding box center [143, 56] width 28 height 14
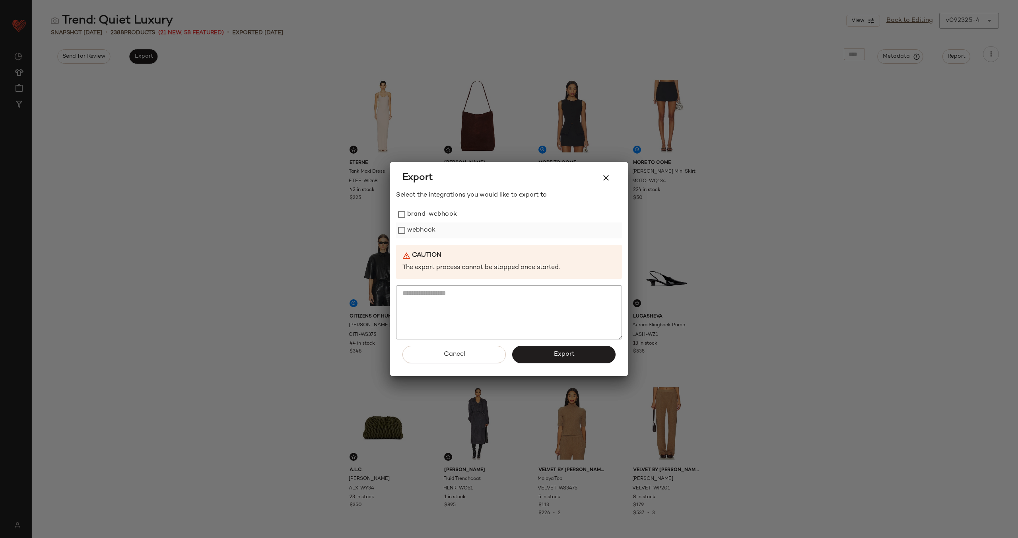
click at [426, 232] on label "webhook" at bounding box center [421, 230] width 28 height 16
click at [562, 354] on span "Export" at bounding box center [563, 354] width 21 height 8
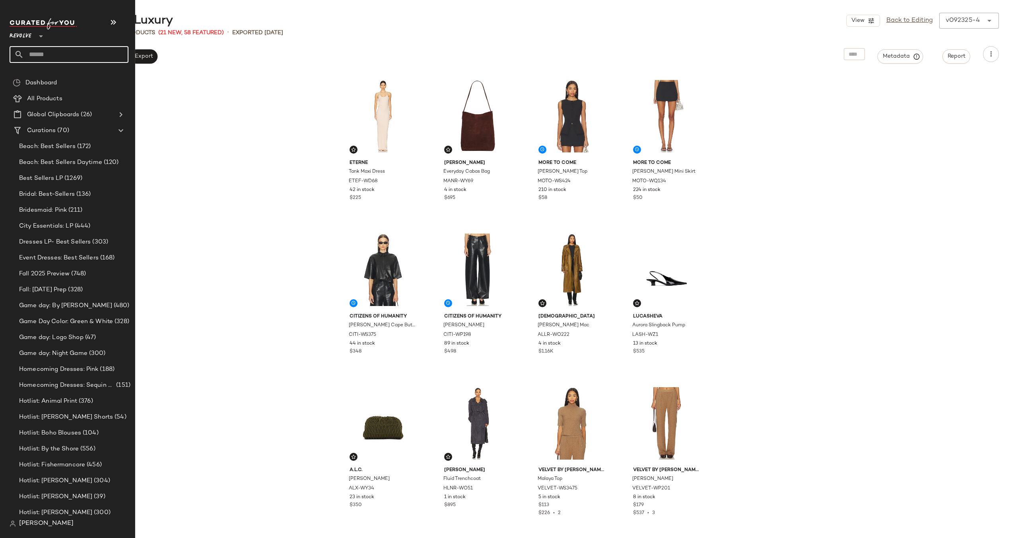
click at [67, 57] on input "text" at bounding box center [76, 54] width 105 height 17
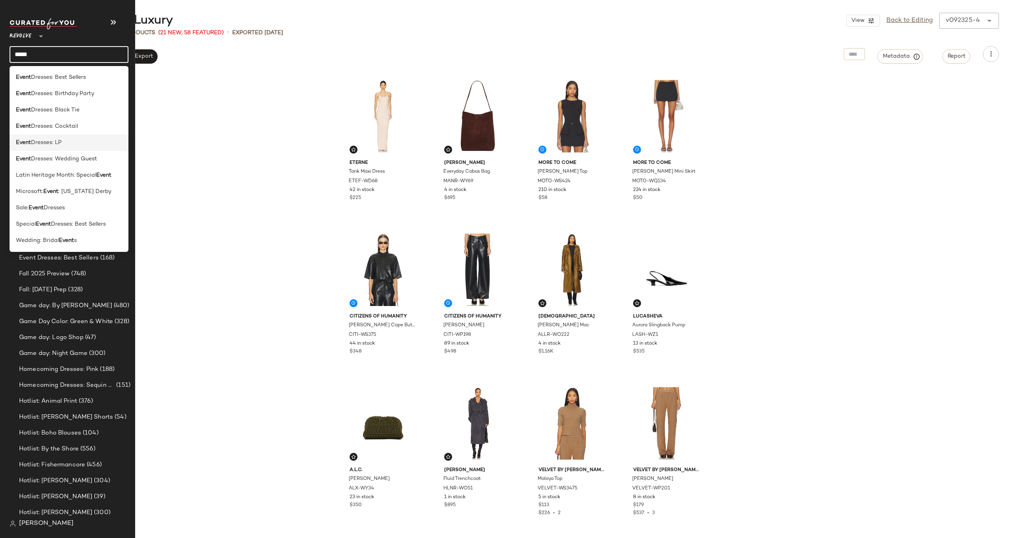
type input "*****"
click at [56, 144] on span "Dresses: LP" at bounding box center [46, 142] width 31 height 8
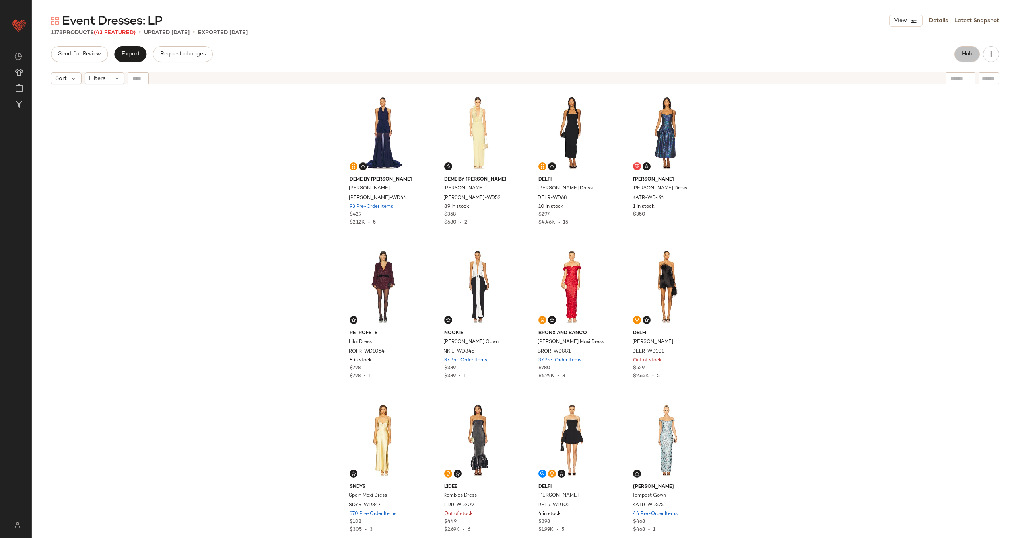
click at [969, 51] on span "Hub" at bounding box center [967, 54] width 11 height 6
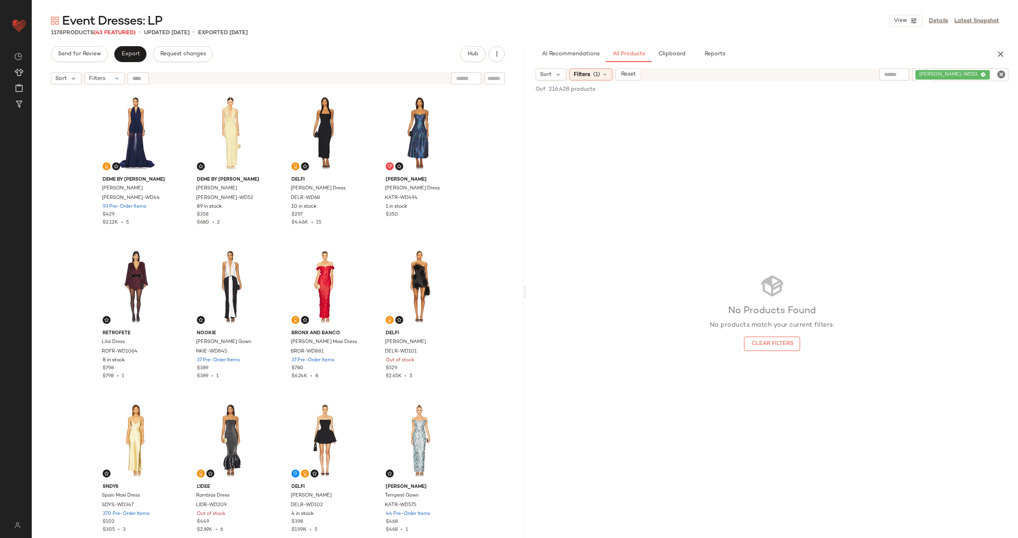
click at [1001, 74] on icon "Clear Filter" at bounding box center [1002, 75] width 10 height 10
paste input "**********"
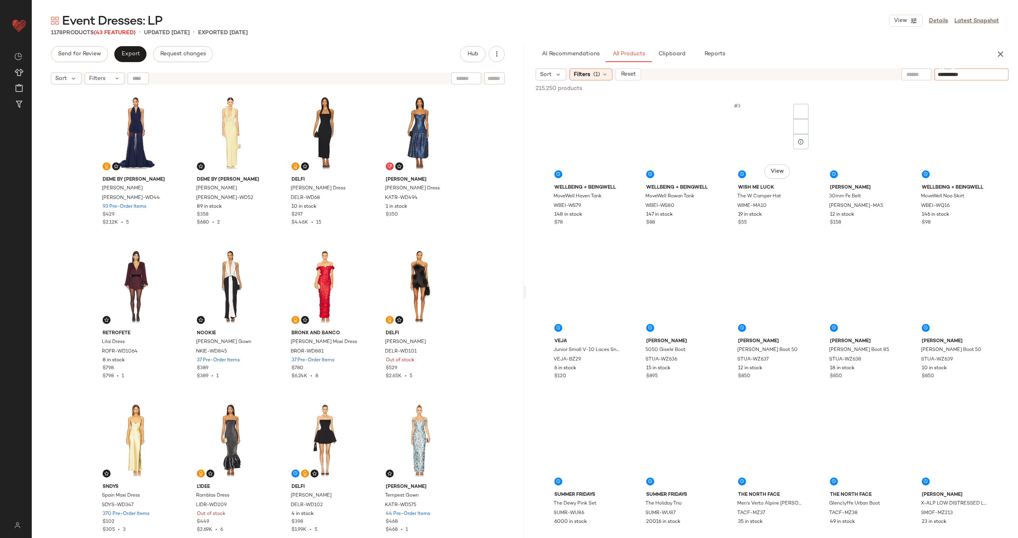
type input "**********"
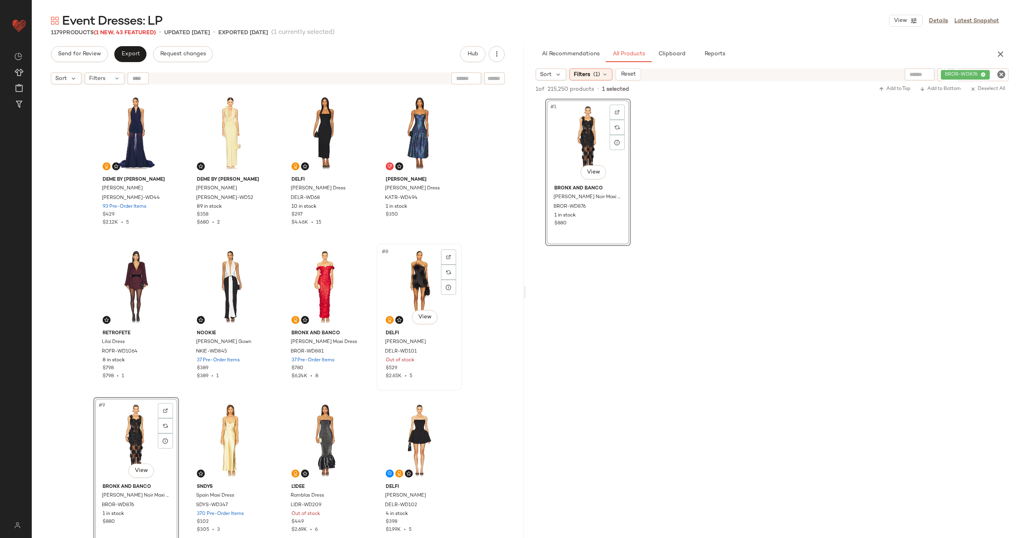
click at [410, 280] on div "#8 View" at bounding box center [419, 286] width 80 height 80
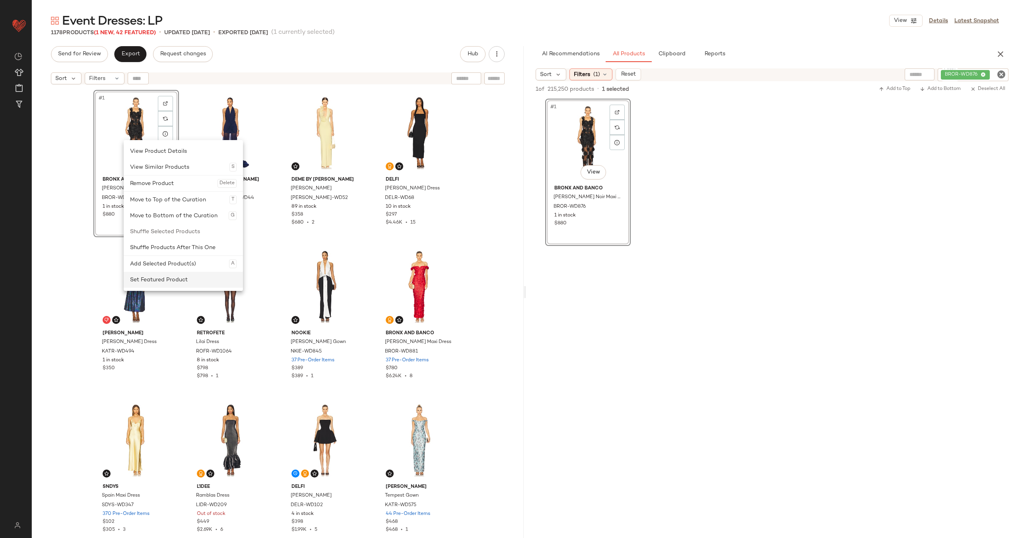
click at [181, 278] on div "Set Featured Product" at bounding box center [183, 280] width 107 height 16
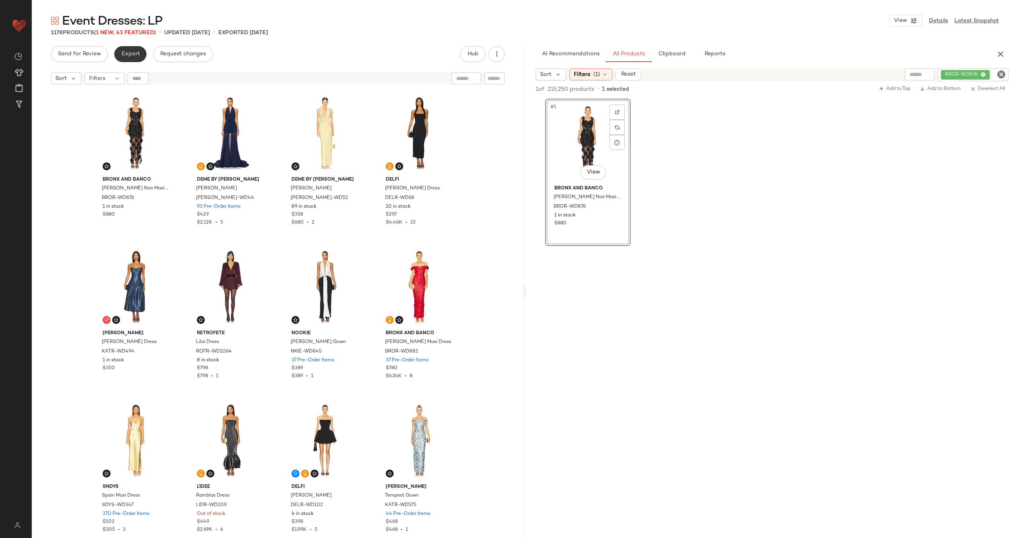
click at [130, 53] on span "Export" at bounding box center [130, 54] width 19 height 6
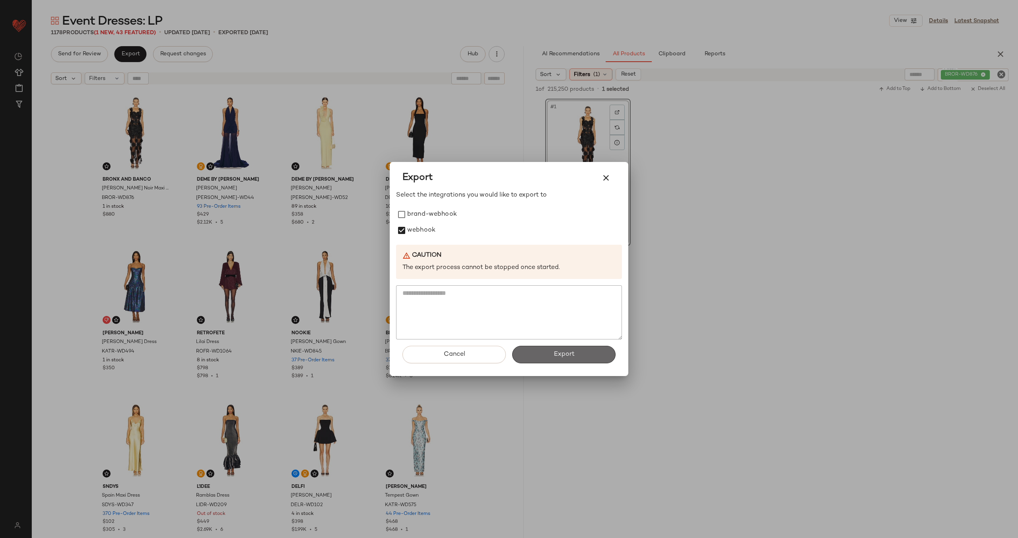
click at [557, 353] on span "Export" at bounding box center [563, 354] width 21 height 8
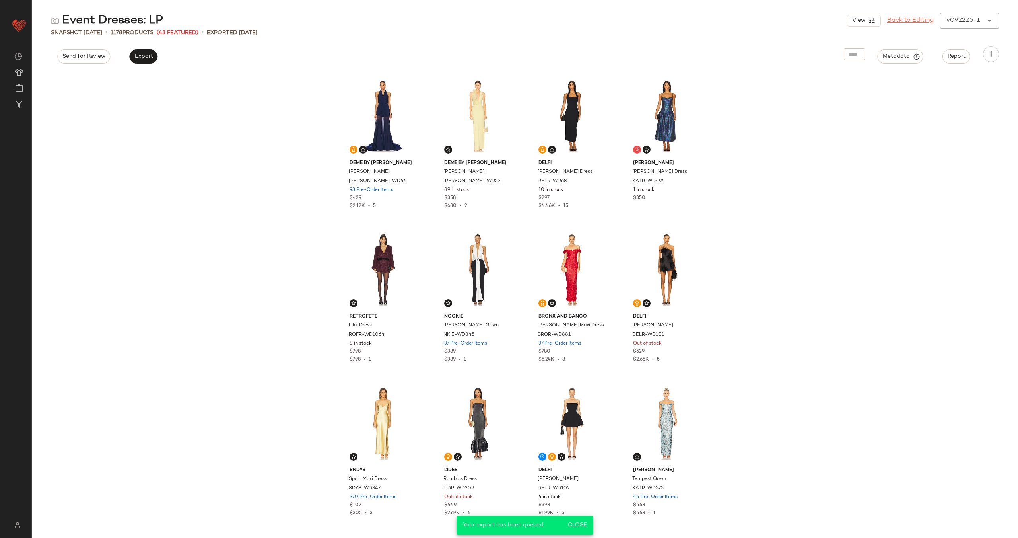
click at [901, 21] on link "Back to Editing" at bounding box center [910, 21] width 47 height 10
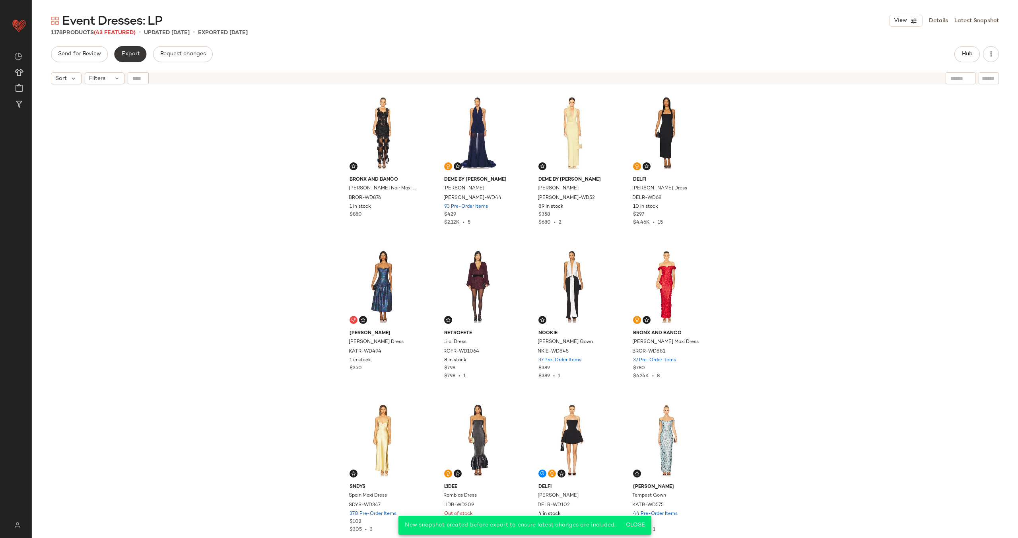
click at [130, 55] on span "Export" at bounding box center [130, 54] width 19 height 6
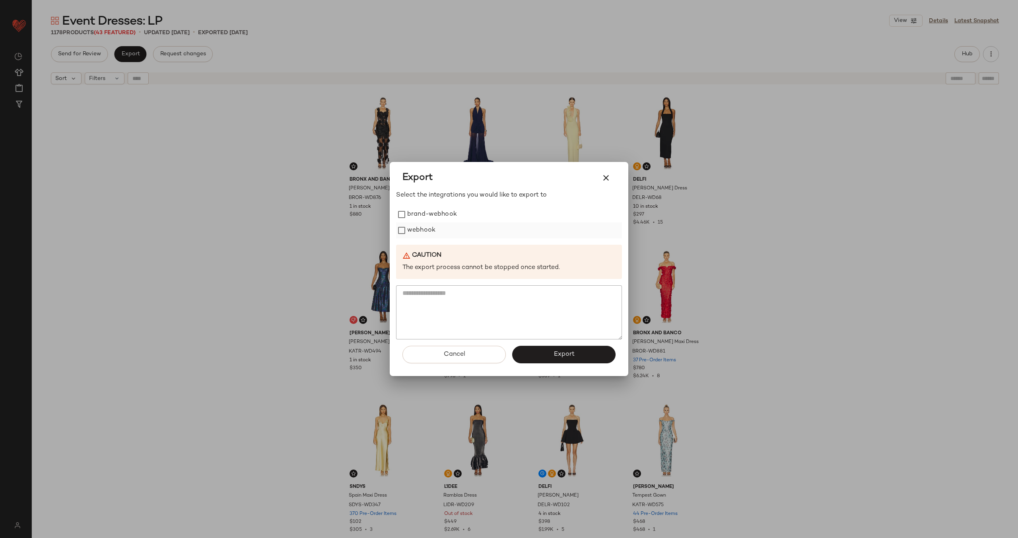
click at [425, 229] on label "webhook" at bounding box center [421, 230] width 28 height 16
click at [562, 356] on span "Export" at bounding box center [563, 354] width 21 height 8
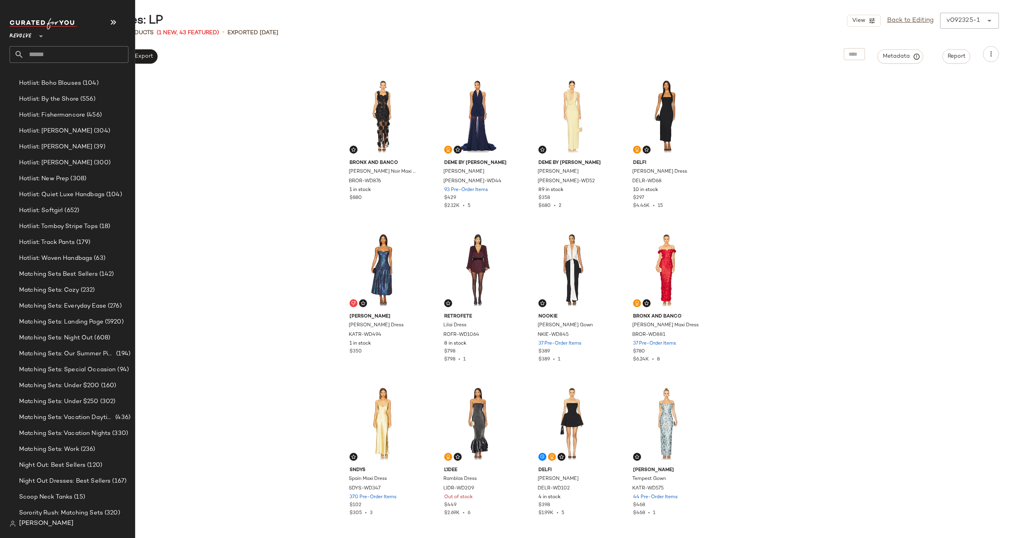
scroll to position [355, 0]
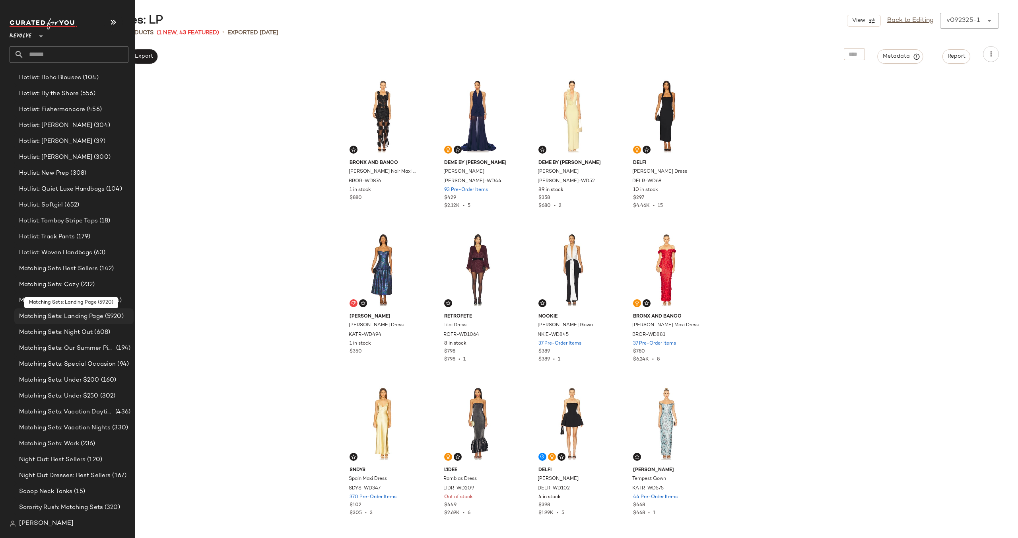
click at [66, 316] on span "Matching Sets: Landing Page" at bounding box center [61, 316] width 84 height 9
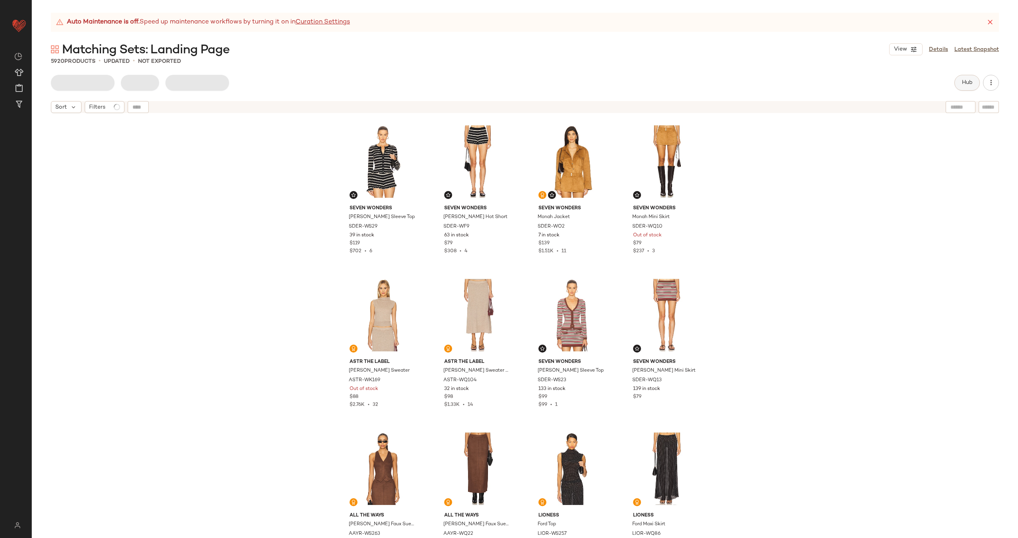
click at [961, 78] on button "Hub" at bounding box center [966, 83] width 25 height 16
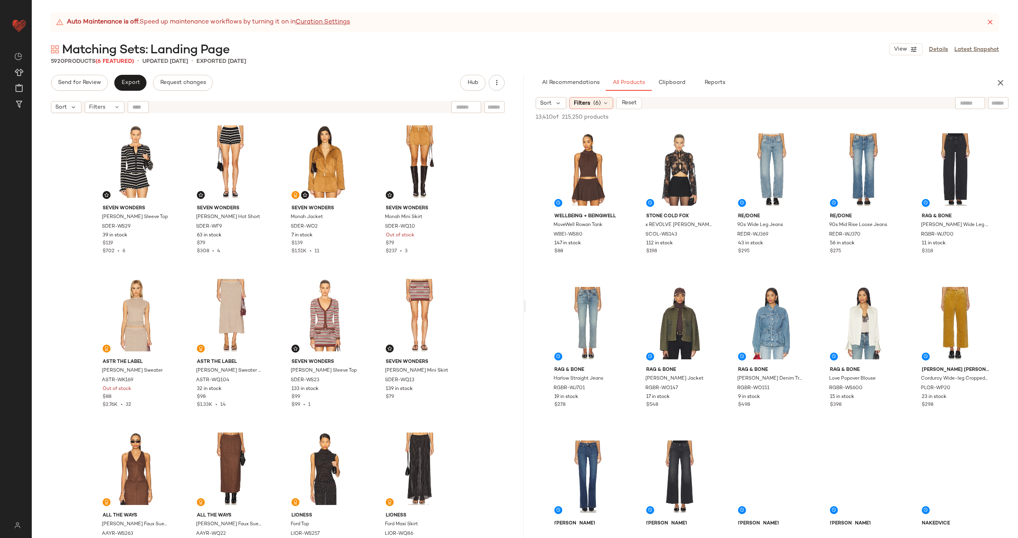
click at [657, 102] on div "Sort Filters (6) Reset" at bounding box center [720, 103] width 369 height 12
click at [628, 103] on span "Reset" at bounding box center [628, 103] width 15 height 6
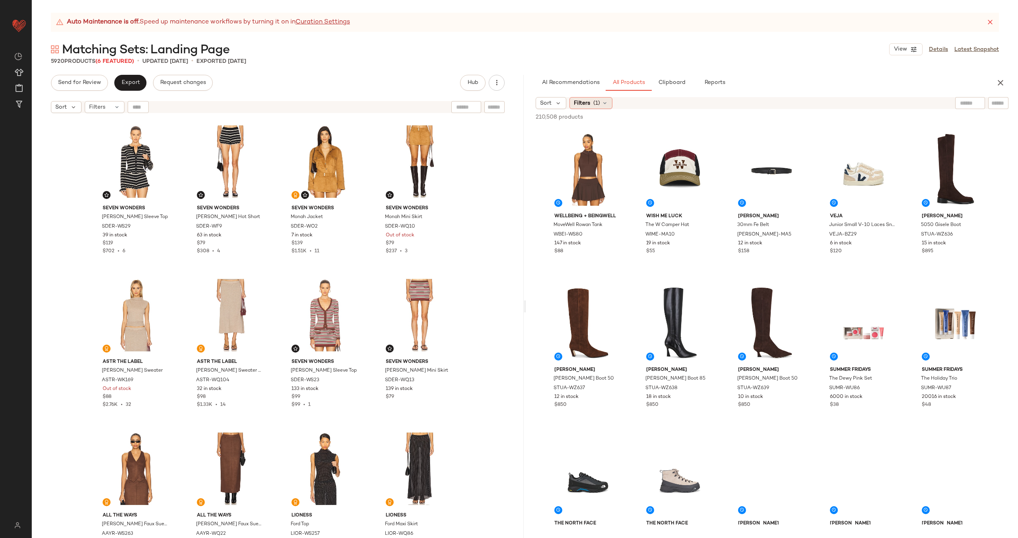
click at [604, 103] on icon at bounding box center [605, 103] width 6 height 6
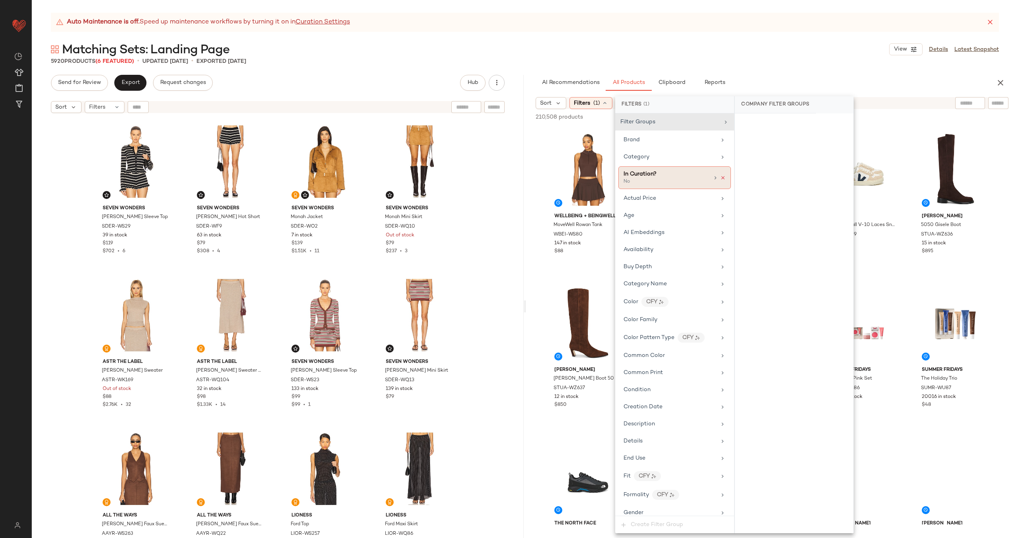
click at [720, 177] on icon at bounding box center [723, 178] width 6 height 6
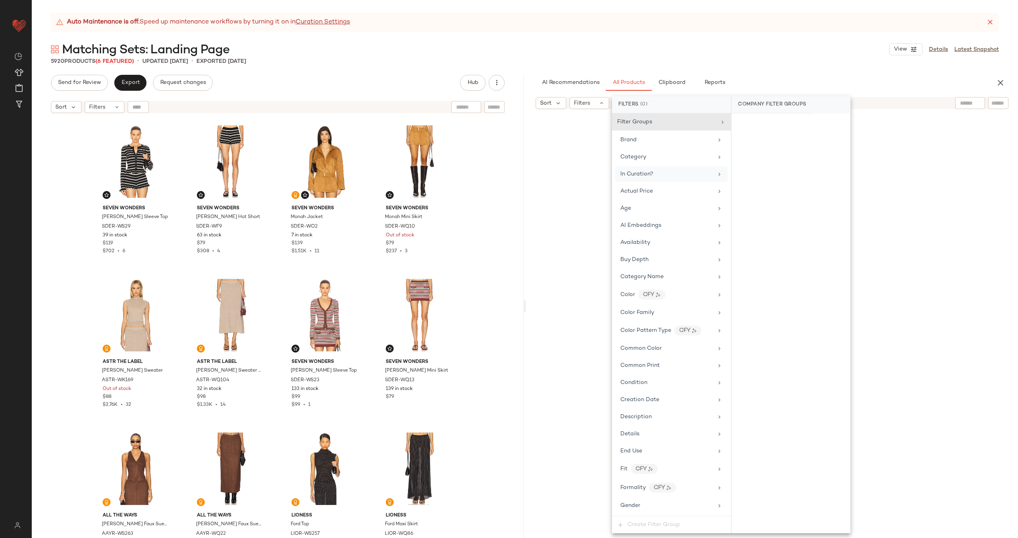
click at [997, 104] on input "text" at bounding box center [998, 103] width 14 height 8
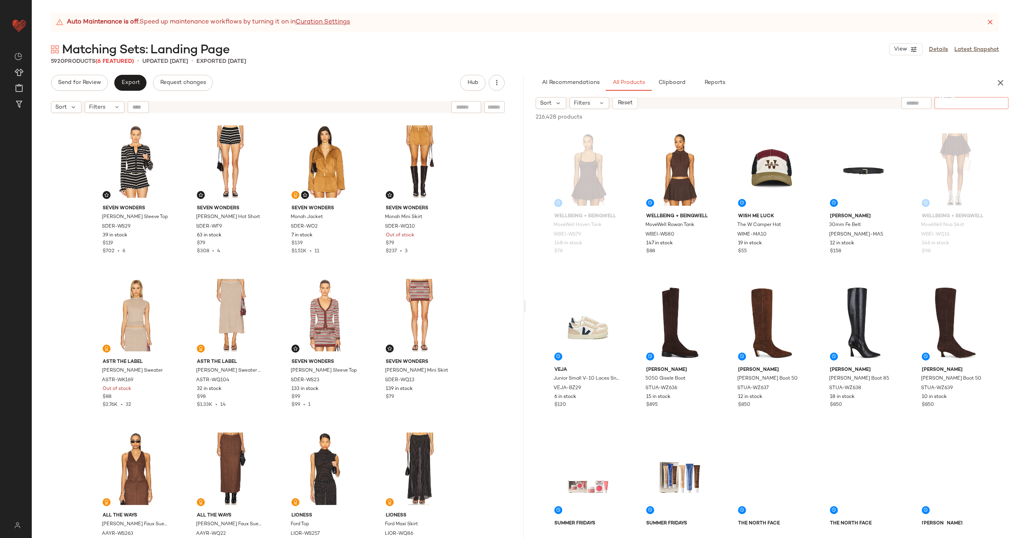
paste input "*********"
type input "*********"
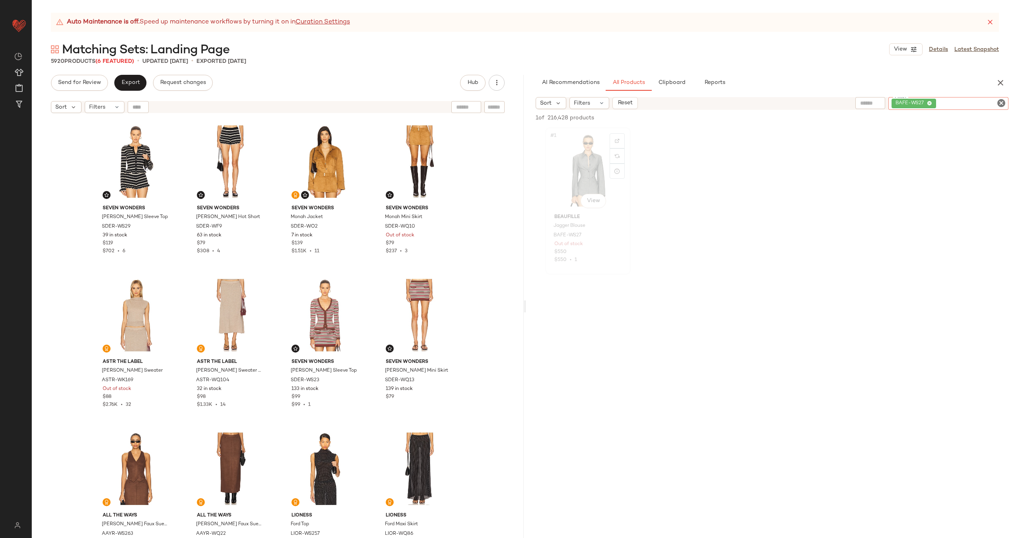
click at [575, 169] on div "#1 View" at bounding box center [588, 170] width 80 height 80
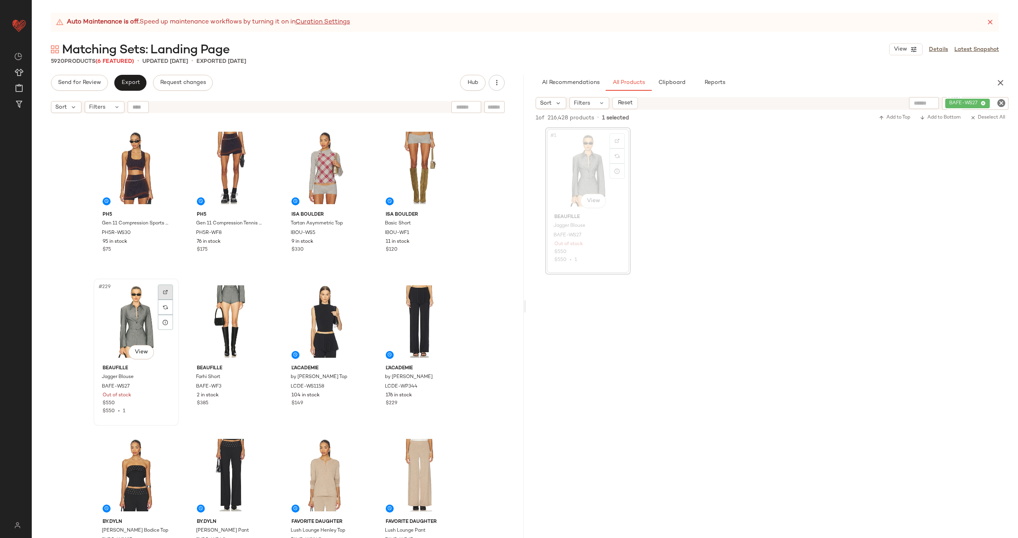
click at [165, 287] on div at bounding box center [165, 291] width 15 height 15
click at [138, 327] on div "#229 View" at bounding box center [136, 321] width 80 height 80
click at [214, 321] on div "#230 View" at bounding box center [230, 321] width 80 height 80
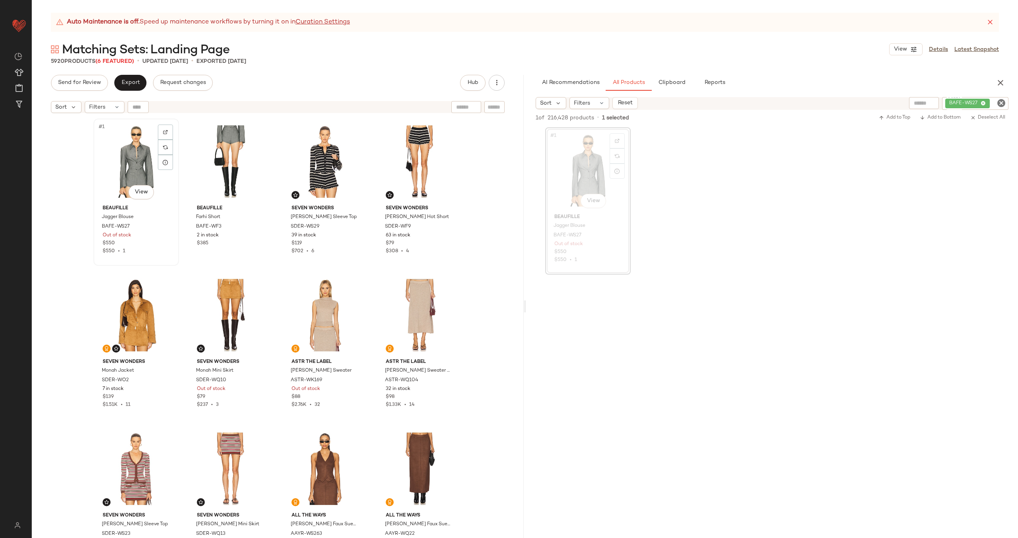
click at [122, 155] on div "#1 View" at bounding box center [136, 161] width 80 height 80
click at [214, 166] on div "#2 View" at bounding box center [230, 161] width 80 height 80
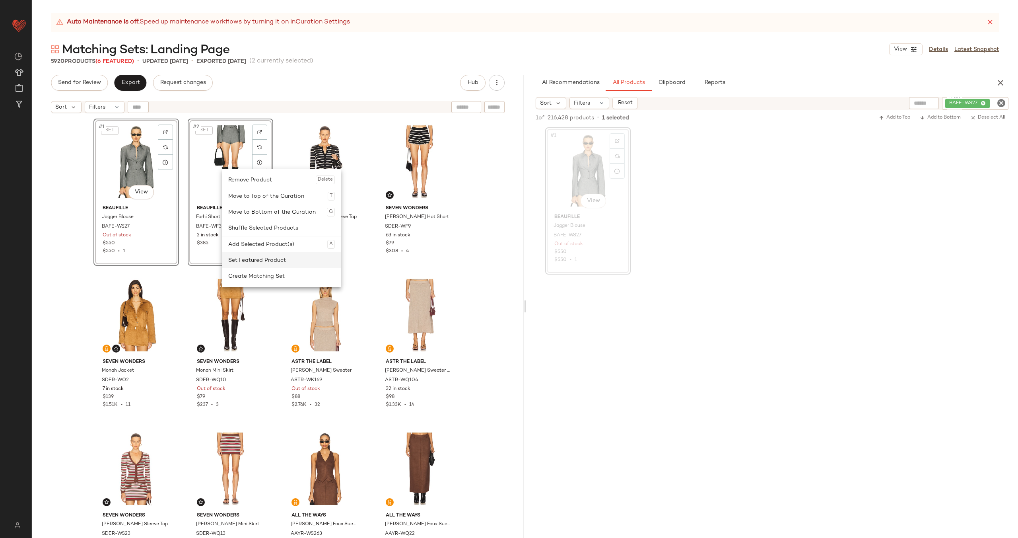
click at [261, 259] on div "Set Featured Product" at bounding box center [281, 260] width 107 height 16
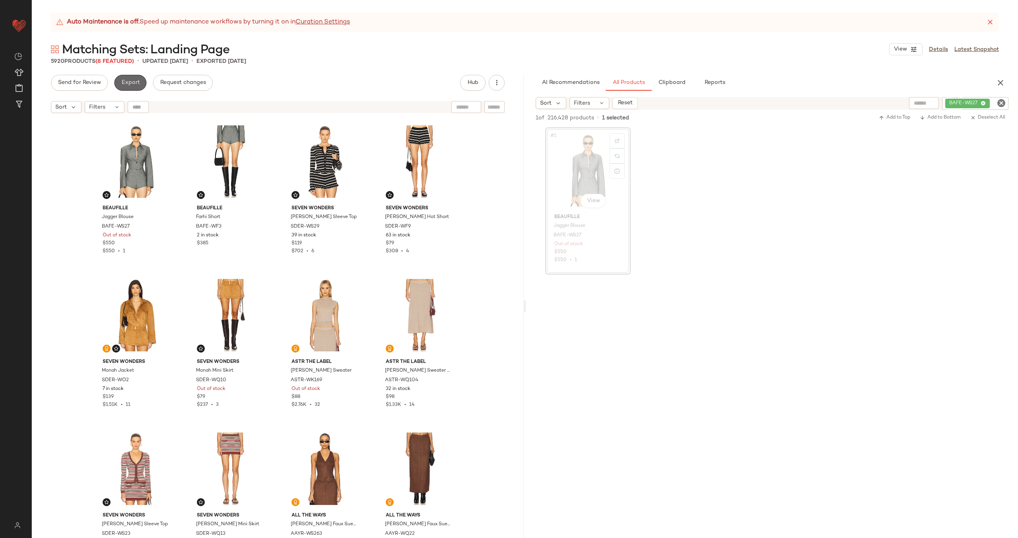
click at [133, 84] on span "Export" at bounding box center [130, 83] width 19 height 6
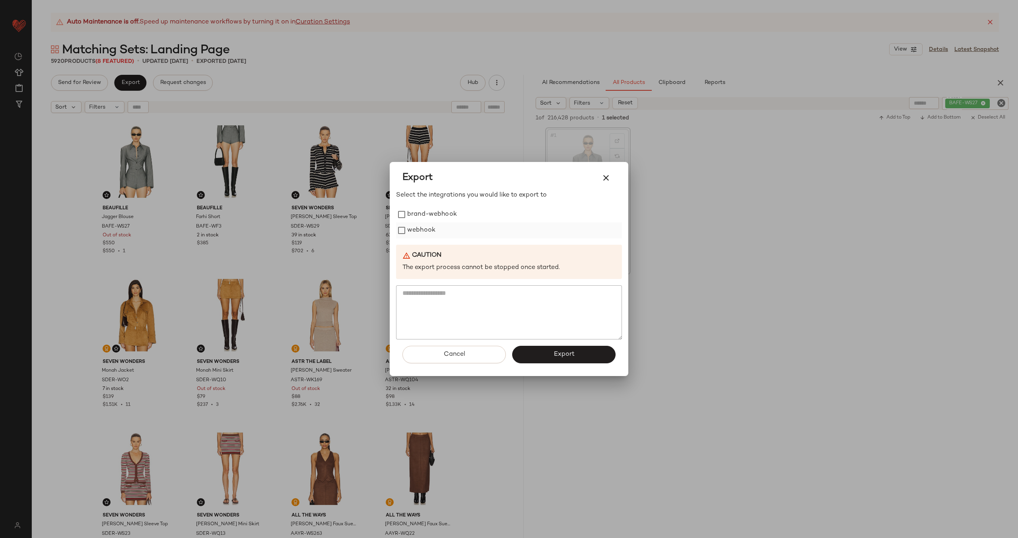
click at [423, 230] on label "webhook" at bounding box center [421, 230] width 28 height 16
click at [544, 354] on button "Export" at bounding box center [563, 354] width 103 height 17
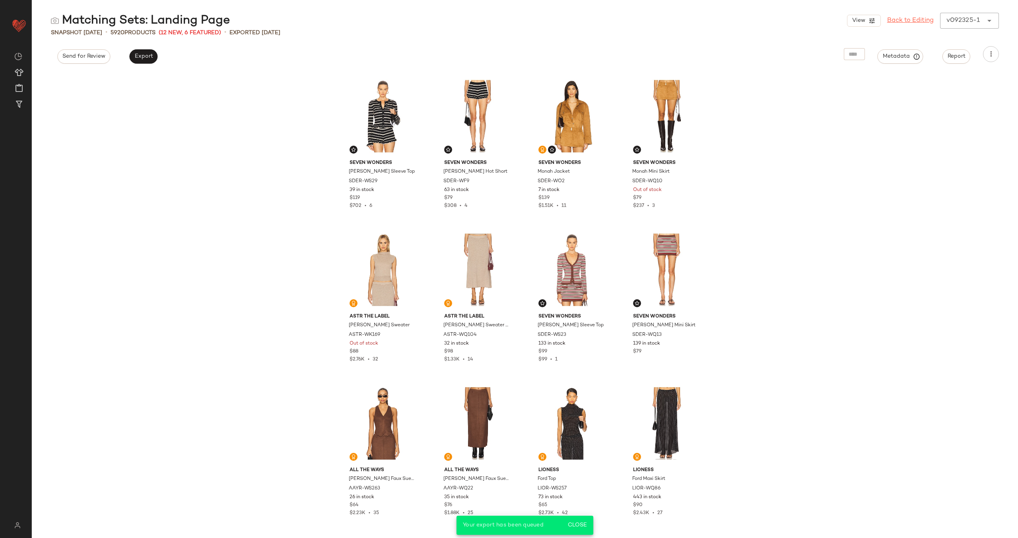
click at [915, 20] on link "Back to Editing" at bounding box center [910, 21] width 47 height 10
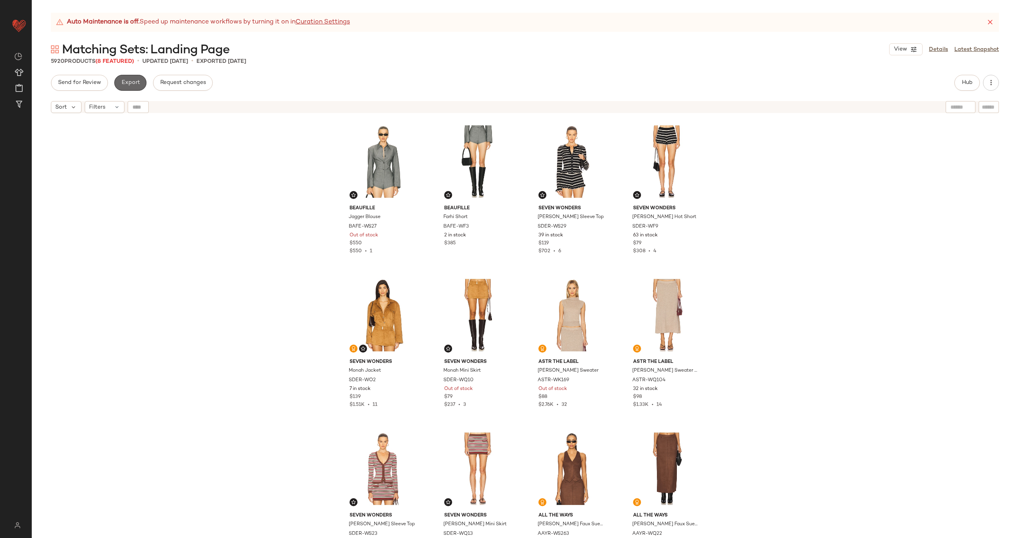
click at [133, 83] on span "Export" at bounding box center [130, 83] width 19 height 6
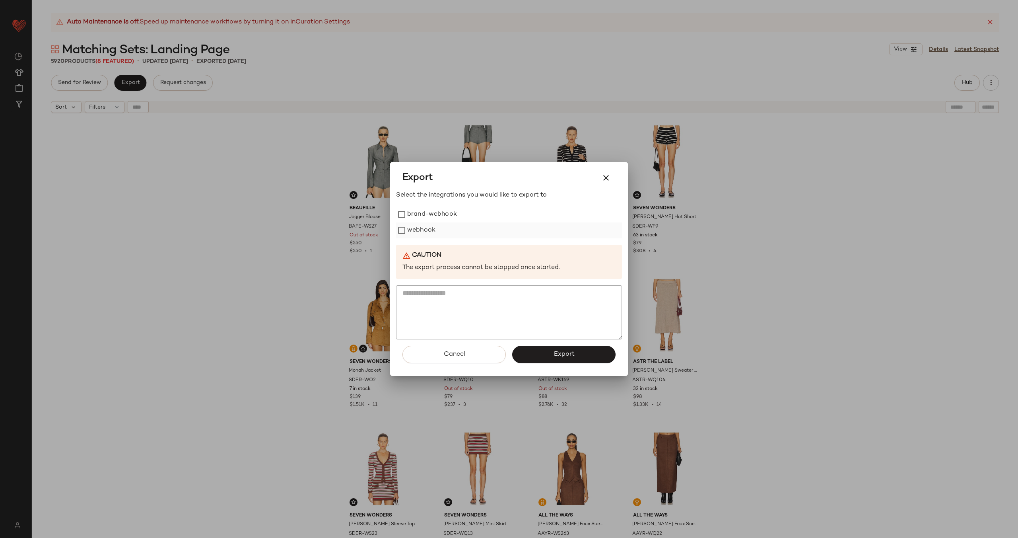
click at [418, 233] on label "webhook" at bounding box center [421, 230] width 28 height 16
click at [542, 348] on button "Export" at bounding box center [563, 354] width 103 height 17
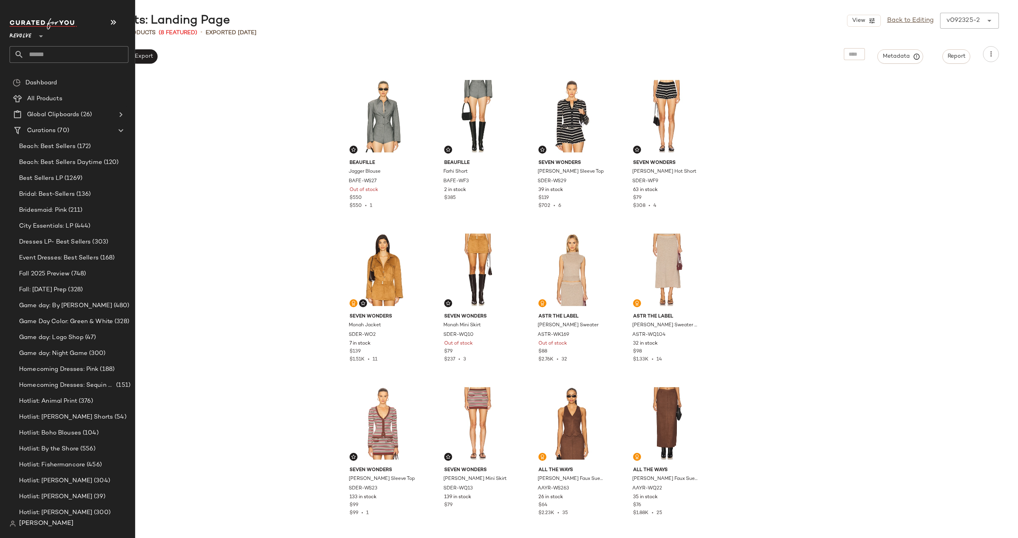
click at [59, 52] on input "text" at bounding box center [76, 54] width 105 height 17
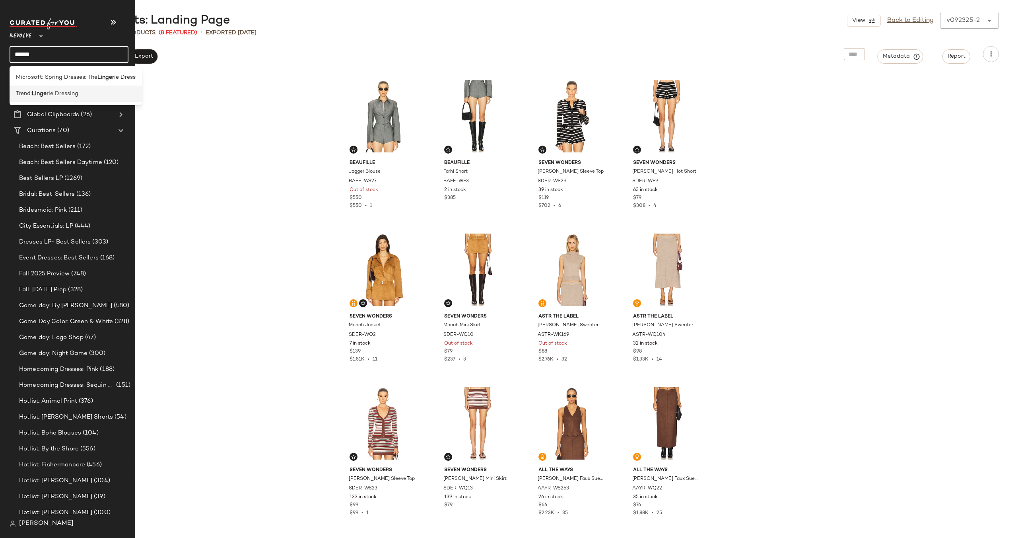
type input "******"
click at [80, 87] on div "Trend: Linger ie Dressing" at bounding box center [76, 94] width 132 height 16
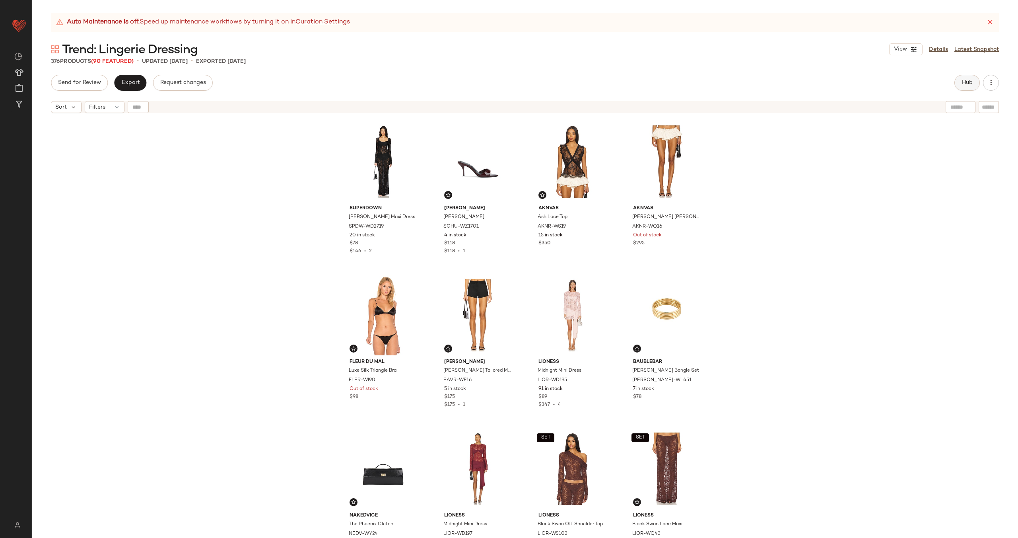
click at [966, 82] on span "Hub" at bounding box center [967, 83] width 11 height 6
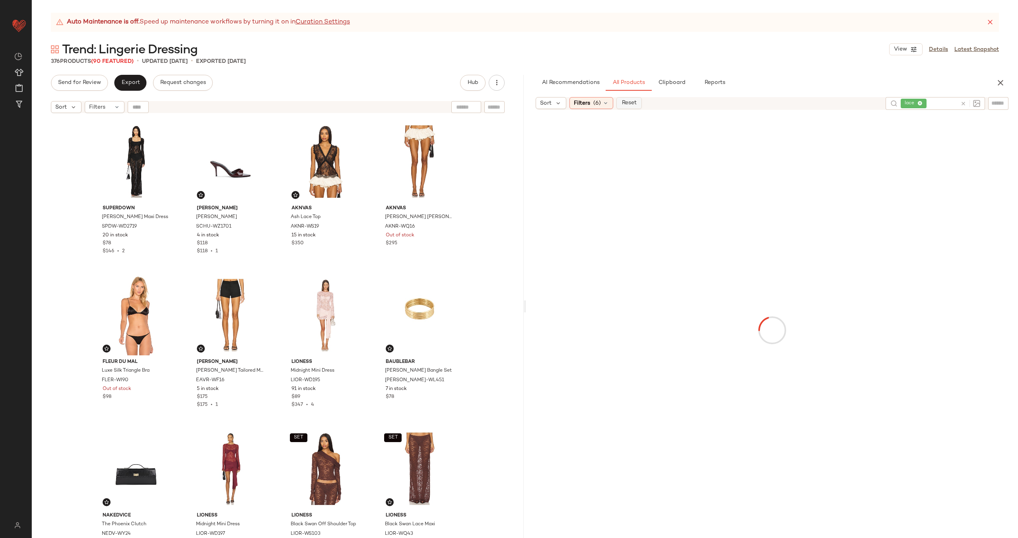
click at [632, 106] on span "Reset" at bounding box center [628, 103] width 15 height 6
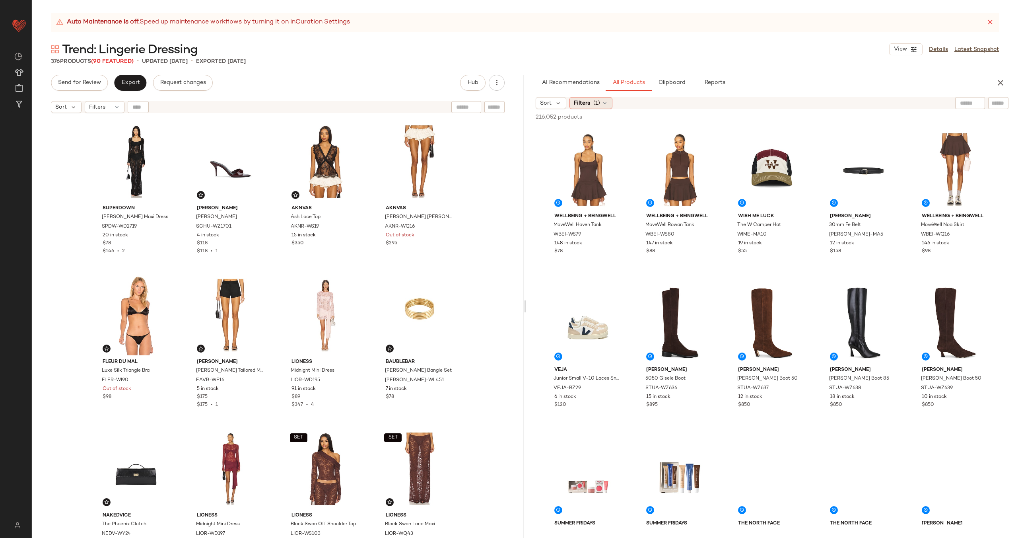
click at [605, 101] on icon at bounding box center [605, 103] width 6 height 6
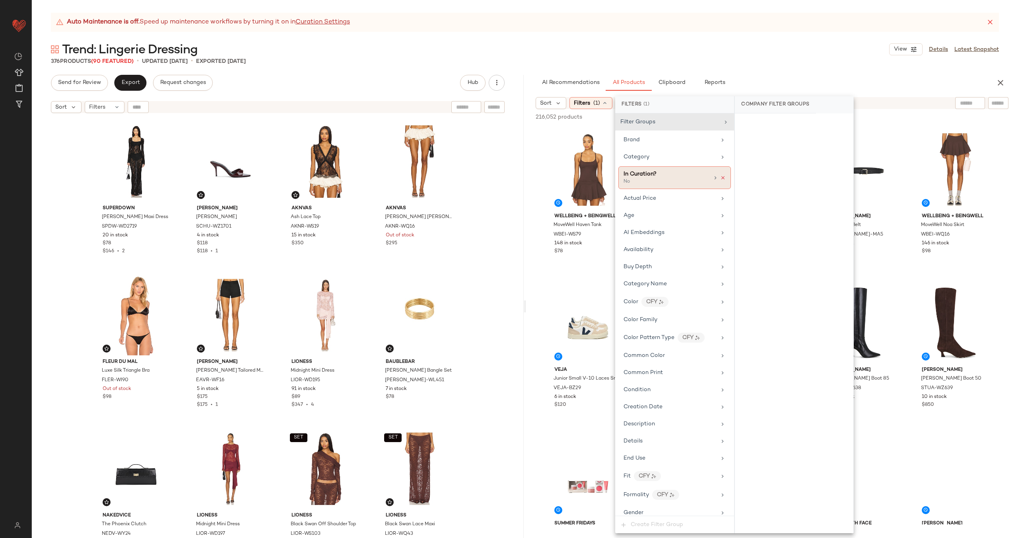
click at [720, 177] on icon at bounding box center [723, 178] width 6 height 6
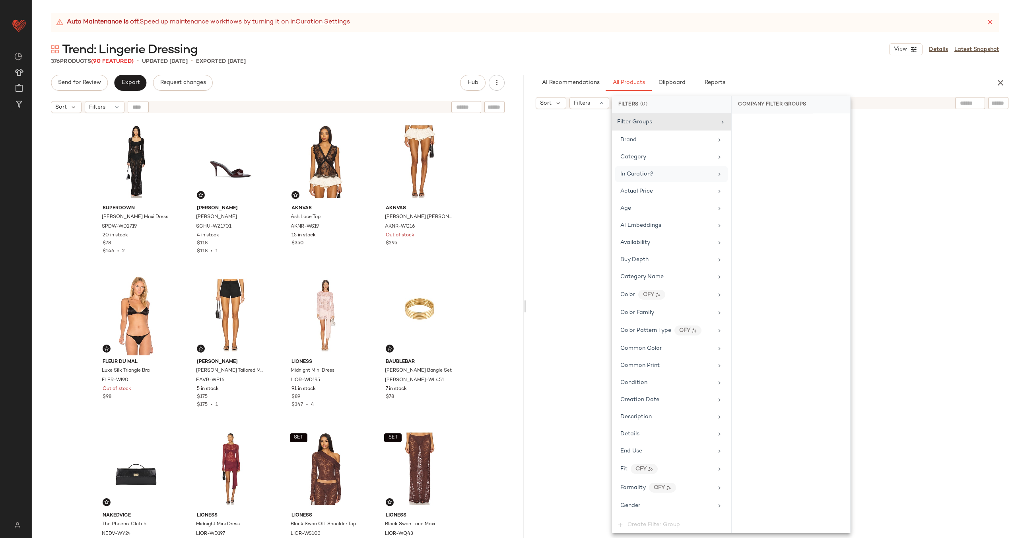
click at [960, 103] on input "text" at bounding box center [970, 103] width 20 height 8
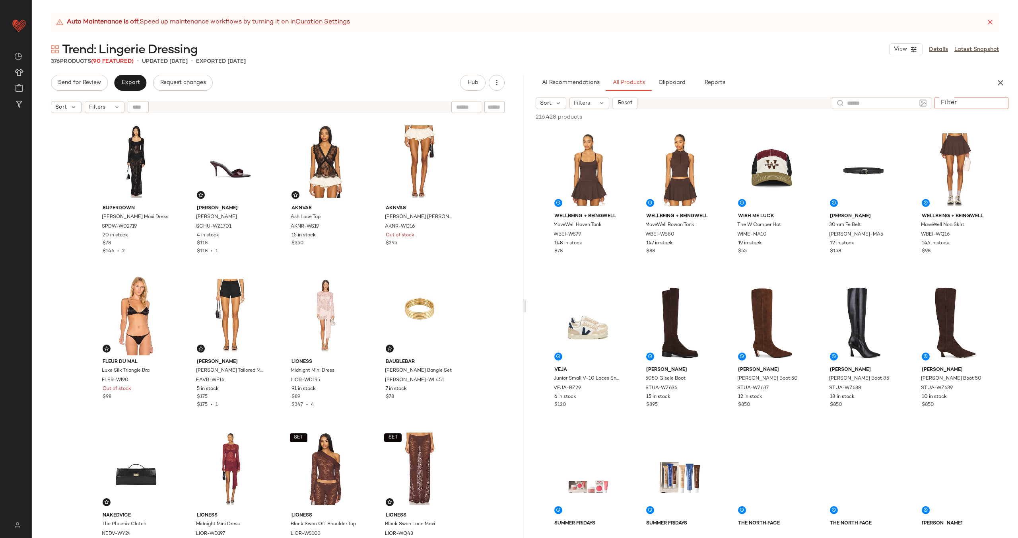
click at [991, 101] on input "Filter" at bounding box center [972, 103] width 68 height 8
paste input "*********"
type input "*********"
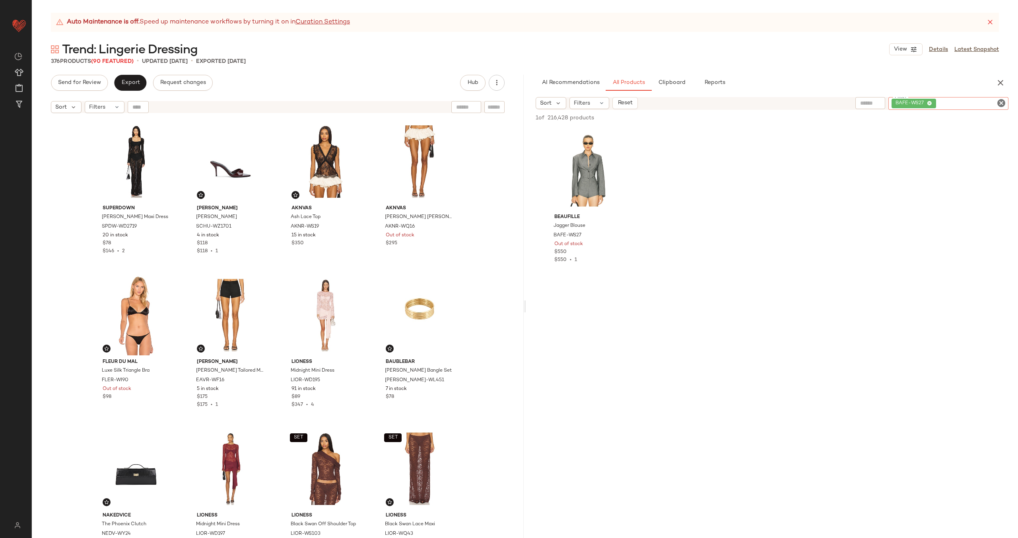
click at [1003, 103] on icon "Clear Filter" at bounding box center [1002, 103] width 10 height 10
paste input "*********"
type input "*********"
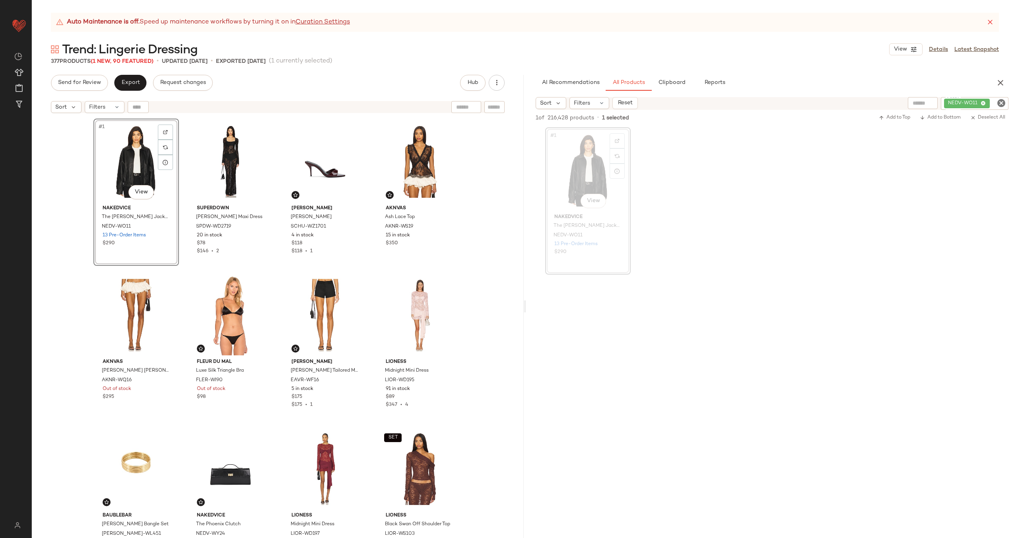
drag, startPoint x: 573, startPoint y: 160, endPoint x: 492, endPoint y: 2, distance: 177.3
click at [1003, 104] on icon "Clear Filter" at bounding box center [1002, 103] width 10 height 10
paste input "*********"
type input "*********"
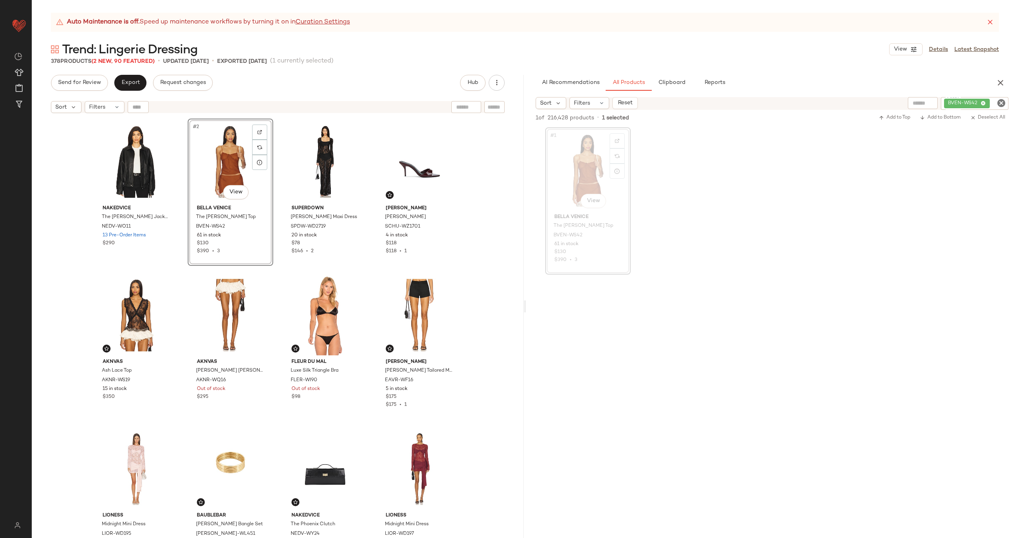
drag, startPoint x: 587, startPoint y: 173, endPoint x: 291, endPoint y: 2, distance: 342.1
click at [998, 99] on icon "Clear Filter" at bounding box center [1002, 103] width 10 height 10
paste input "*********"
type input "*********"
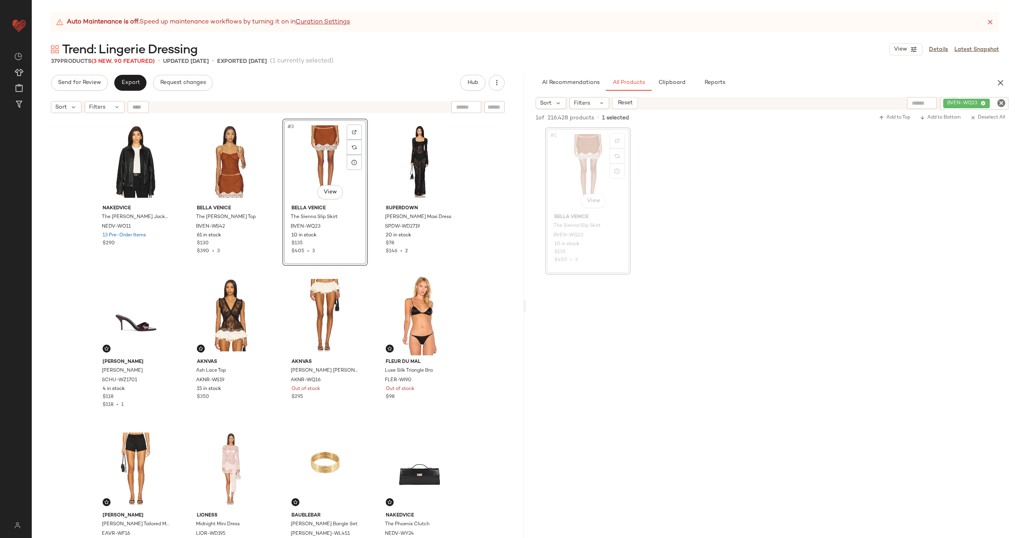
drag, startPoint x: 591, startPoint y: 172, endPoint x: 514, endPoint y: 0, distance: 188.3
click at [1000, 104] on icon "Clear Filter" at bounding box center [1002, 103] width 10 height 10
paste input "**********"
type input "**********"
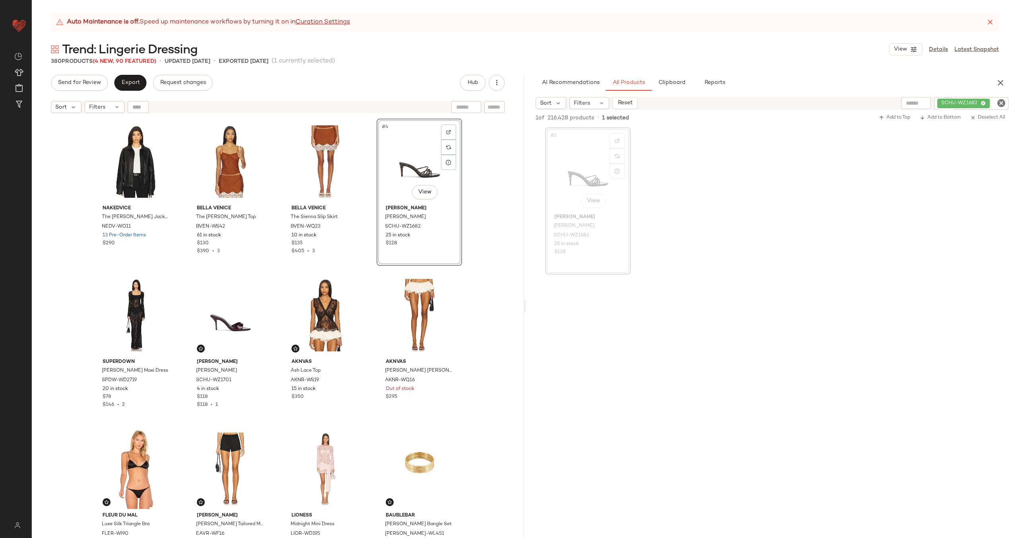
drag, startPoint x: 578, startPoint y: 170, endPoint x: 494, endPoint y: 1, distance: 188.5
click at [1000, 102] on icon "Clear Filter" at bounding box center [1002, 103] width 10 height 10
paste input "*********"
type input "*********"
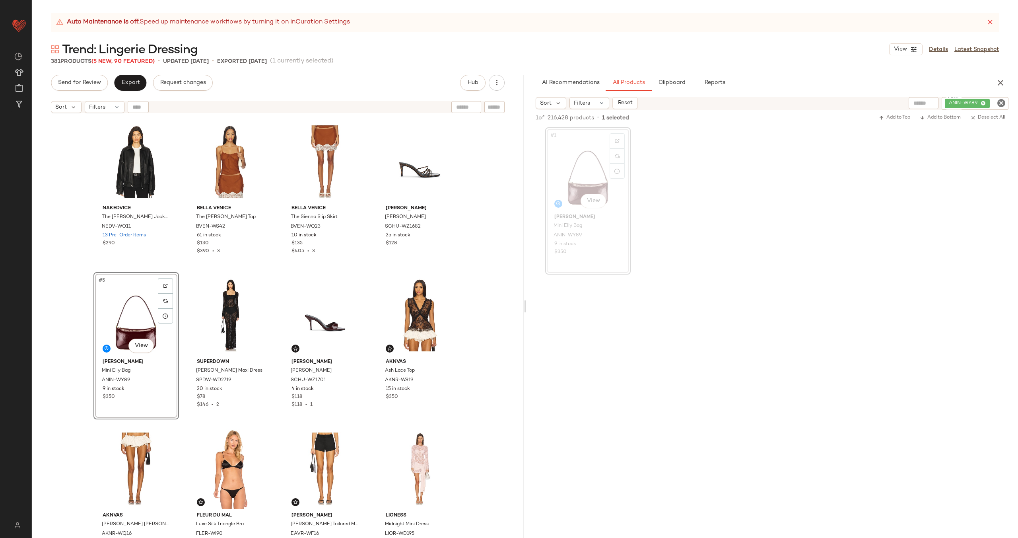
drag, startPoint x: 588, startPoint y: 181, endPoint x: 509, endPoint y: 2, distance: 195.0
click at [1002, 103] on icon "Clear Filter" at bounding box center [1002, 103] width 10 height 10
paste input "**********"
type input "**********"
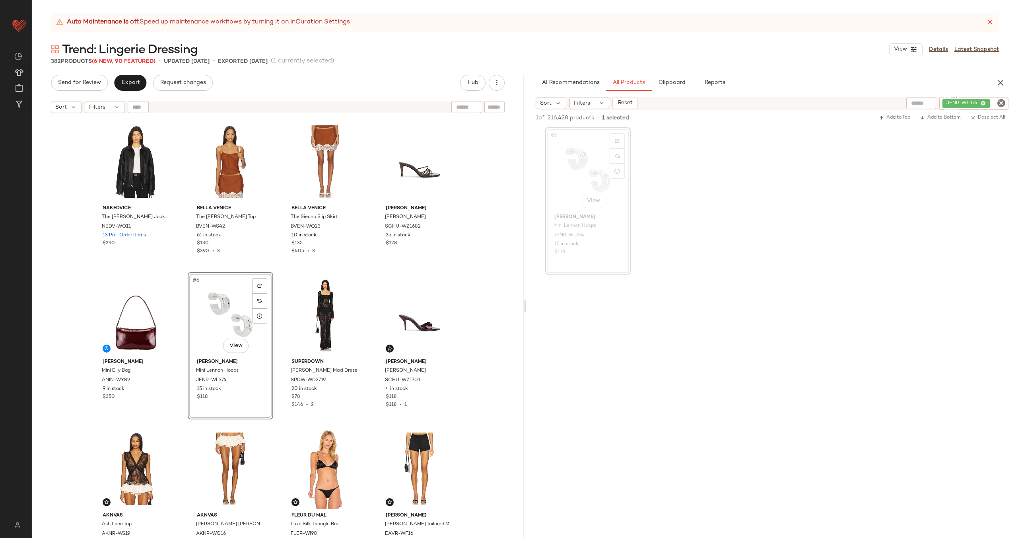
drag, startPoint x: 586, startPoint y: 164, endPoint x: 530, endPoint y: 2, distance: 171.5
click at [117, 164] on div "#1 View" at bounding box center [136, 161] width 80 height 80
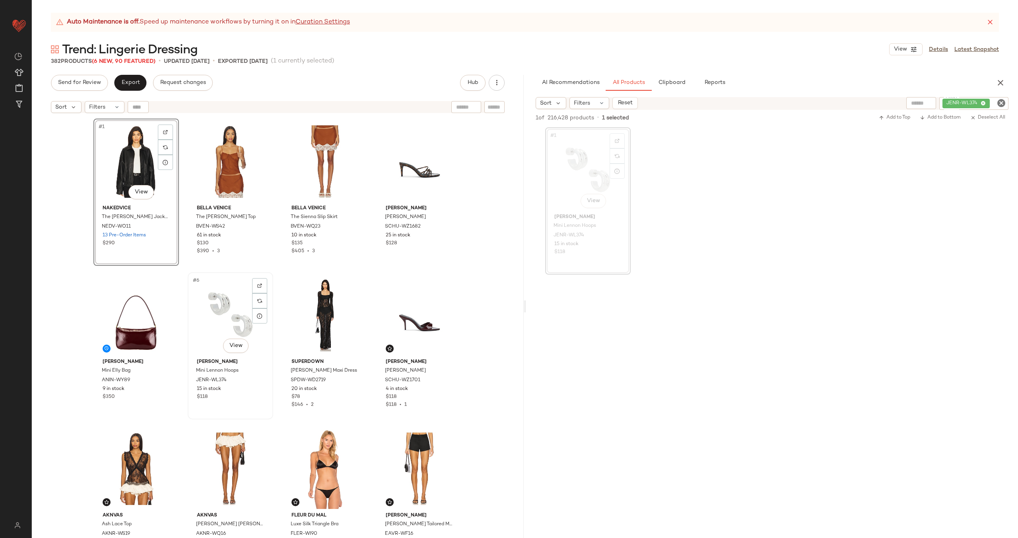
click at [229, 319] on div "#6 View" at bounding box center [230, 315] width 80 height 80
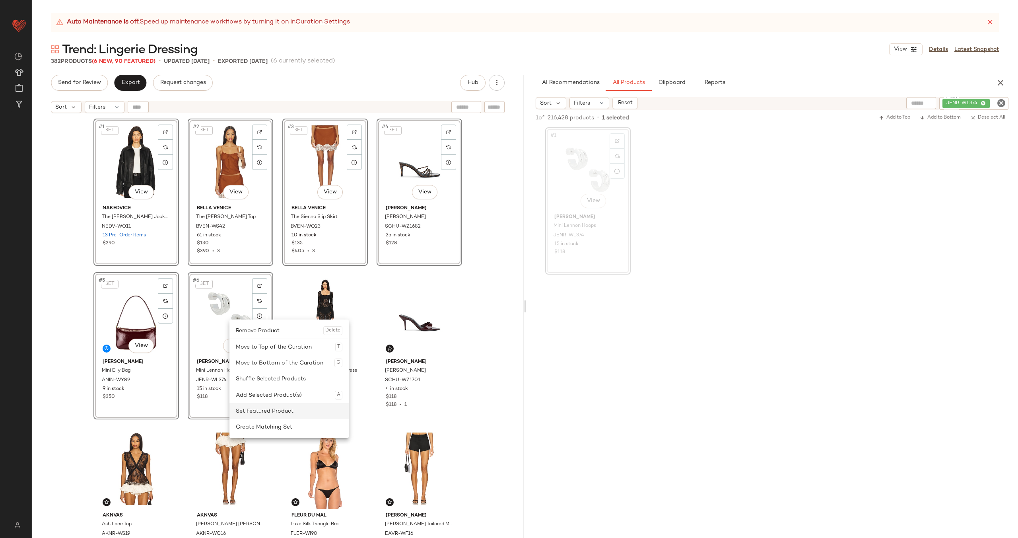
click at [261, 411] on div "Set Featured Product" at bounding box center [289, 411] width 107 height 16
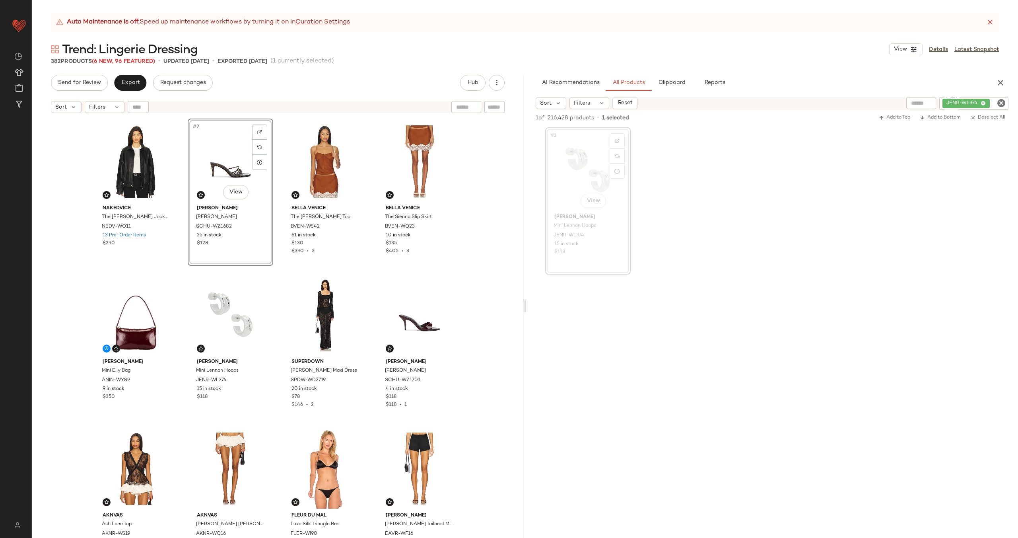
click at [274, 193] on div "Nakedvice The [PERSON_NAME] Jacket NEDV-WO11 13 Pre-Order Items $290 #2 View [P…" at bounding box center [277, 338] width 369 height 439
click at [1001, 103] on icon "Clear Filter" at bounding box center [1002, 103] width 10 height 10
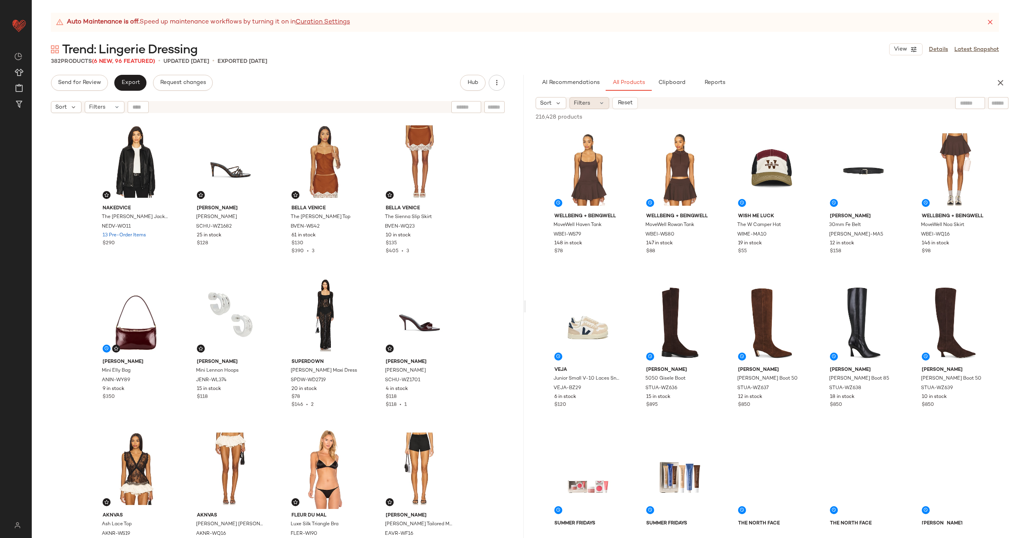
click at [597, 106] on div "Filters" at bounding box center [589, 103] width 40 height 12
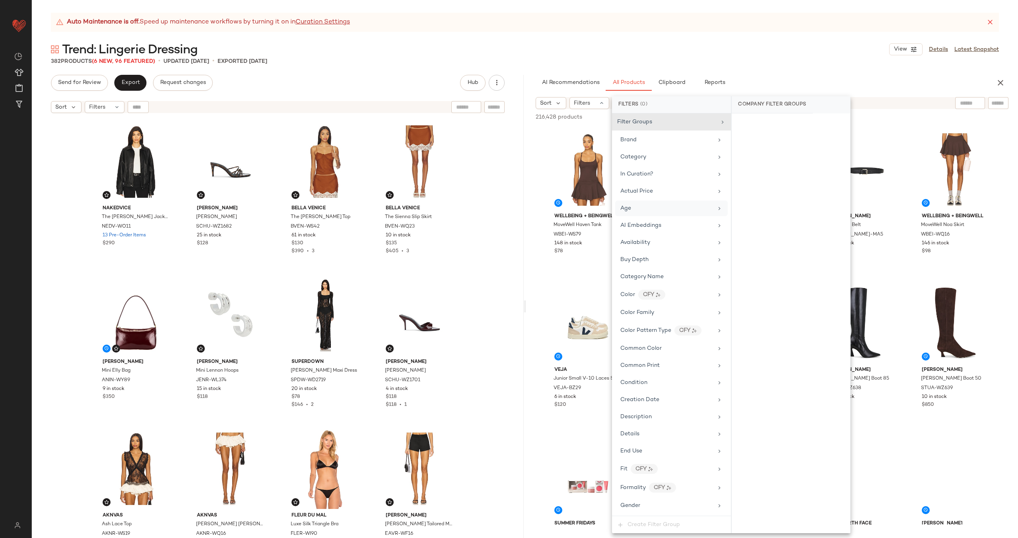
click at [673, 208] on div "Age" at bounding box center [666, 208] width 93 height 8
click at [783, 167] on div "adult" at bounding box center [791, 163] width 119 height 19
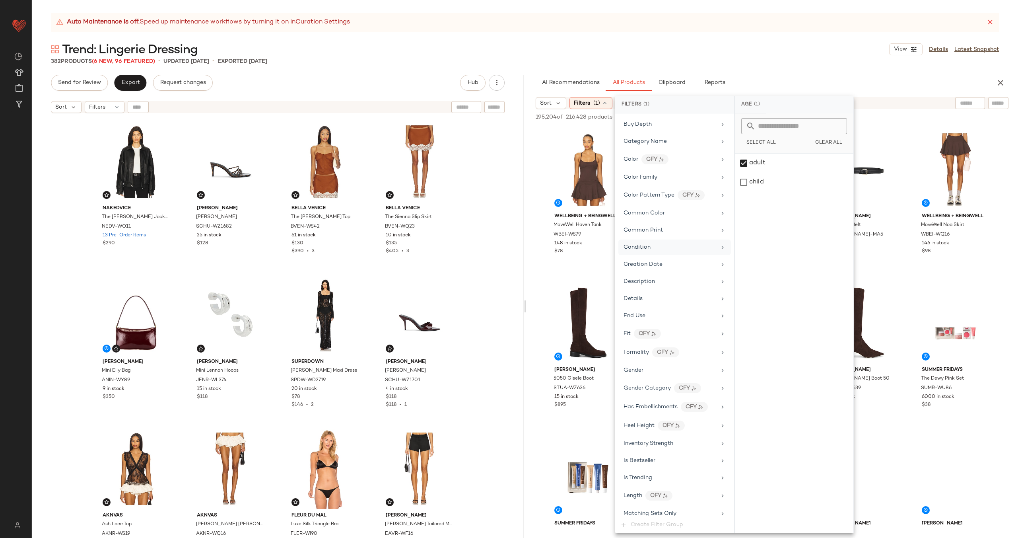
scroll to position [161, 0]
click at [655, 353] on div "Gender" at bounding box center [670, 351] width 93 height 8
click at [787, 156] on div "[DEMOGRAPHIC_DATA]" at bounding box center [794, 163] width 119 height 19
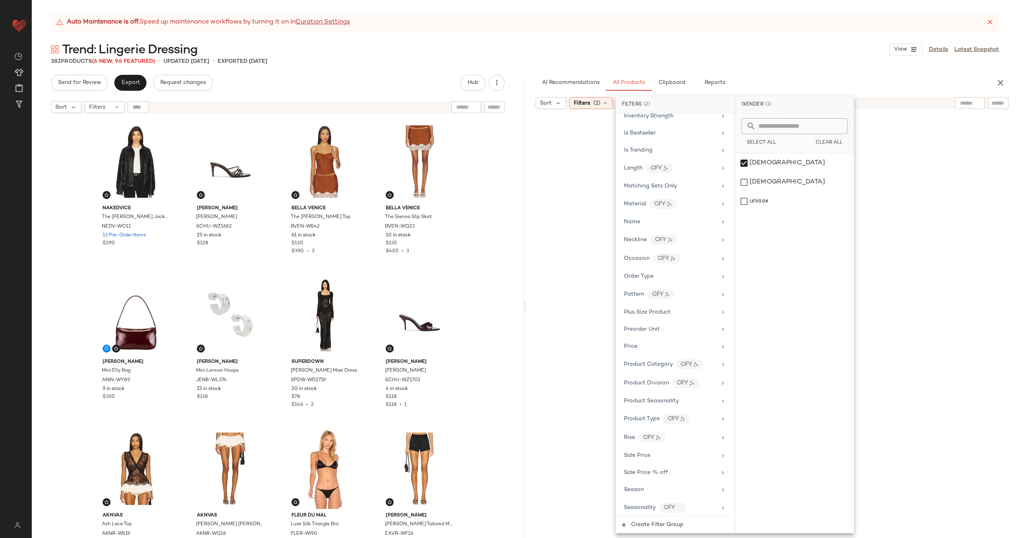
scroll to position [494, 0]
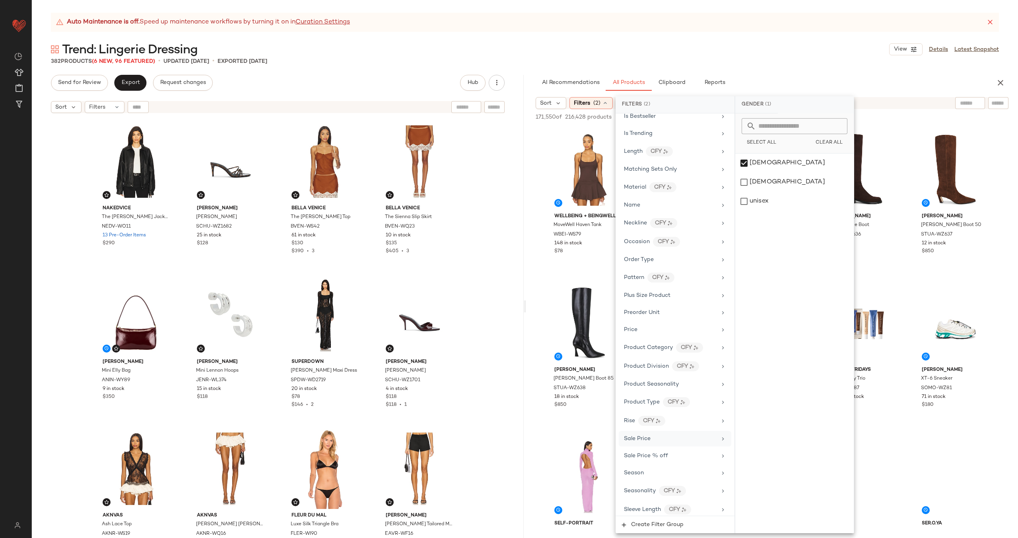
click at [674, 439] on div "Sale Price" at bounding box center [670, 438] width 93 height 8
click at [789, 138] on div "Not on sale" at bounding box center [795, 138] width 112 height 14
click at [741, 334] on div "On sale Not on sale" at bounding box center [794, 323] width 119 height 420
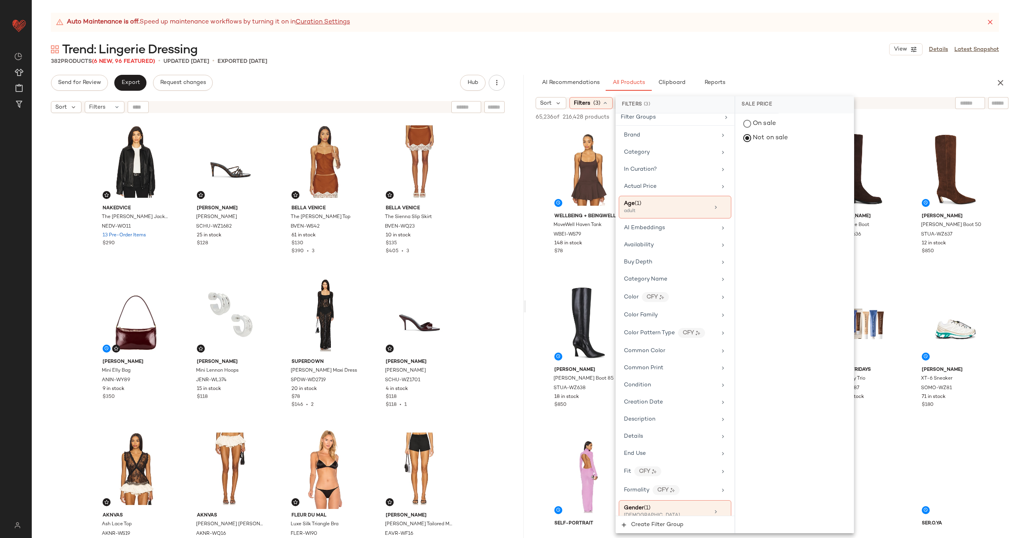
scroll to position [0, 0]
click at [660, 155] on div "Category" at bounding box center [670, 157] width 93 height 8
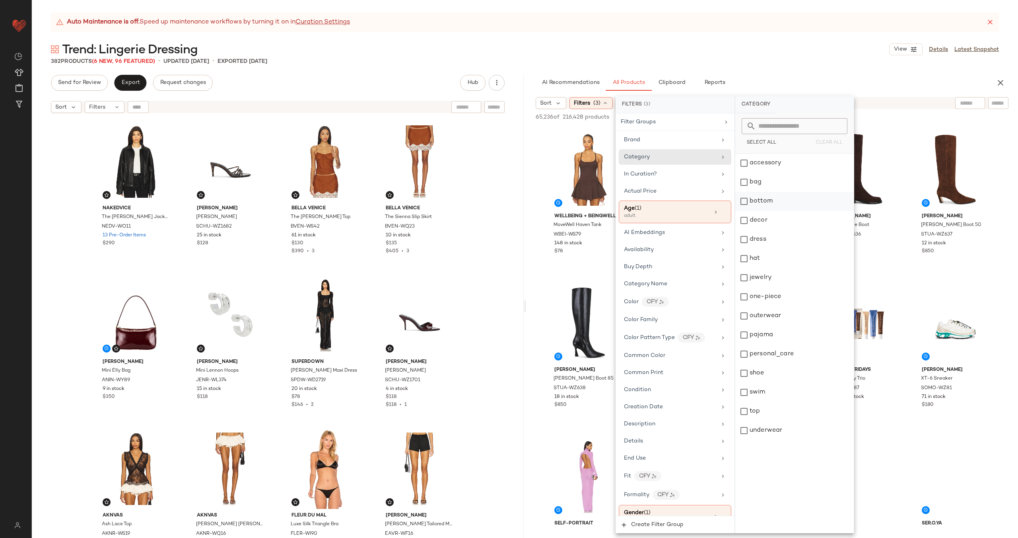
click at [772, 200] on div "bottom" at bounding box center [794, 201] width 119 height 19
click at [775, 408] on div "top" at bounding box center [795, 411] width 119 height 19
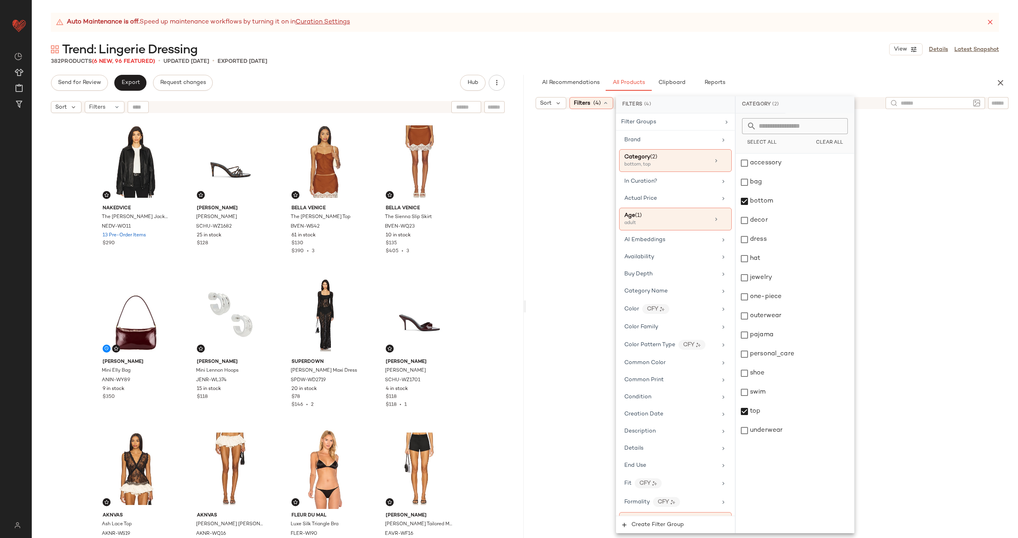
click at [970, 101] on input "text" at bounding box center [935, 103] width 69 height 8
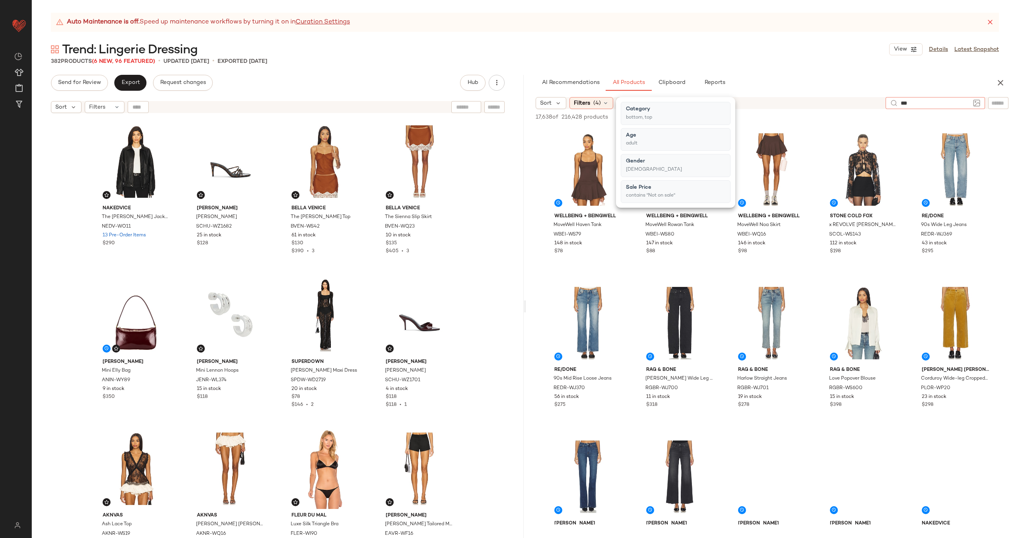
type input "****"
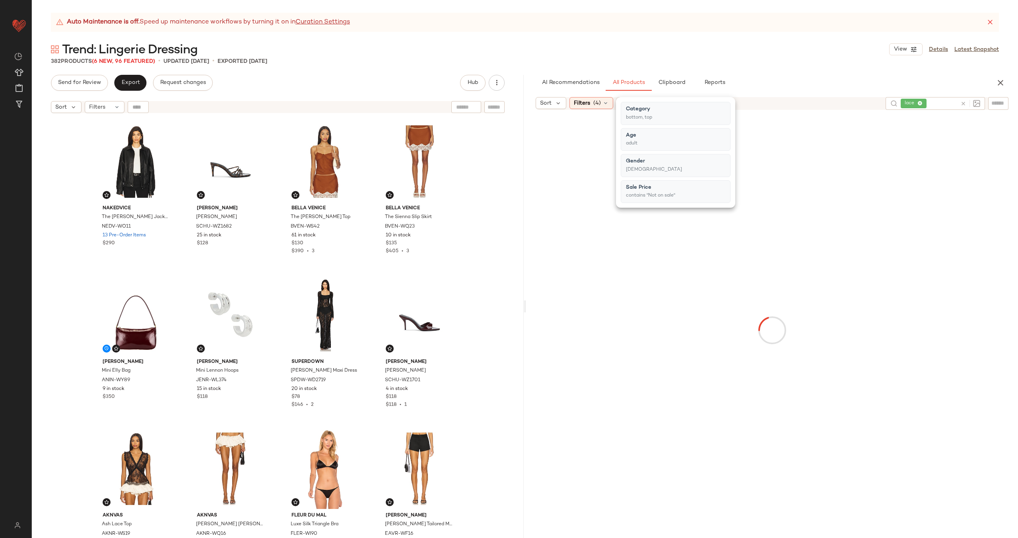
click at [538, 163] on div at bounding box center [772, 329] width 489 height 437
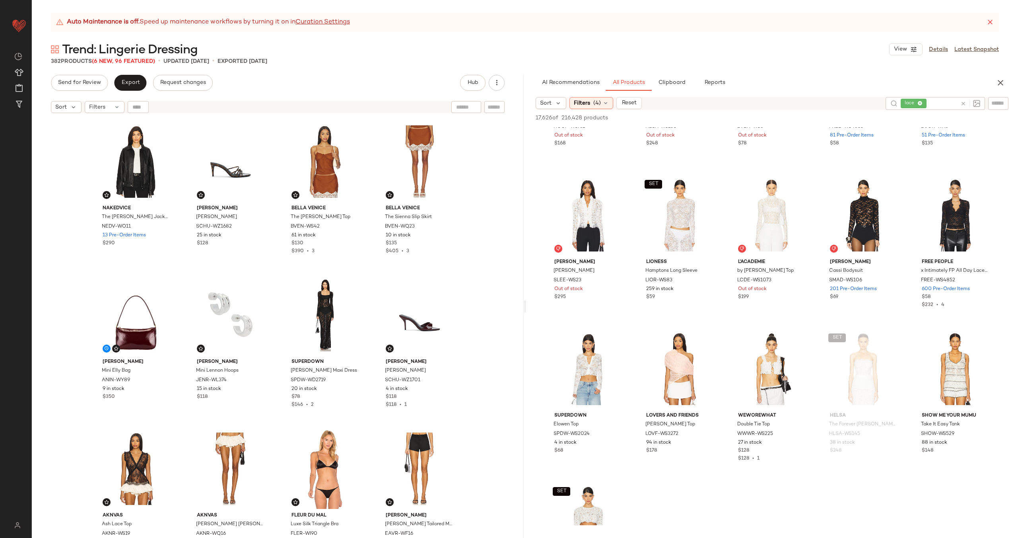
scroll to position [46, 0]
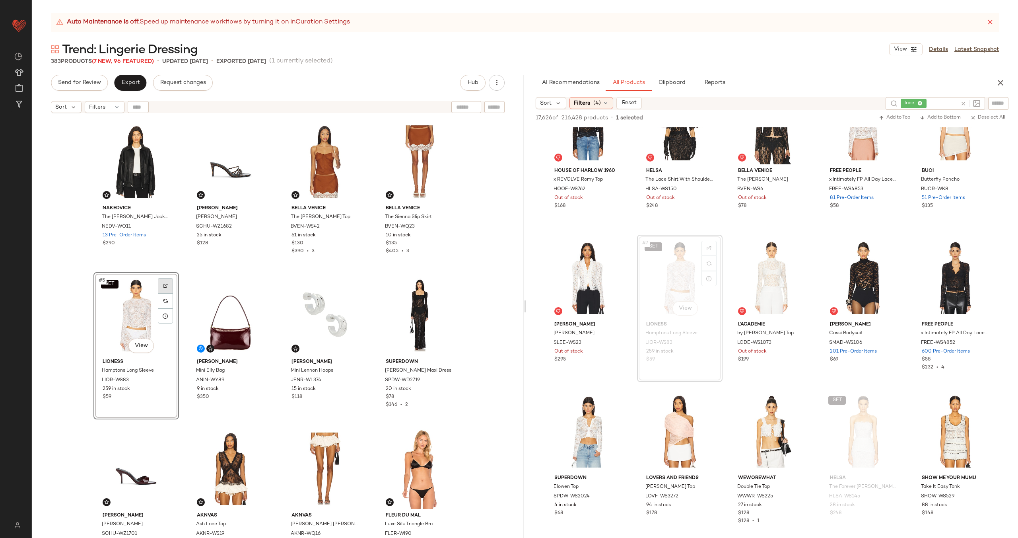
click at [163, 285] on img at bounding box center [165, 285] width 5 height 5
click at [179, 308] on div "Nakedvice The [PERSON_NAME] Jacket NEDV-WO11 13 Pre-Order Items $290 [PERSON_NA…" at bounding box center [277, 338] width 369 height 439
click at [152, 308] on div "SET #5 View" at bounding box center [136, 315] width 80 height 80
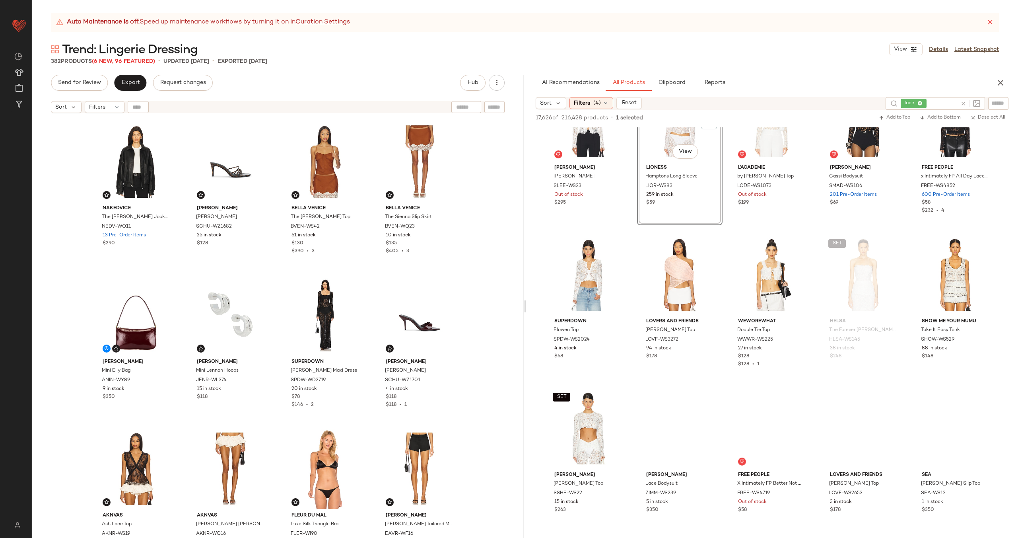
scroll to position [208, 0]
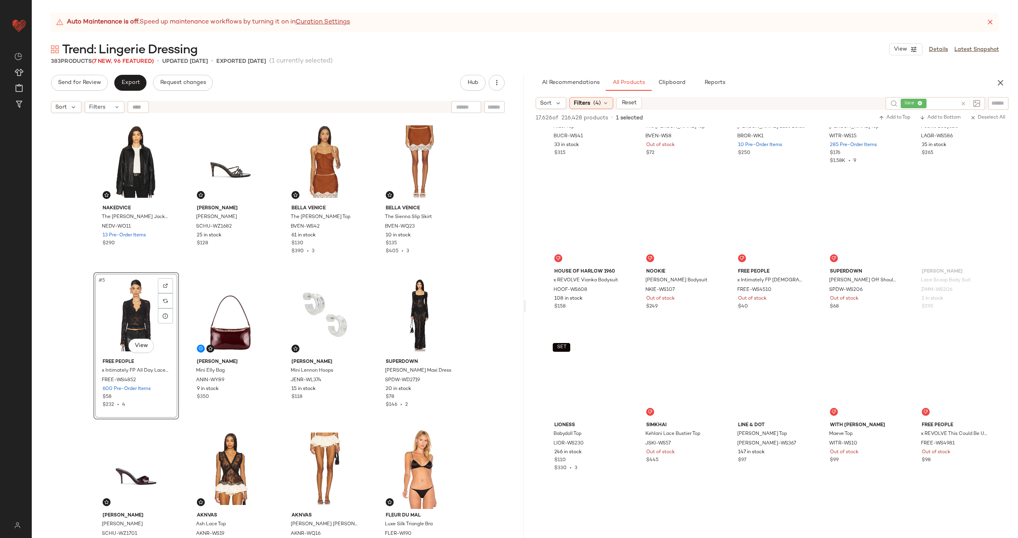
scroll to position [1328, 0]
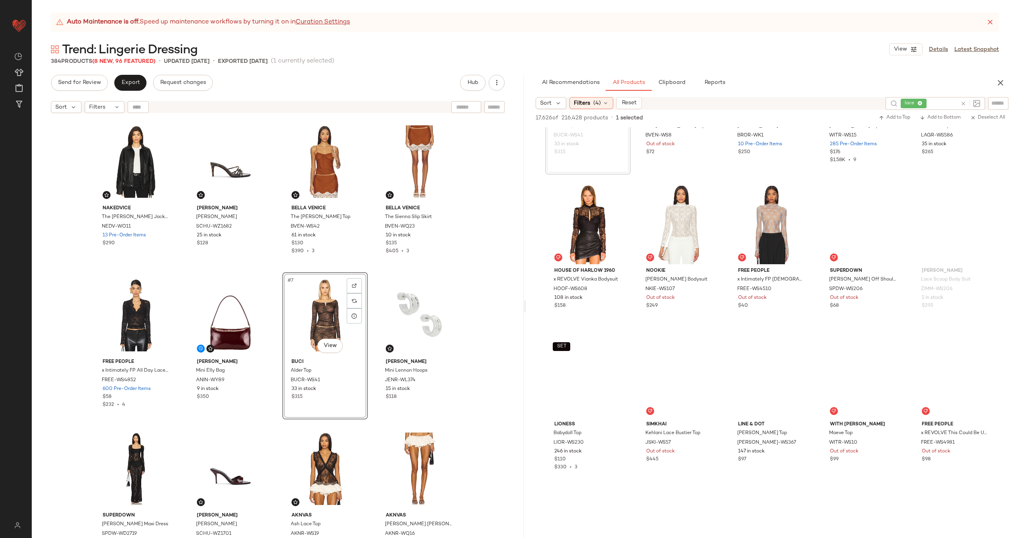
click at [368, 315] on div "Nakedvice The [PERSON_NAME] Jacket NEDV-WO11 13 Pre-Order Items $290 [PERSON_NA…" at bounding box center [277, 338] width 369 height 439
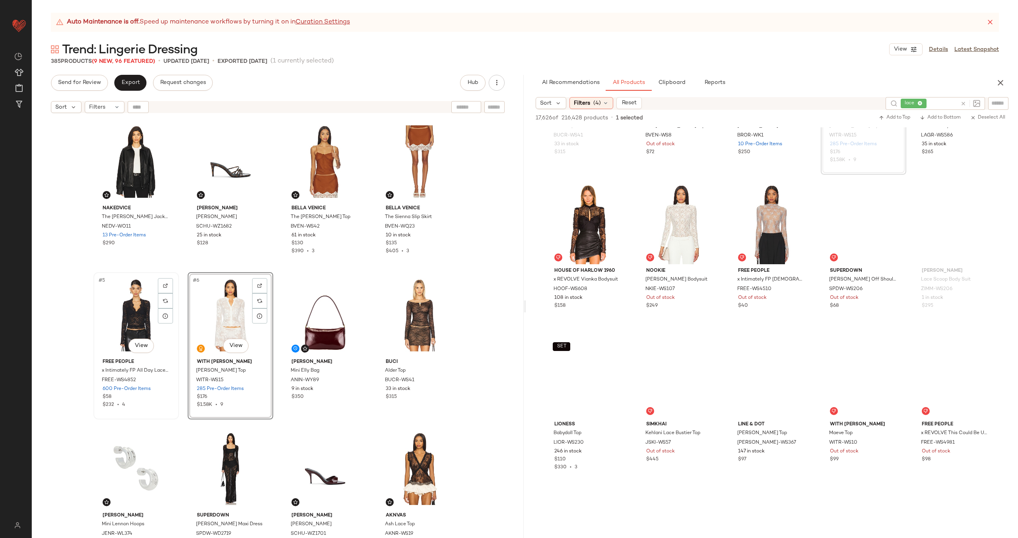
click at [137, 313] on div "#5 View" at bounding box center [136, 315] width 80 height 80
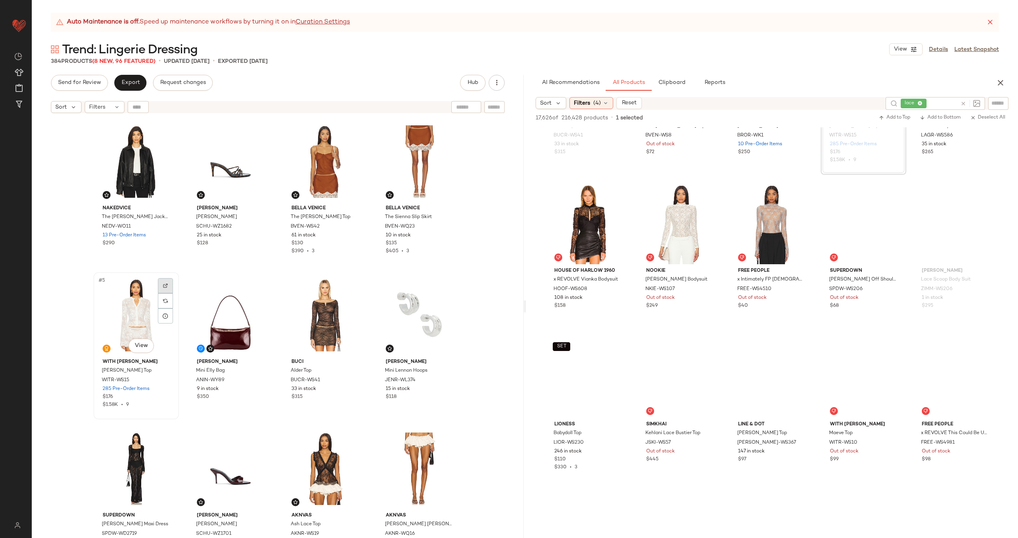
click at [164, 285] on img at bounding box center [165, 285] width 5 height 5
click at [966, 101] on icon at bounding box center [963, 104] width 6 height 6
click at [989, 102] on div at bounding box center [972, 103] width 74 height 12
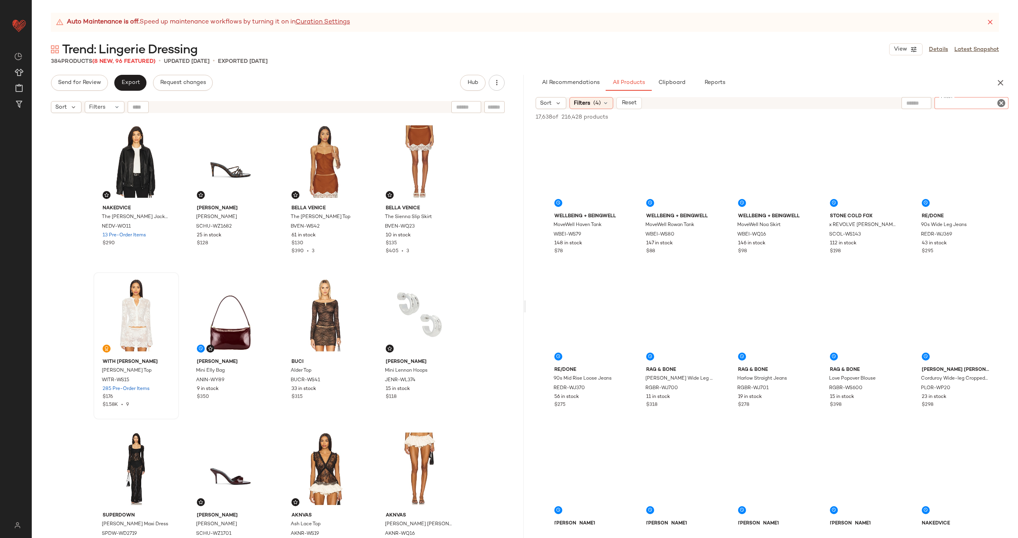
type input "********"
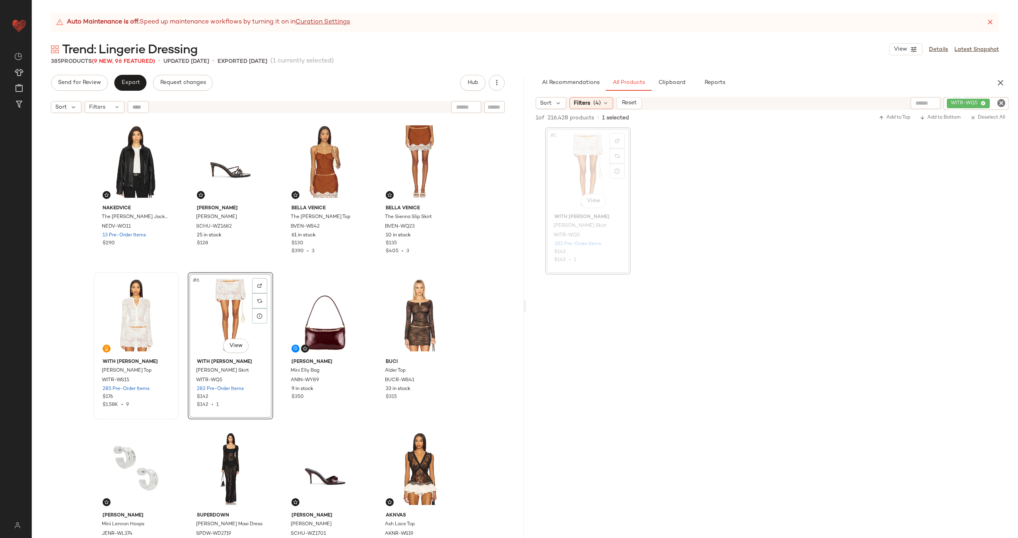
click at [276, 276] on div "Nakedvice The Torey Jacket NEDV-WO11 13 Pre-Order Items $290 Schutz Inez Mule S…" at bounding box center [277, 338] width 369 height 439
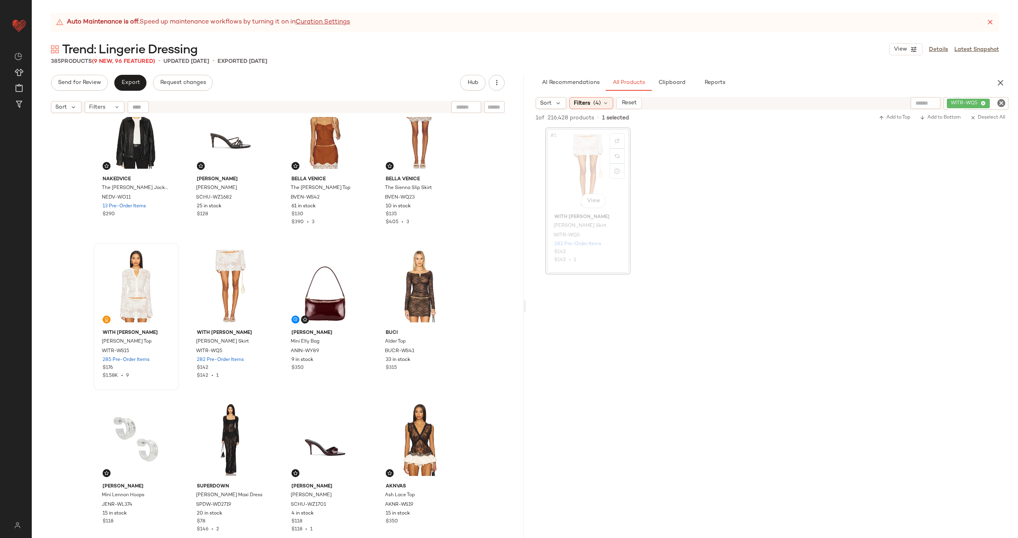
scroll to position [52, 0]
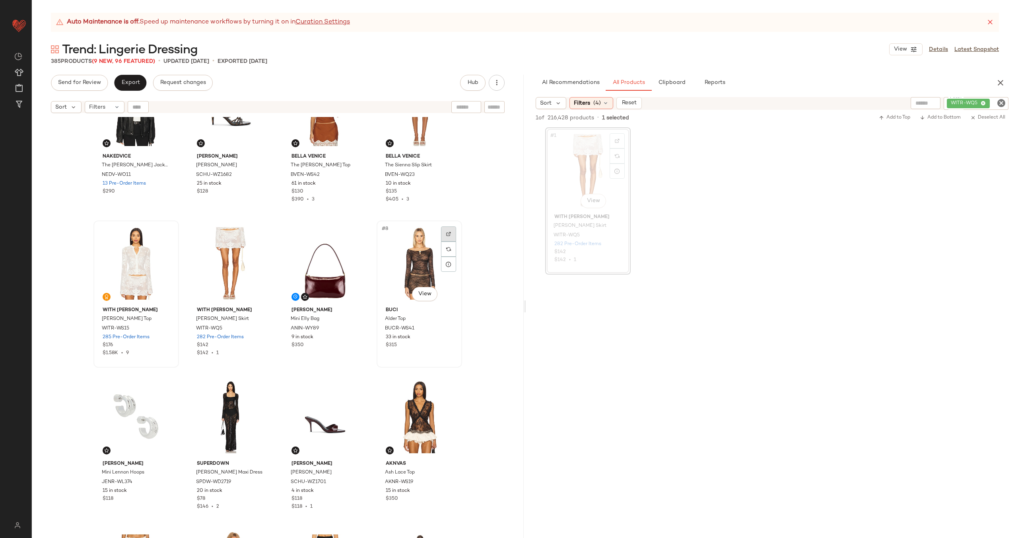
click at [449, 235] on div at bounding box center [448, 233] width 15 height 15
click at [998, 101] on icon "Clear Filter" at bounding box center [1002, 103] width 10 height 10
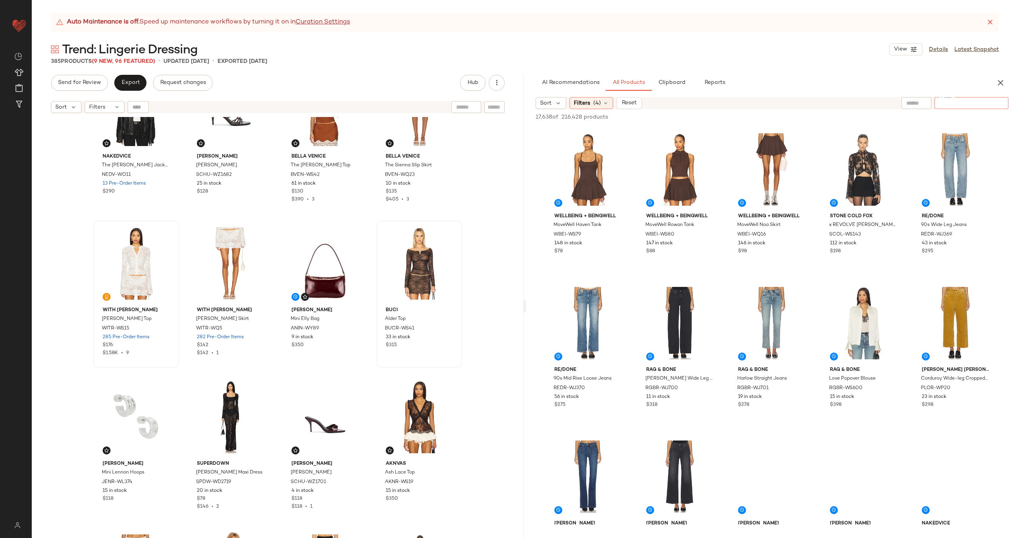
click at [908, 100] on input "text" at bounding box center [916, 103] width 20 height 8
type input "*****"
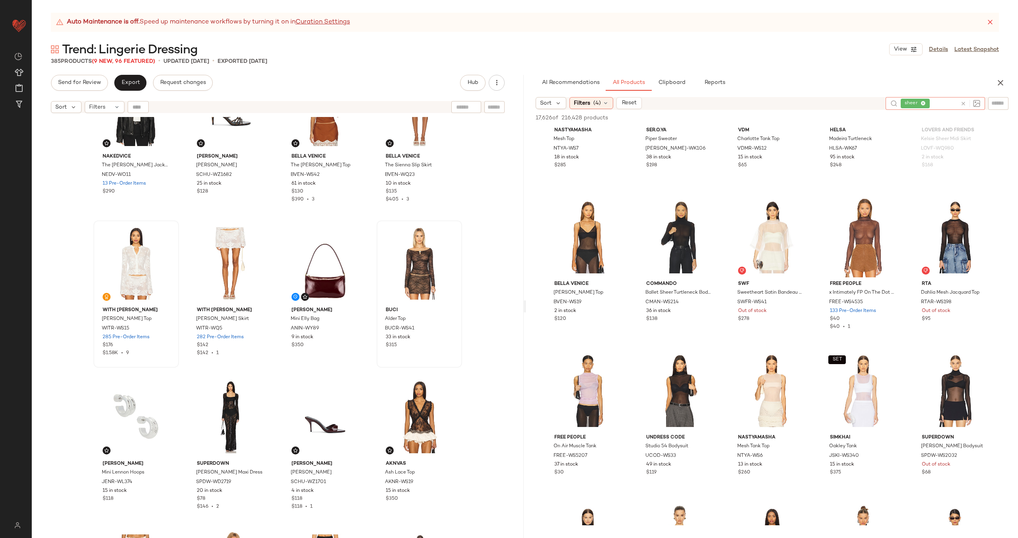
scroll to position [0, 0]
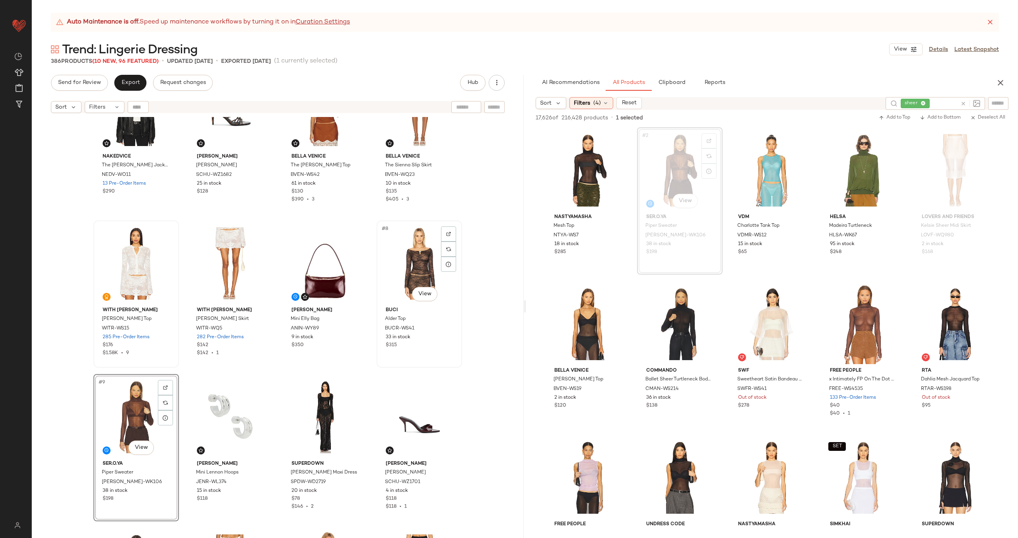
click at [410, 265] on div "#8 View" at bounding box center [419, 263] width 80 height 80
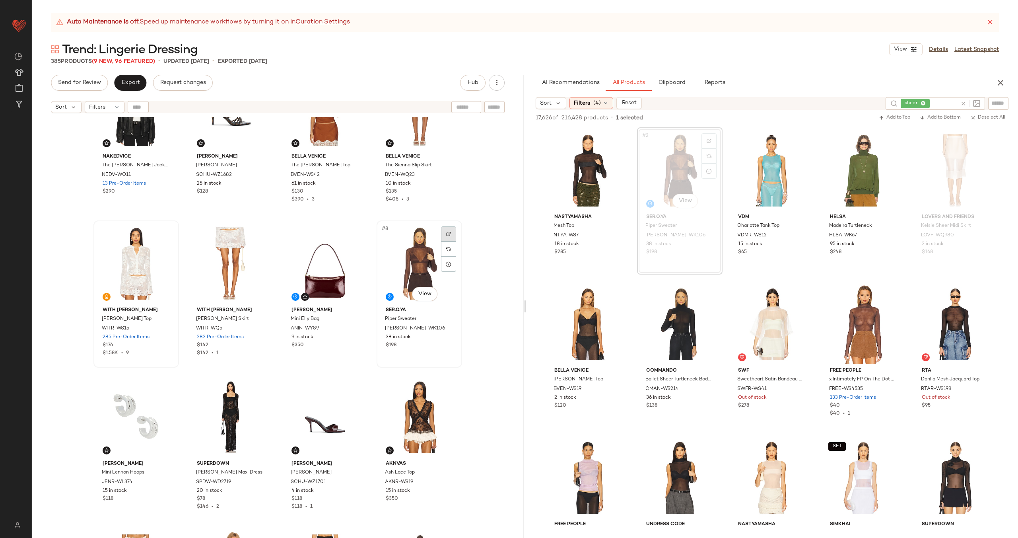
click at [447, 234] on img at bounding box center [448, 233] width 5 height 5
click at [962, 103] on icon at bounding box center [963, 104] width 6 height 6
click at [994, 103] on input "text" at bounding box center [998, 103] width 14 height 8
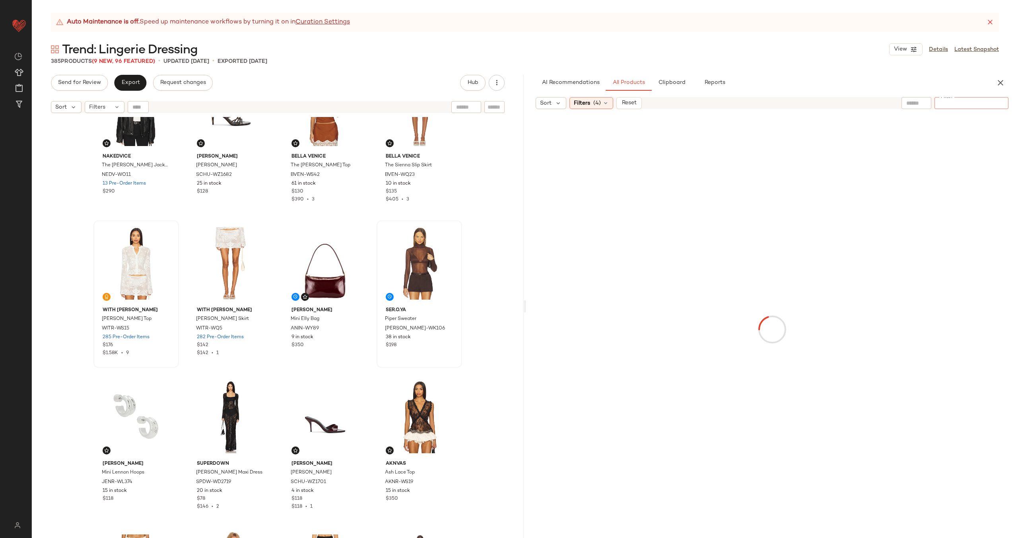
type input "*********"
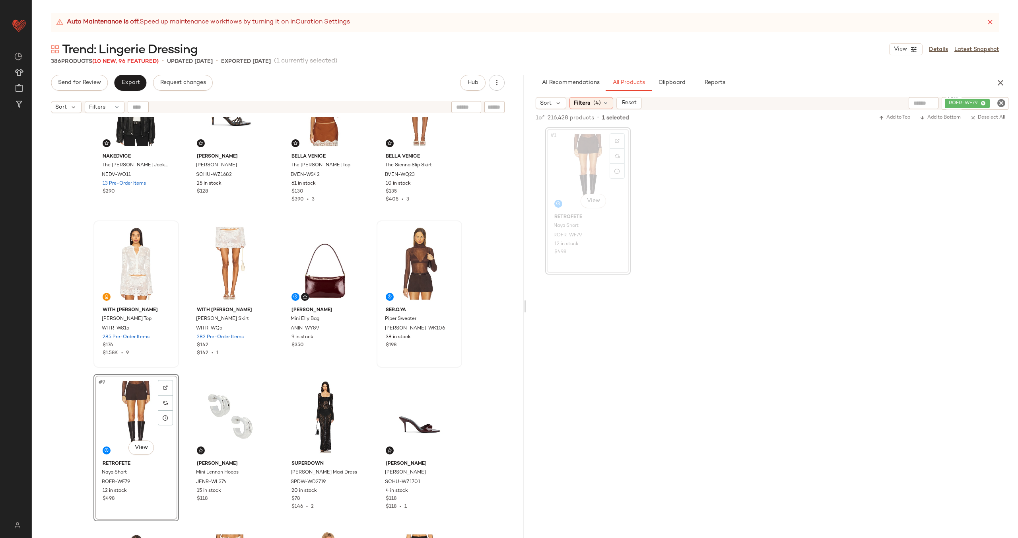
click at [371, 290] on div "Nakedvice The Torey Jacket NEDV-WO11 13 Pre-Order Items $290 Schutz Inez Mule S…" at bounding box center [277, 286] width 369 height 439
click at [999, 103] on icon "Clear Filter" at bounding box center [1002, 103] width 10 height 10
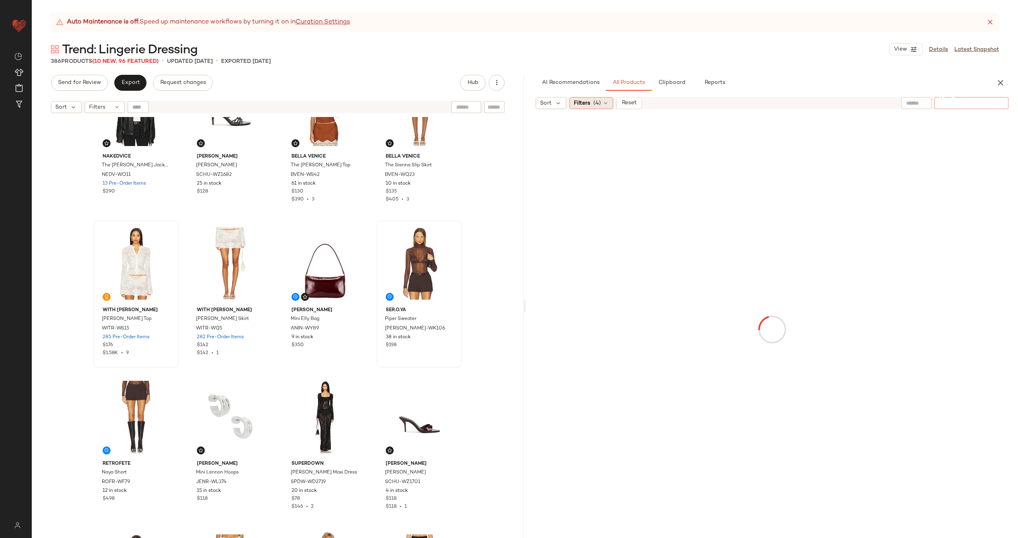
click at [603, 101] on icon at bounding box center [606, 103] width 6 height 6
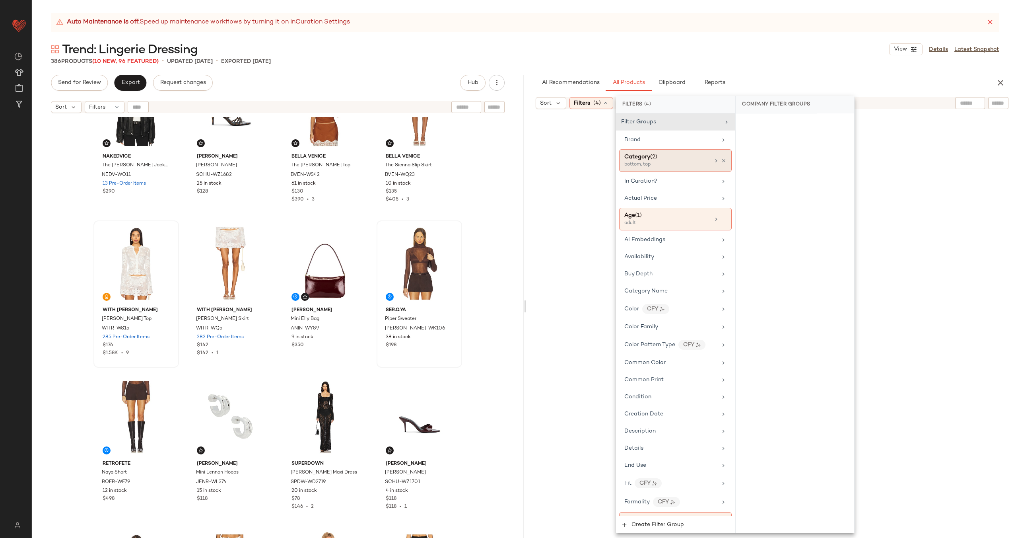
click at [674, 161] on div "bottom, top" at bounding box center [664, 164] width 80 height 7
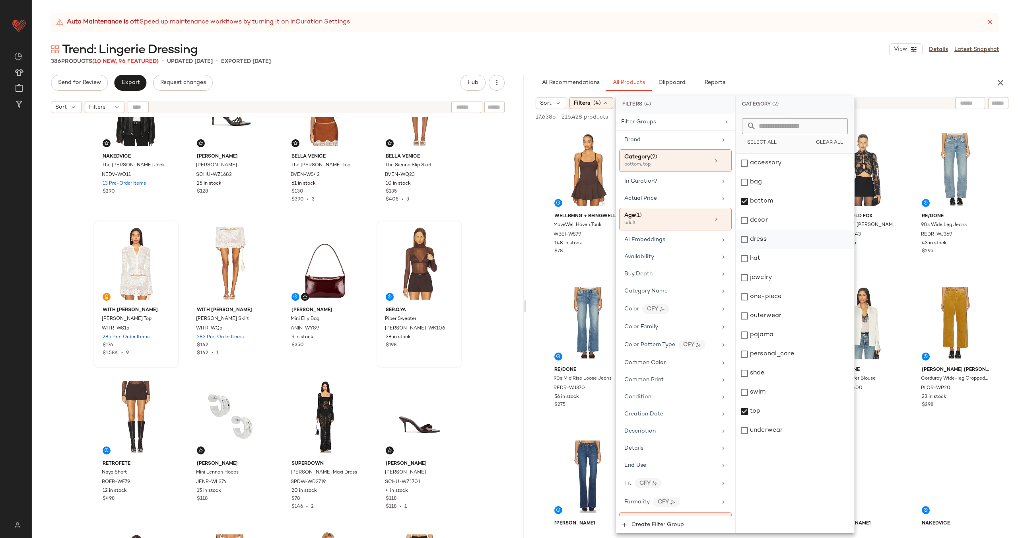
click at [777, 236] on div "dress" at bounding box center [795, 239] width 119 height 19
click at [778, 202] on div "bottom" at bounding box center [795, 201] width 119 height 19
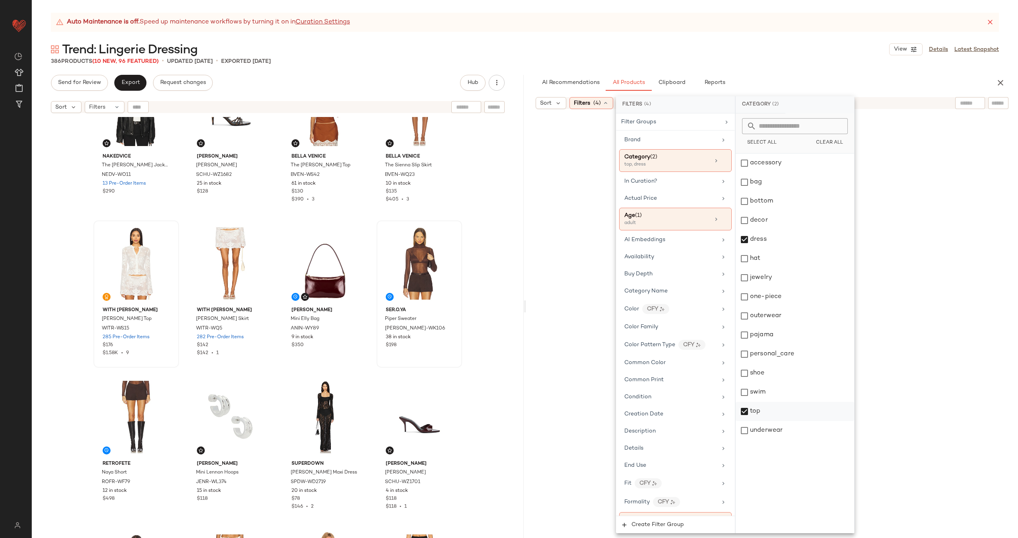
click at [765, 410] on div "top" at bounding box center [795, 411] width 119 height 19
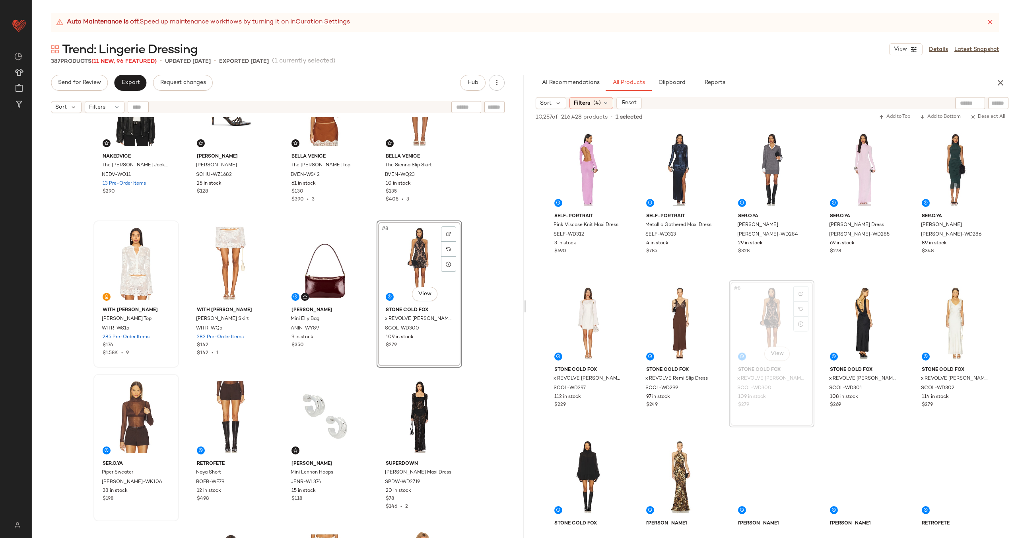
click at [370, 291] on div "Nakedvice The Torey Jacket NEDV-WO11 13 Pre-Order Items $290 Schutz Inez Mule S…" at bounding box center [277, 286] width 369 height 439
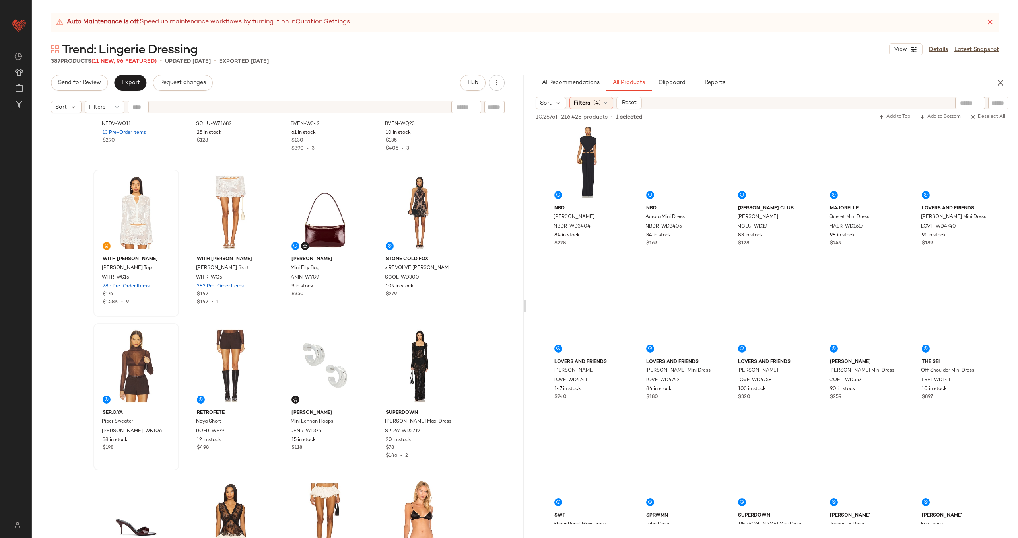
scroll to position [1777, 0]
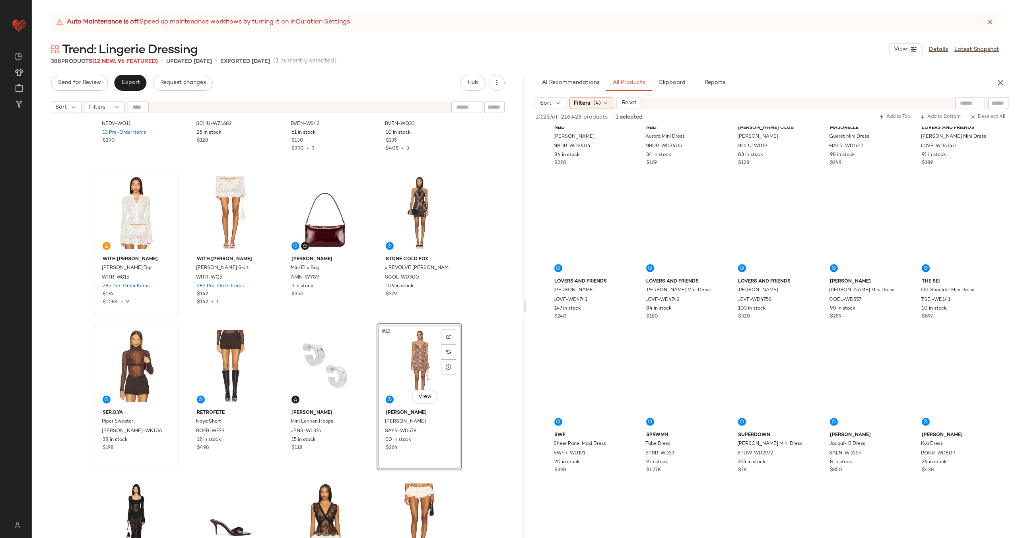
click at [368, 365] on div "Nakedvice The Torey Jacket NEDV-WO11 13 Pre-Order Items $290 Schutz Inez Mule S…" at bounding box center [277, 235] width 369 height 439
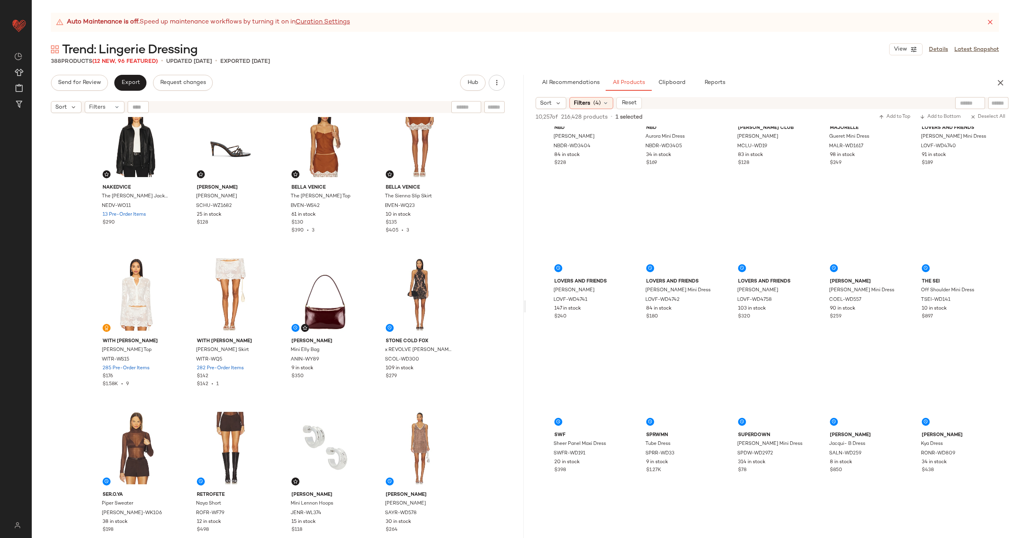
scroll to position [0, 0]
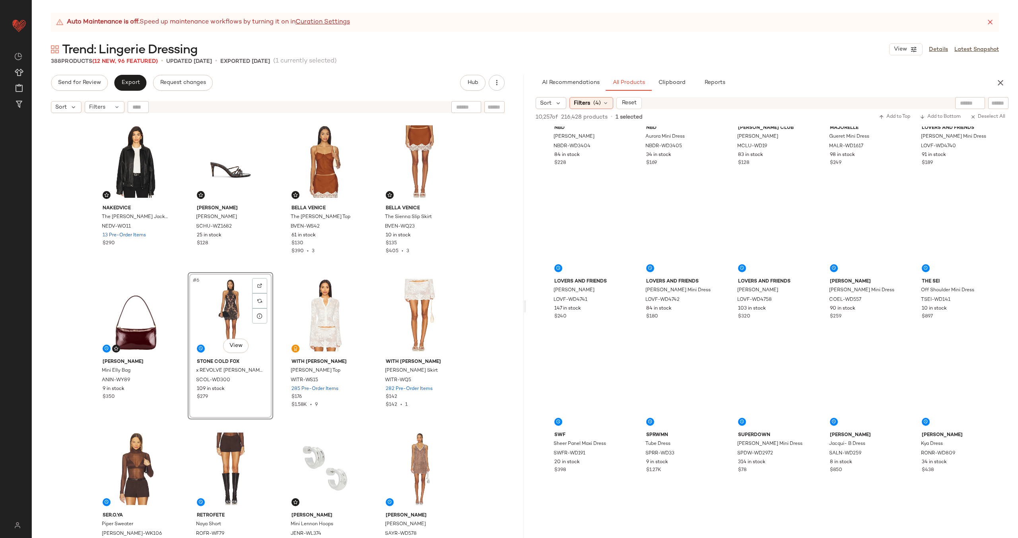
click at [275, 319] on div "Nakedvice The Torey Jacket NEDV-WO11 13 Pre-Order Items $290 Schutz Inez Mule S…" at bounding box center [277, 338] width 369 height 439
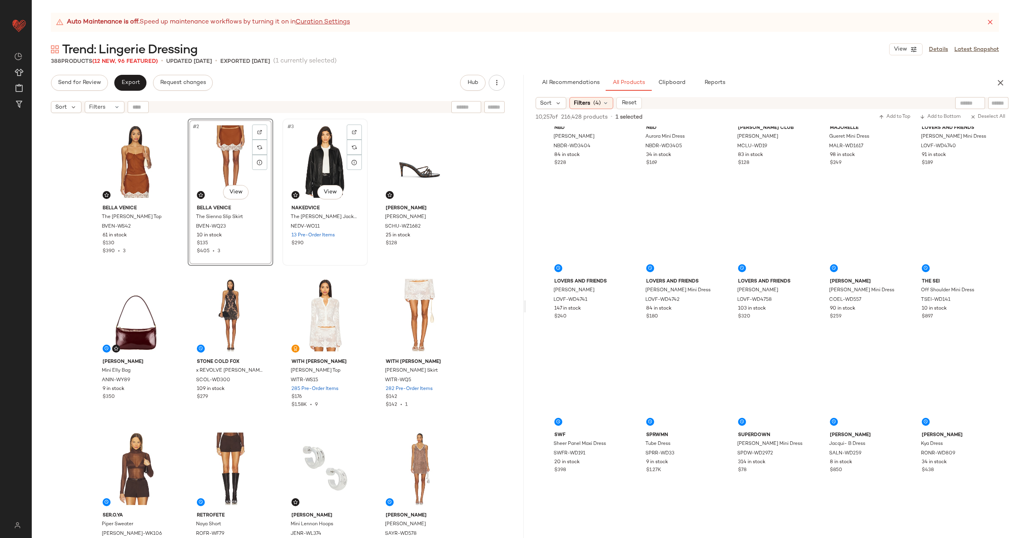
click at [283, 214] on div "#3 View Nakedvice The Torey Jacket NEDV-WO11 13 Pre-Order Items $290" at bounding box center [325, 192] width 84 height 146
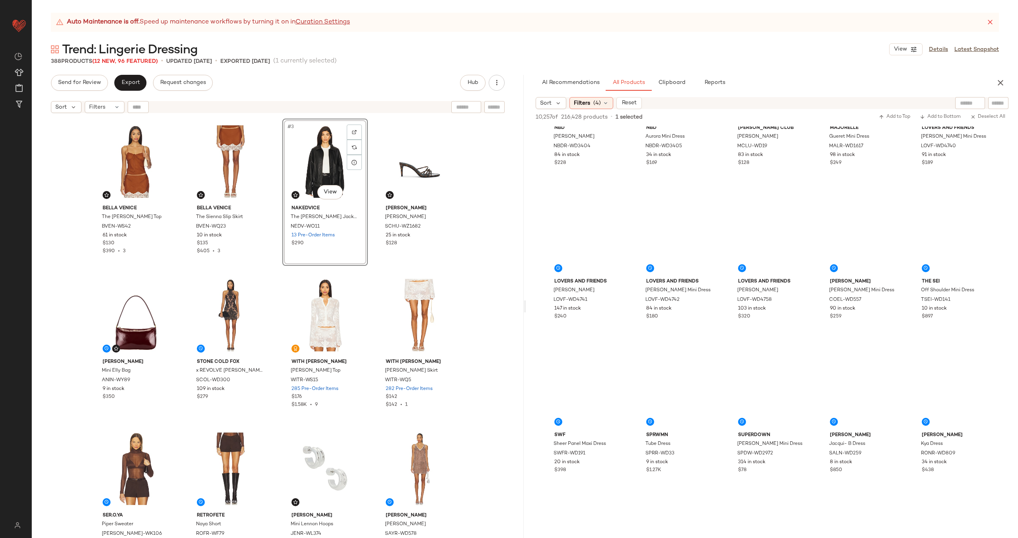
click at [274, 220] on div "Bella Venice The Josephine Top BVEN-WS42 61 in stock $130 $390 • 3 Bella Venice…" at bounding box center [277, 338] width 369 height 439
click at [129, 82] on span "Export" at bounding box center [130, 83] width 19 height 6
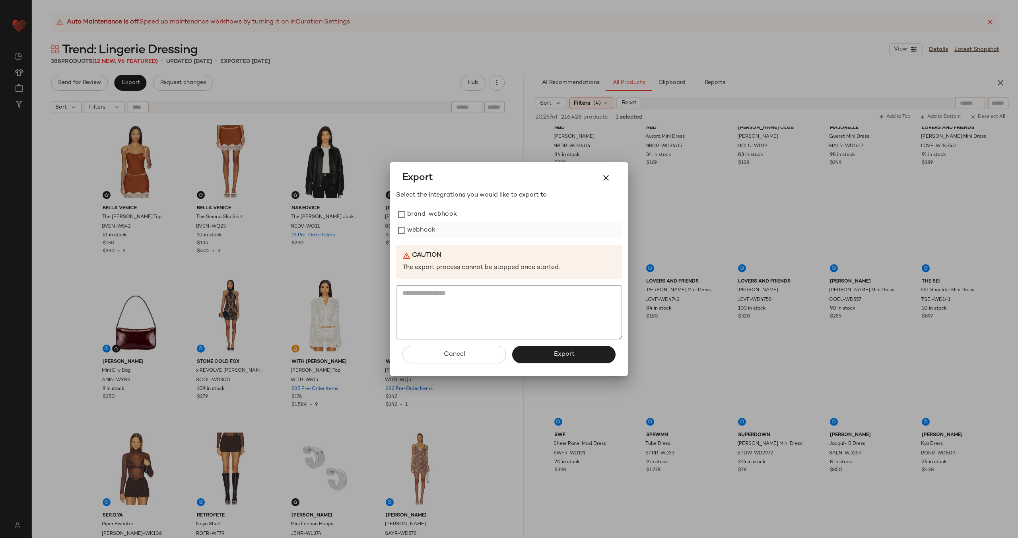
click at [421, 228] on label "webhook" at bounding box center [421, 230] width 28 height 16
click at [534, 352] on button "Export" at bounding box center [563, 354] width 103 height 17
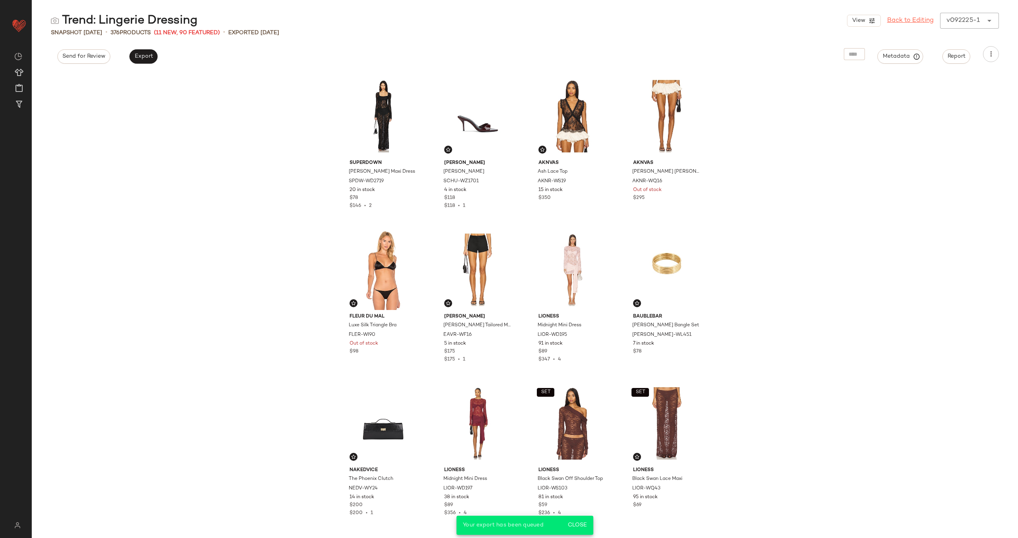
click at [896, 17] on link "Back to Editing" at bounding box center [910, 21] width 47 height 10
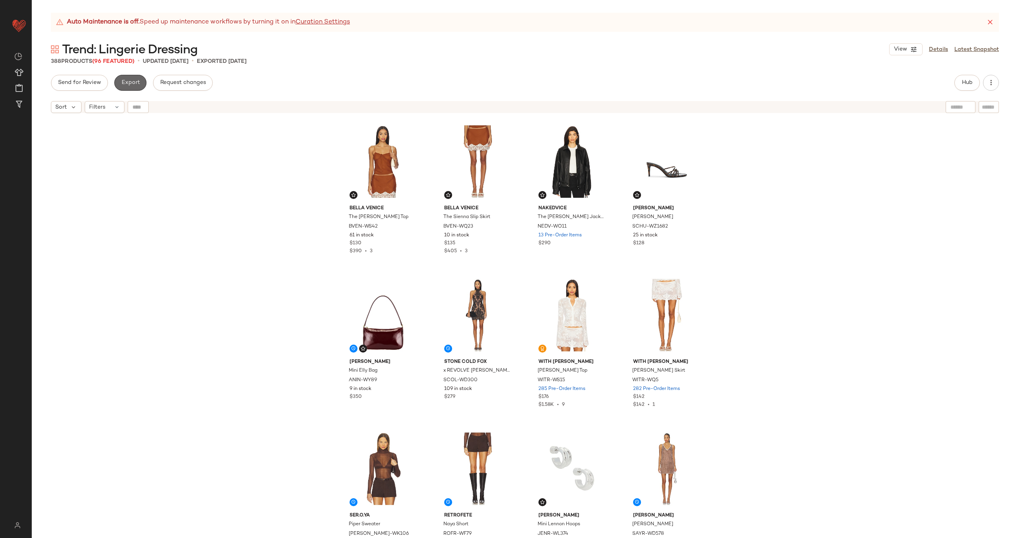
click at [125, 82] on span "Export" at bounding box center [130, 83] width 19 height 6
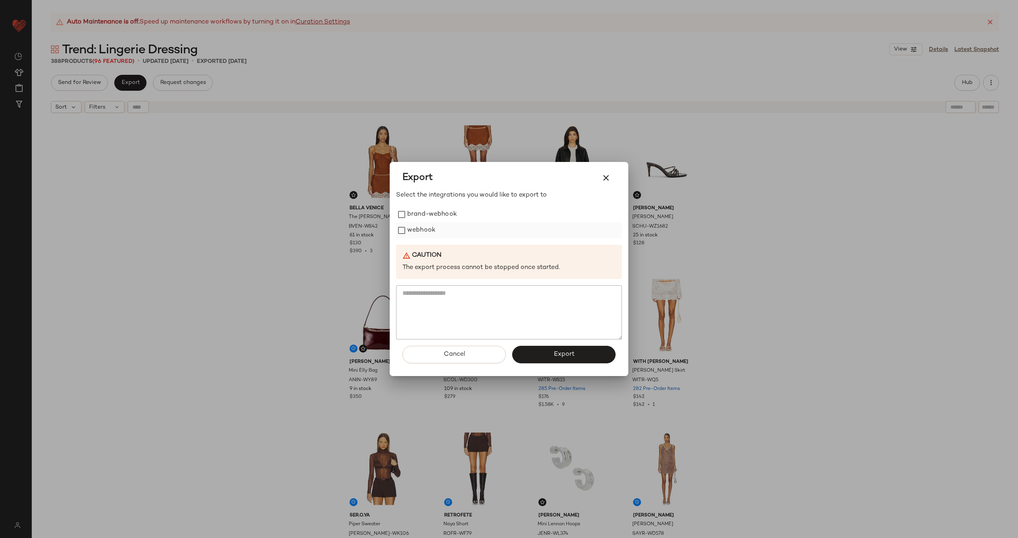
click at [418, 226] on label "webhook" at bounding box center [421, 230] width 28 height 16
click at [573, 357] on span "Export" at bounding box center [563, 354] width 21 height 8
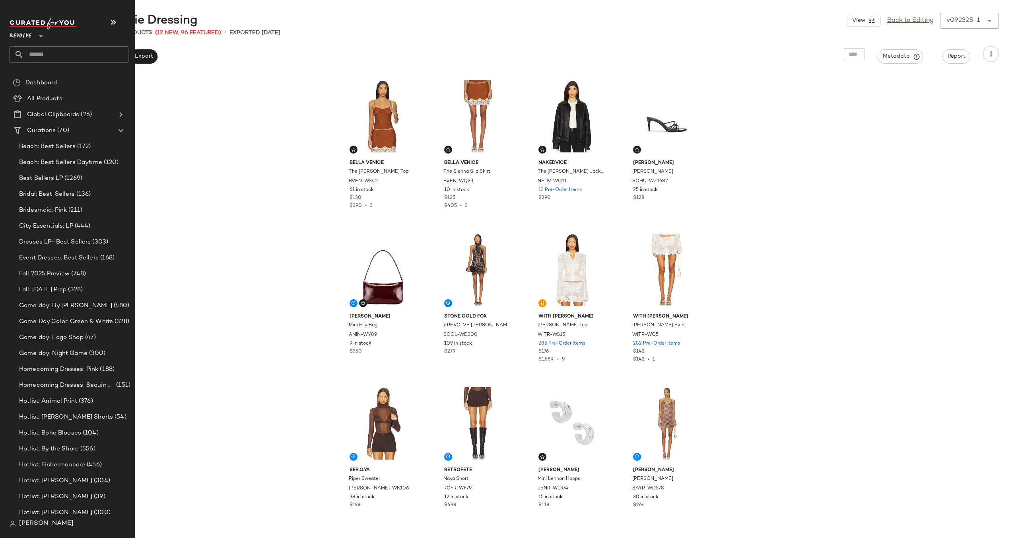
click at [57, 57] on input "text" at bounding box center [76, 54] width 105 height 17
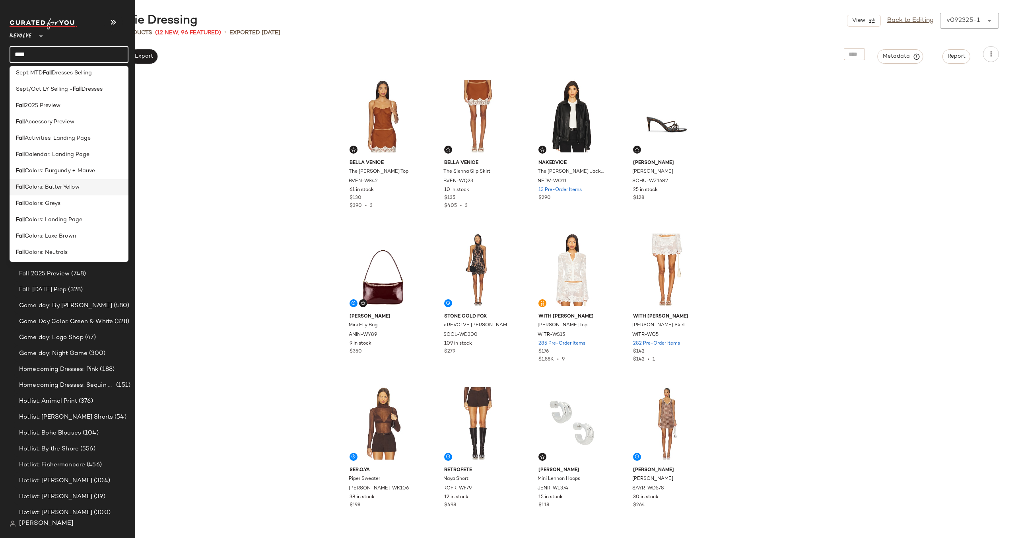
scroll to position [6, 0]
type input "****"
click at [59, 153] on span "Calendar: Landing Page" at bounding box center [57, 152] width 65 height 8
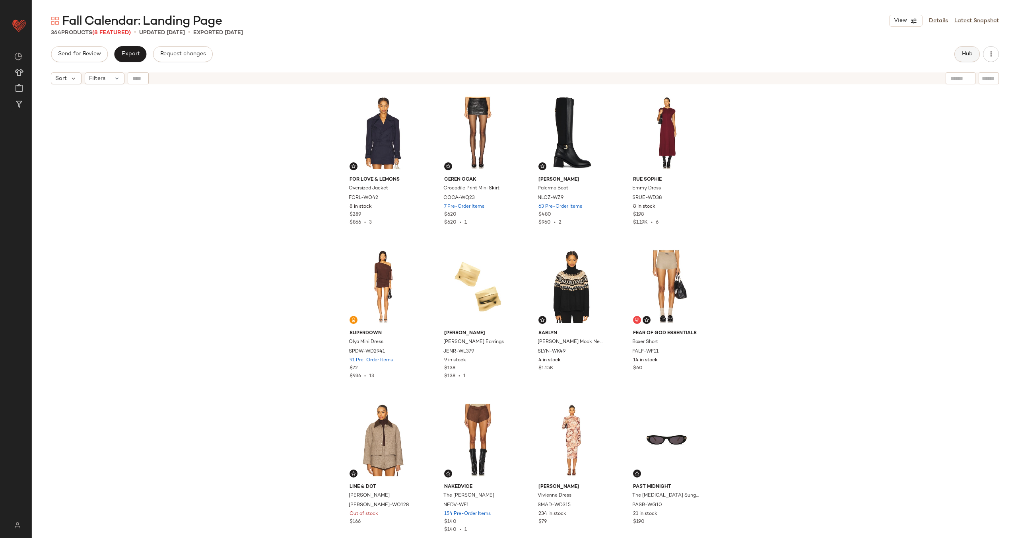
click at [971, 57] on span "Hub" at bounding box center [967, 54] width 11 height 6
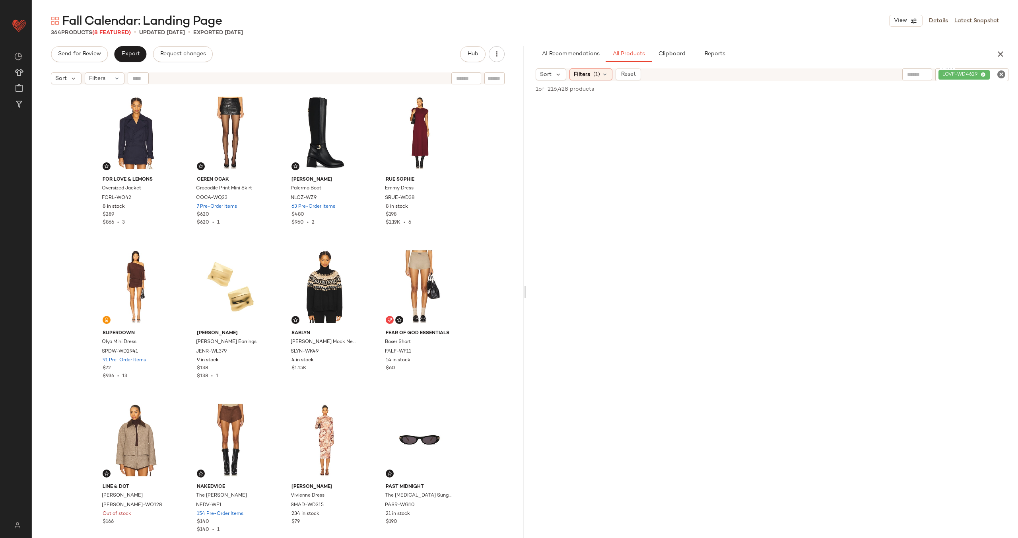
click at [1003, 76] on icon "Clear Filter" at bounding box center [1002, 75] width 10 height 10
paste input "*********"
type input "*********"
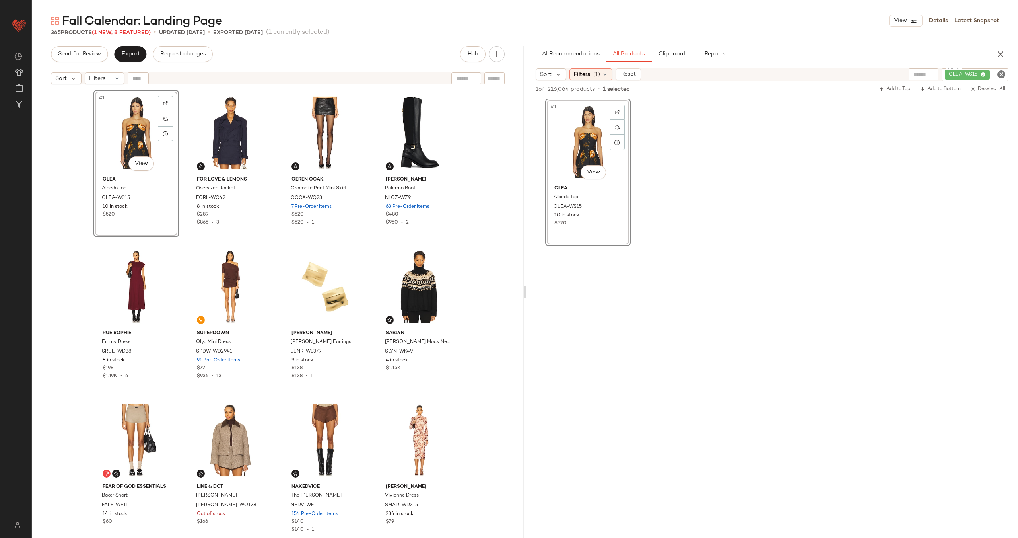
drag, startPoint x: 585, startPoint y: 140, endPoint x: 379, endPoint y: 2, distance: 247.8
click at [1001, 74] on icon "Clear Filter" at bounding box center [1002, 75] width 10 height 10
paste input "*********"
type input "*********"
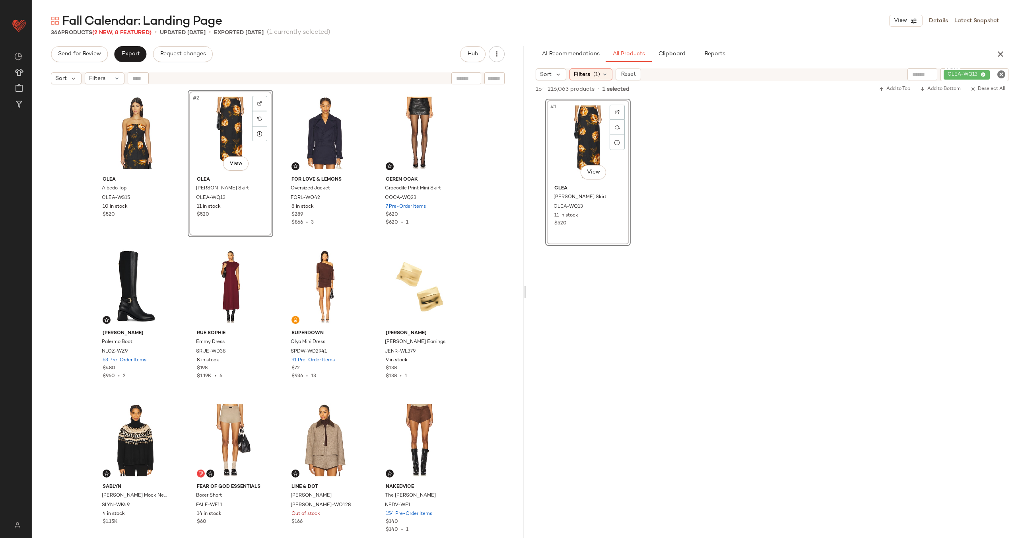
click at [278, 135] on div "Clea Albedo Top CLEA-WS15 10 in stock $520 #2 View Clea Morgan Skirt CLEA-WQ13 …" at bounding box center [277, 324] width 369 height 468
click at [1000, 73] on icon "Clear Filter" at bounding box center [1002, 75] width 10 height 10
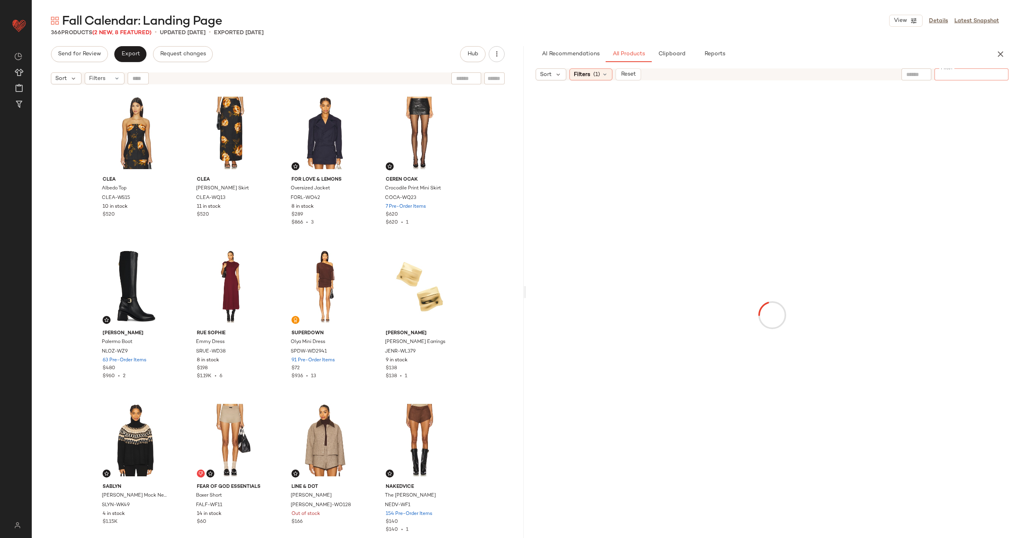
paste input "*********"
type input "*********"
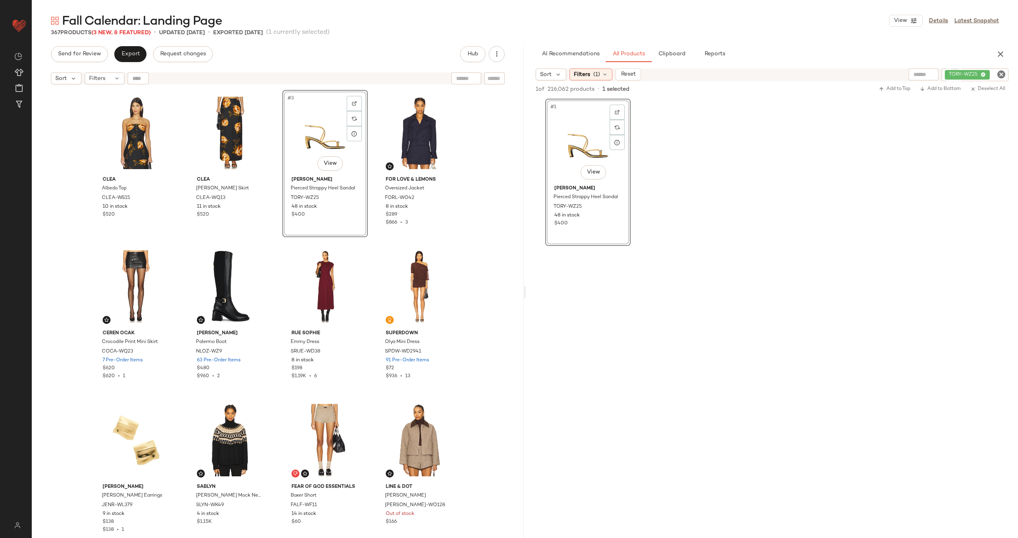
drag, startPoint x: 577, startPoint y: 140, endPoint x: 455, endPoint y: 8, distance: 179.5
click at [1002, 75] on icon "Clear Filter" at bounding box center [1002, 75] width 10 height 10
paste input "**********"
type input "**********"
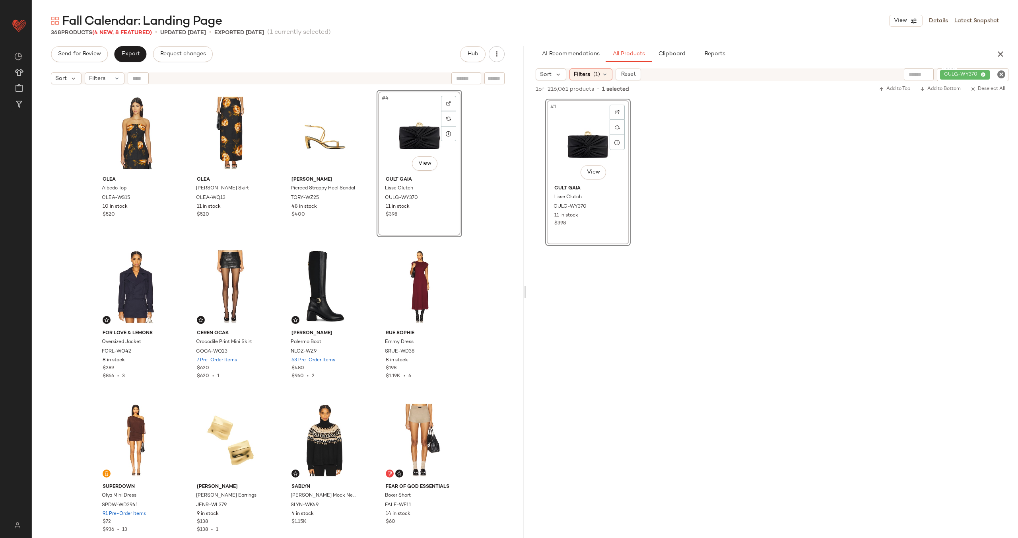
drag, startPoint x: 585, startPoint y: 137, endPoint x: 520, endPoint y: 2, distance: 149.6
click at [1002, 74] on icon "Clear Filter" at bounding box center [1002, 75] width 10 height 10
paste input "**********"
type input "**********"
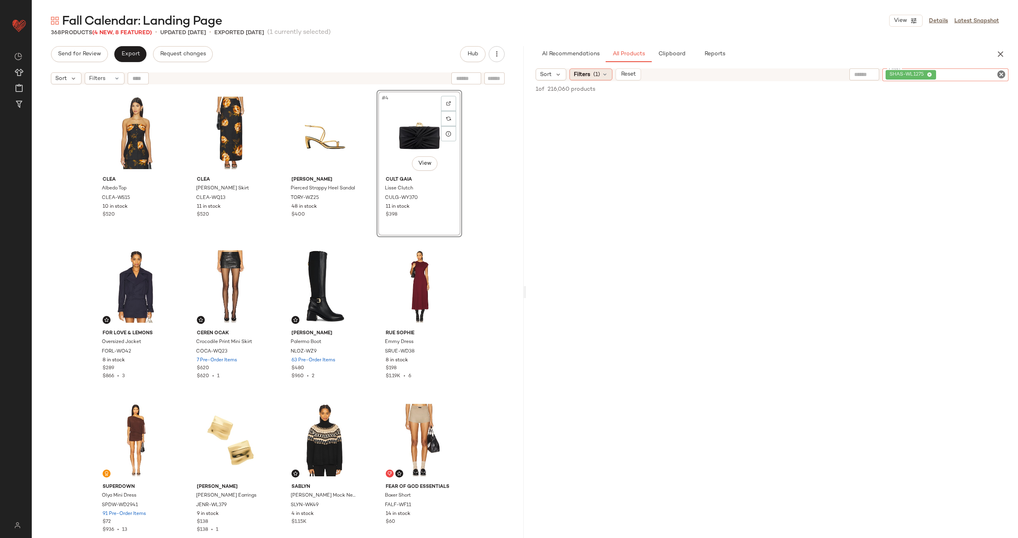
click at [597, 72] on span "(1)" at bounding box center [596, 74] width 7 height 8
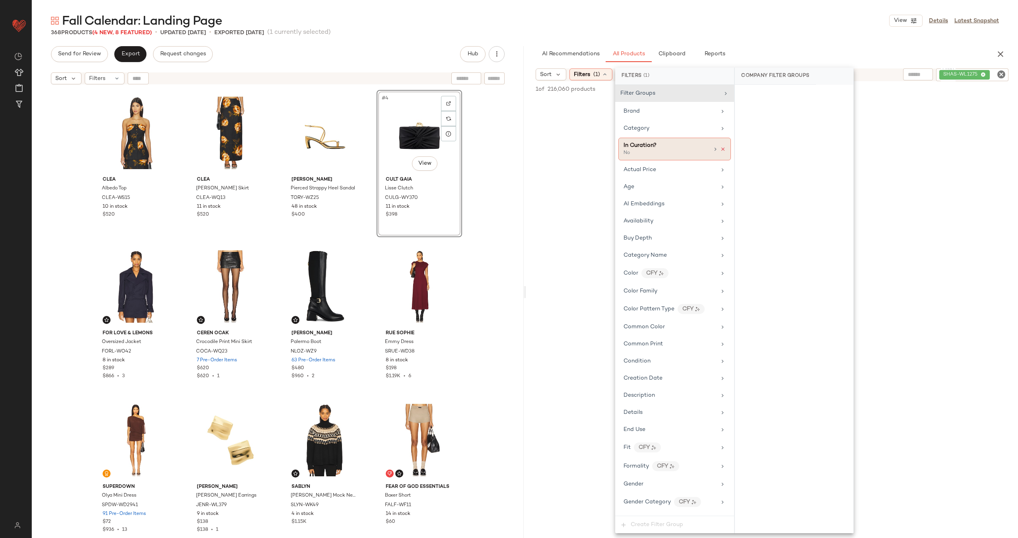
click at [720, 148] on icon at bounding box center [723, 149] width 6 height 6
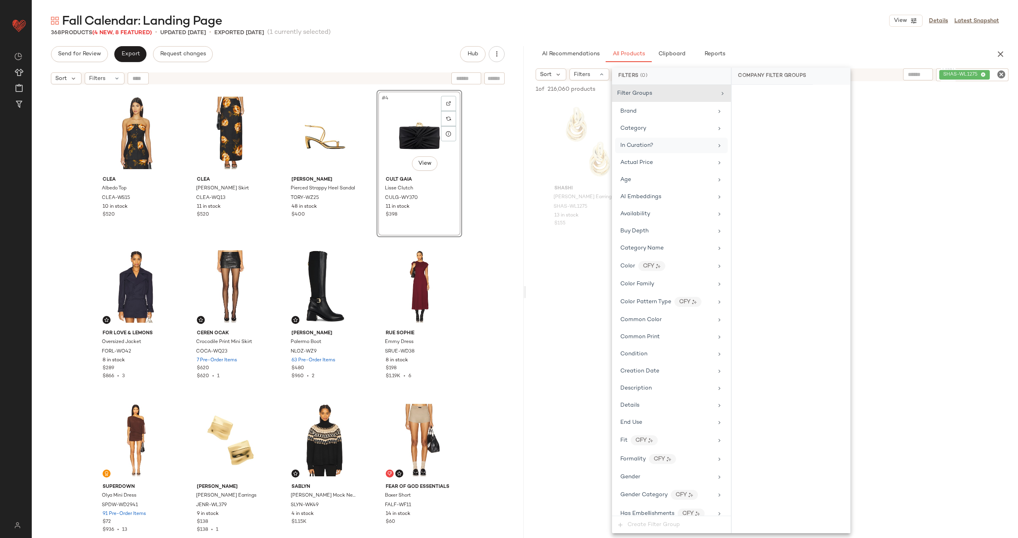
click at [531, 171] on div "SHASHI Genevieve Earring SHAS-WL1275 13 in stock $155" at bounding box center [772, 172] width 492 height 147
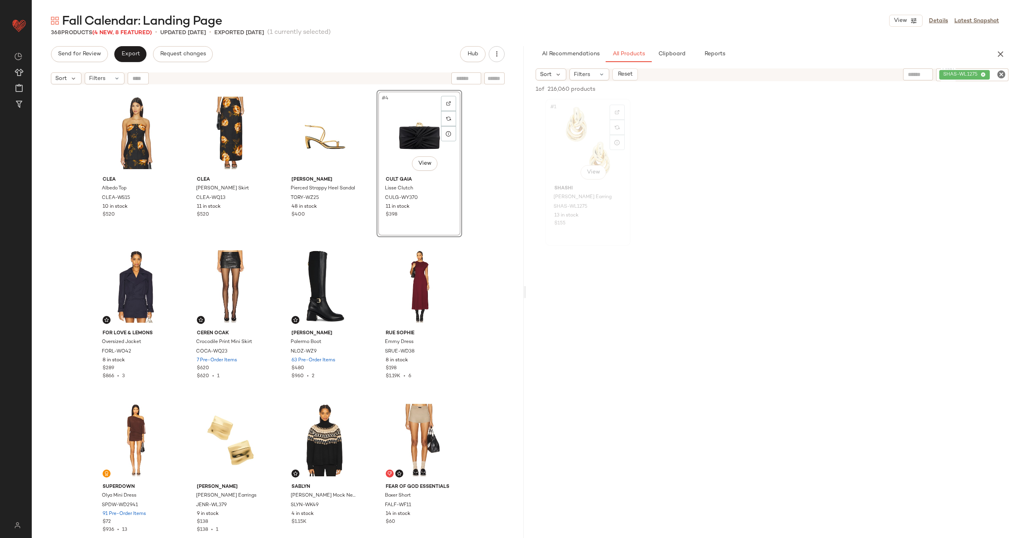
click at [565, 144] on div "#1 View" at bounding box center [588, 141] width 80 height 80
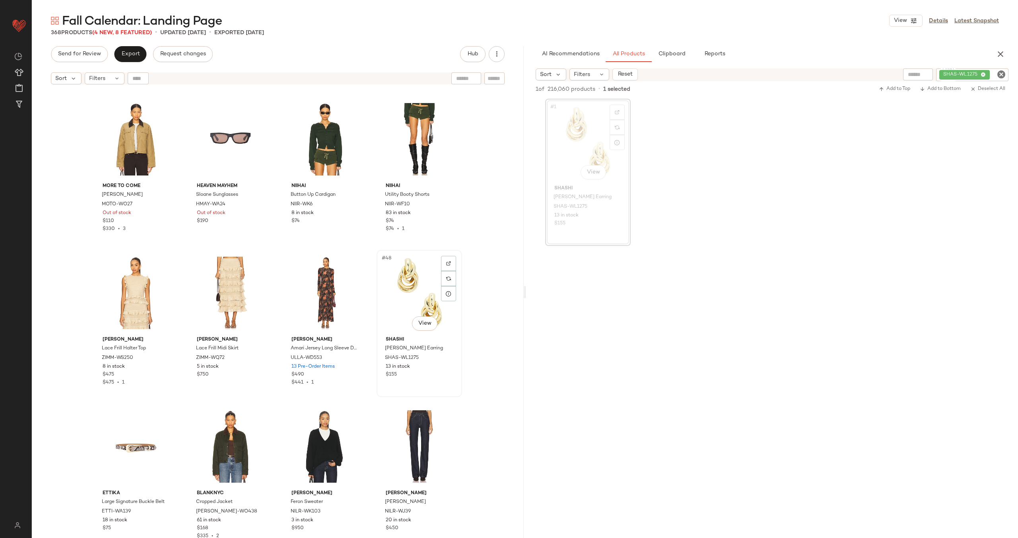
click at [430, 291] on div "#48 View" at bounding box center [419, 293] width 80 height 80
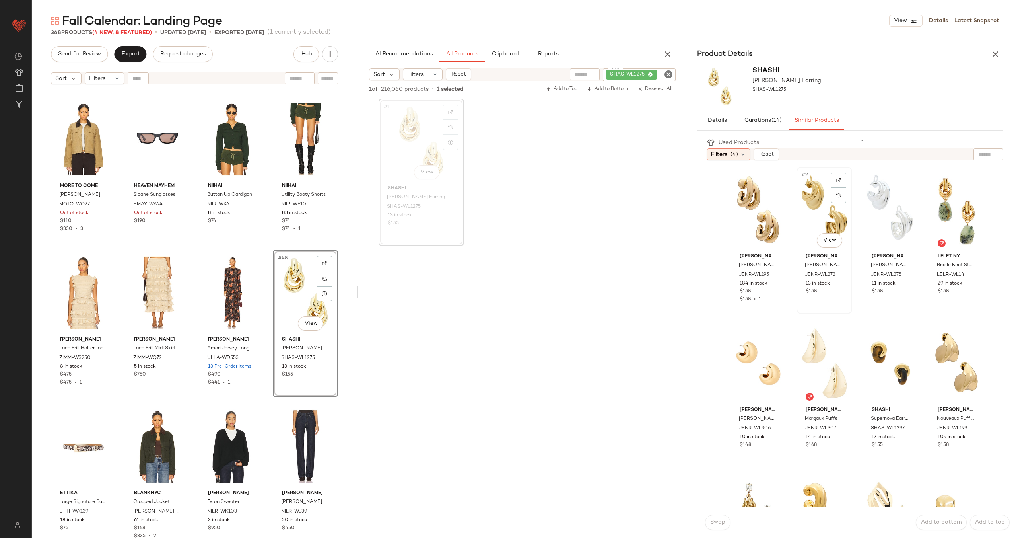
click at [814, 211] on div "#2 View" at bounding box center [824, 209] width 50 height 80
click at [884, 373] on div "#7 View" at bounding box center [890, 363] width 50 height 80
click at [722, 523] on span "Swap" at bounding box center [718, 522] width 16 height 6
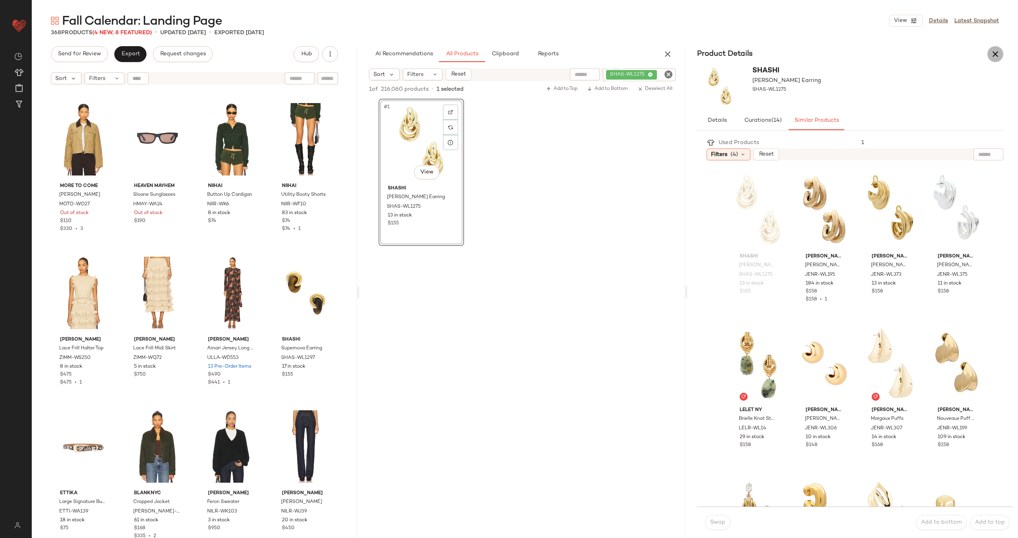
click at [1000, 54] on icon "button" at bounding box center [996, 54] width 10 height 10
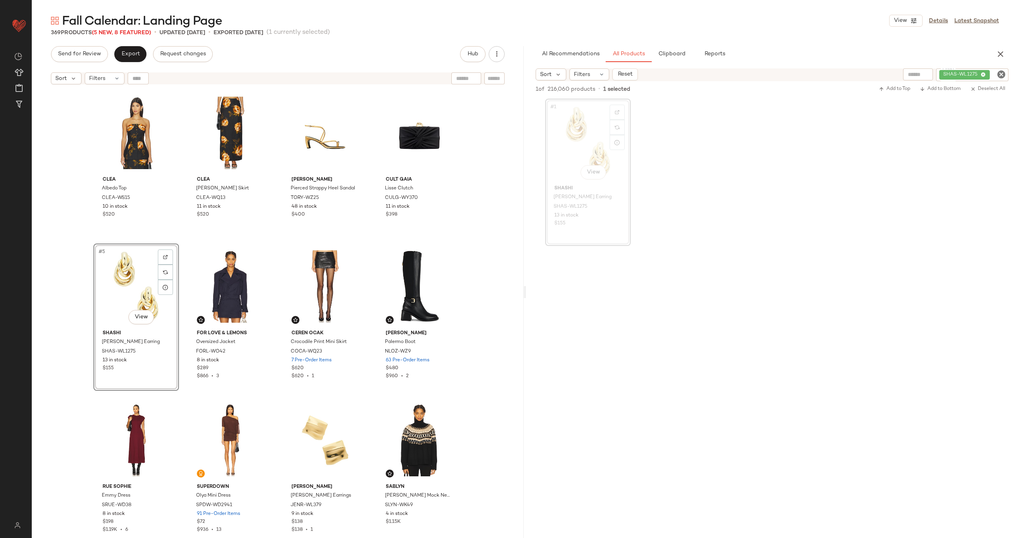
drag, startPoint x: 593, startPoint y: 148, endPoint x: 566, endPoint y: 0, distance: 149.6
click at [1003, 74] on icon "Clear Filter" at bounding box center [1002, 75] width 10 height 10
paste input "********"
type input "********"
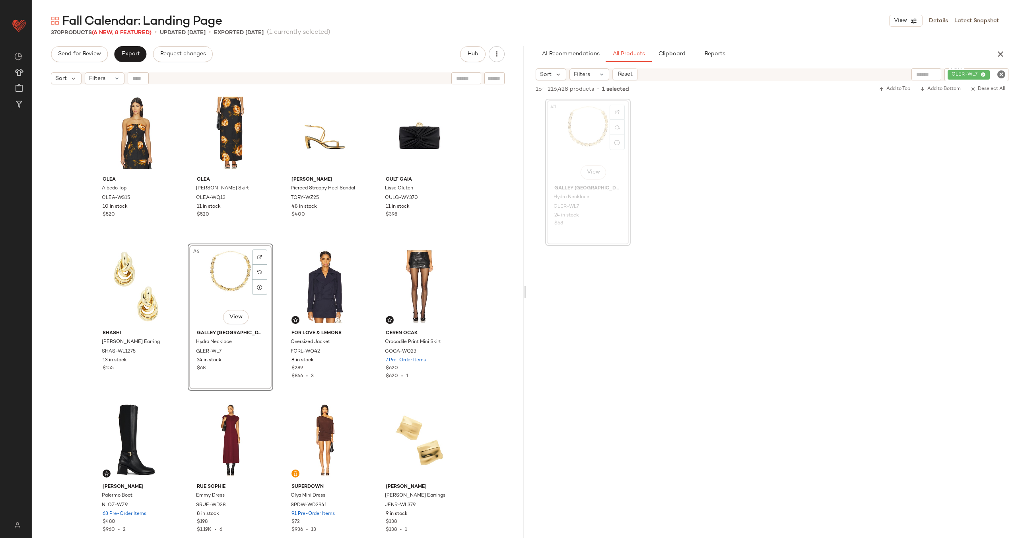
click at [278, 239] on div "Clea Albedo Top CLEA-WS15 10 in stock $520 Clea Morgan Skirt CLEA-WQ13 11 in st…" at bounding box center [277, 324] width 369 height 468
click at [141, 146] on div "#1 View" at bounding box center [136, 133] width 80 height 80
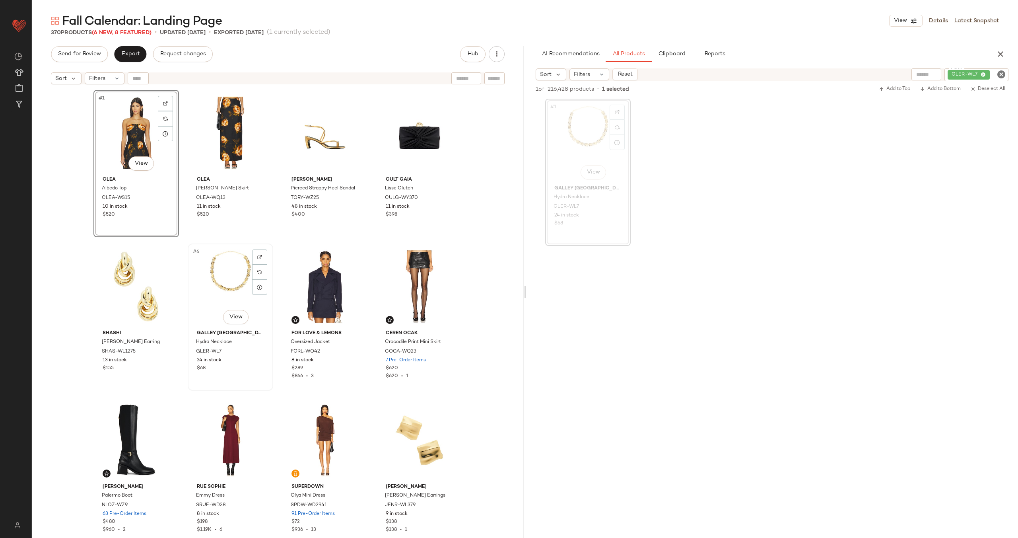
click at [204, 275] on div "#6 View" at bounding box center [230, 286] width 80 height 80
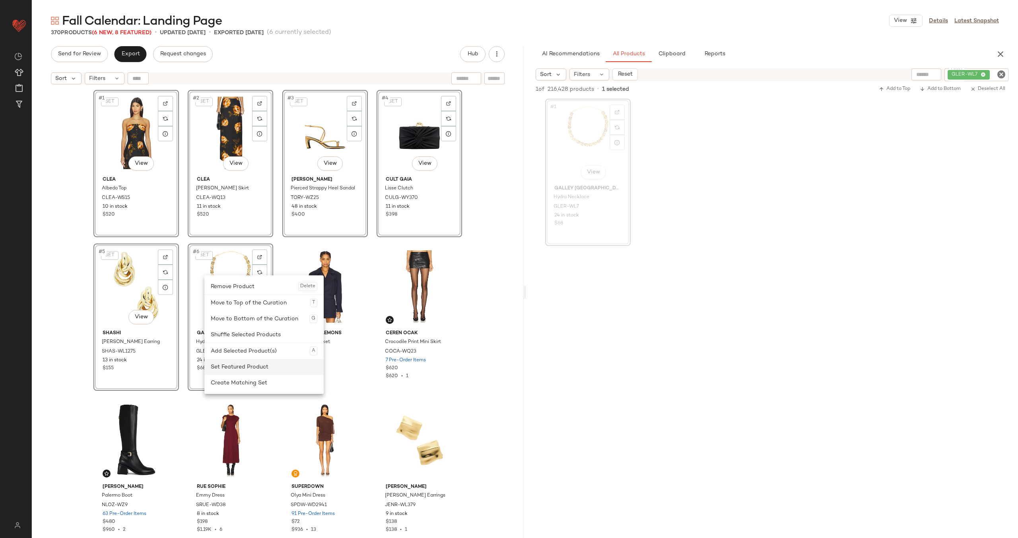
click at [239, 367] on div "Set Featured Product" at bounding box center [264, 367] width 107 height 16
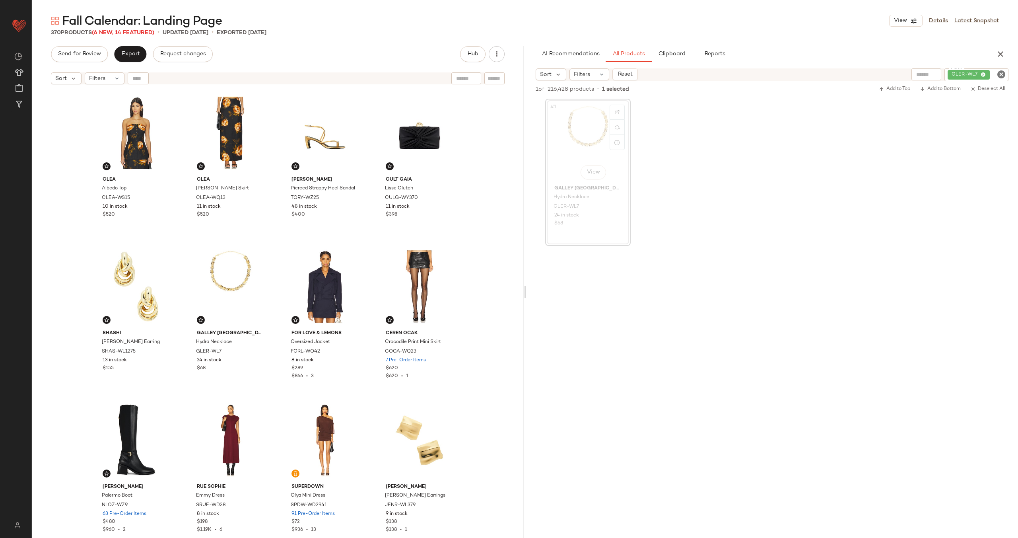
click at [997, 73] on icon "Clear Filter" at bounding box center [1002, 75] width 10 height 10
click at [592, 76] on div "Filters" at bounding box center [589, 74] width 40 height 12
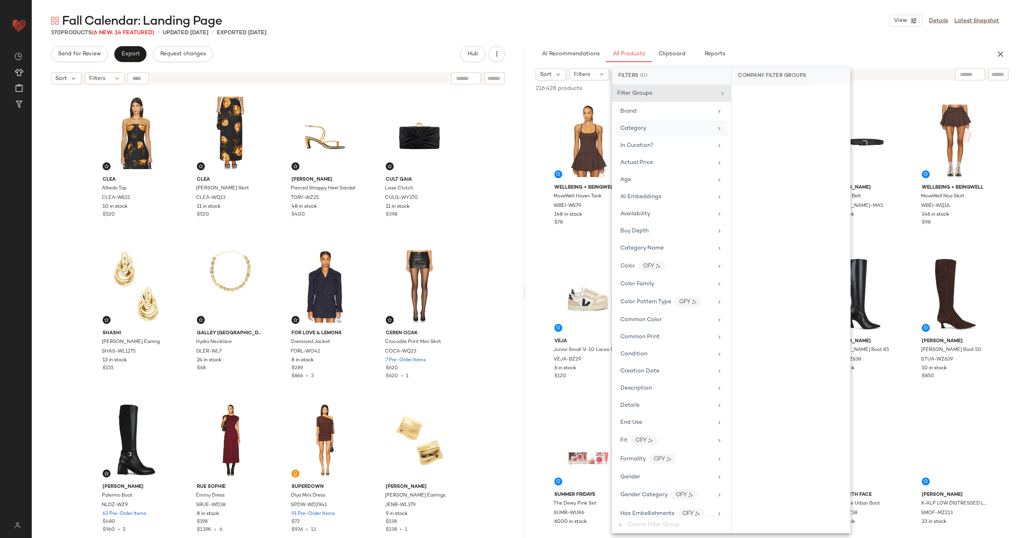
click at [667, 130] on div "Category" at bounding box center [666, 128] width 93 height 8
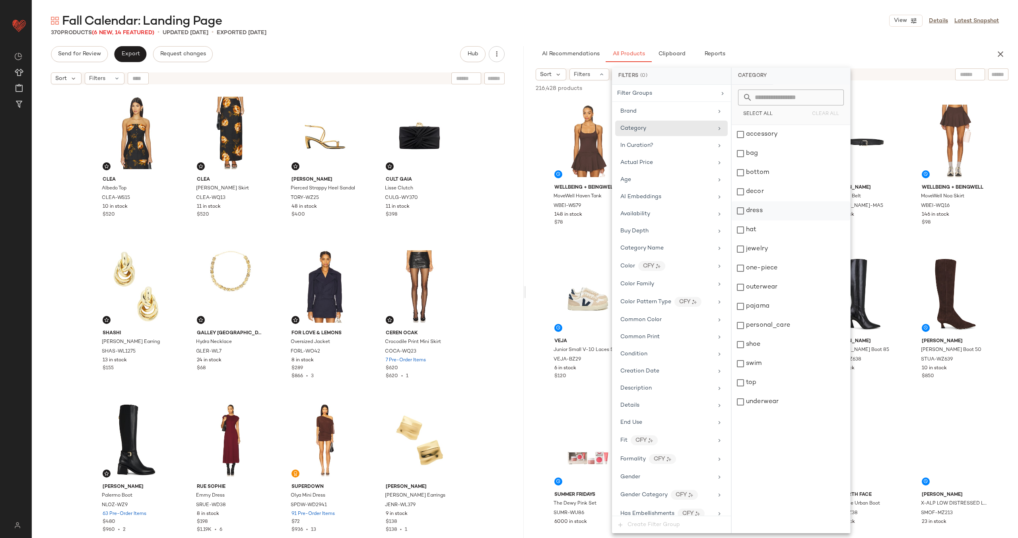
click at [784, 212] on div "dress" at bounding box center [791, 210] width 119 height 19
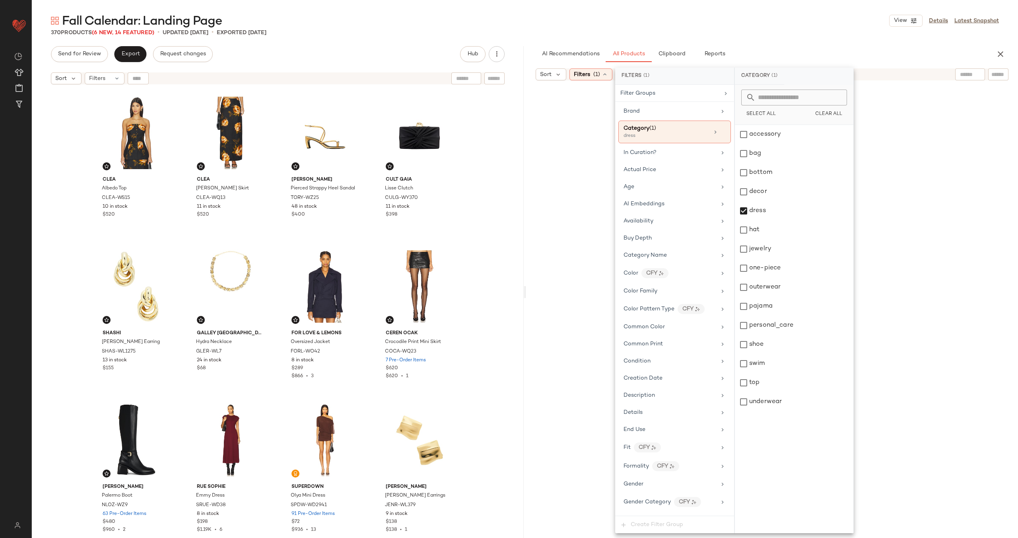
click at [941, 215] on div at bounding box center [772, 315] width 489 height 466
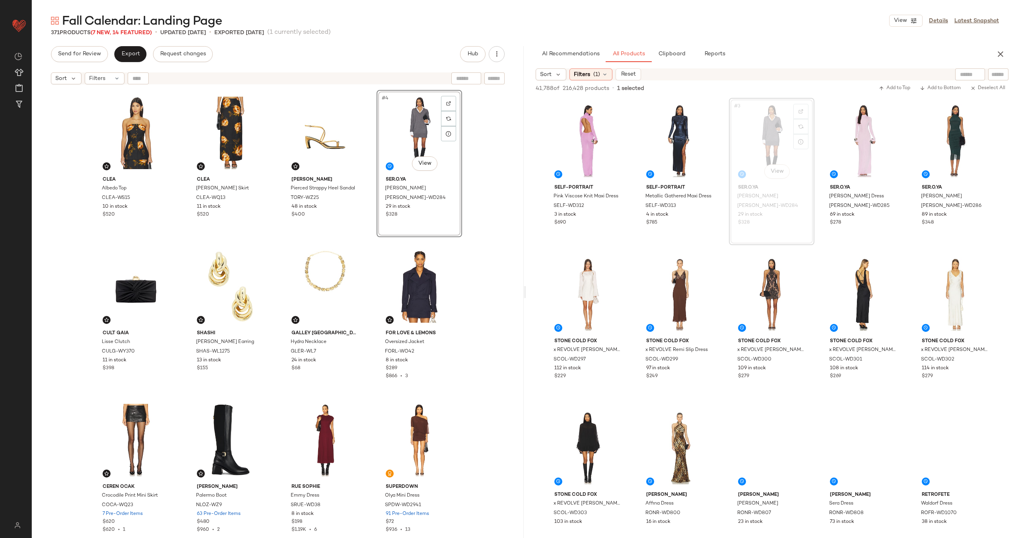
click at [368, 163] on div "Clea Albedo Top CLEA-WS15 10 in stock $520 Clea Morgan Skirt CLEA-WQ13 11 in st…" at bounding box center [277, 324] width 369 height 468
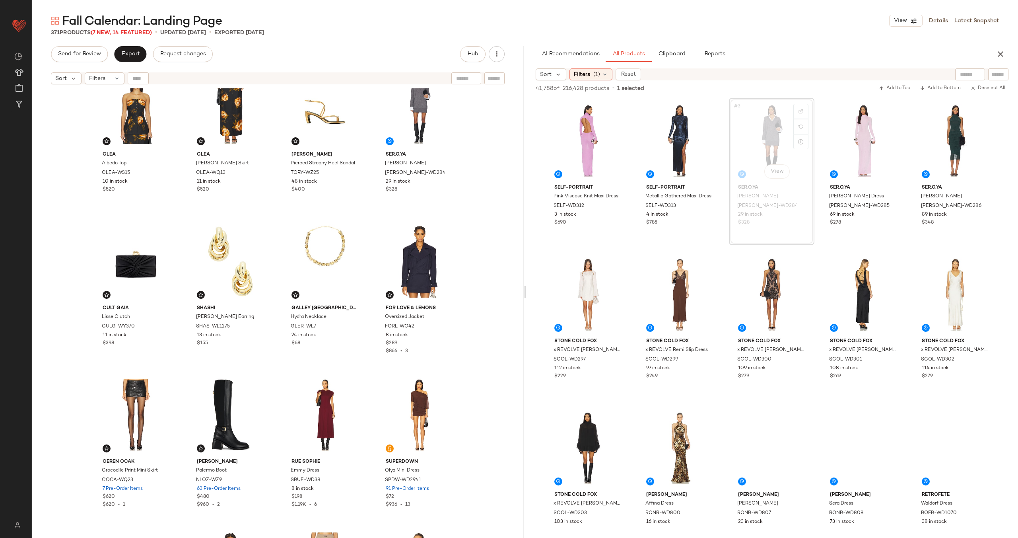
scroll to position [53, 0]
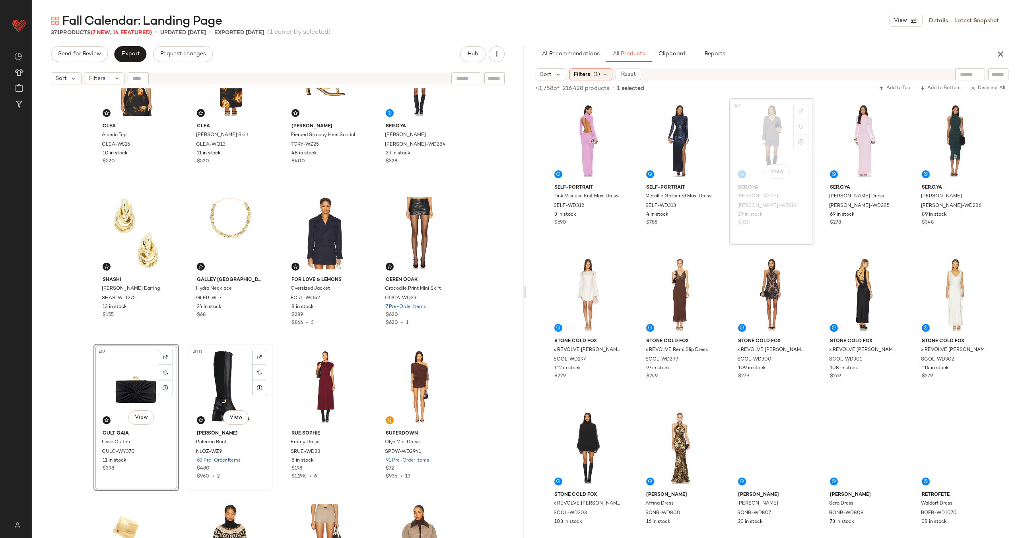
click at [218, 377] on div "#10 View" at bounding box center [230, 386] width 80 height 80
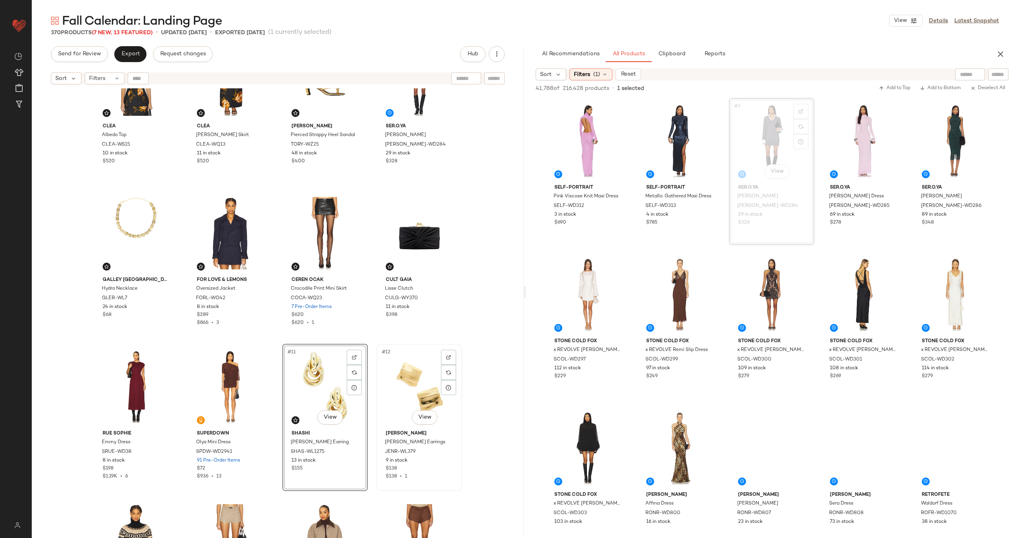
click at [390, 385] on div "#12 View" at bounding box center [419, 386] width 80 height 80
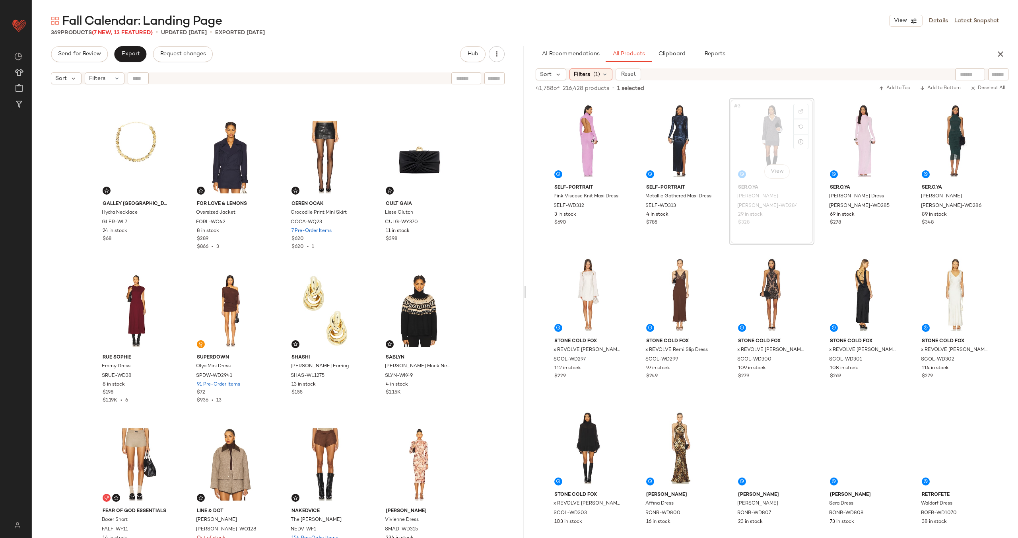
scroll to position [136, 0]
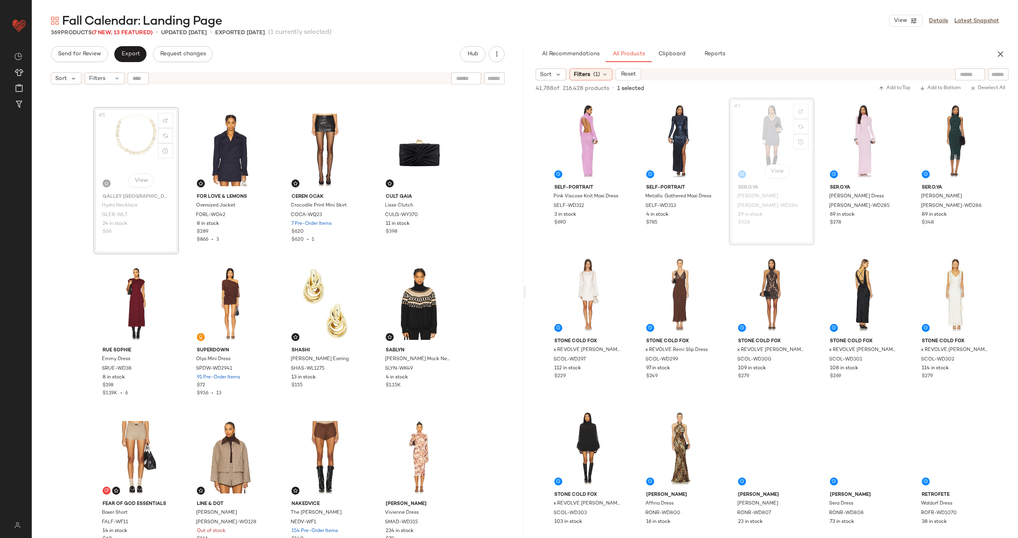
scroll to position [135, 0]
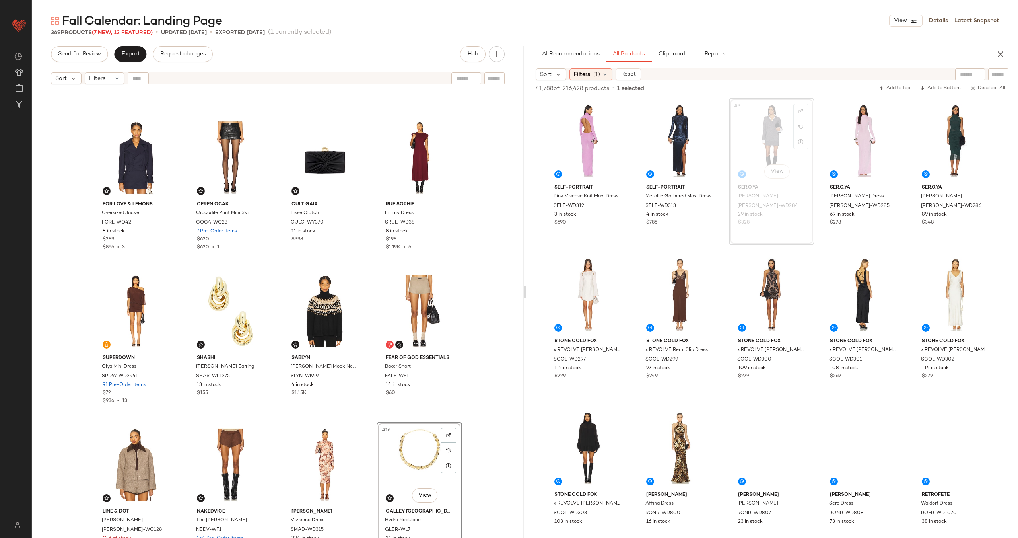
scroll to position [270, 0]
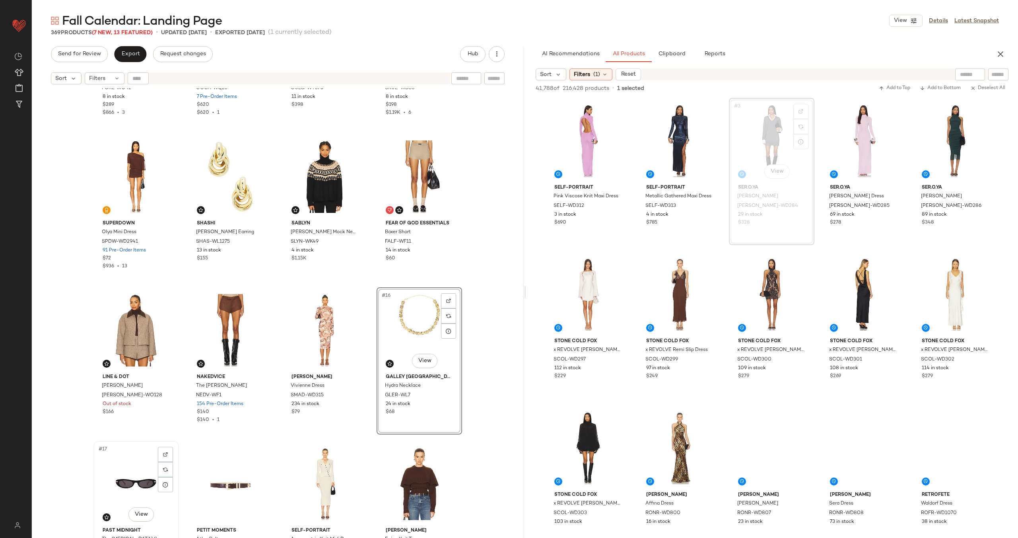
click at [135, 470] on div "#17 View" at bounding box center [136, 483] width 80 height 80
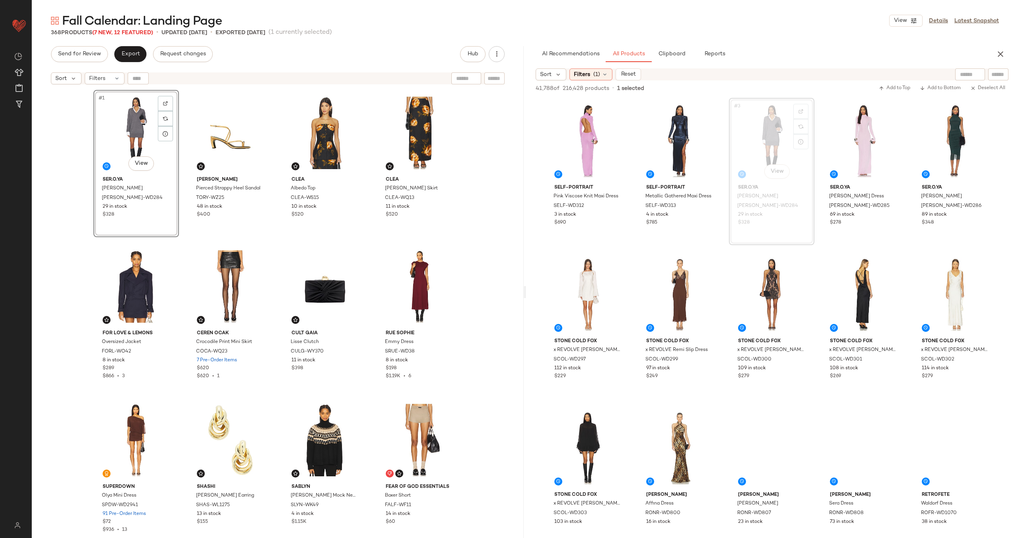
click at [184, 140] on div "#1 View SER.O.YA Karli Dress SERR-WD284 29 in stock $328 Tory Burch Pierced Str…" at bounding box center [277, 324] width 369 height 468
click at [124, 55] on span "Export" at bounding box center [130, 54] width 19 height 6
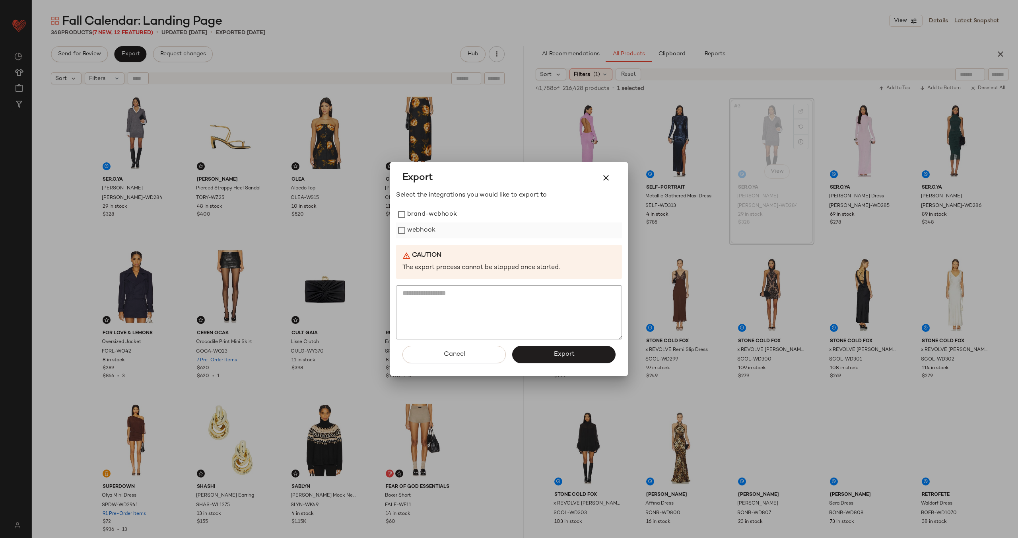
click at [424, 231] on label "webhook" at bounding box center [421, 230] width 28 height 16
click at [551, 351] on button "Export" at bounding box center [563, 354] width 103 height 17
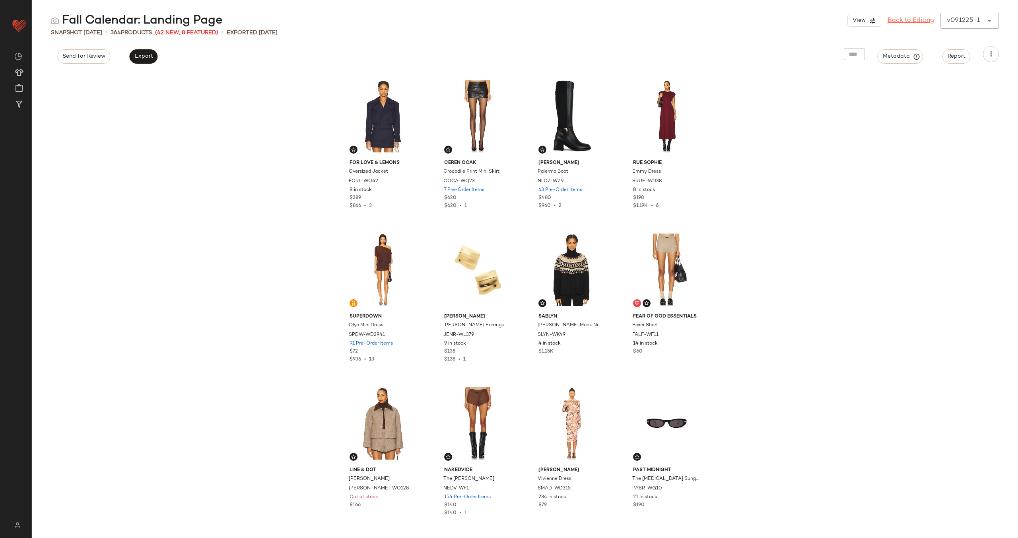
click at [906, 18] on link "Back to Editing" at bounding box center [911, 21] width 47 height 10
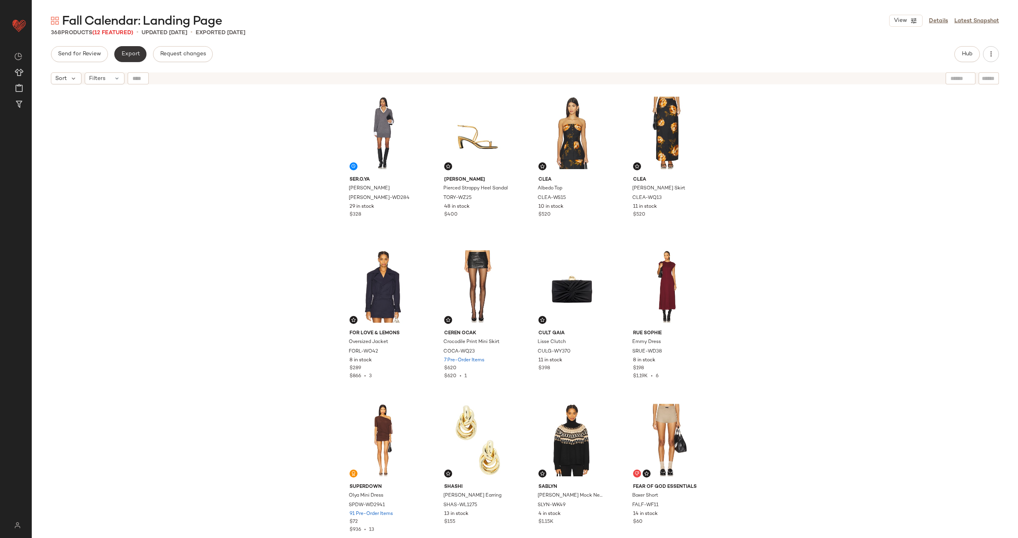
click at [128, 52] on span "Export" at bounding box center [130, 54] width 19 height 6
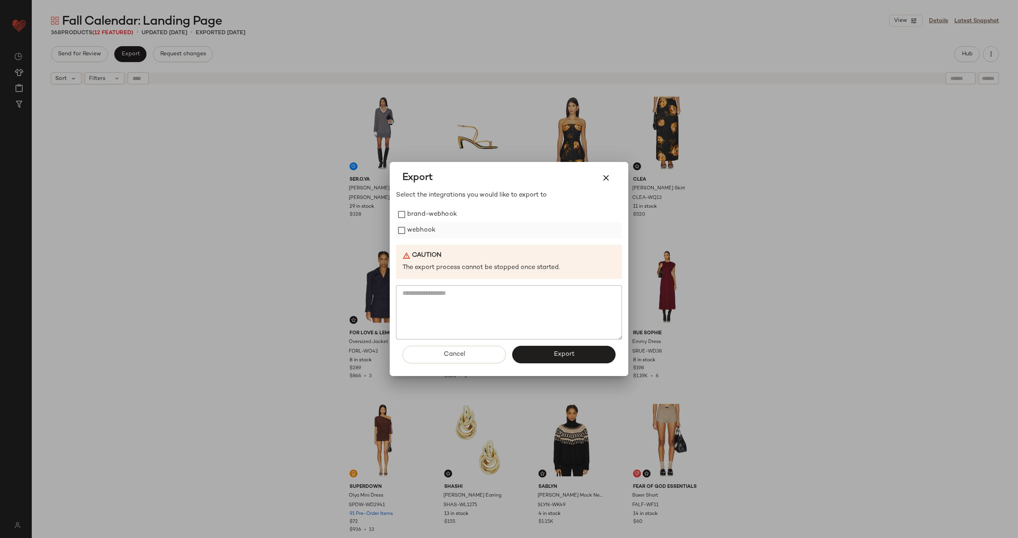
click at [422, 225] on label "webhook" at bounding box center [421, 230] width 28 height 16
click at [577, 353] on button "Export" at bounding box center [563, 354] width 103 height 17
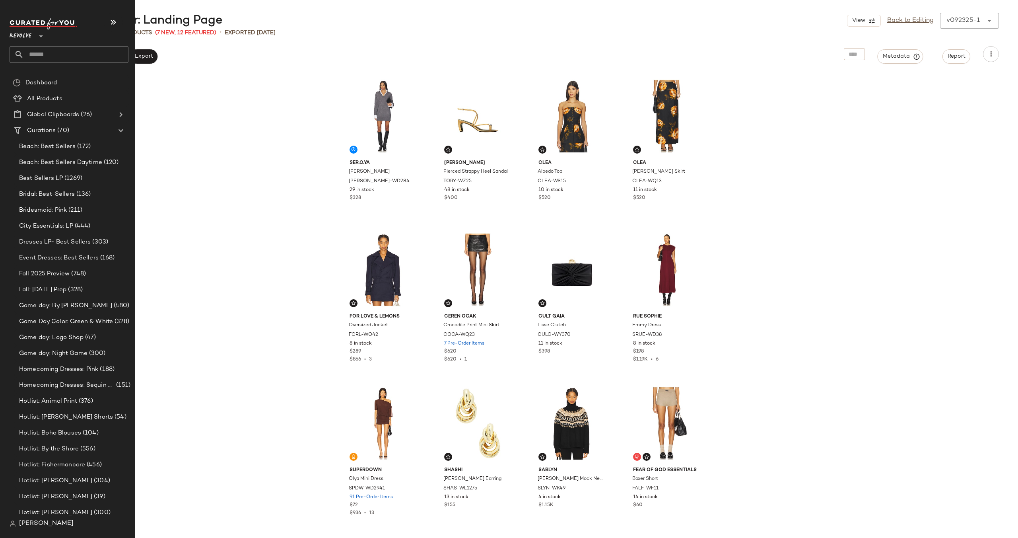
click at [48, 54] on input "text" at bounding box center [76, 54] width 105 height 17
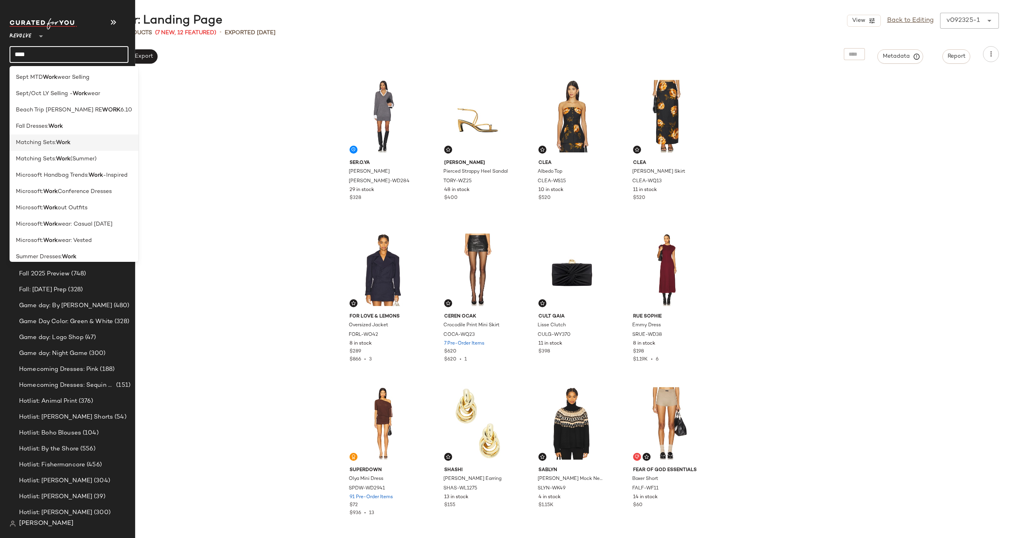
type input "****"
click at [36, 141] on span "Matching Sets:" at bounding box center [36, 142] width 40 height 8
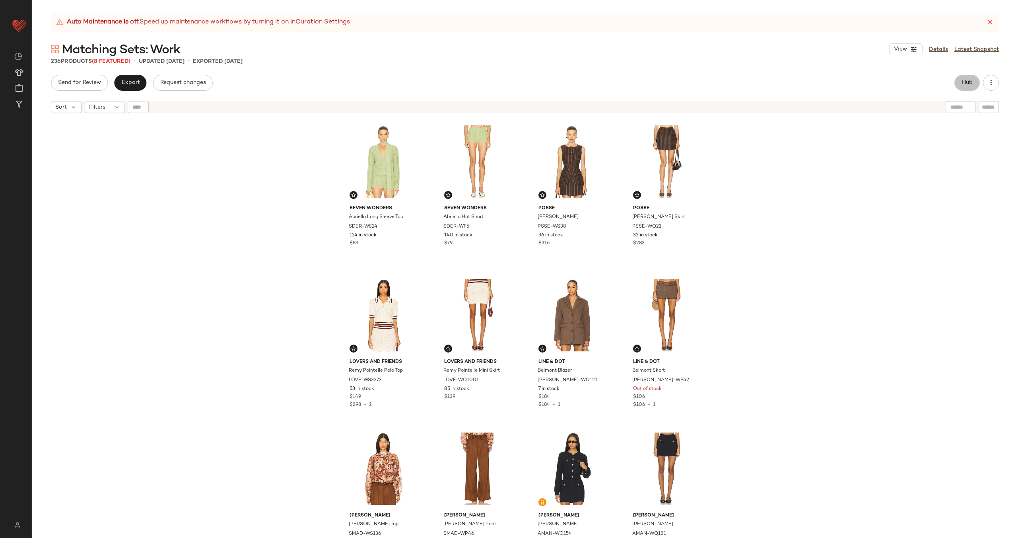
click at [955, 82] on button "Hub" at bounding box center [966, 83] width 25 height 16
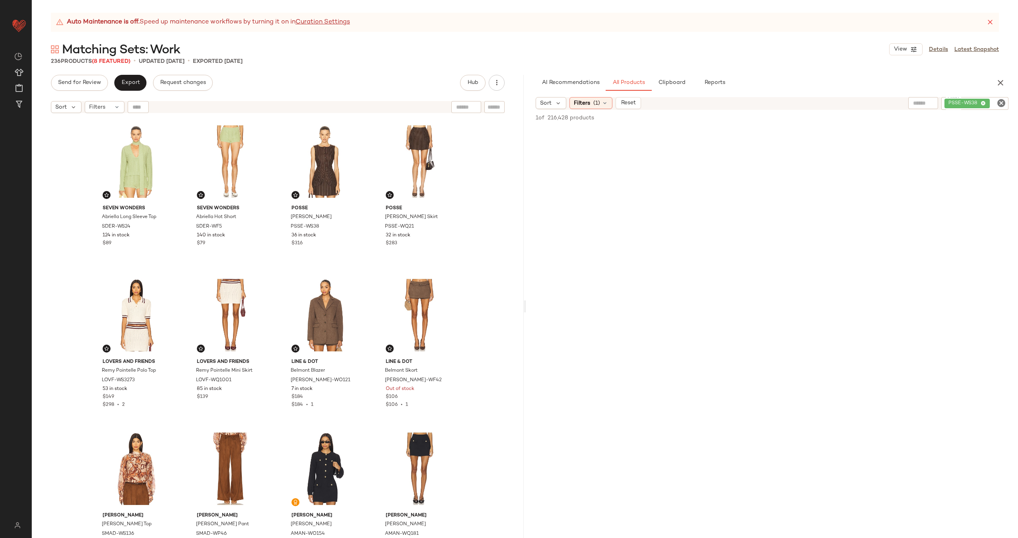
click at [999, 101] on icon "Clear Filter" at bounding box center [1002, 103] width 10 height 10
paste input "*********"
type input "*********"
click at [603, 105] on icon at bounding box center [605, 103] width 6 height 6
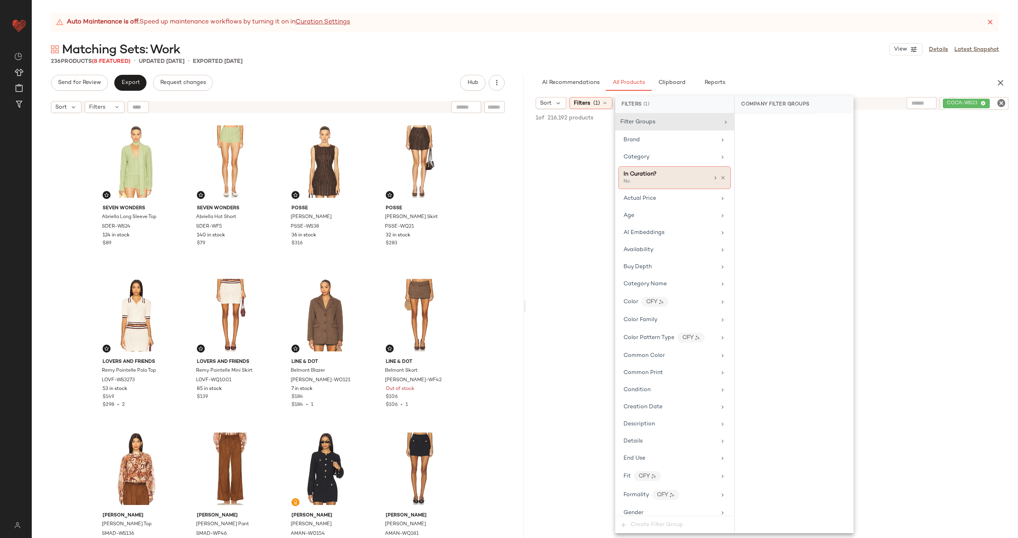
click at [720, 175] on div at bounding box center [719, 178] width 14 height 6
click at [720, 177] on icon at bounding box center [723, 178] width 6 height 6
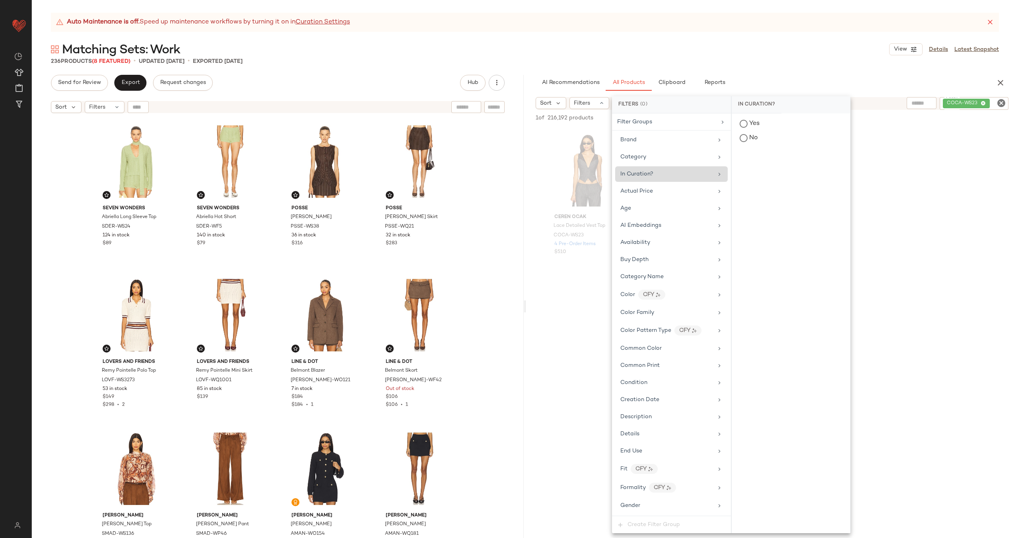
click at [552, 313] on div at bounding box center [772, 351] width 492 height 154
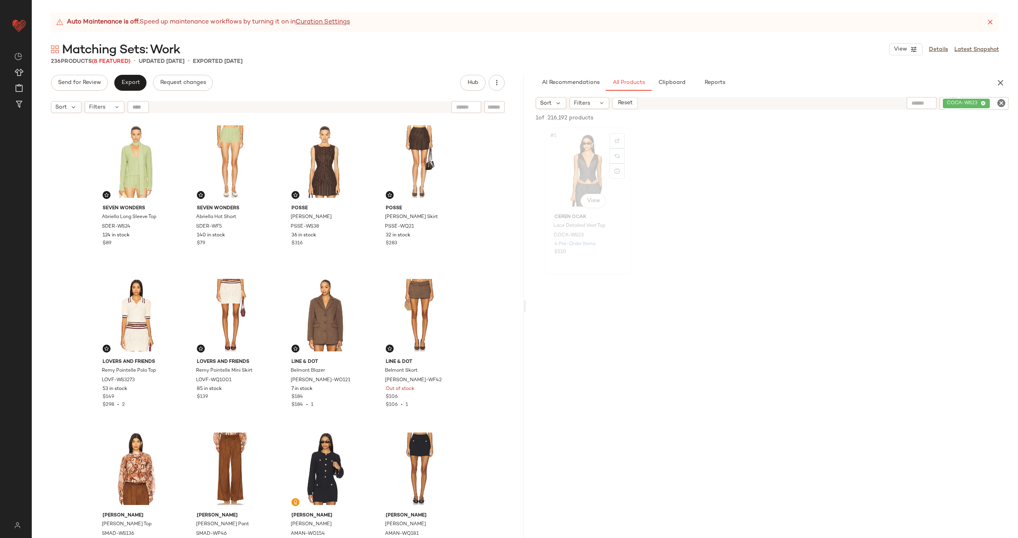
click at [590, 171] on div "#1 View" at bounding box center [588, 170] width 80 height 80
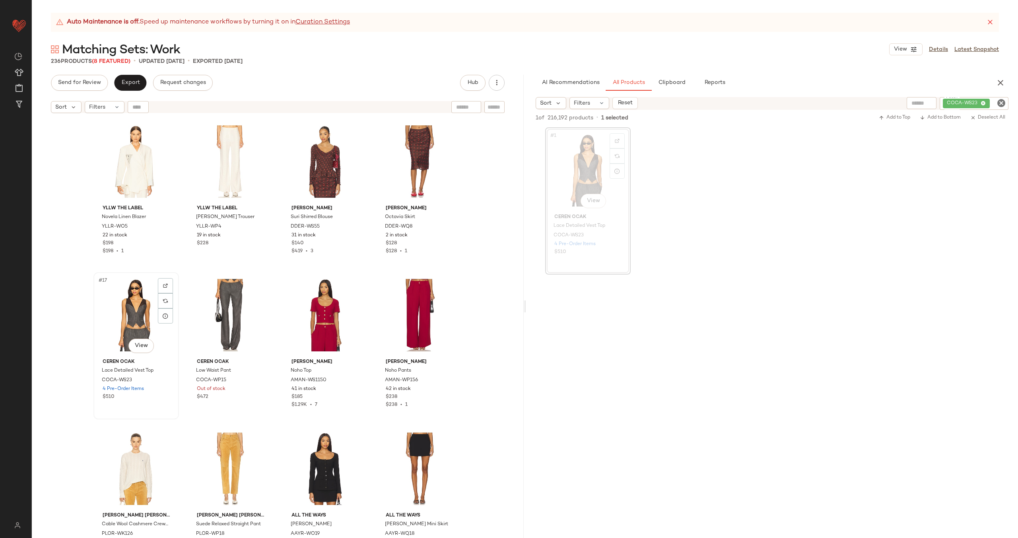
click at [126, 333] on div "#17 View" at bounding box center [136, 315] width 80 height 80
click at [227, 325] on div "#18 View" at bounding box center [230, 315] width 80 height 80
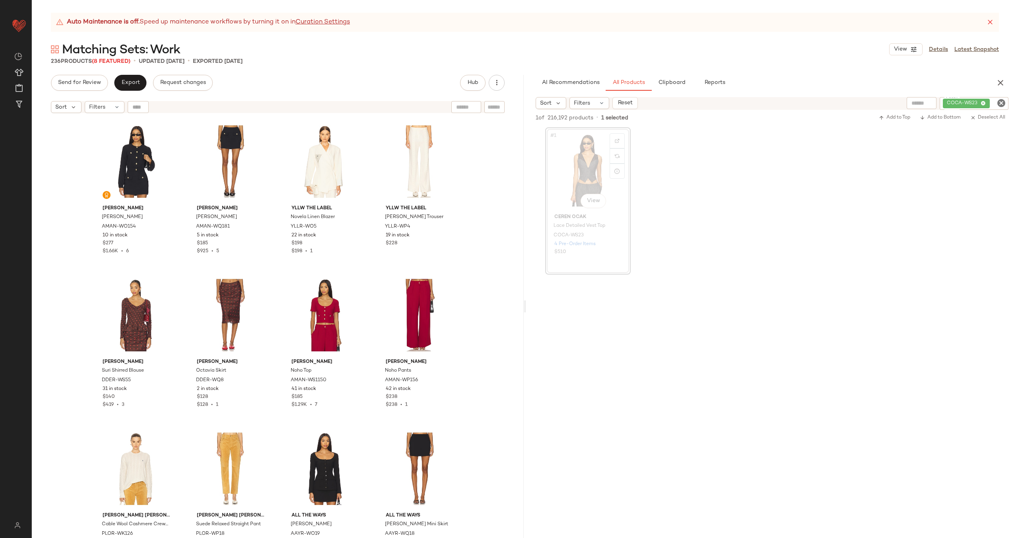
click at [1005, 104] on icon "Clear Filter" at bounding box center [1002, 103] width 10 height 10
paste input "*********"
type input "*********"
click at [601, 175] on div "#1 View" at bounding box center [588, 170] width 80 height 80
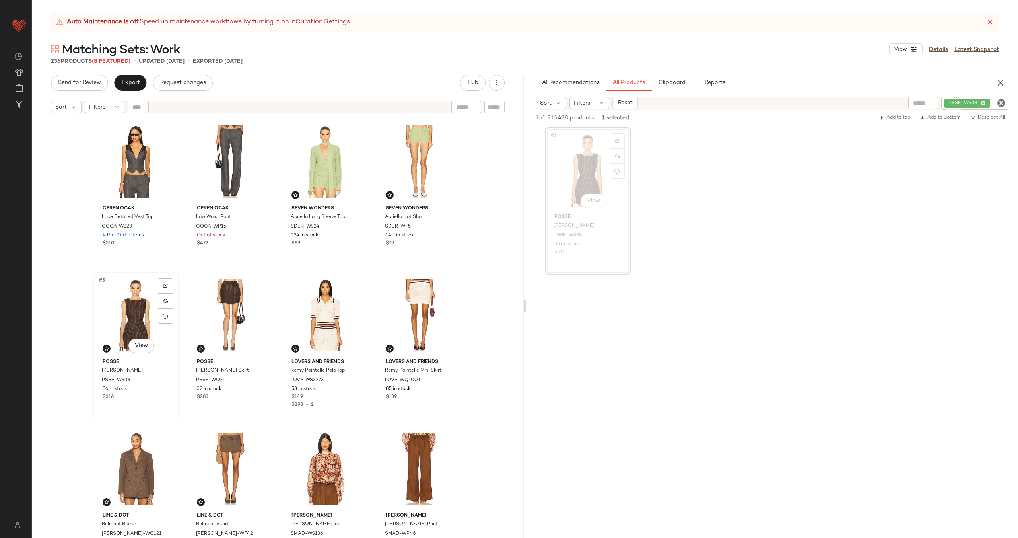
click at [141, 321] on div "#5 View" at bounding box center [136, 315] width 80 height 80
click at [225, 311] on div "#6 View" at bounding box center [230, 315] width 80 height 80
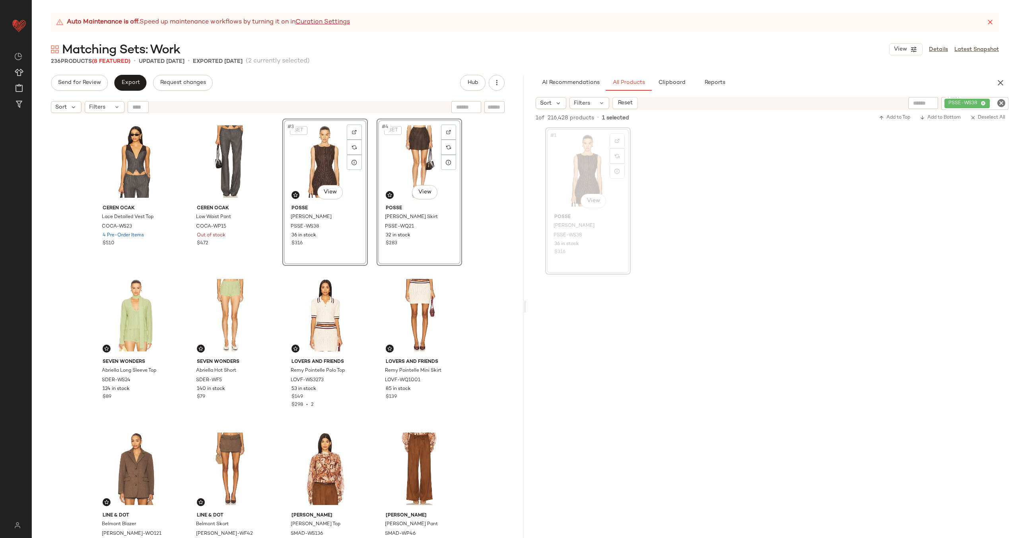
drag, startPoint x: 138, startPoint y: 314, endPoint x: 466, endPoint y: 3, distance: 452.3
click at [997, 101] on icon "Clear Filter" at bounding box center [1002, 103] width 10 height 10
paste input "********"
type input "********"
click at [571, 176] on div "#1 View" at bounding box center [588, 170] width 80 height 80
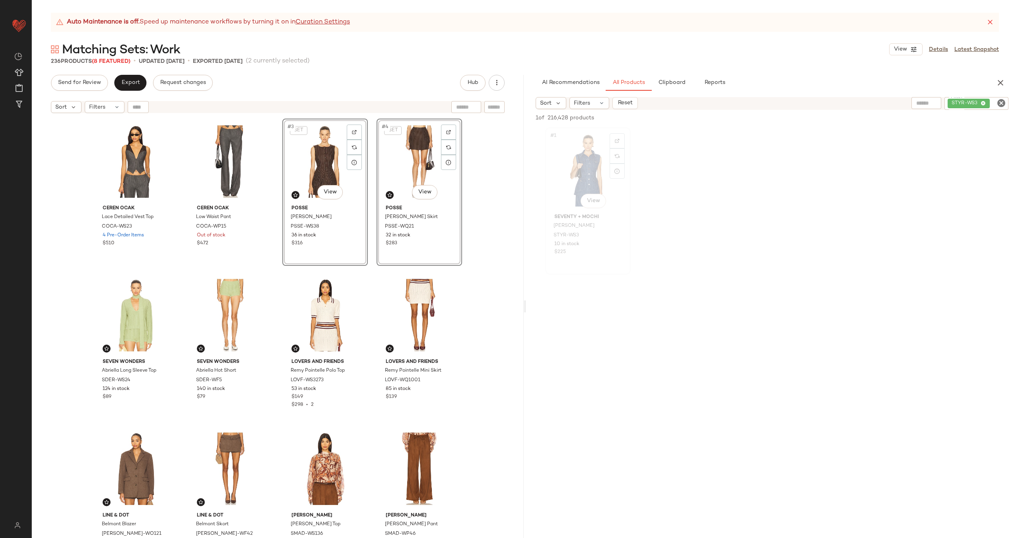
scroll to position [921, 0]
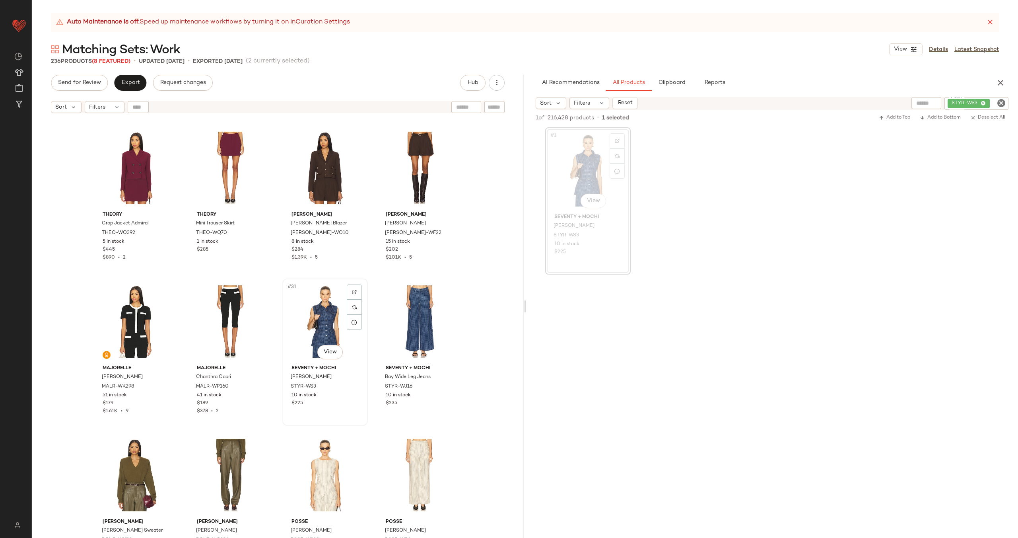
click at [323, 320] on div "#31 View" at bounding box center [325, 321] width 80 height 80
click at [387, 311] on div "#32 View" at bounding box center [419, 321] width 80 height 80
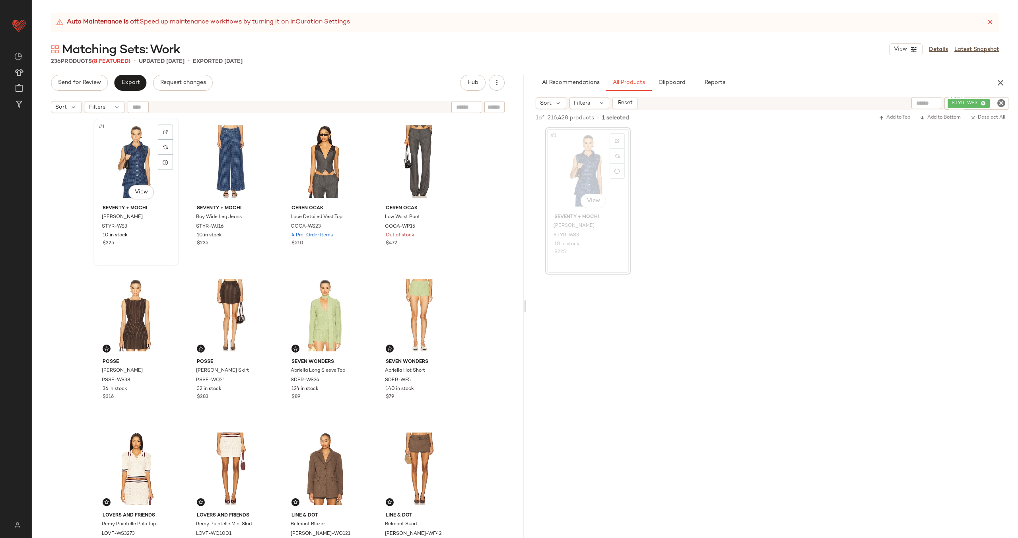
click at [120, 163] on div "#1 View" at bounding box center [136, 161] width 80 height 80
click at [198, 162] on div "#2 View" at bounding box center [230, 161] width 80 height 80
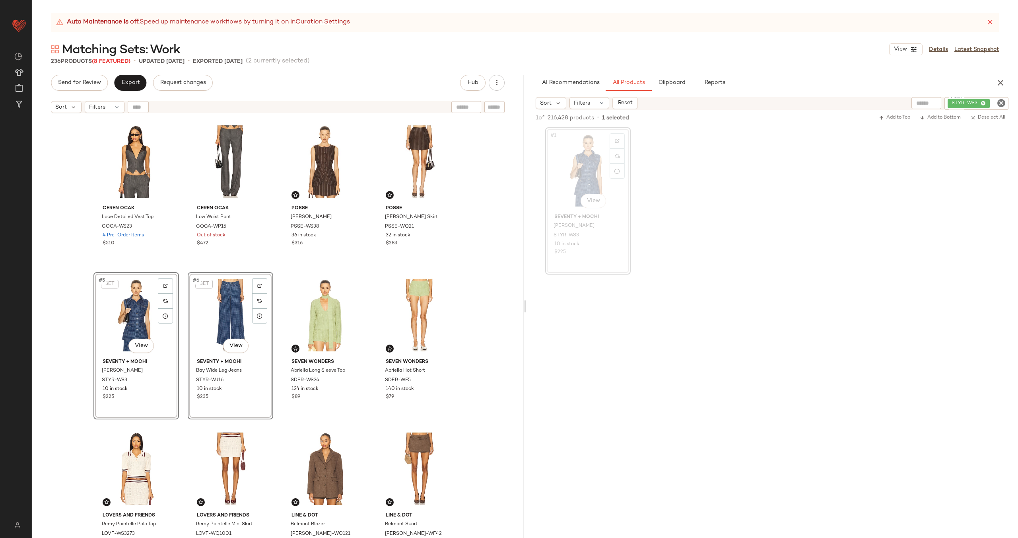
drag, startPoint x: 128, startPoint y: 161, endPoint x: 593, endPoint y: 2, distance: 491.6
click at [1001, 102] on icon "Clear Filter" at bounding box center [1002, 103] width 10 height 10
paste input "**********"
type input "**********"
click at [587, 181] on div "#1 View" at bounding box center [588, 170] width 80 height 80
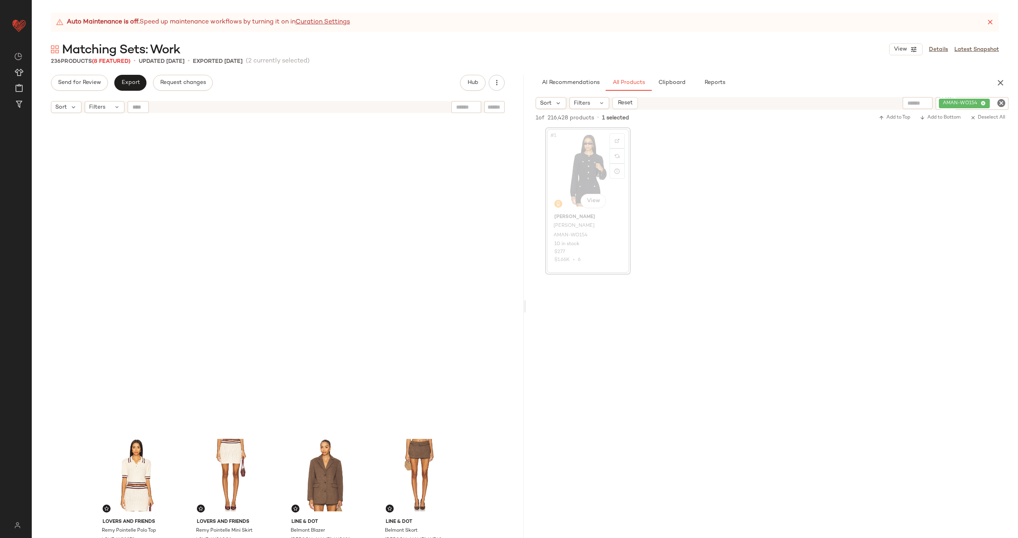
scroll to position [313, 0]
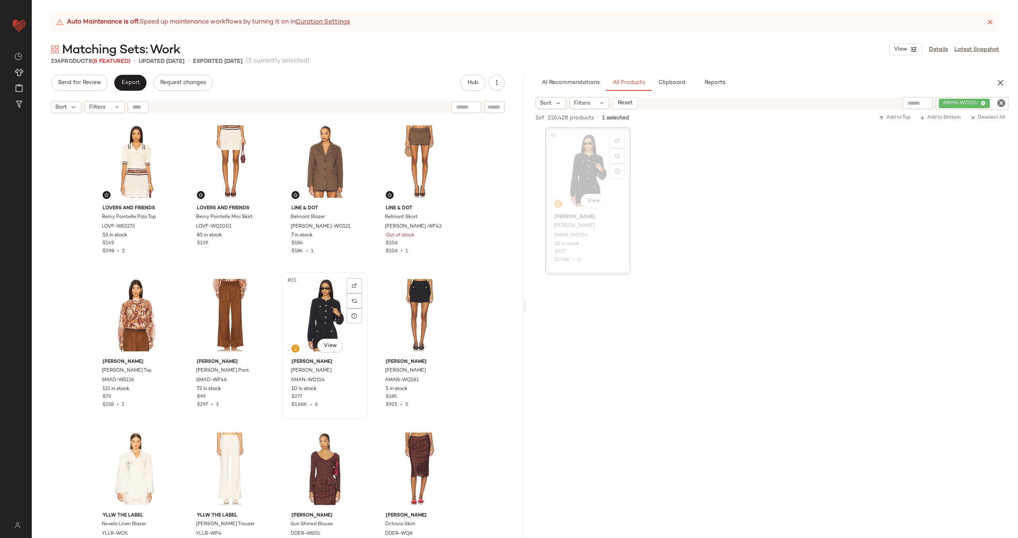
click at [329, 299] on div "#15 View" at bounding box center [325, 315] width 80 height 80
click at [400, 298] on div "#16 View" at bounding box center [419, 315] width 80 height 80
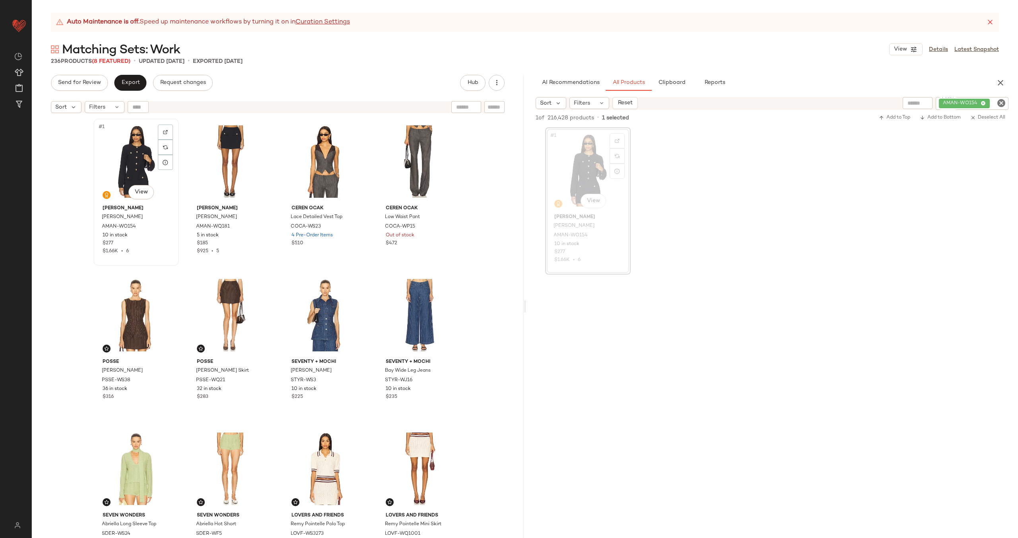
click at [125, 168] on div "#1 View" at bounding box center [136, 161] width 80 height 80
click at [195, 164] on div "#2 View" at bounding box center [230, 161] width 80 height 80
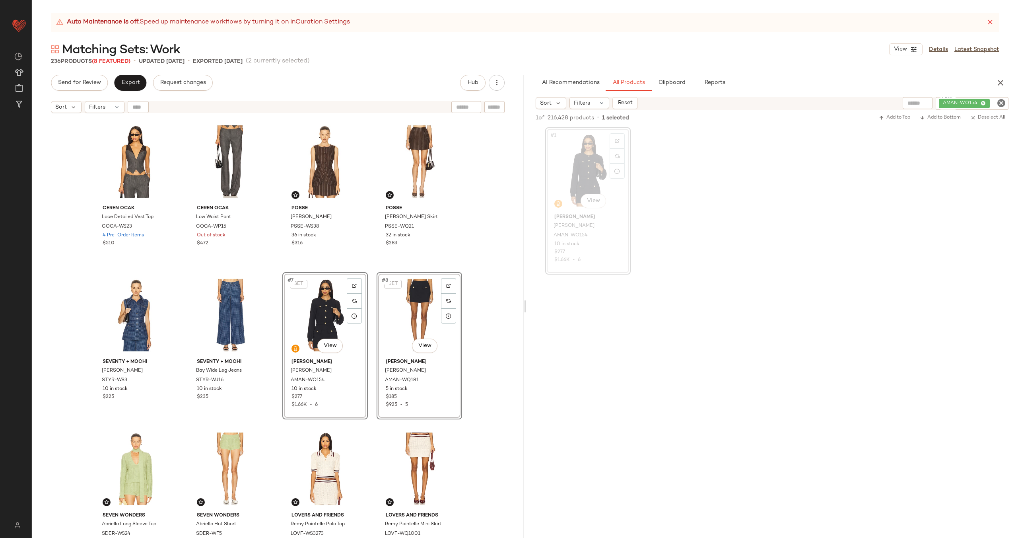
drag, startPoint x: 123, startPoint y: 179, endPoint x: 590, endPoint y: 3, distance: 498.9
click at [999, 100] on icon "Clear Filter" at bounding box center [1002, 103] width 10 height 10
paste input "**********"
type input "**********"
click at [615, 134] on div at bounding box center [617, 140] width 15 height 15
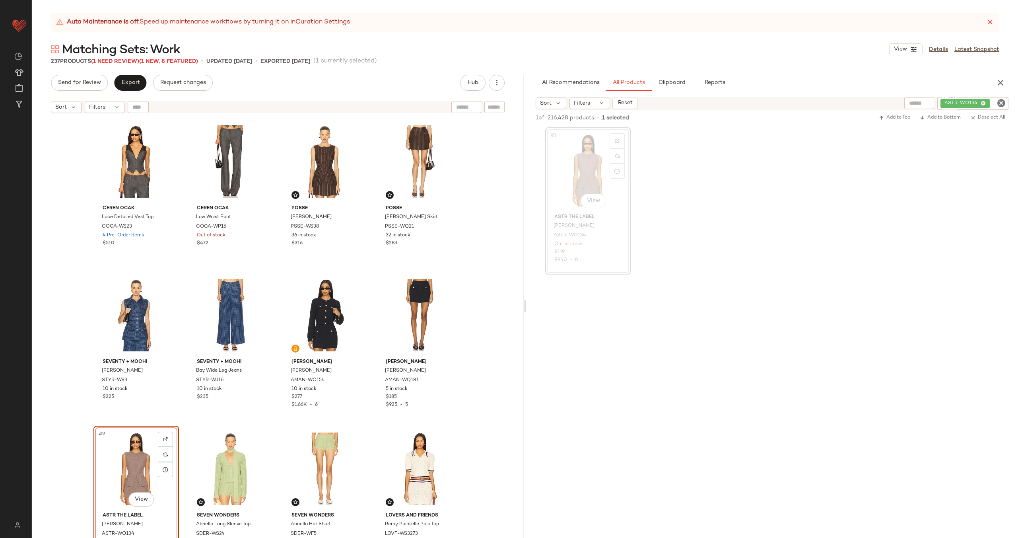
drag, startPoint x: 575, startPoint y: 160, endPoint x: 200, endPoint y: 4, distance: 407.2
click at [169, 441] on div at bounding box center [165, 438] width 15 height 15
click at [999, 104] on icon "Clear Filter" at bounding box center [1002, 103] width 10 height 10
paste input "*********"
type input "*********"
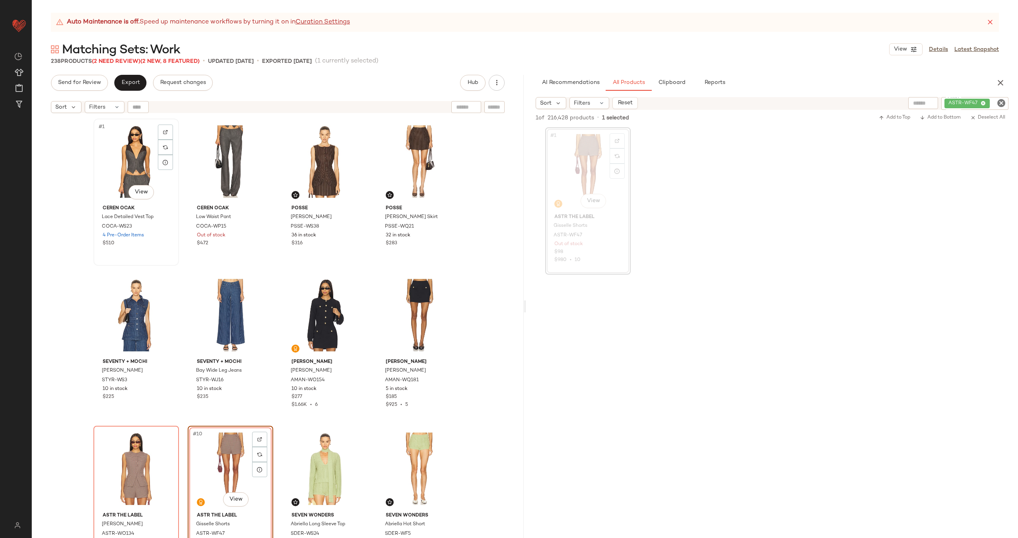
click at [128, 161] on div "#1 View" at bounding box center [136, 161] width 80 height 80
click at [225, 462] on div "#10 View" at bounding box center [230, 468] width 80 height 80
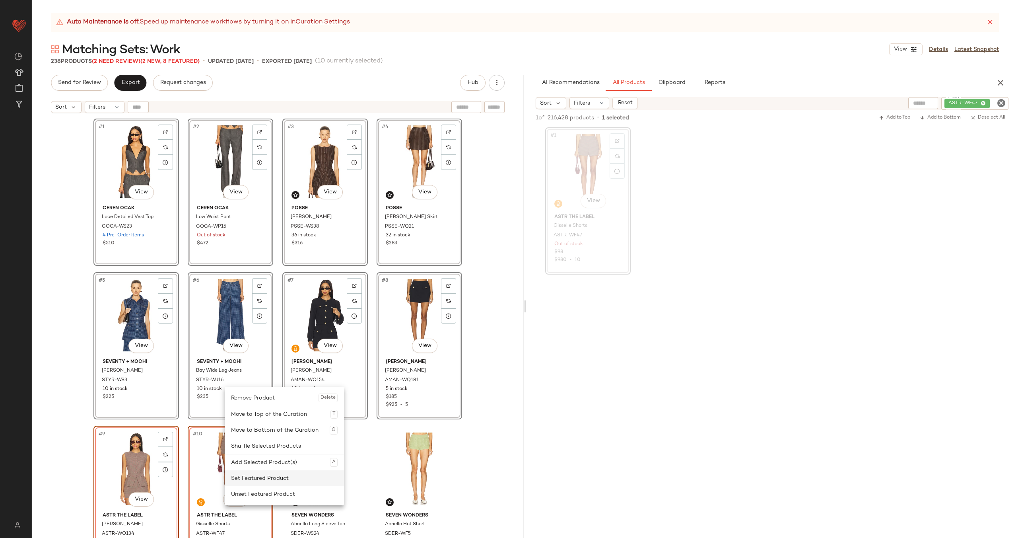
click at [260, 480] on div "Set Featured Product" at bounding box center [284, 478] width 107 height 16
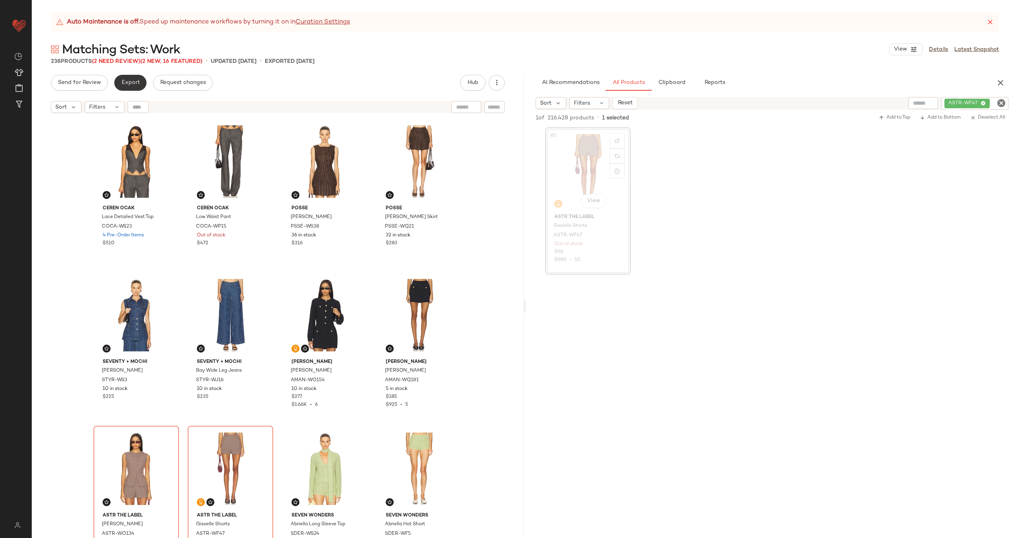
click at [138, 84] on span "Export" at bounding box center [130, 83] width 19 height 6
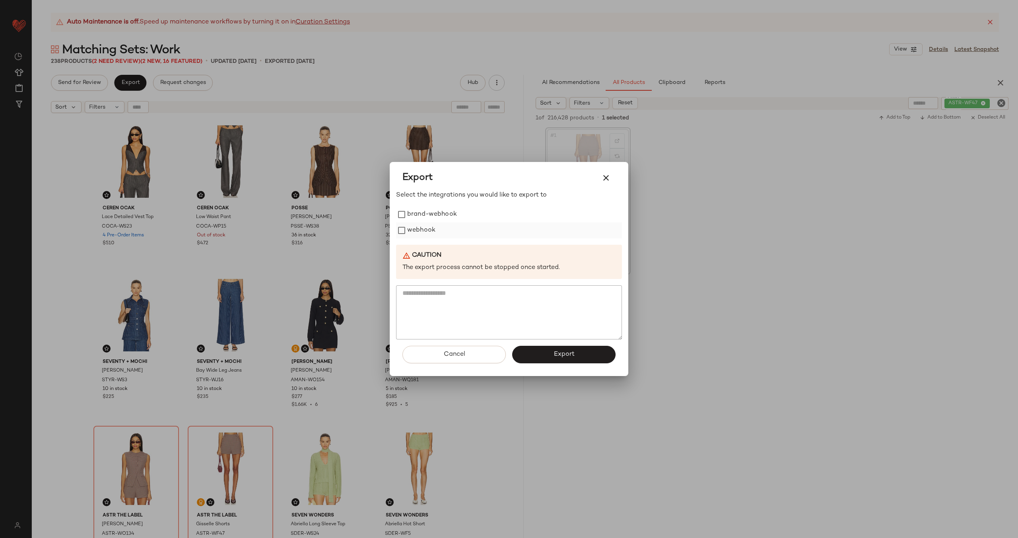
click at [412, 227] on label "webhook" at bounding box center [421, 230] width 28 height 16
click at [556, 354] on span "Export" at bounding box center [563, 354] width 21 height 8
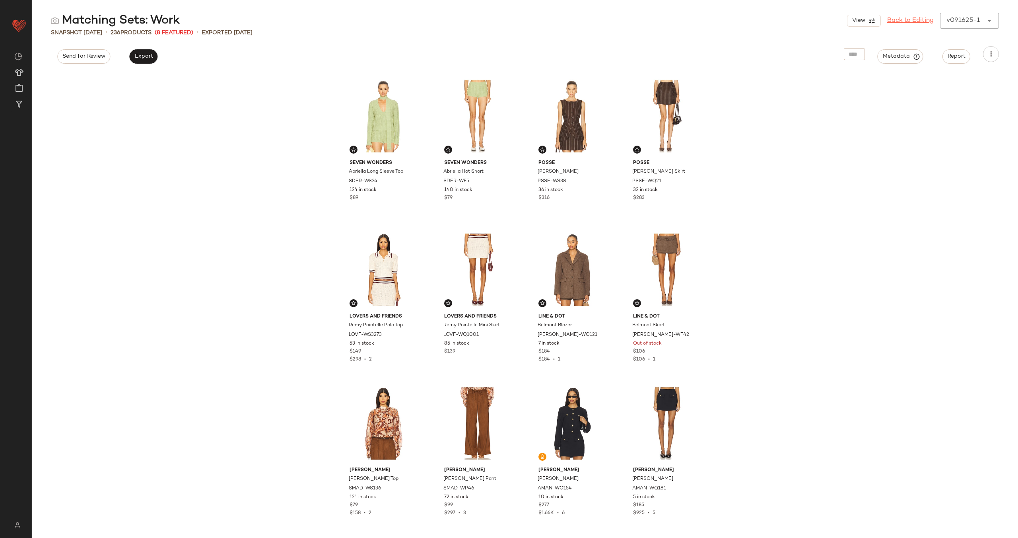
click at [908, 21] on link "Back to Editing" at bounding box center [910, 21] width 47 height 10
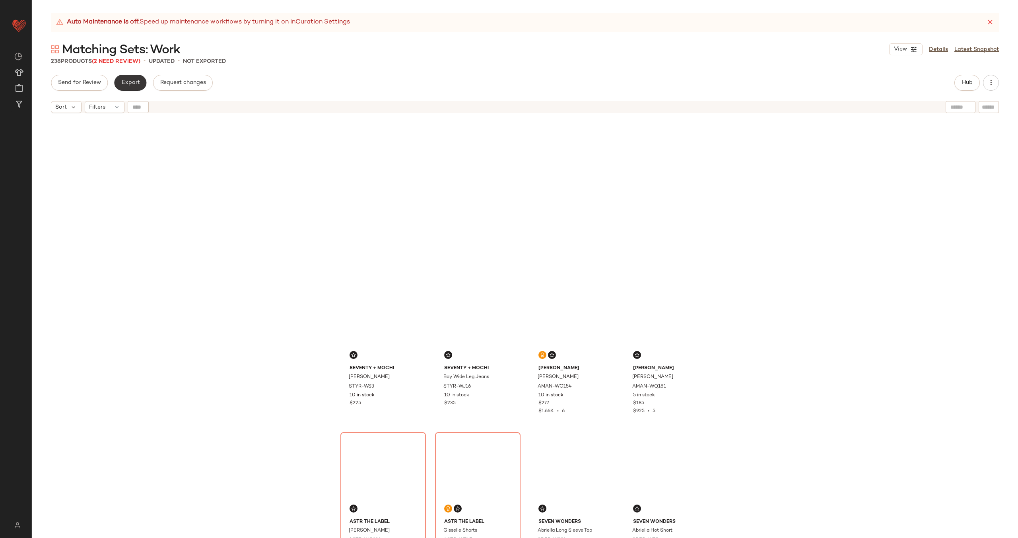
scroll to position [160, 0]
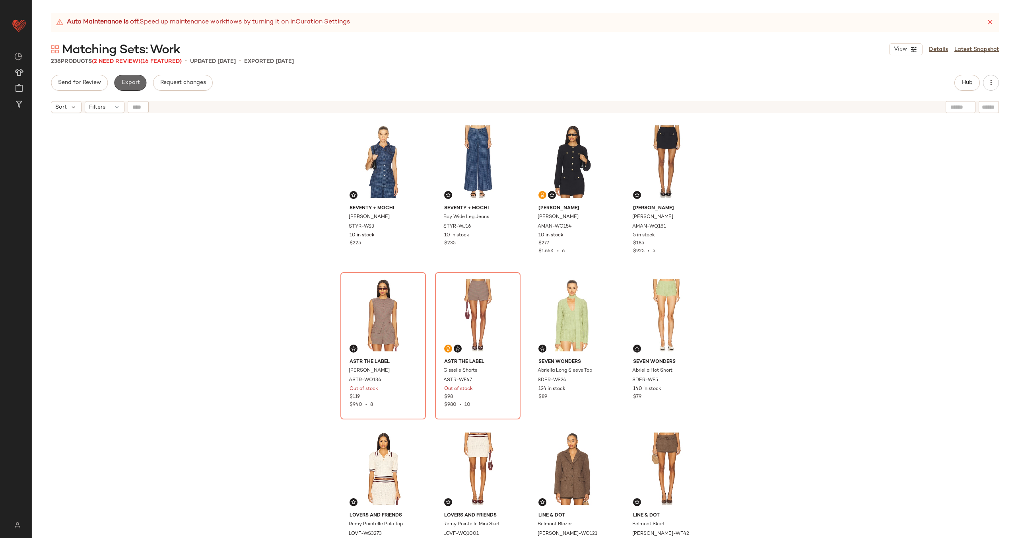
click at [129, 84] on span "Export" at bounding box center [130, 83] width 19 height 6
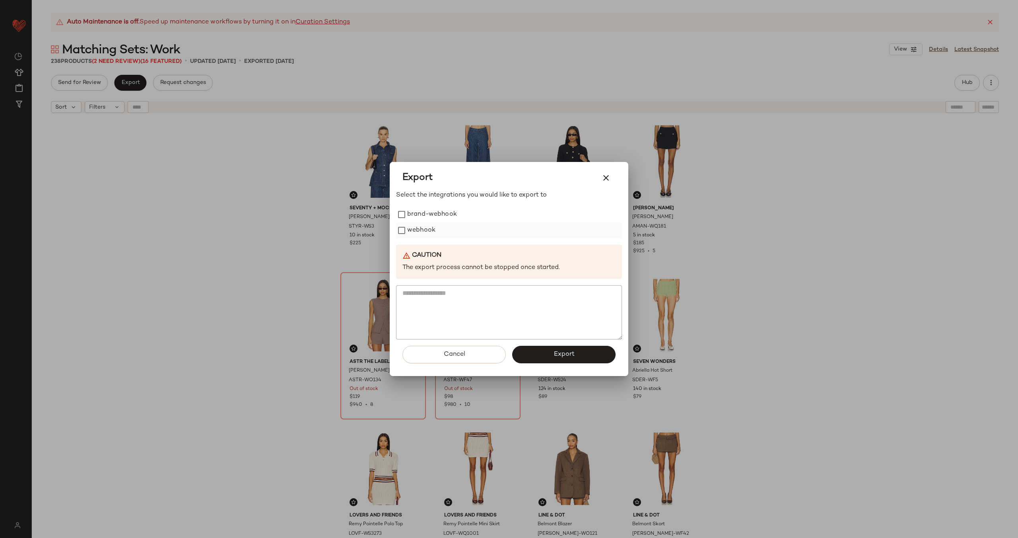
click at [427, 227] on label "webhook" at bounding box center [421, 230] width 28 height 16
click at [573, 356] on span "Export" at bounding box center [563, 354] width 21 height 8
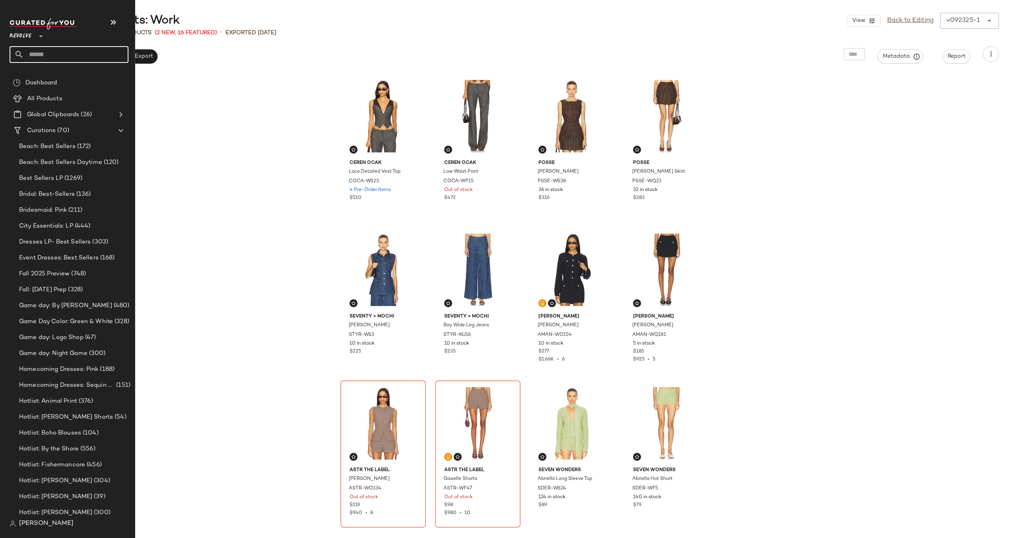
click at [68, 54] on input "text" at bounding box center [76, 54] width 105 height 17
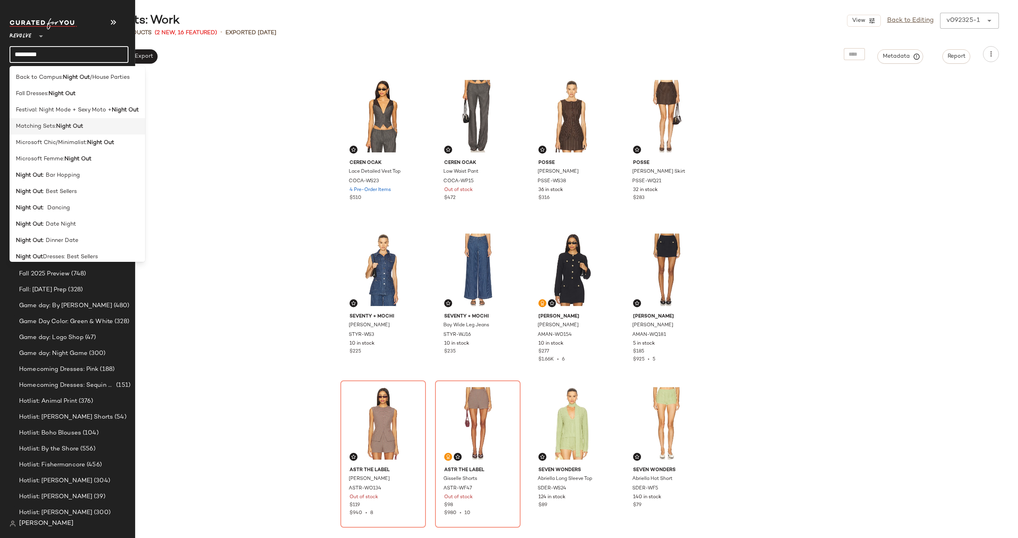
type input "*********"
click at [74, 125] on b "Night Out" at bounding box center [69, 126] width 27 height 8
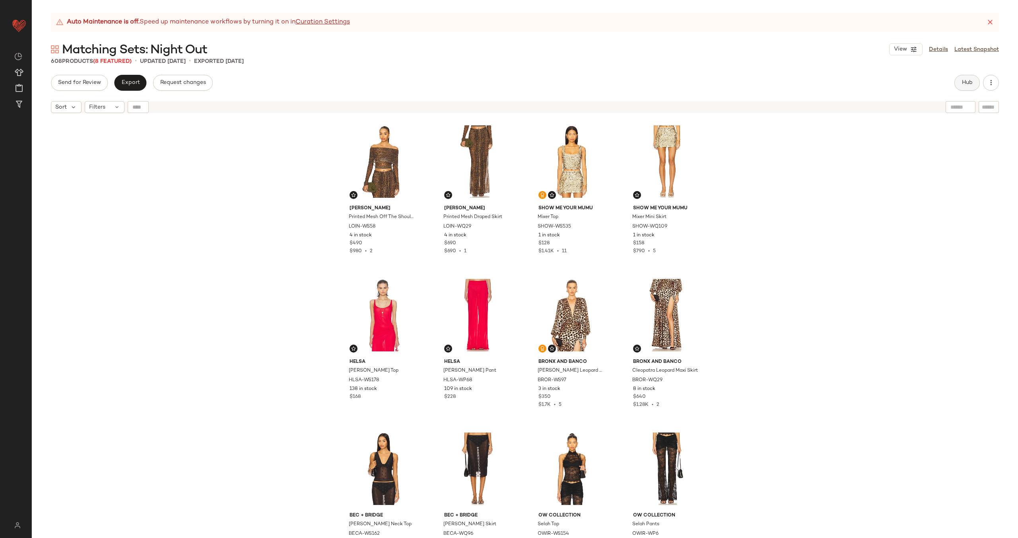
click at [966, 82] on span "Hub" at bounding box center [967, 83] width 11 height 6
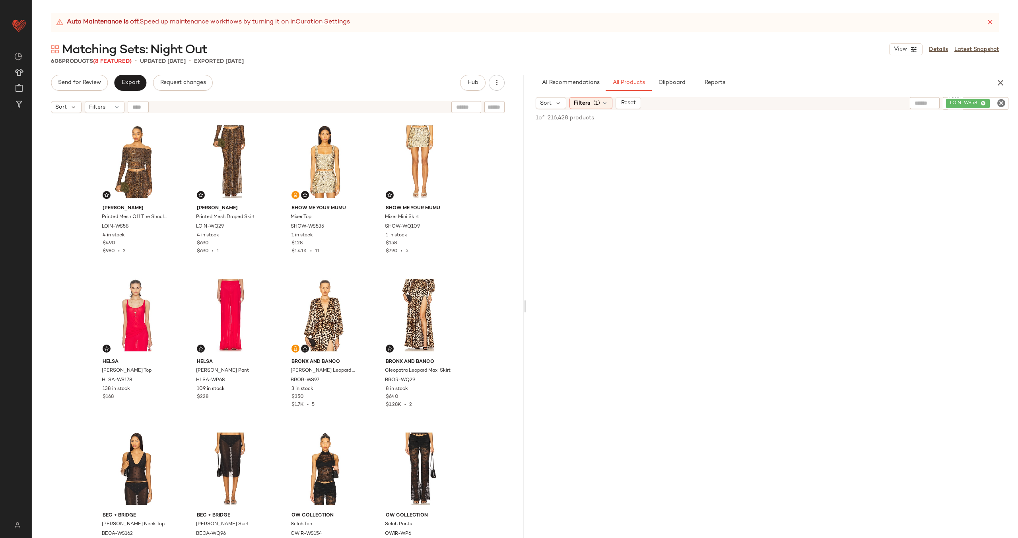
click at [1002, 105] on icon "Clear Filter" at bounding box center [1002, 103] width 10 height 10
paste input "*********"
type input "*********"
click at [589, 100] on span "Filters" at bounding box center [582, 103] width 16 height 8
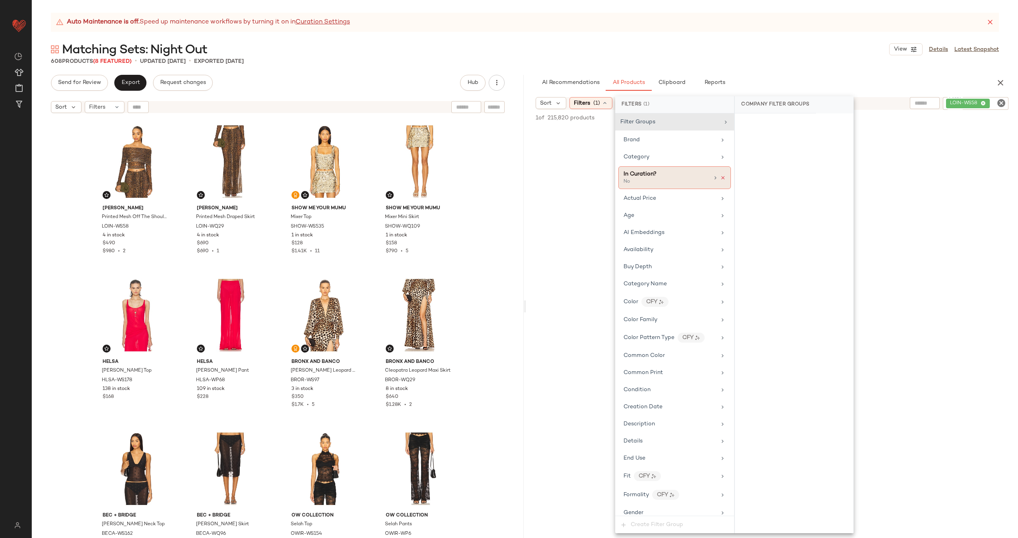
click at [722, 177] on icon at bounding box center [723, 178] width 6 height 6
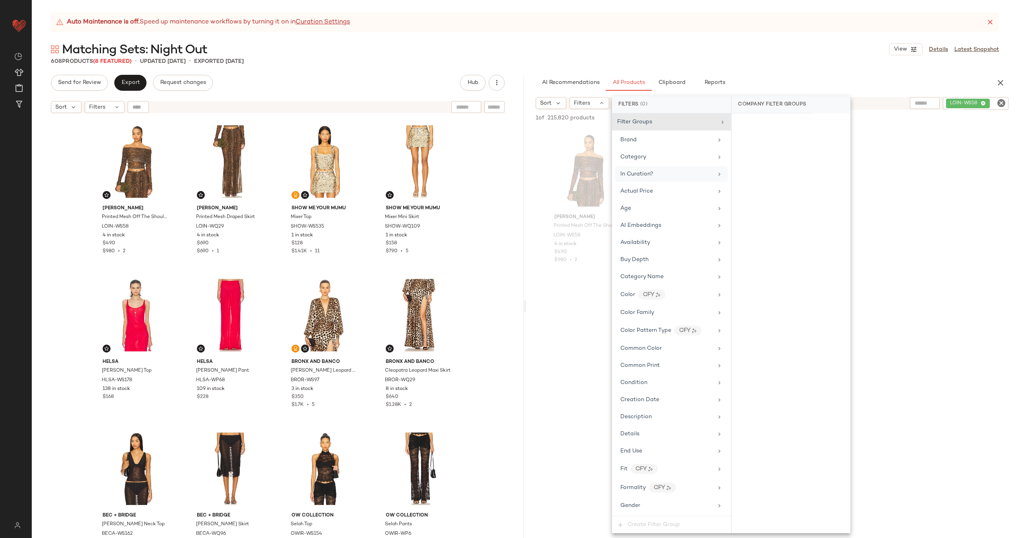
click at [577, 330] on div at bounding box center [772, 351] width 492 height 154
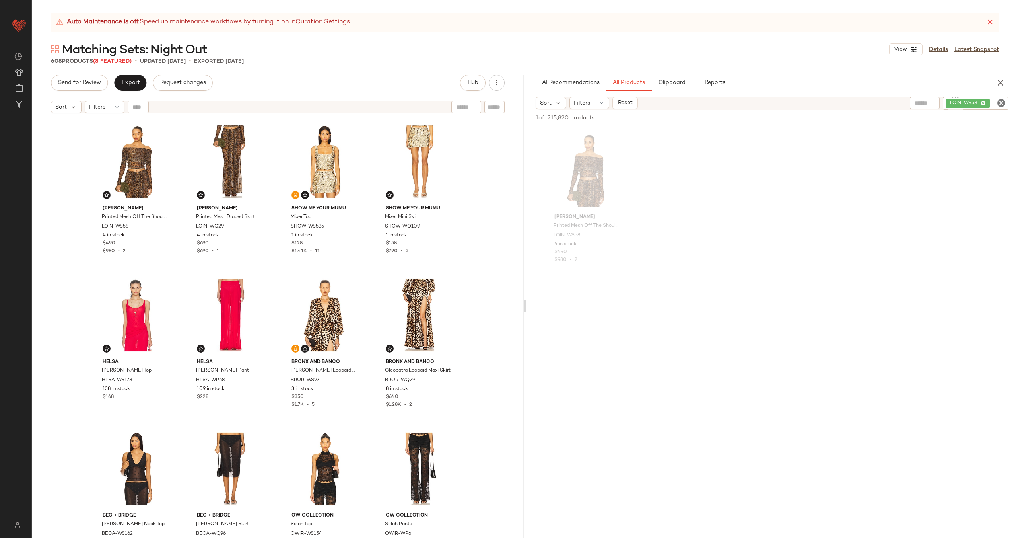
click at [1001, 103] on icon "Clear Filter" at bounding box center [1002, 103] width 10 height 10
paste input "**********"
type input "**********"
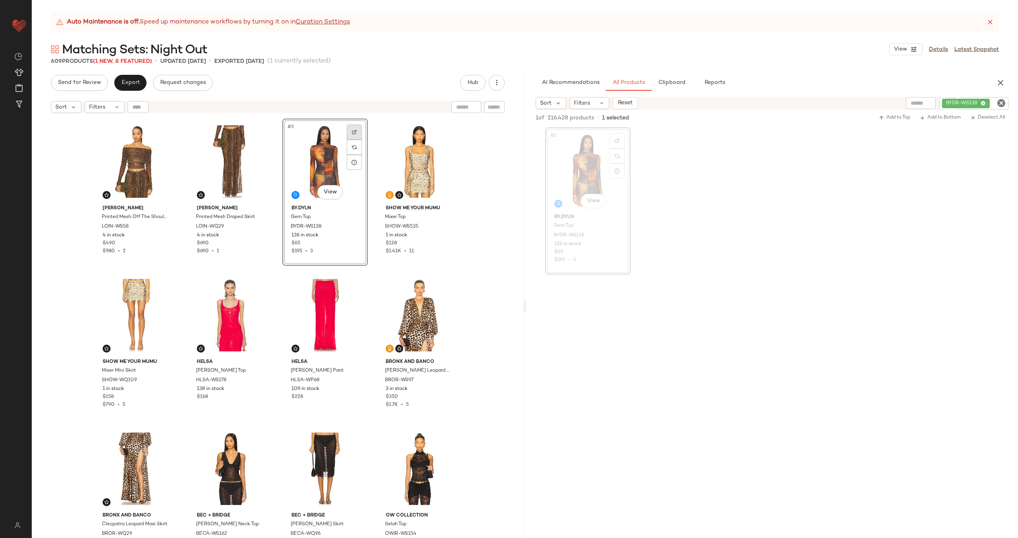
click at [359, 129] on div at bounding box center [354, 131] width 15 height 15
click at [1000, 105] on icon "Clear Filter" at bounding box center [1002, 103] width 10 height 10
paste input "*********"
type input "*********"
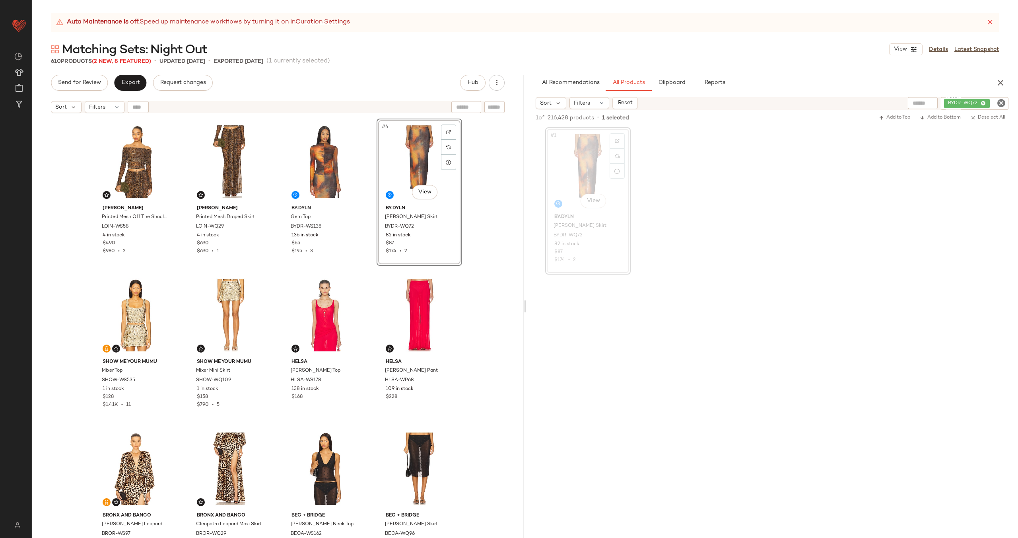
drag, startPoint x: 567, startPoint y: 169, endPoint x: 435, endPoint y: 1, distance: 213.8
click at [998, 101] on icon "Clear Filter" at bounding box center [1002, 103] width 10 height 10
paste input "*********"
type input "*********"
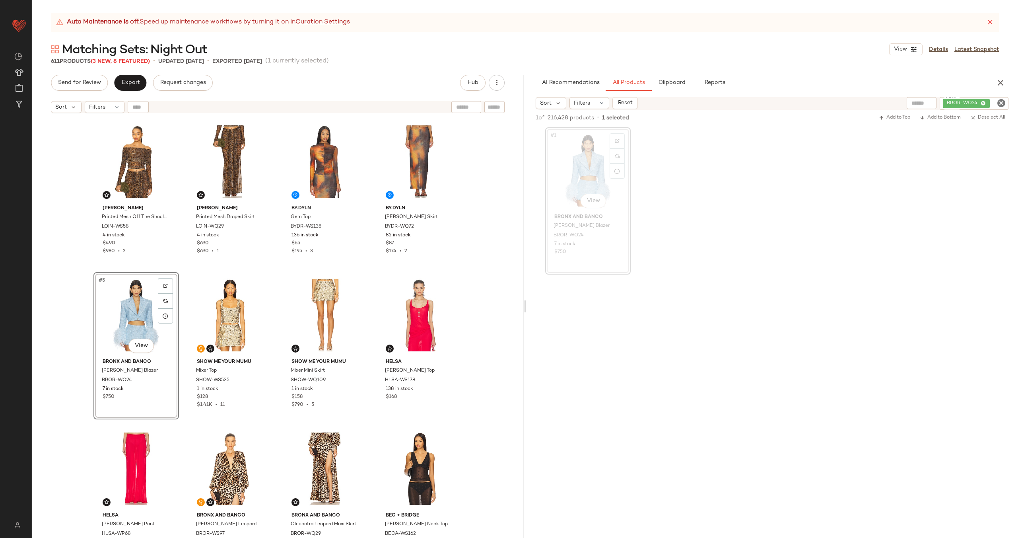
drag, startPoint x: 586, startPoint y: 172, endPoint x: 495, endPoint y: 5, distance: 189.9
click at [1000, 105] on icon "Clear Filter" at bounding box center [1002, 103] width 10 height 10
paste input "*********"
type input "*********"
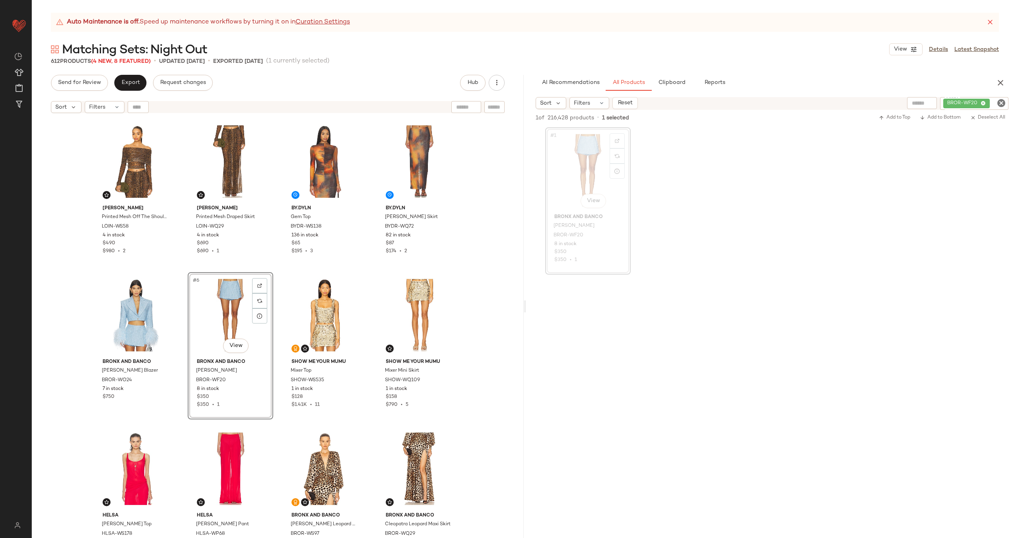
drag, startPoint x: 587, startPoint y: 168, endPoint x: 511, endPoint y: 0, distance: 184.2
click at [1005, 103] on icon "Clear Filter" at bounding box center [1002, 103] width 10 height 10
paste input "**********"
type input "**********"
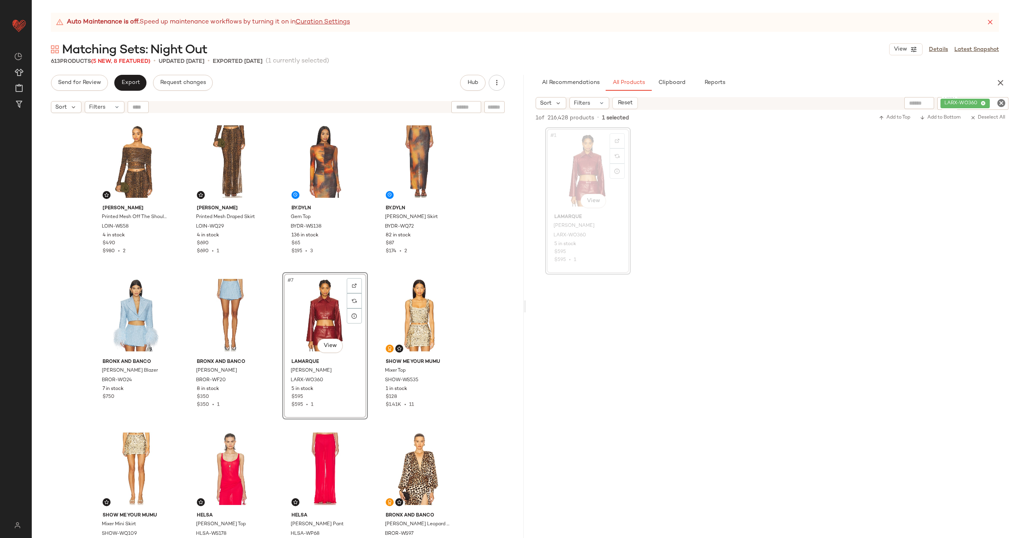
drag, startPoint x: 597, startPoint y: 165, endPoint x: 507, endPoint y: 0, distance: 188.5
click at [1001, 103] on icon "Clear Filter" at bounding box center [1002, 103] width 10 height 10
paste input "*********"
type input "*********"
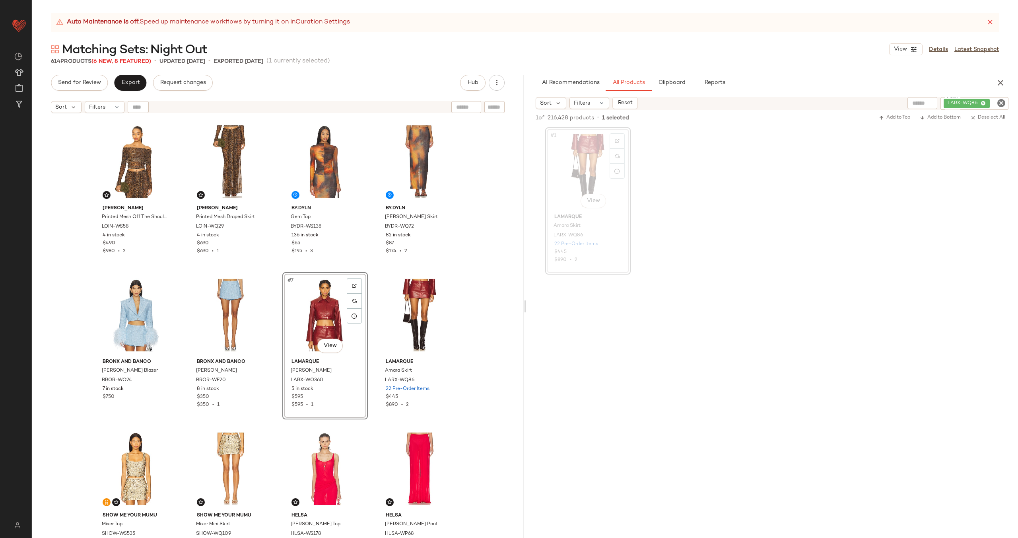
drag, startPoint x: 567, startPoint y: 167, endPoint x: 543, endPoint y: 5, distance: 163.6
click at [1005, 102] on icon "Clear Filter" at bounding box center [1002, 103] width 10 height 10
paste input "********"
type input "********"
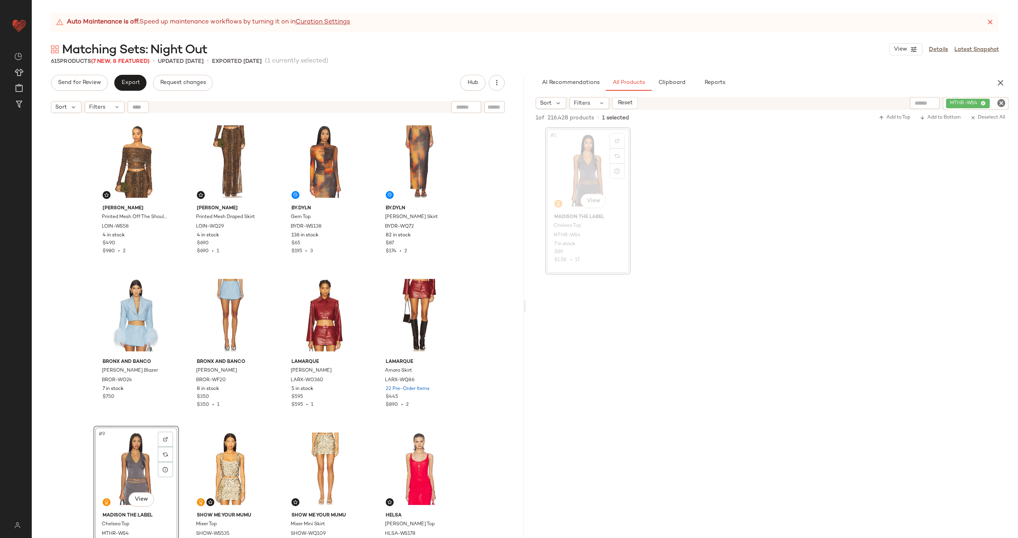
drag, startPoint x: 565, startPoint y: 165, endPoint x: 381, endPoint y: 11, distance: 240.5
click at [1004, 103] on icon "Clear Filter" at bounding box center [1002, 103] width 10 height 10
paste input "********"
type input "********"
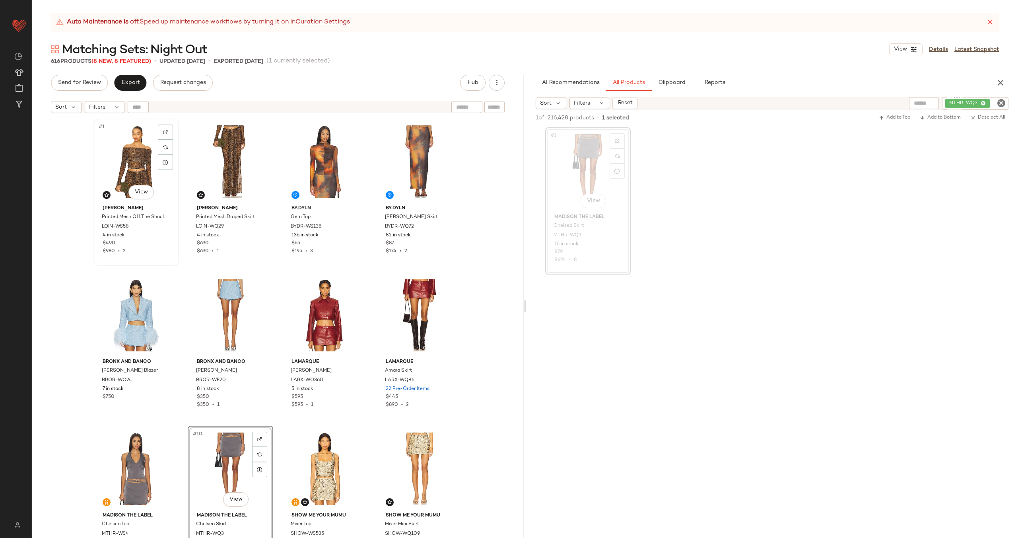
click at [135, 166] on div "#1 View" at bounding box center [136, 161] width 80 height 80
click at [226, 467] on div "#10 View" at bounding box center [230, 468] width 80 height 80
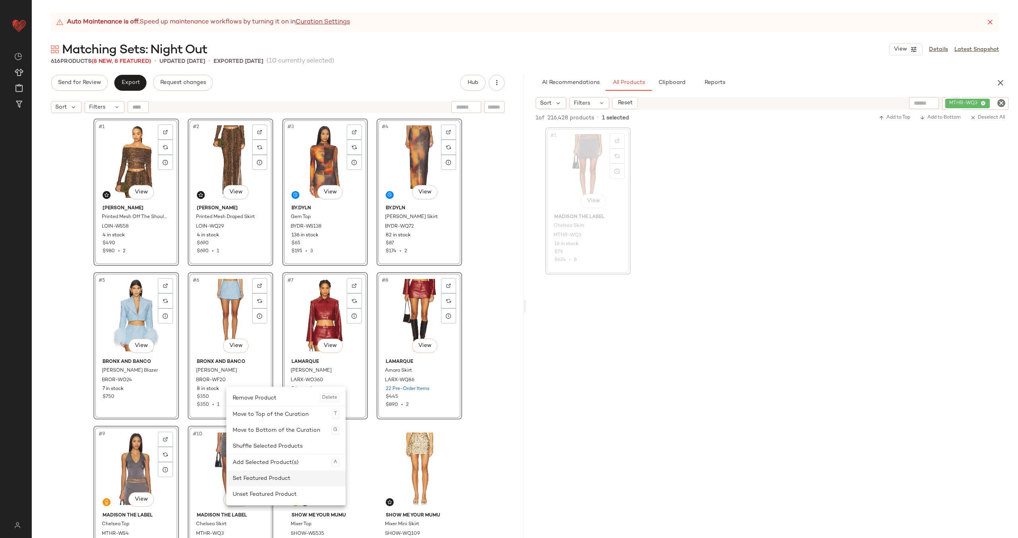
click at [270, 478] on div "Set Featured Product" at bounding box center [286, 478] width 107 height 16
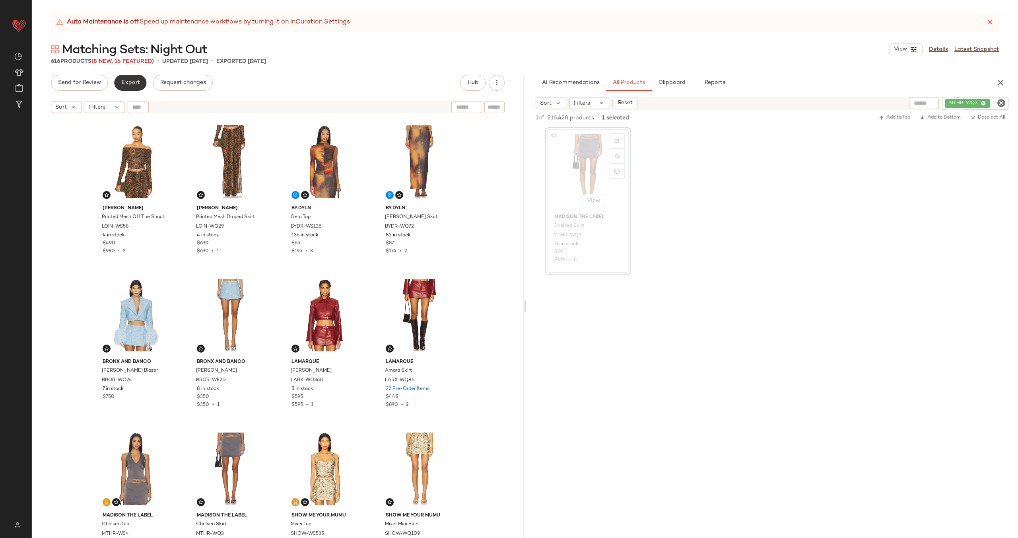
click at [136, 87] on button "Export" at bounding box center [130, 83] width 32 height 16
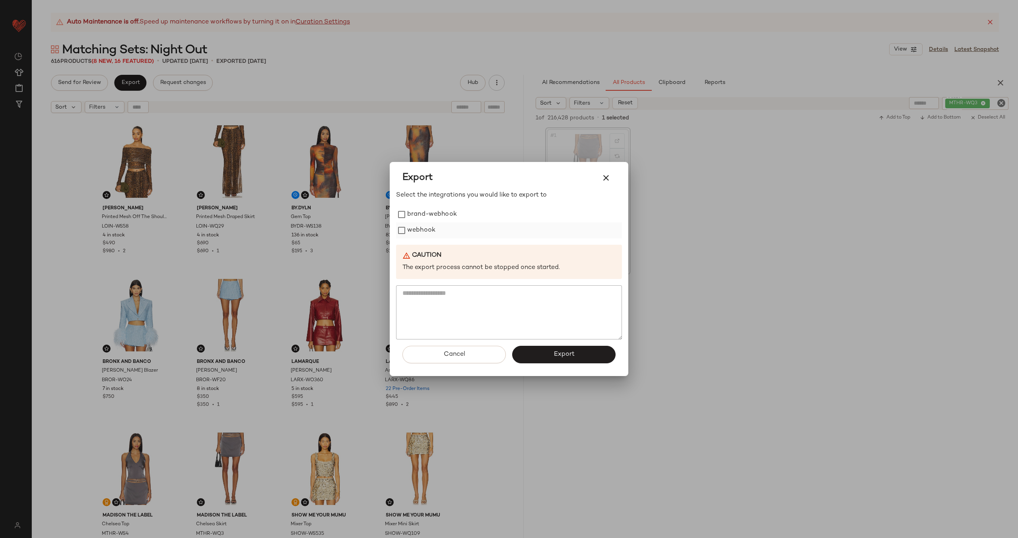
click at [416, 231] on label "webhook" at bounding box center [421, 230] width 28 height 16
click at [555, 348] on button "Export" at bounding box center [563, 354] width 103 height 17
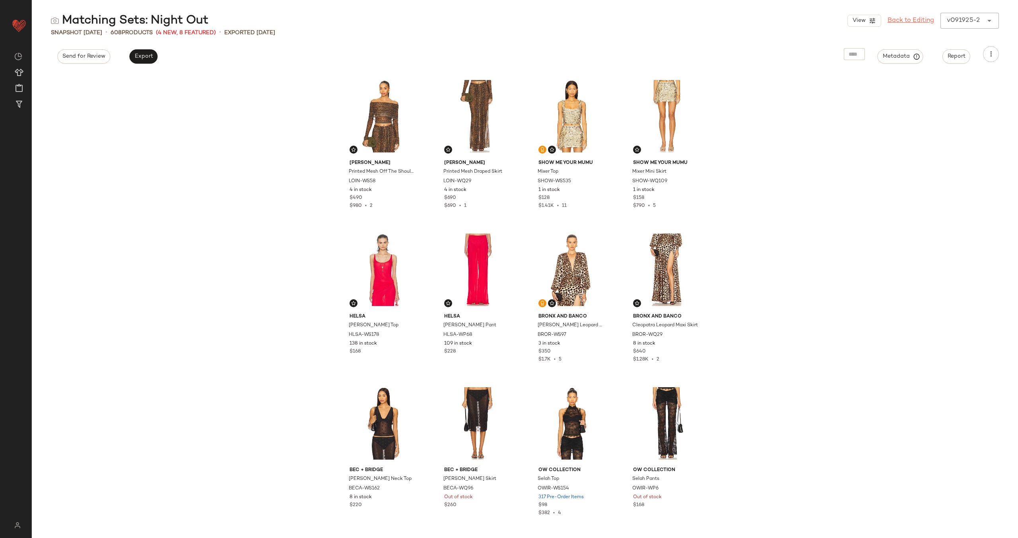
click at [903, 23] on link "Back to Editing" at bounding box center [911, 21] width 47 height 10
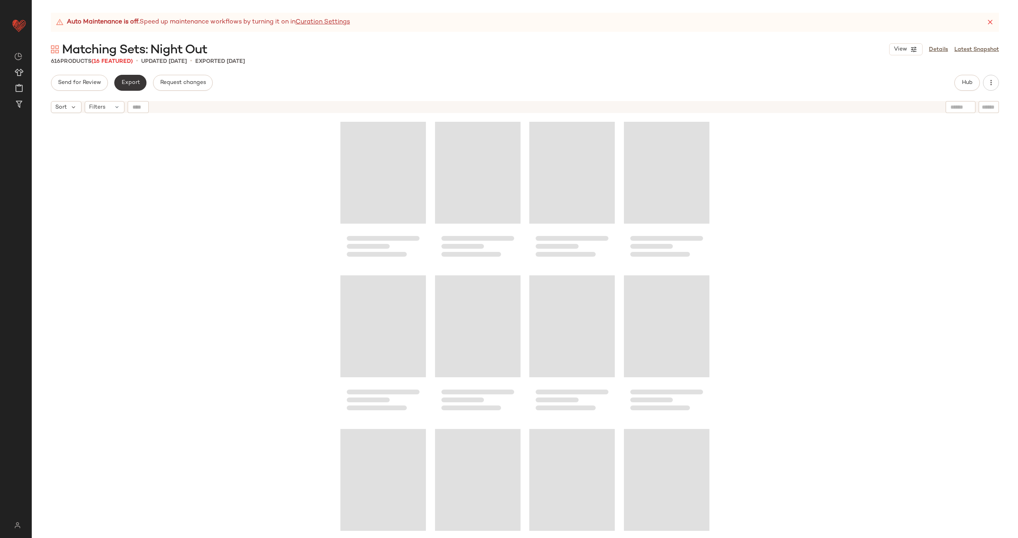
scroll to position [160, 0]
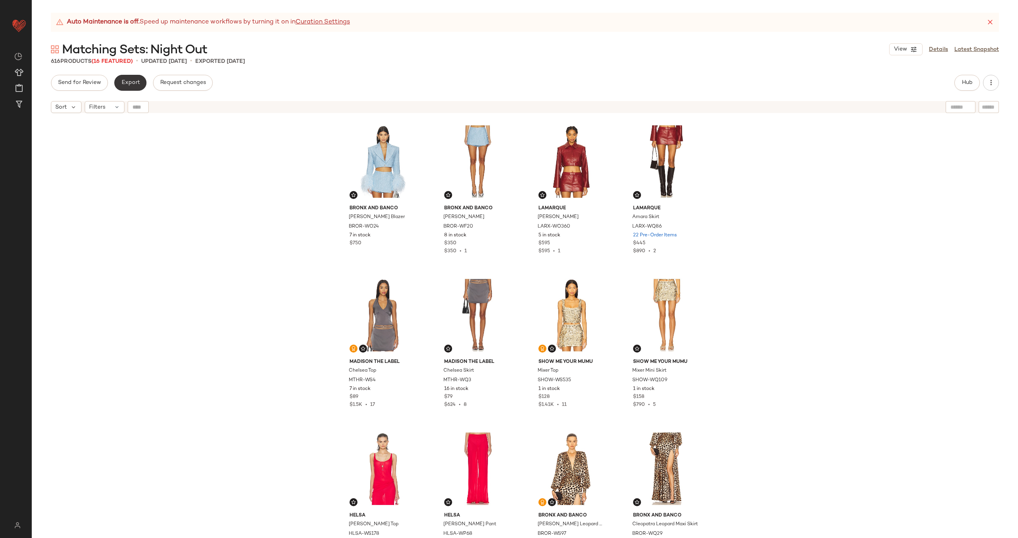
click at [134, 85] on span "Export" at bounding box center [130, 83] width 19 height 6
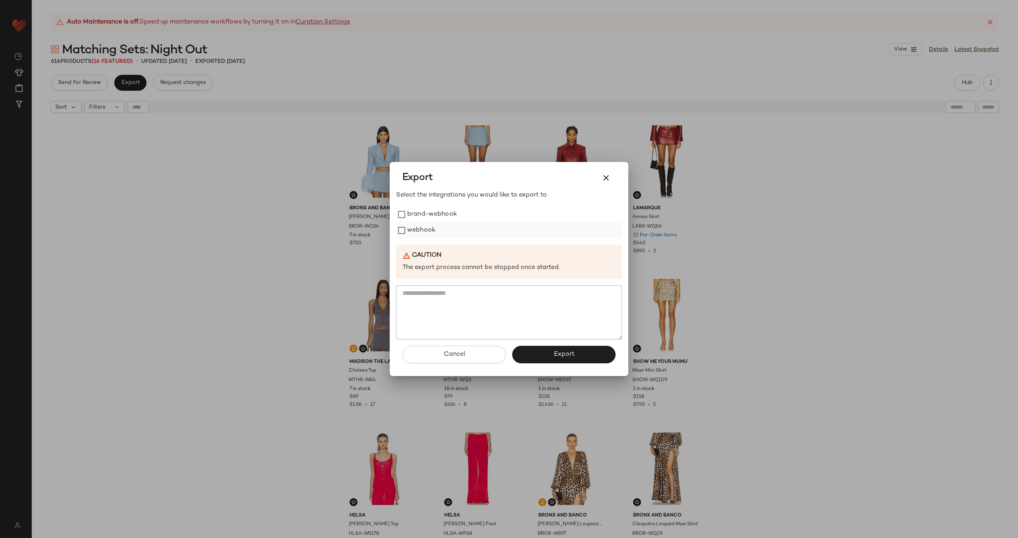
click at [420, 226] on label "webhook" at bounding box center [421, 230] width 28 height 16
click at [611, 176] on button "button" at bounding box center [606, 177] width 19 height 19
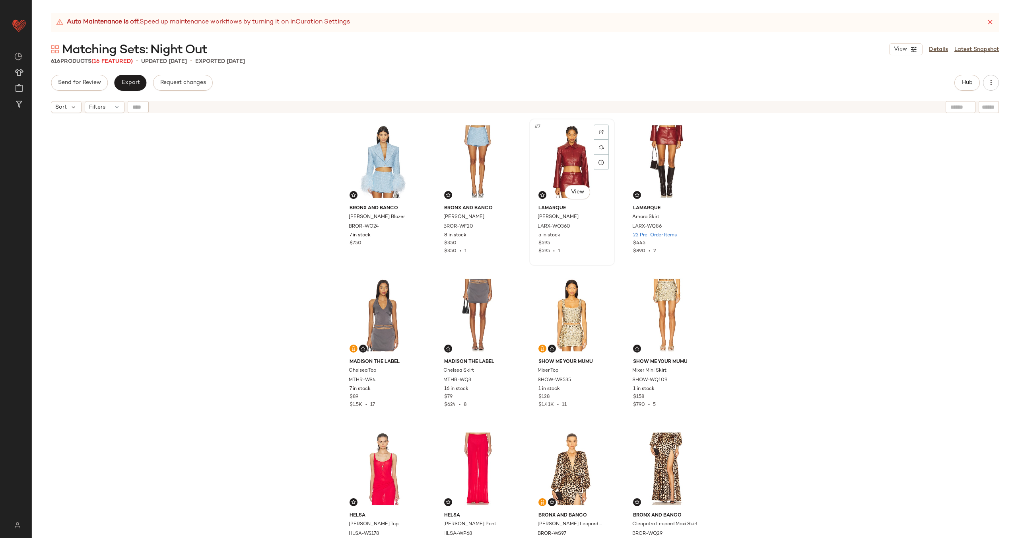
scroll to position [0, 0]
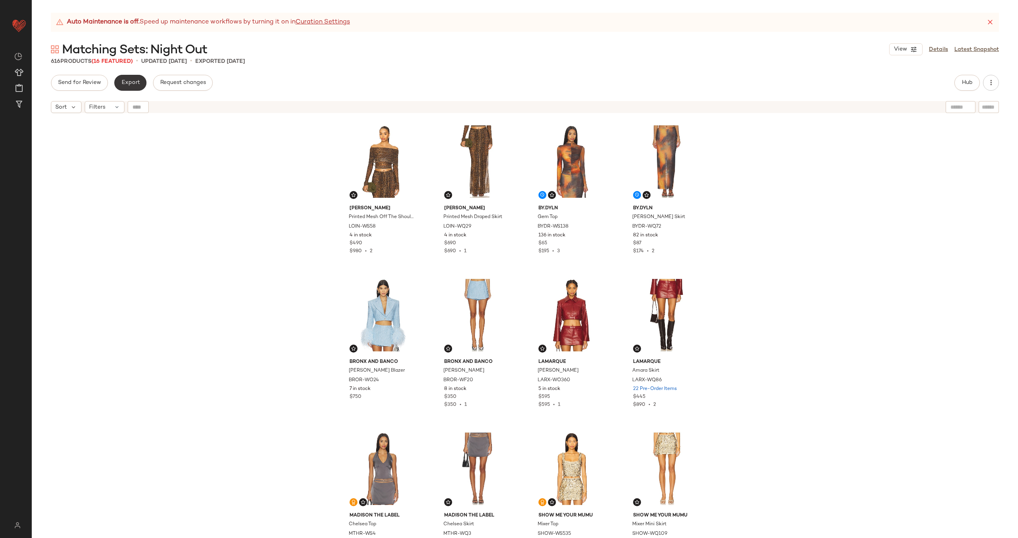
click at [139, 80] on button "Export" at bounding box center [130, 83] width 32 height 16
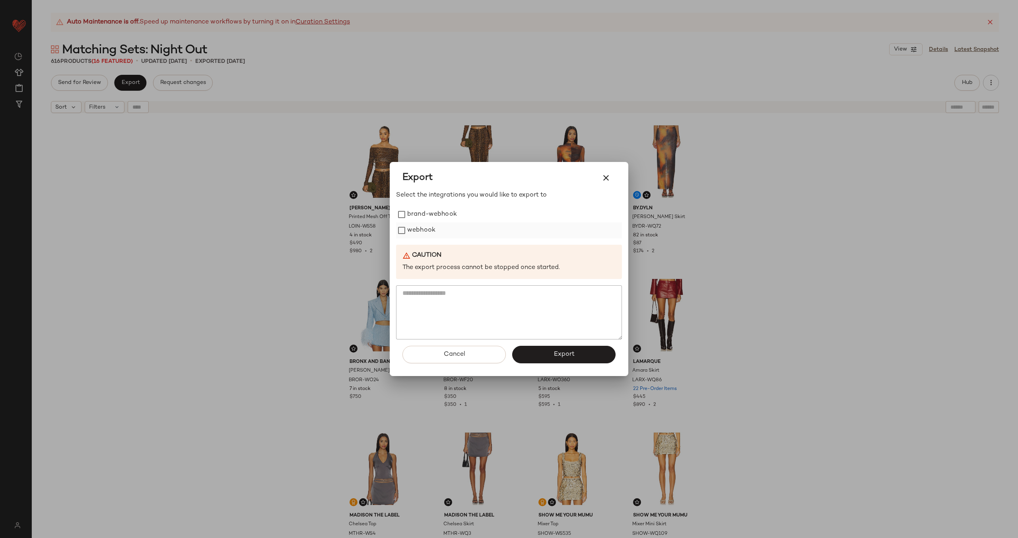
click at [442, 229] on div "webhook" at bounding box center [509, 230] width 226 height 16
click at [419, 231] on label "webhook" at bounding box center [421, 230] width 28 height 16
click at [556, 352] on span "Export" at bounding box center [563, 354] width 21 height 8
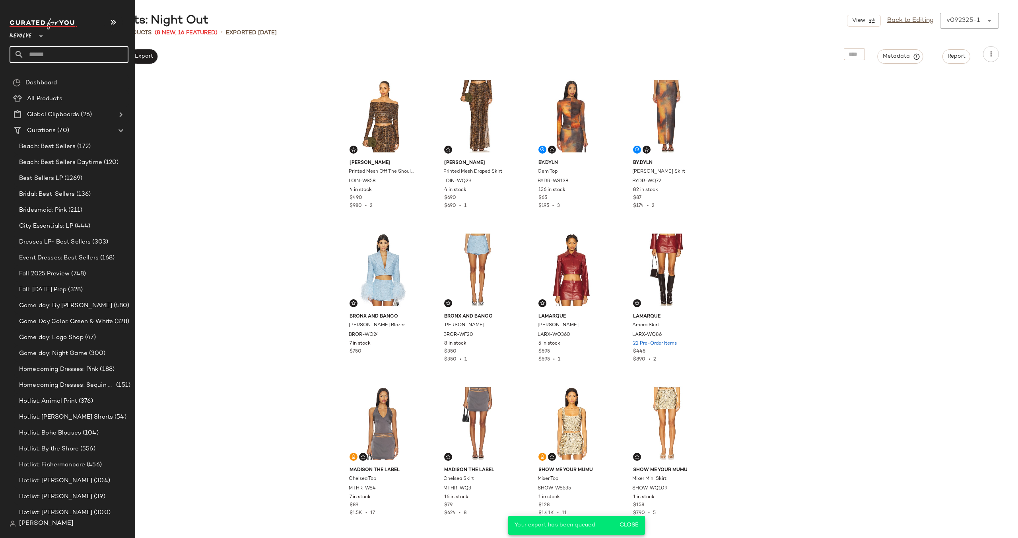
click at [58, 54] on input "text" at bounding box center [76, 54] width 105 height 17
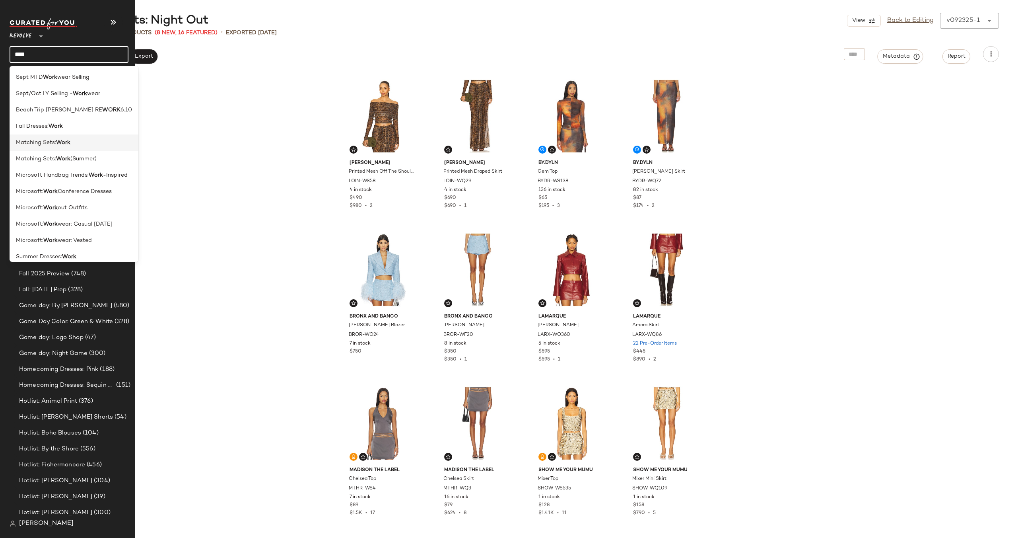
type input "****"
click at [33, 143] on span "Matching Sets:" at bounding box center [36, 142] width 40 height 8
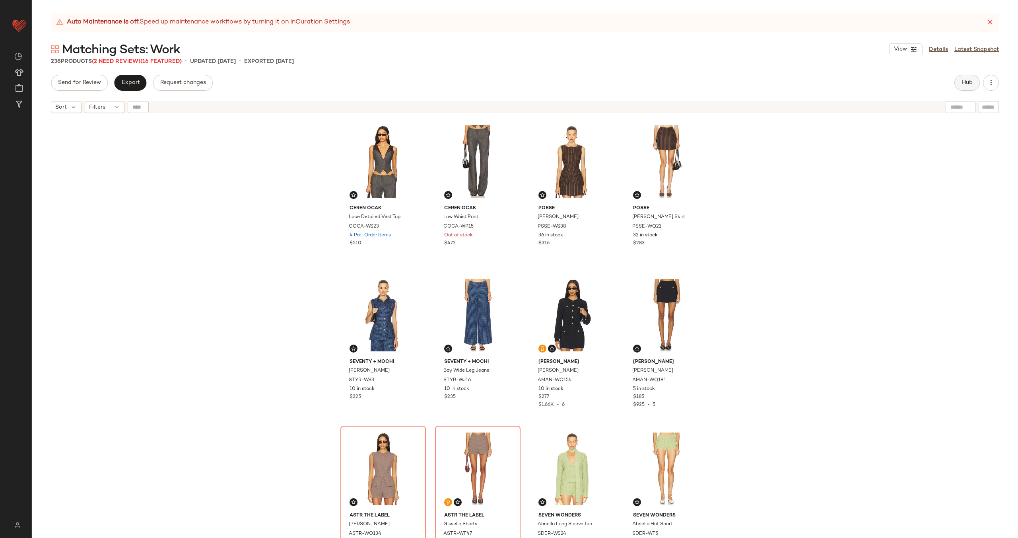
click at [964, 84] on span "Hub" at bounding box center [967, 83] width 11 height 6
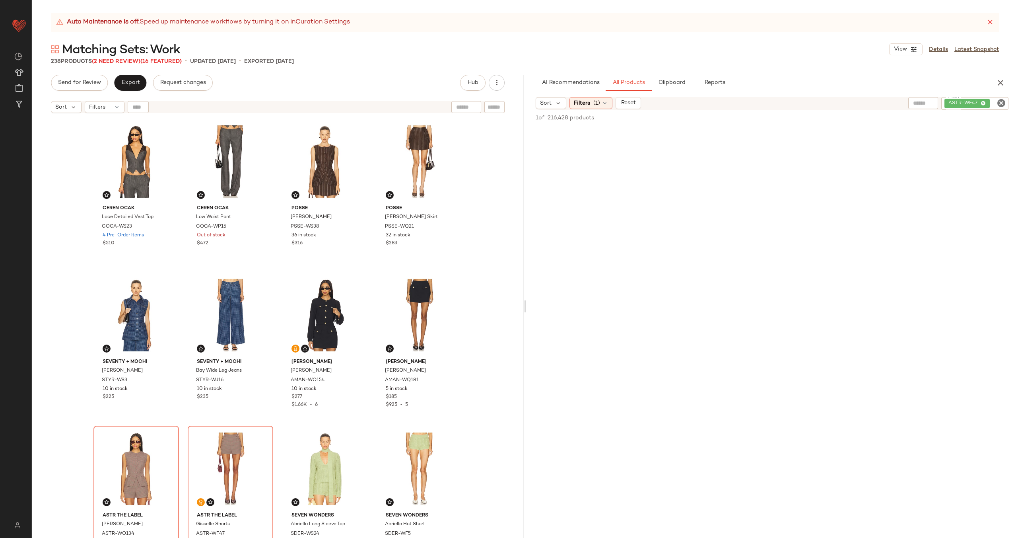
click at [999, 103] on icon "Clear Filter" at bounding box center [1002, 103] width 10 height 10
paste input "********"
type input "********"
click at [620, 141] on div at bounding box center [617, 140] width 15 height 15
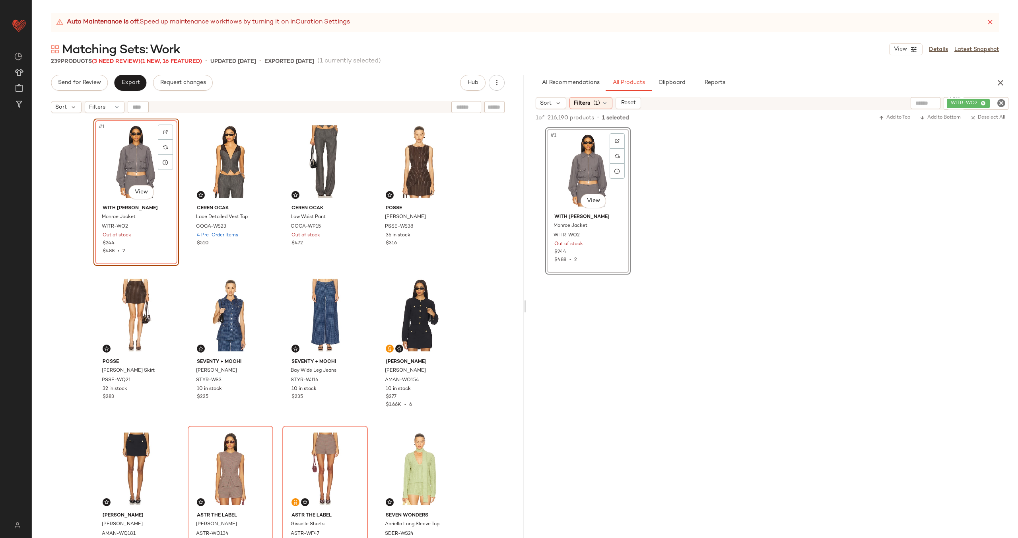
drag, startPoint x: 572, startPoint y: 167, endPoint x: 419, endPoint y: 1, distance: 225.7
click at [997, 103] on icon "Clear Filter" at bounding box center [1002, 103] width 10 height 10
paste input "********"
type input "********"
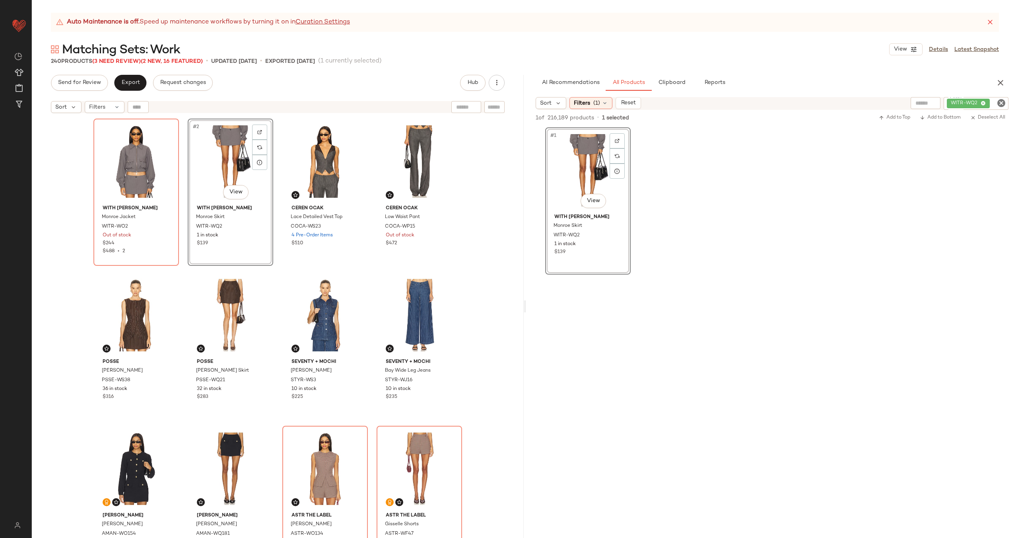
drag, startPoint x: 585, startPoint y: 178, endPoint x: 432, endPoint y: 2, distance: 233.1
click at [997, 103] on icon "Clear Filter" at bounding box center [1002, 103] width 10 height 10
paste input "*********"
type input "*********"
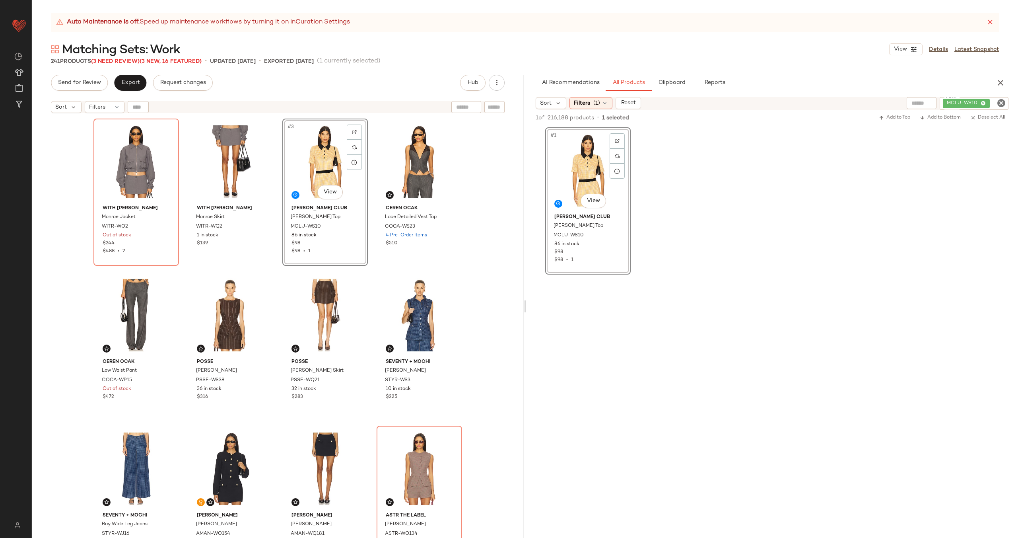
drag, startPoint x: 588, startPoint y: 173, endPoint x: 535, endPoint y: 0, distance: 180.4
click at [1002, 103] on icon "Clear Filter" at bounding box center [1002, 103] width 10 height 10
paste input "********"
type input "********"
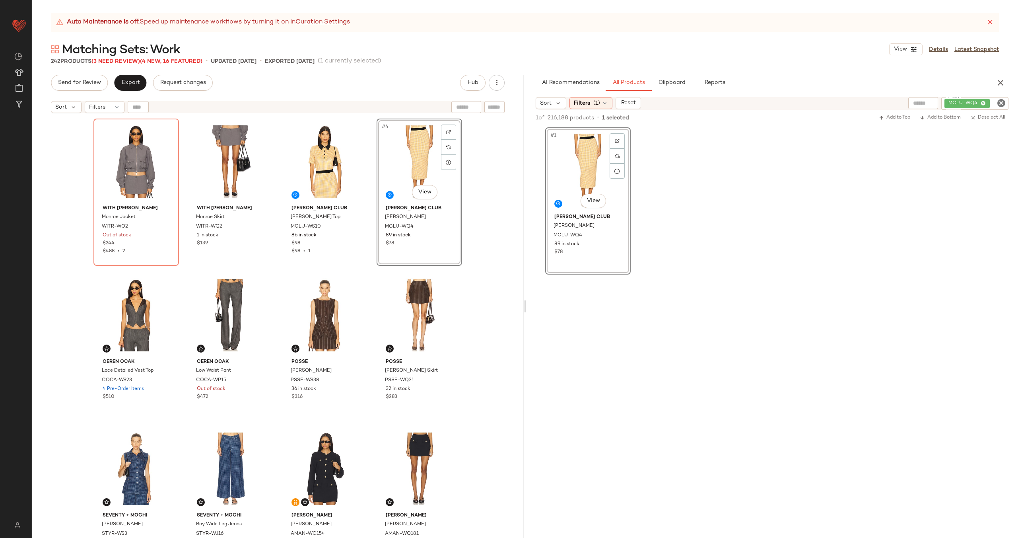
drag, startPoint x: 578, startPoint y: 182, endPoint x: 488, endPoint y: 0, distance: 202.8
click at [997, 103] on icon "Clear Filter" at bounding box center [1002, 103] width 10 height 10
paste input "**********"
type input "**********"
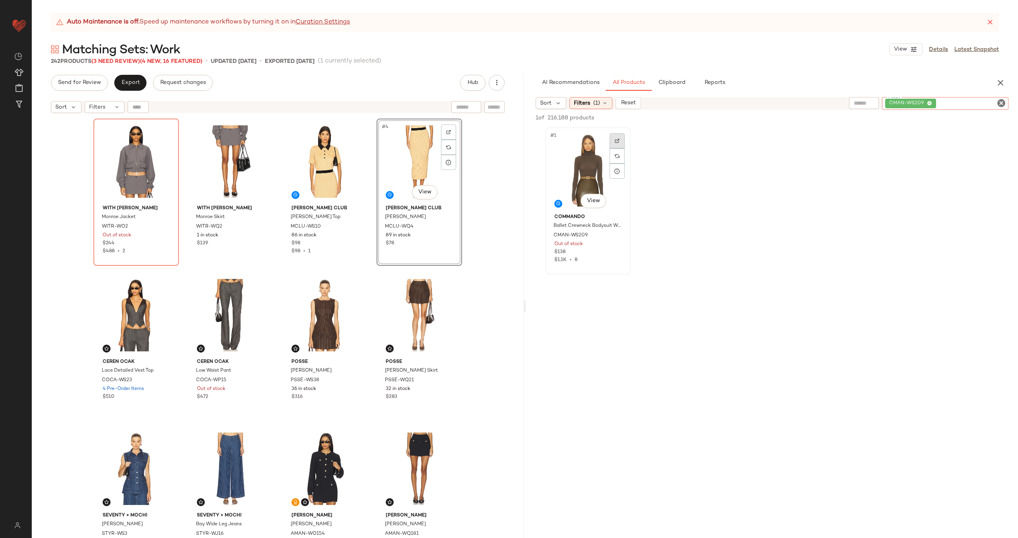
click at [620, 136] on div at bounding box center [617, 140] width 15 height 15
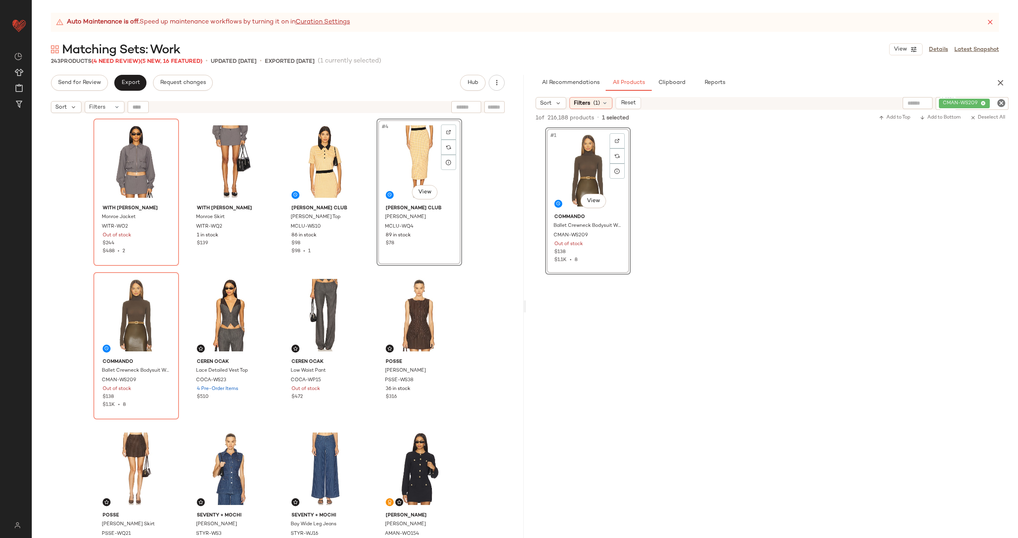
drag, startPoint x: 582, startPoint y: 170, endPoint x: 547, endPoint y: 1, distance: 172.3
click at [1002, 101] on icon "Clear Filter" at bounding box center [1002, 103] width 10 height 10
paste input "*********"
type input "*********"
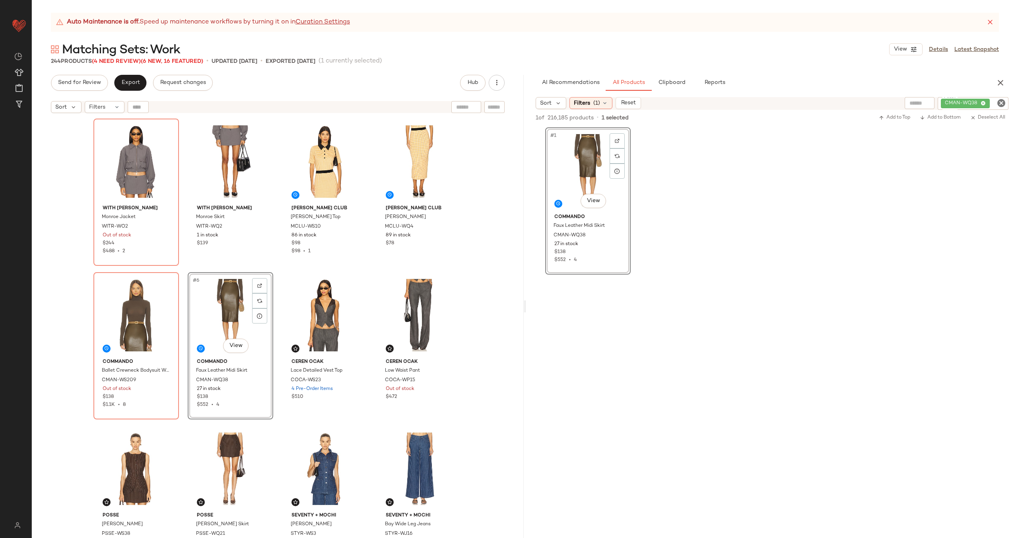
drag, startPoint x: 562, startPoint y: 162, endPoint x: 446, endPoint y: 1, distance: 198.7
click at [1000, 103] on icon "Clear Filter" at bounding box center [1002, 103] width 10 height 10
paste input "*********"
type input "*********"
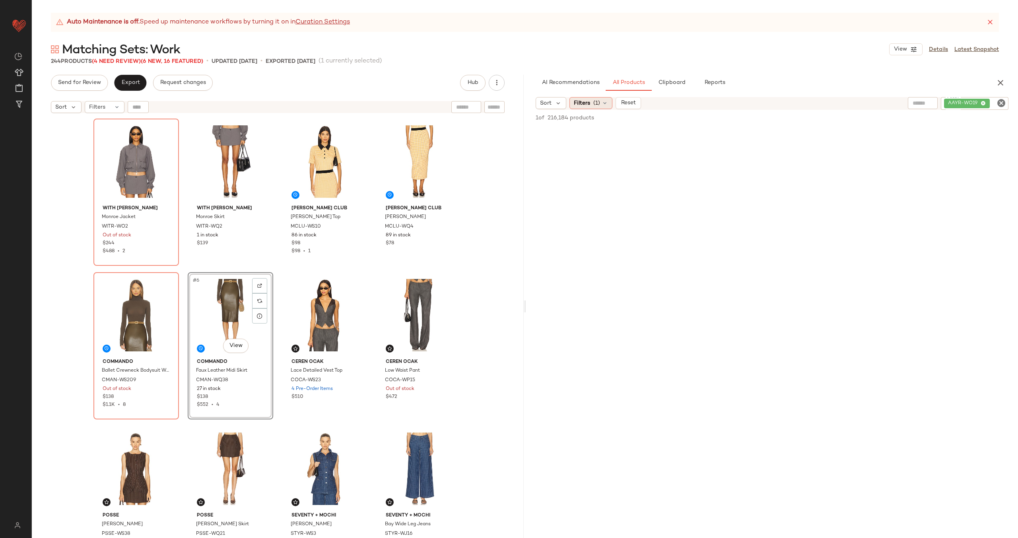
click at [601, 99] on div "Filters (1)" at bounding box center [590, 103] width 43 height 12
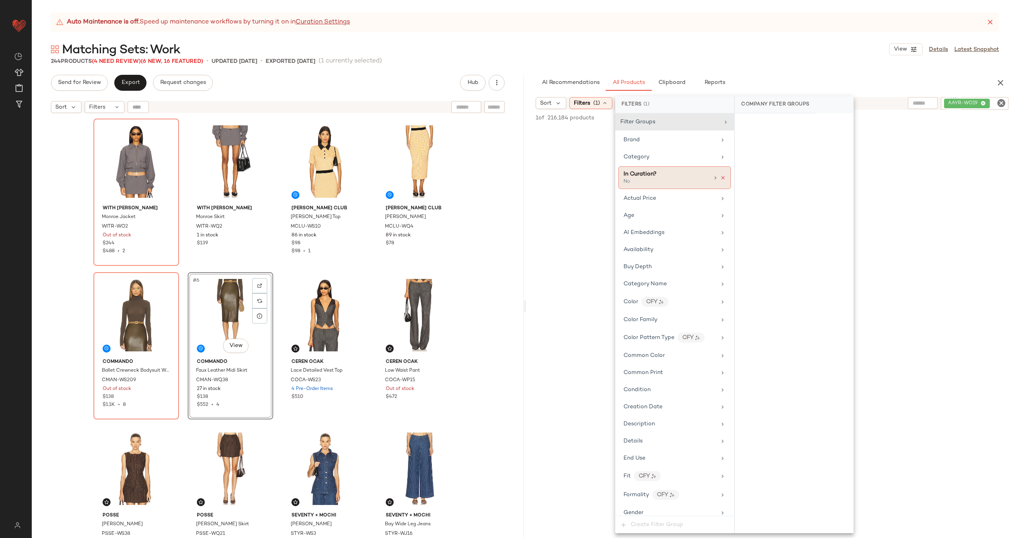
click at [722, 175] on icon at bounding box center [723, 178] width 6 height 6
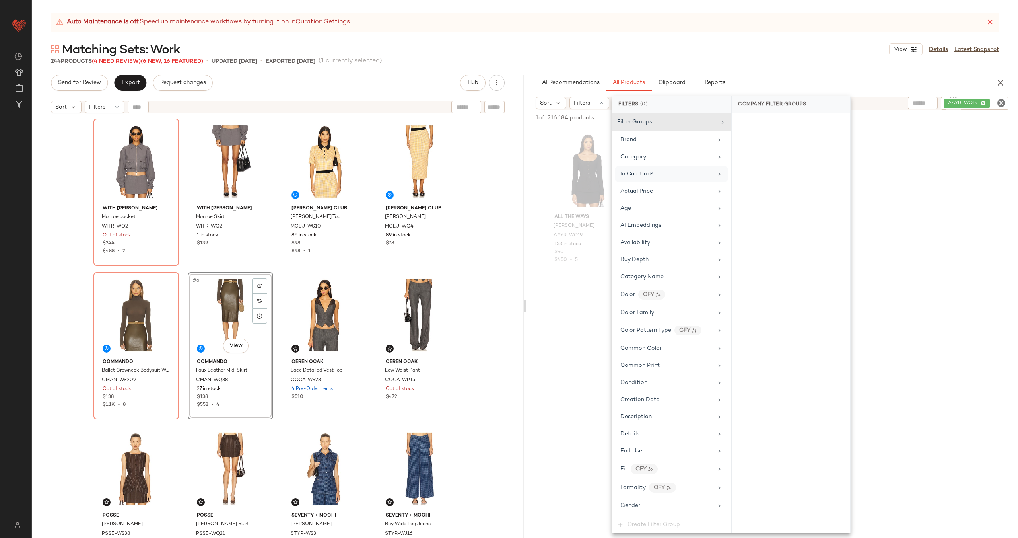
click at [555, 377] on div at bounding box center [772, 351] width 492 height 154
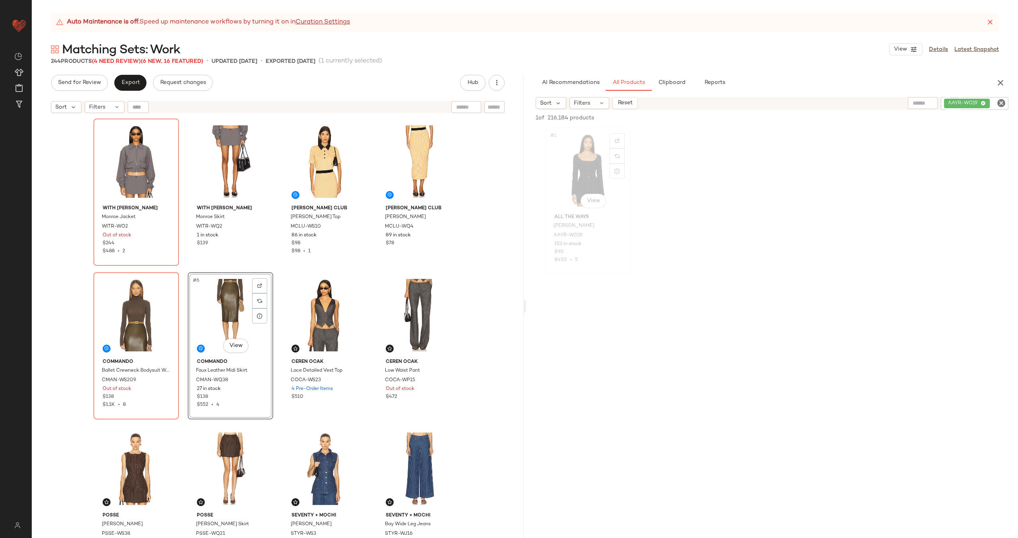
click at [582, 167] on div "#1 View" at bounding box center [588, 170] width 80 height 80
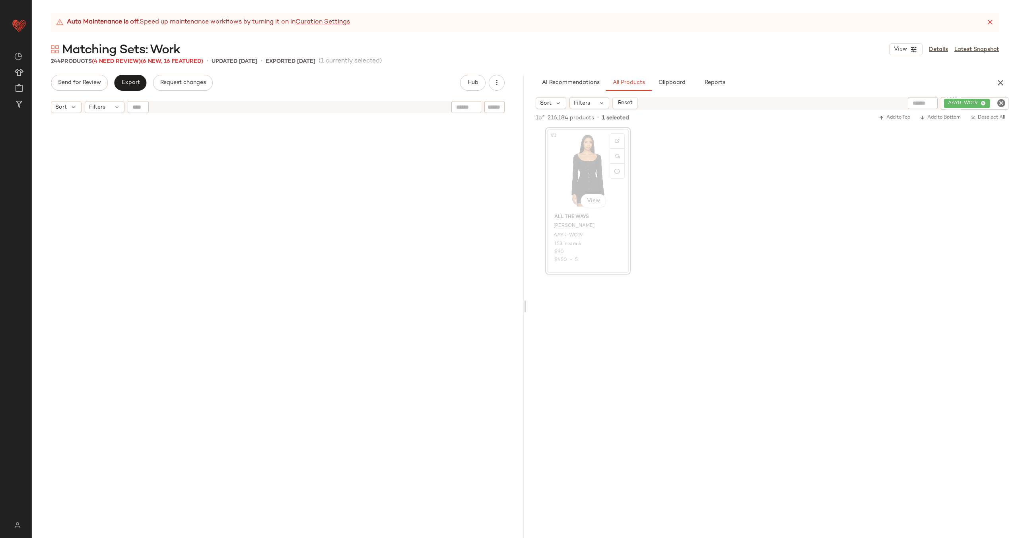
scroll to position [1075, 0]
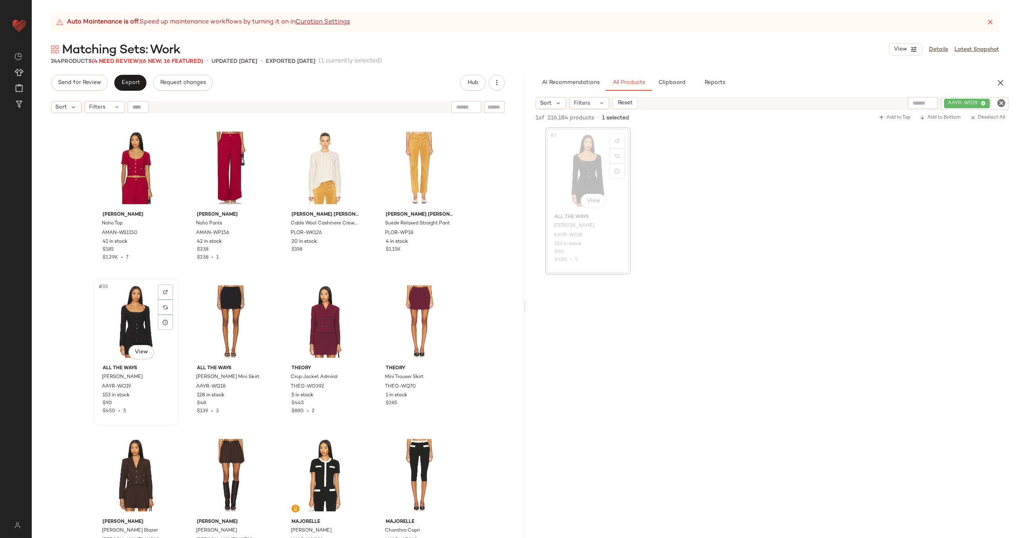
click at [133, 304] on div "#33 View" at bounding box center [136, 321] width 80 height 80
click at [217, 310] on div "#34 View" at bounding box center [230, 321] width 80 height 80
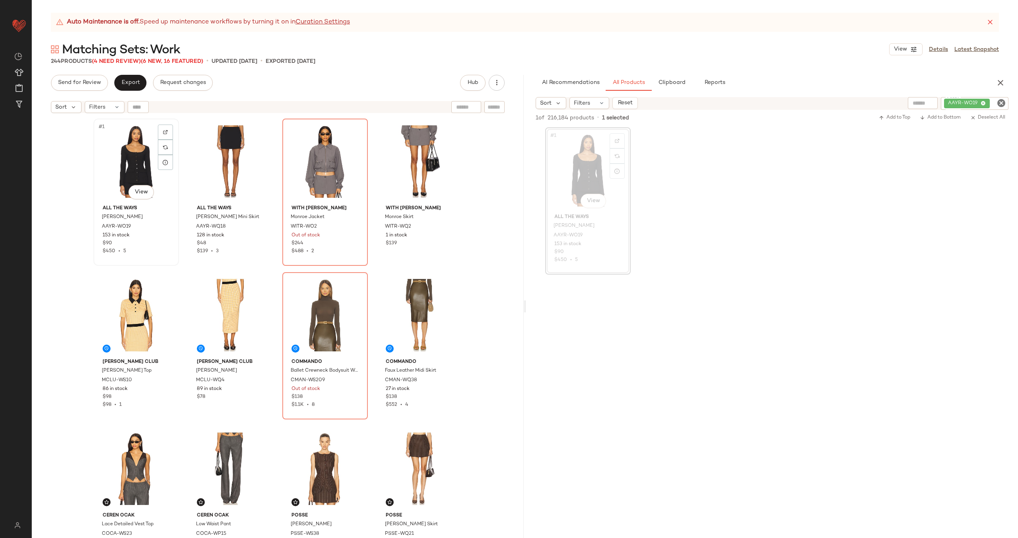
click at [114, 163] on div "#1 View" at bounding box center [136, 161] width 80 height 80
click at [221, 161] on div "#2 View" at bounding box center [230, 161] width 80 height 80
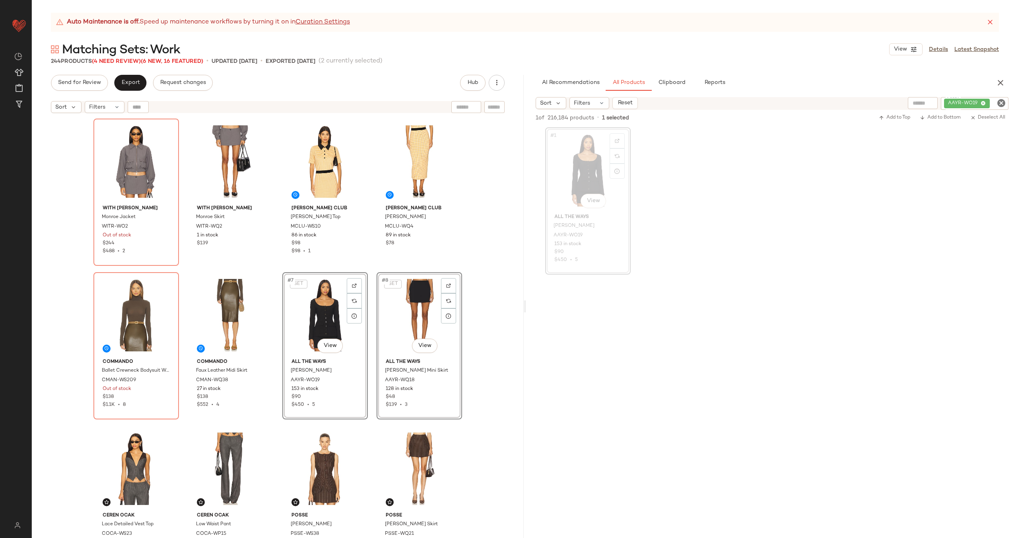
drag, startPoint x: 138, startPoint y: 166, endPoint x: 462, endPoint y: 4, distance: 362.8
click at [1000, 104] on icon "Clear Filter" at bounding box center [1002, 103] width 10 height 10
paste input "********"
type input "********"
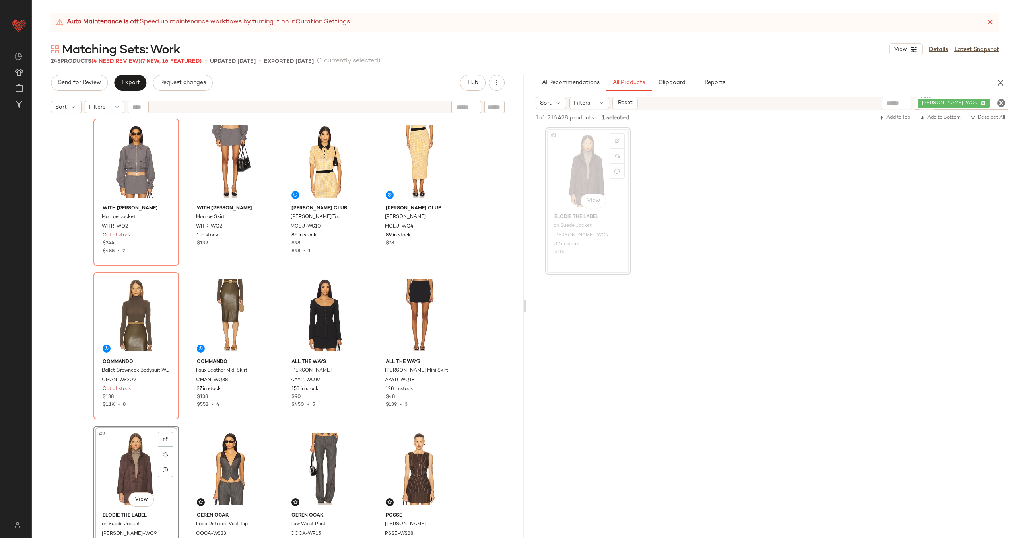
drag, startPoint x: 588, startPoint y: 173, endPoint x: 571, endPoint y: 1, distance: 172.3
click at [1003, 105] on icon "Clear Filter" at bounding box center [1002, 103] width 10 height 10
paste input "********"
type input "********"
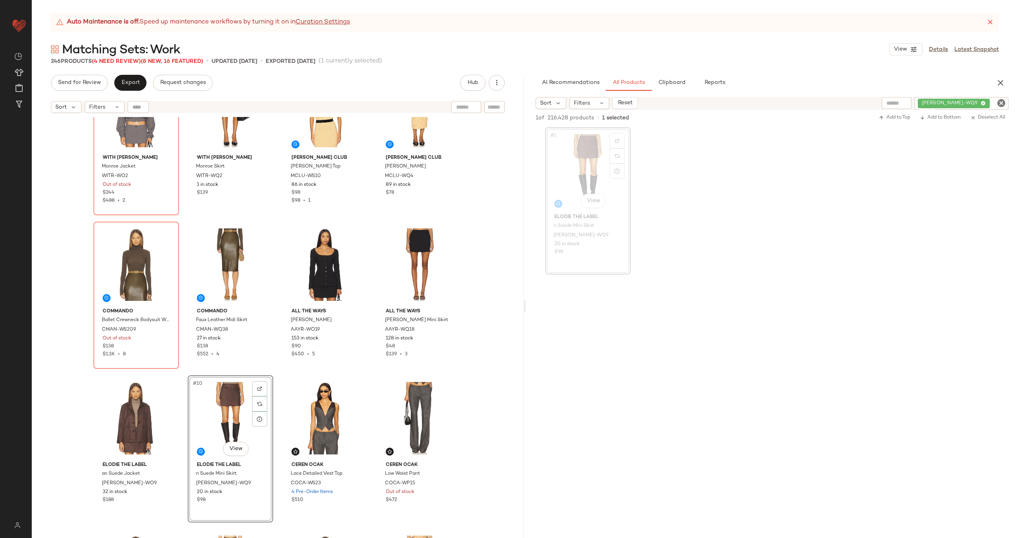
click at [277, 365] on div "With [PERSON_NAME] Jacket WITR-WO2 Out of stock $244 $488 • 2 With [PERSON_NAME…" at bounding box center [277, 287] width 369 height 439
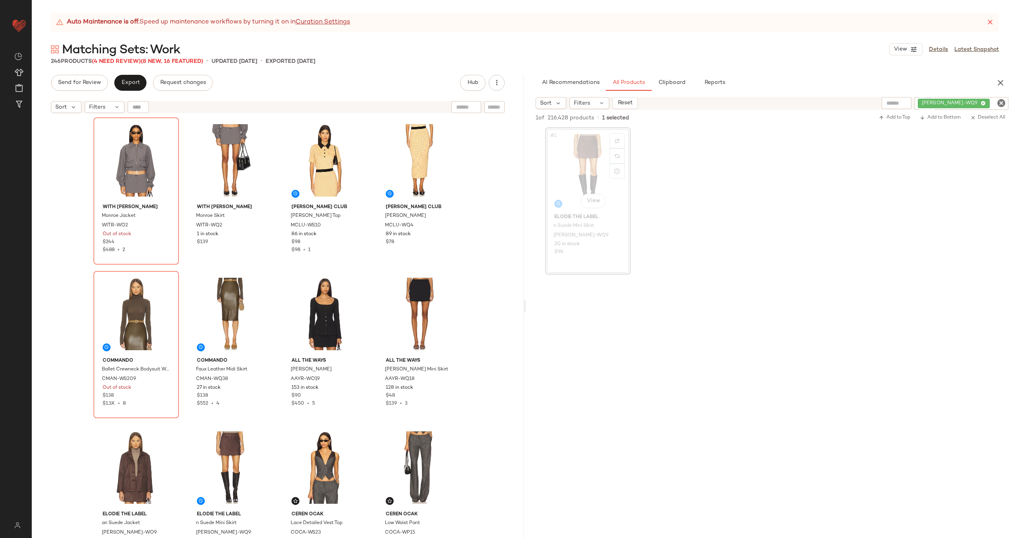
scroll to position [0, 0]
click at [121, 165] on div "#1 View" at bounding box center [136, 161] width 80 height 80
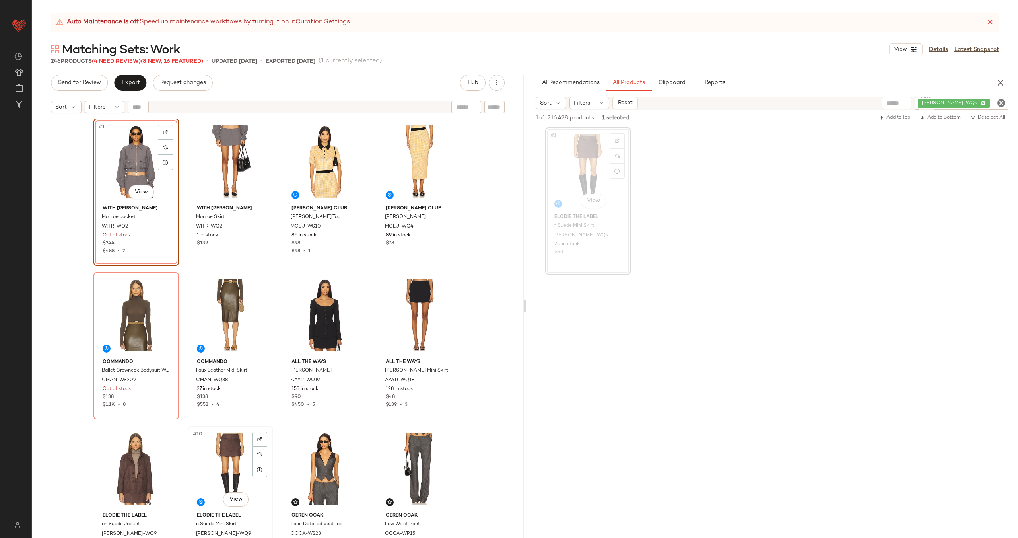
click at [226, 469] on div "#10 View" at bounding box center [230, 468] width 80 height 80
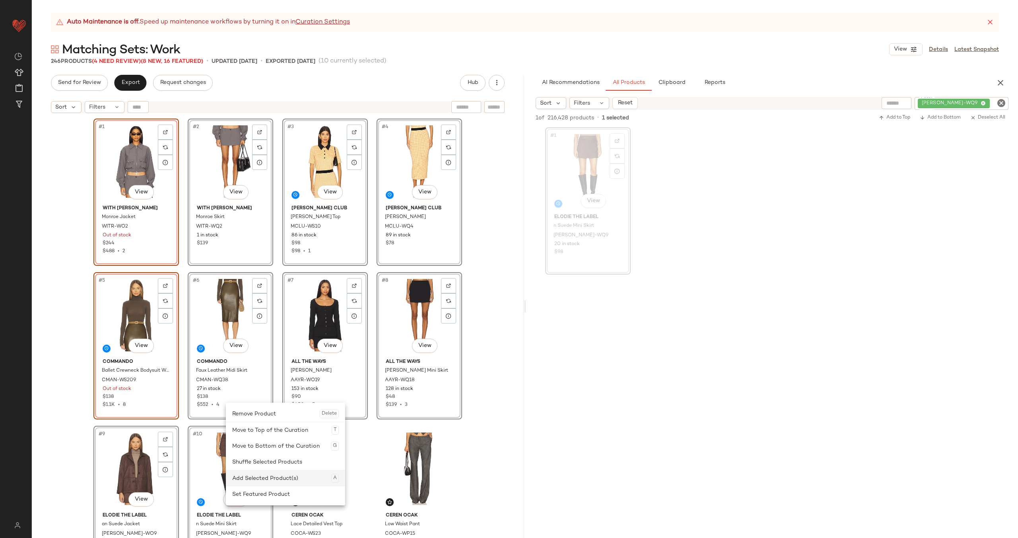
click at [299, 477] on div "Add Selected Product(s) A" at bounding box center [285, 478] width 107 height 16
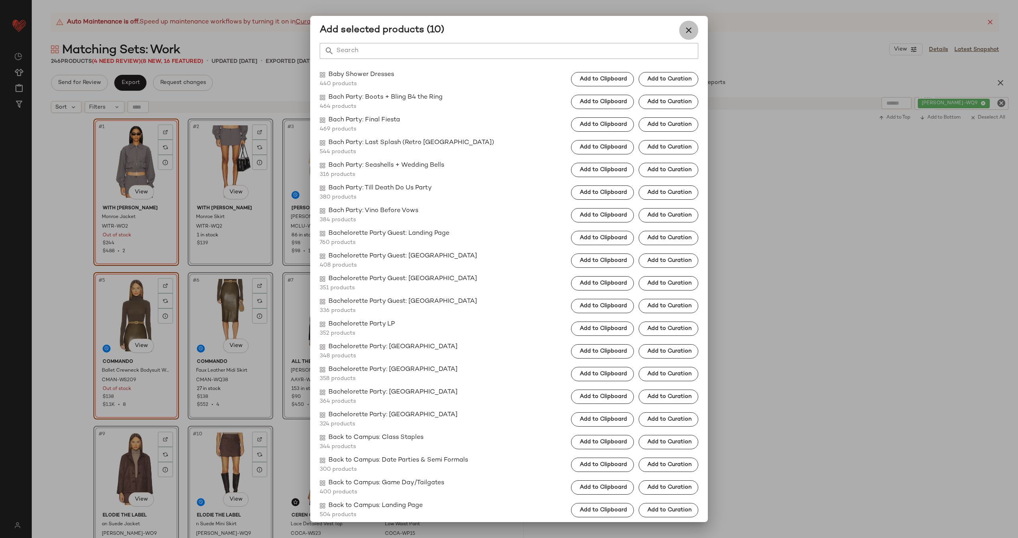
click at [687, 34] on icon "button" at bounding box center [689, 30] width 10 height 10
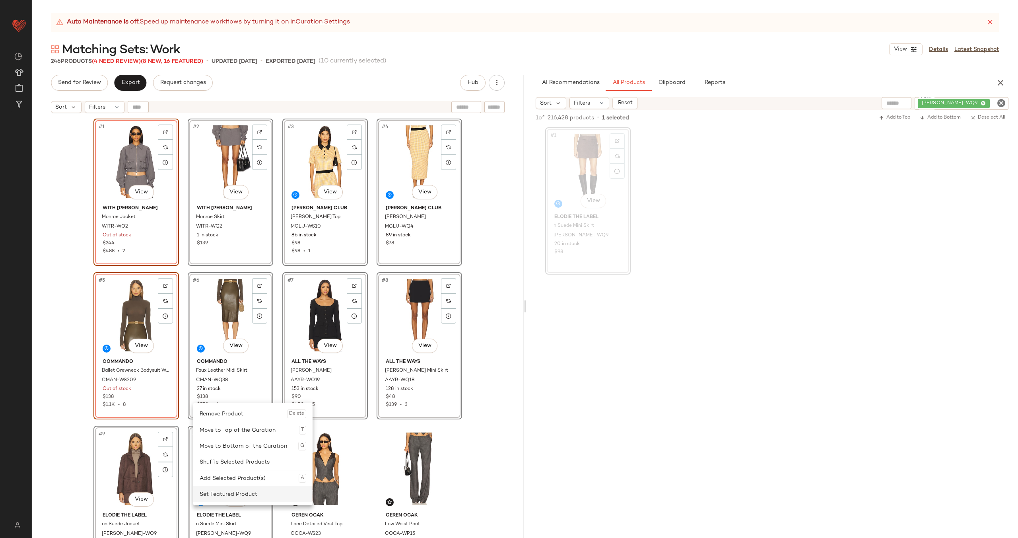
click at [230, 493] on div "Set Featured Product" at bounding box center [253, 494] width 107 height 16
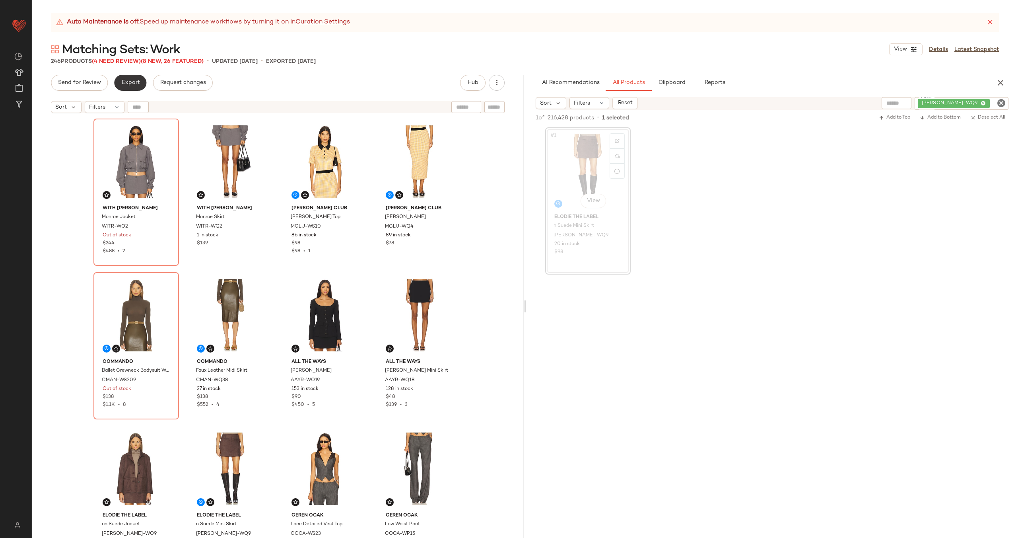
click at [133, 86] on button "Export" at bounding box center [130, 83] width 32 height 16
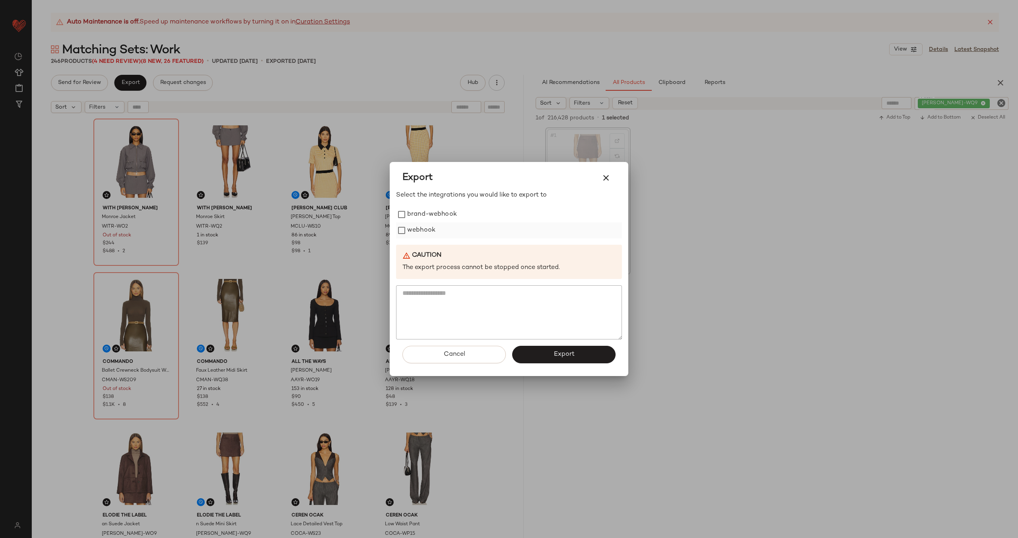
click at [423, 228] on label "webhook" at bounding box center [421, 230] width 28 height 16
click at [565, 356] on span "Export" at bounding box center [563, 354] width 21 height 8
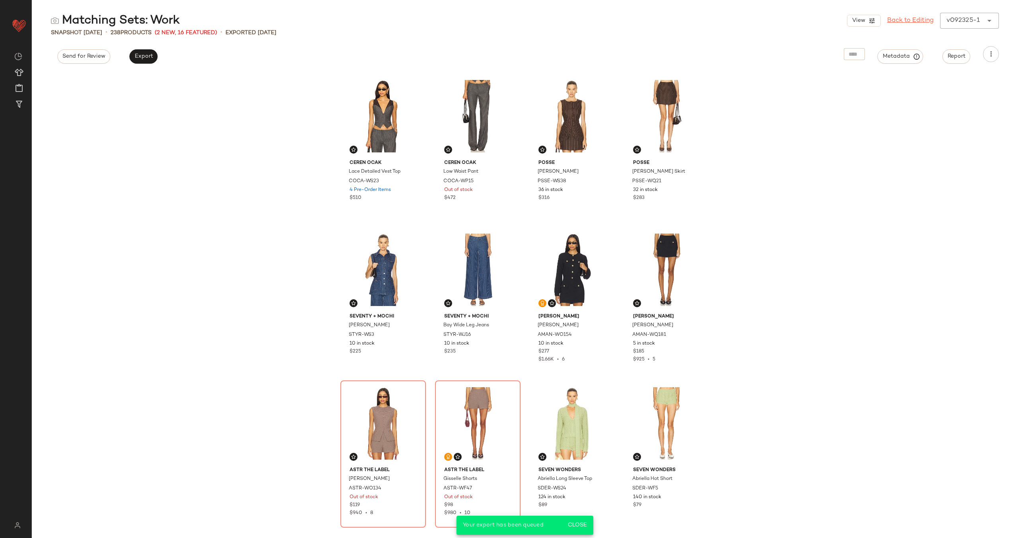
click at [897, 20] on link "Back to Editing" at bounding box center [910, 21] width 47 height 10
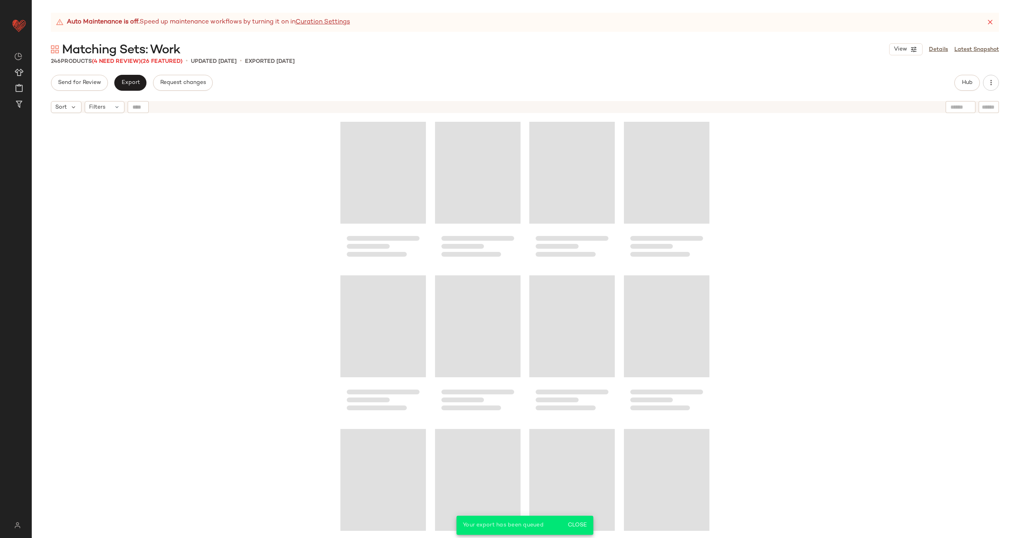
scroll to position [160, 0]
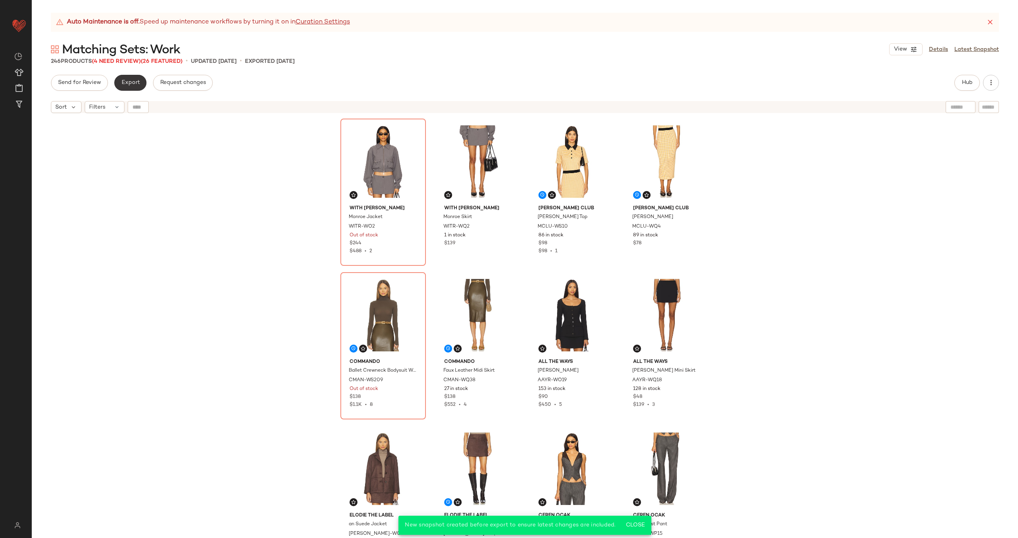
click at [121, 83] on span "Export" at bounding box center [130, 83] width 19 height 6
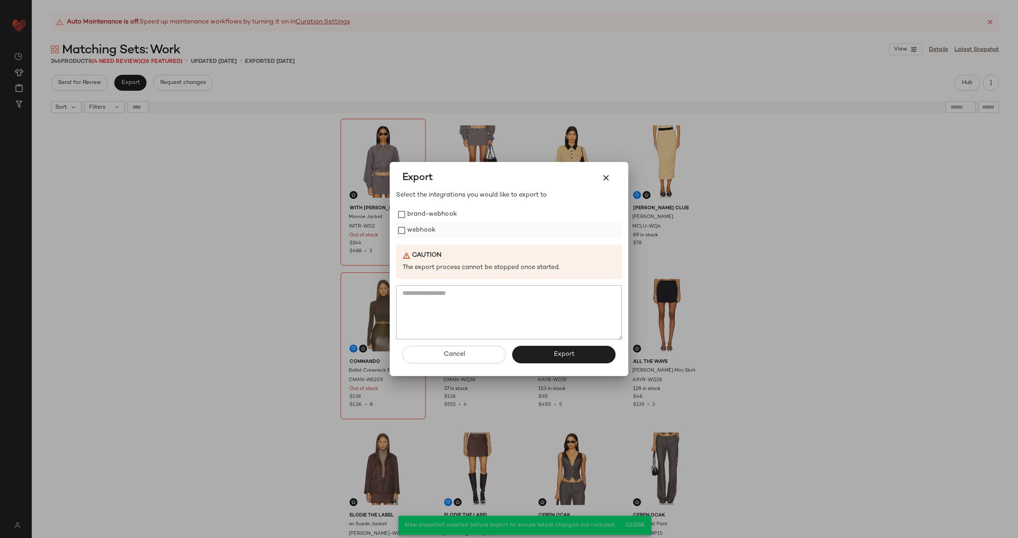
click at [424, 230] on label "webhook" at bounding box center [421, 230] width 28 height 16
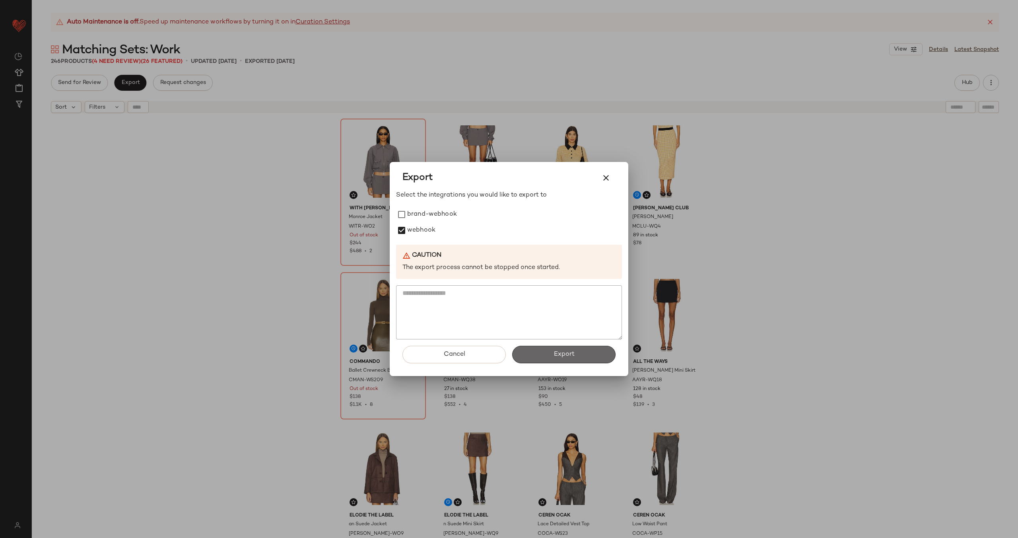
click at [561, 356] on span "Export" at bounding box center [563, 354] width 21 height 8
